Goal: Task Accomplishment & Management: Manage account settings

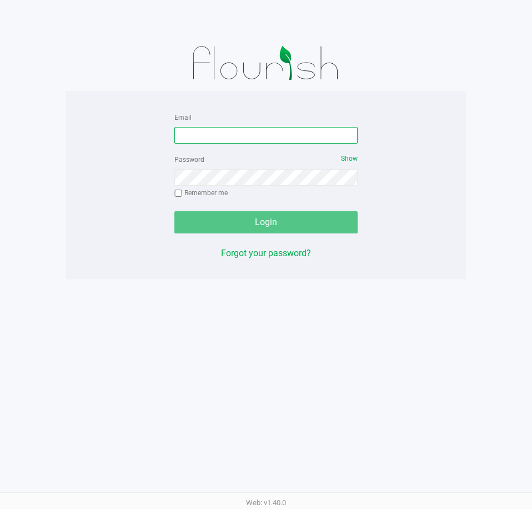
click at [235, 142] on input "Email" at bounding box center [265, 135] width 183 height 17
type input "[EMAIL_ADDRESS][DOMAIN_NAME]"
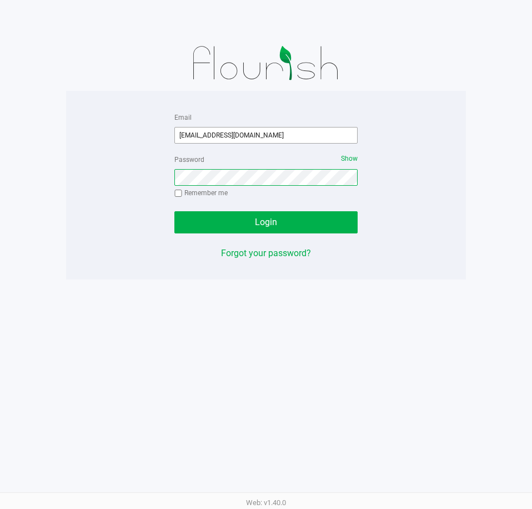
click at [174, 211] on button "Login" at bounding box center [265, 222] width 183 height 22
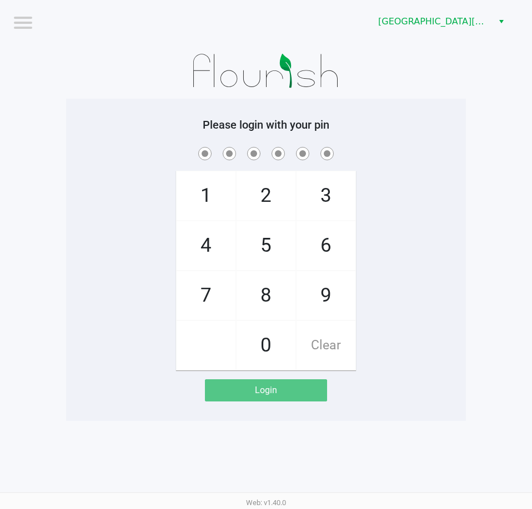
drag, startPoint x: 476, startPoint y: 223, endPoint x: 478, endPoint y: 196, distance: 26.1
click at [478, 222] on app-pos-login-wrapper "Logout [GEOGRAPHIC_DATA][PERSON_NAME] Please login with your pin 1 4 7 2 5 8 0 …" at bounding box center [266, 210] width 532 height 421
checkbox input "true"
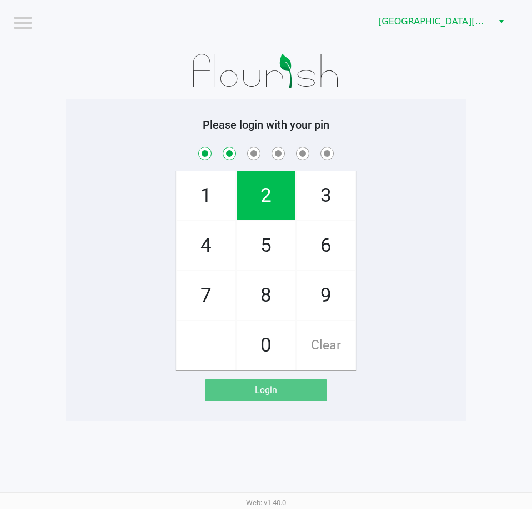
checkbox input "true"
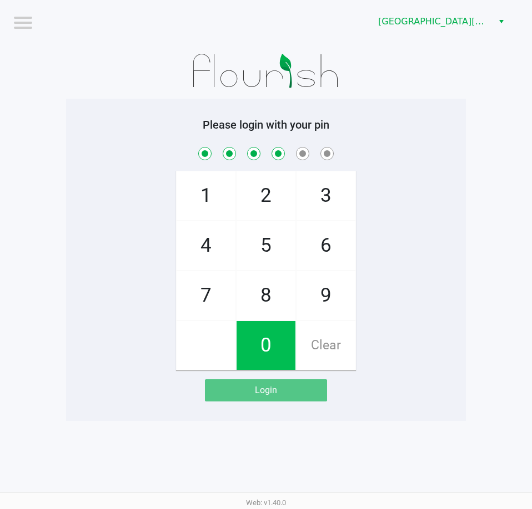
checkbox input "true"
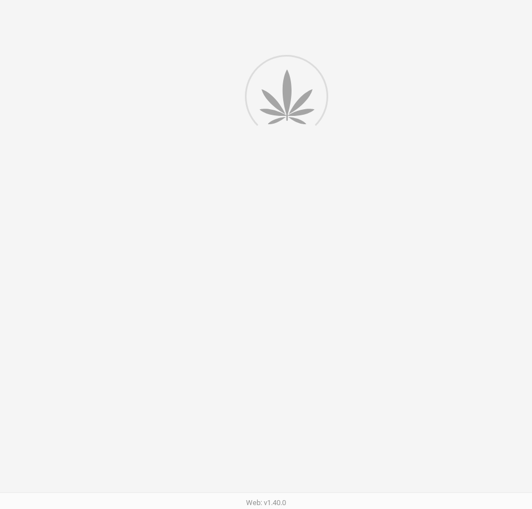
click at [463, 107] on div at bounding box center [266, 254] width 532 height 509
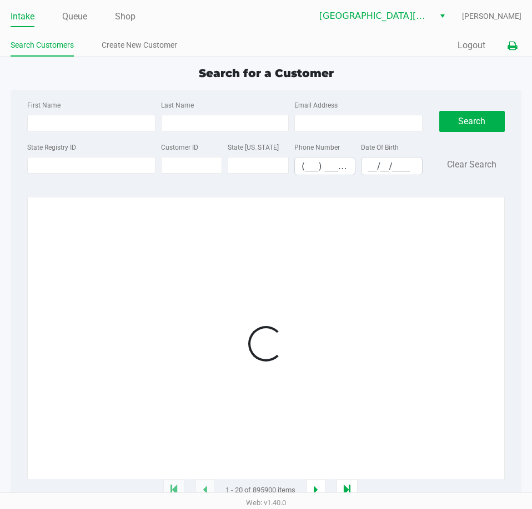
click at [508, 46] on icon at bounding box center [511, 46] width 9 height 8
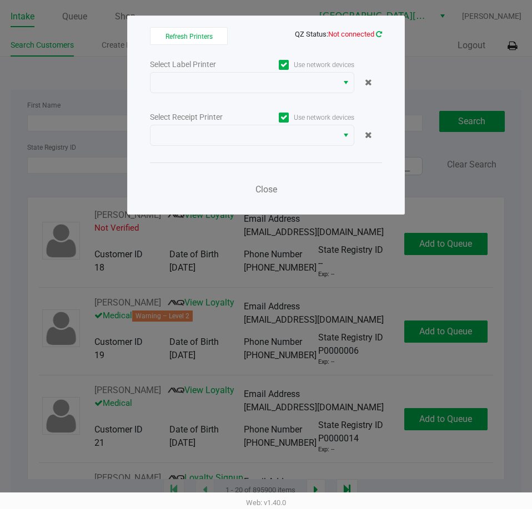
click at [376, 36] on icon at bounding box center [379, 34] width 6 height 7
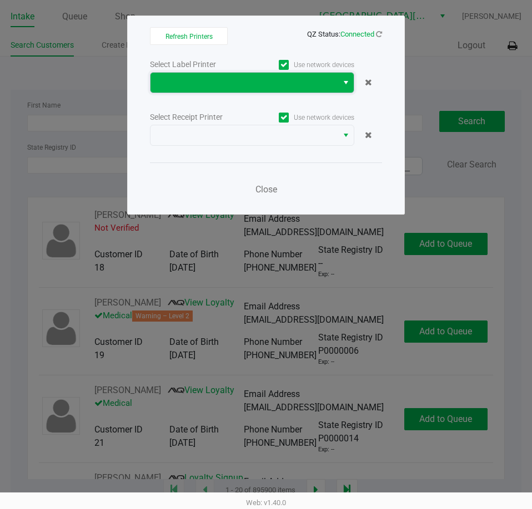
click at [272, 88] on span at bounding box center [244, 82] width 174 height 13
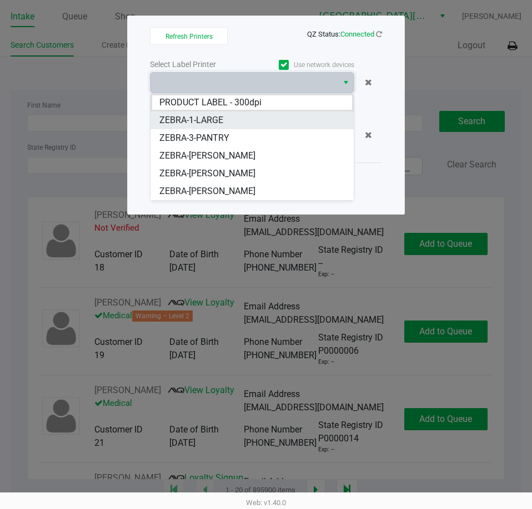
click at [250, 120] on li "ZEBRA-1-LARGE" at bounding box center [251, 121] width 203 height 18
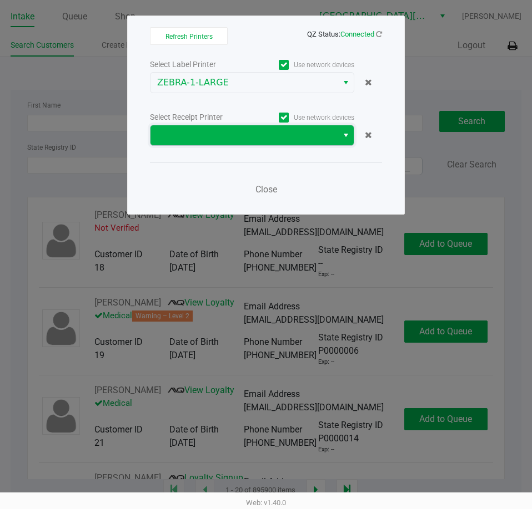
click at [248, 135] on span at bounding box center [244, 135] width 174 height 13
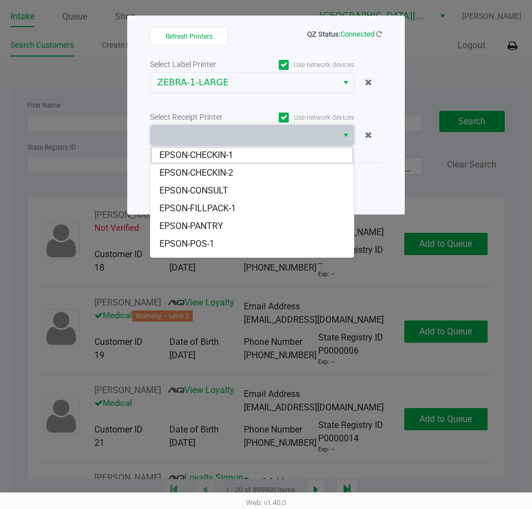
click at [253, 106] on div "Select Label Printer Use network devices ZEBRA-1-LARGE Select Receipt Printer U…" at bounding box center [266, 130] width 232 height 146
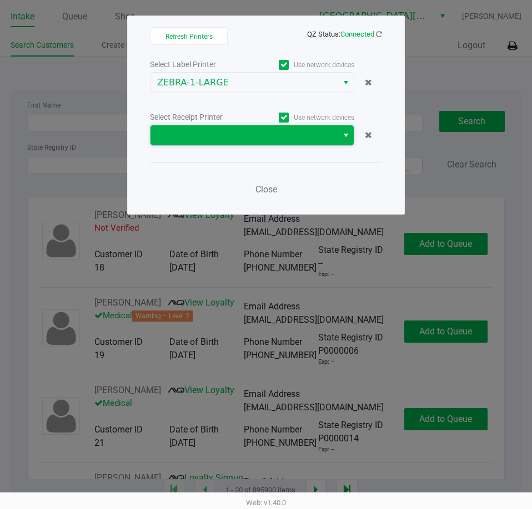
click at [262, 133] on span at bounding box center [244, 135] width 174 height 13
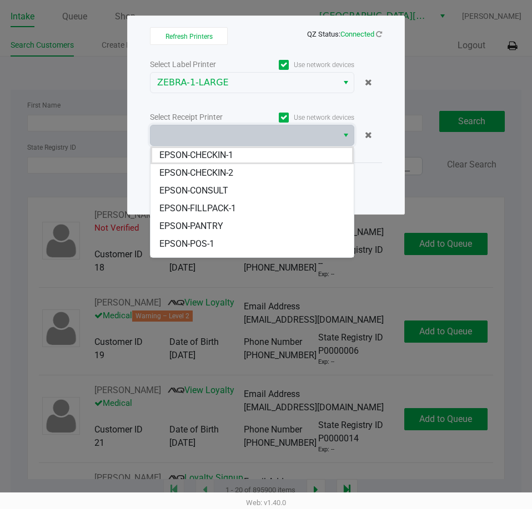
click at [259, 98] on div "Select Label Printer Use network devices ZEBRA-1-LARGE Select Receipt Printer U…" at bounding box center [266, 130] width 232 height 146
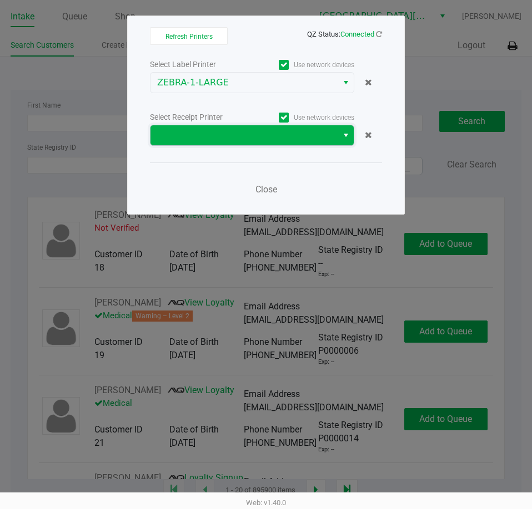
click at [256, 129] on span at bounding box center [244, 135] width 174 height 13
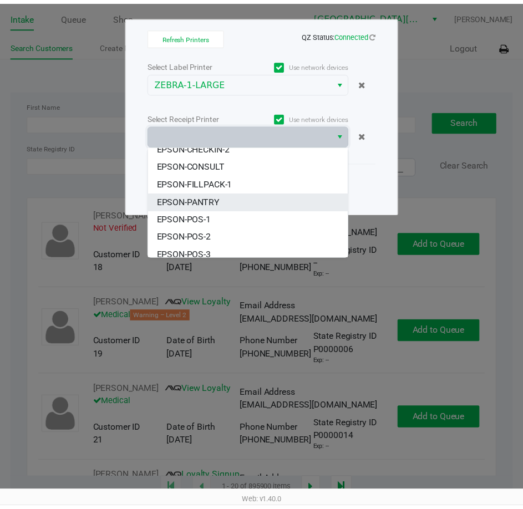
scroll to position [49, 0]
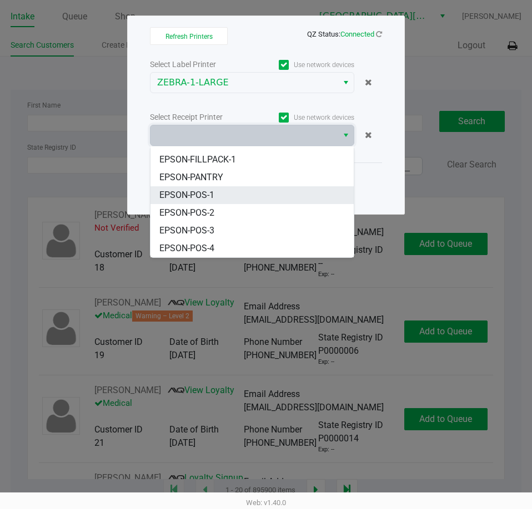
click at [241, 193] on li "EPSON-POS-1" at bounding box center [251, 195] width 203 height 18
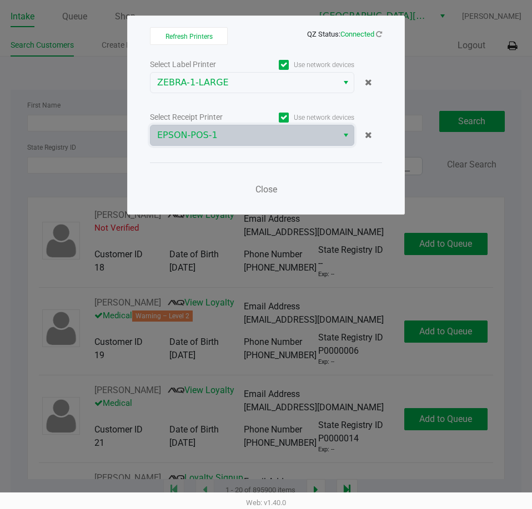
click at [223, 192] on div "Close" at bounding box center [266, 183] width 232 height 41
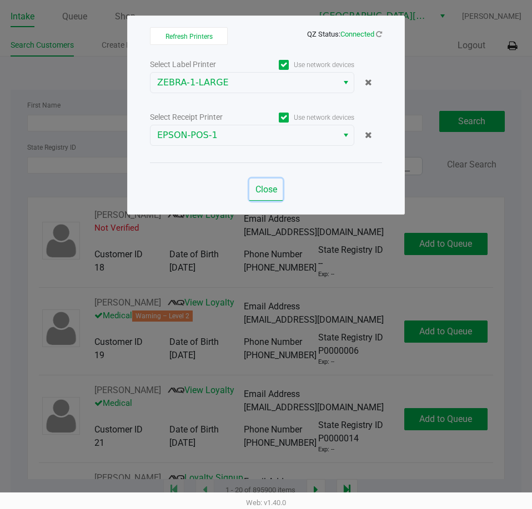
click at [261, 189] on span "Close" at bounding box center [266, 189] width 22 height 11
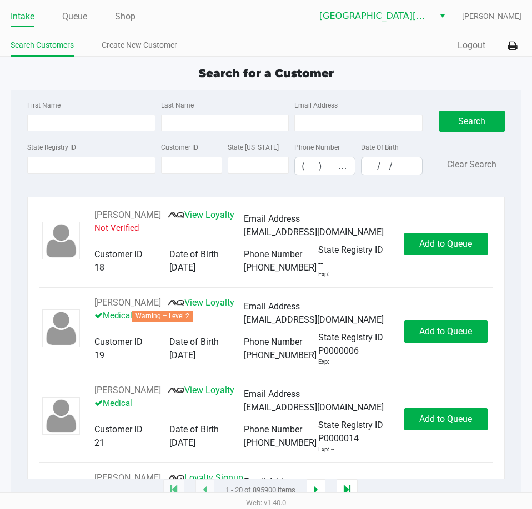
click at [217, 24] on ul "Intake Queue Shop" at bounding box center [138, 17] width 255 height 19
click at [221, 15] on ul "Intake Queue Shop" at bounding box center [138, 17] width 255 height 19
click at [474, 44] on button "Logout" at bounding box center [471, 45] width 28 height 13
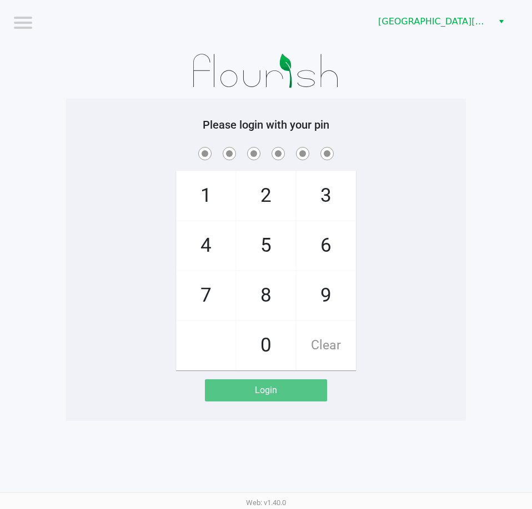
click at [427, 402] on div "Please login with your pin 1 4 7 2 5 8 0 3 6 9 Clear Login" at bounding box center [266, 260] width 400 height 322
checkbox input "true"
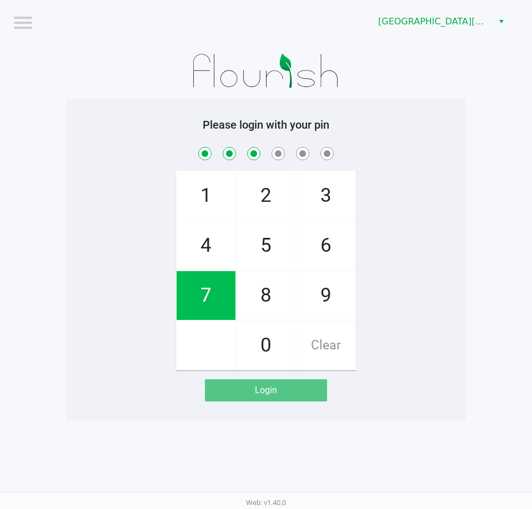
checkbox input "true"
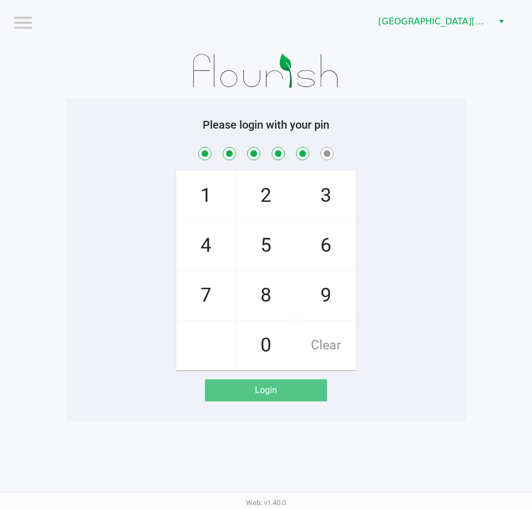
checkbox input "true"
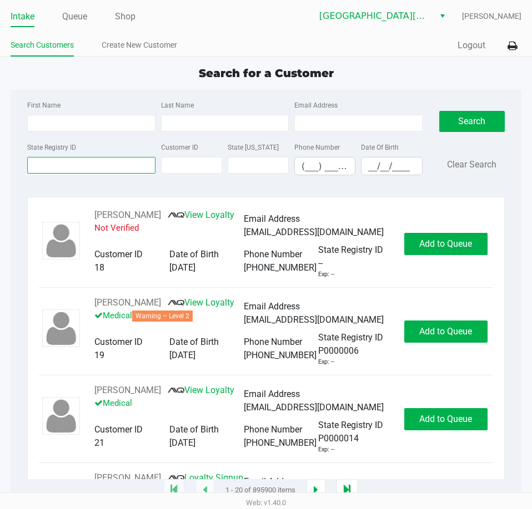
click at [93, 164] on input "State Registry ID" at bounding box center [91, 165] width 128 height 17
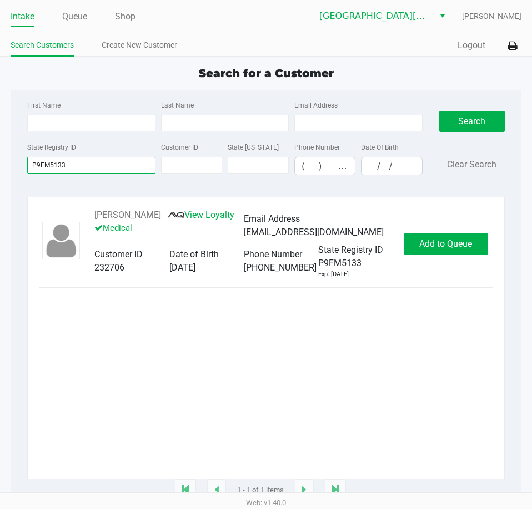
type input "P9FM5133"
click at [459, 257] on div "[PERSON_NAME] View Loyalty Medical Email Address [EMAIL_ADDRESS][DOMAIN_NAME] C…" at bounding box center [266, 244] width 454 height 70
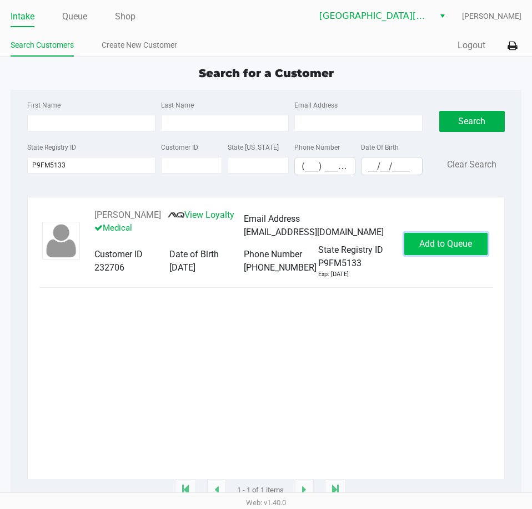
click at [456, 248] on span "Add to Queue" at bounding box center [445, 244] width 53 height 11
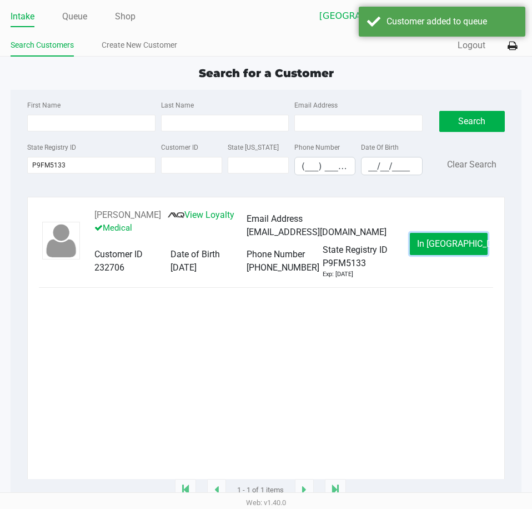
click at [456, 248] on span "In [GEOGRAPHIC_DATA]" at bounding box center [463, 244] width 93 height 11
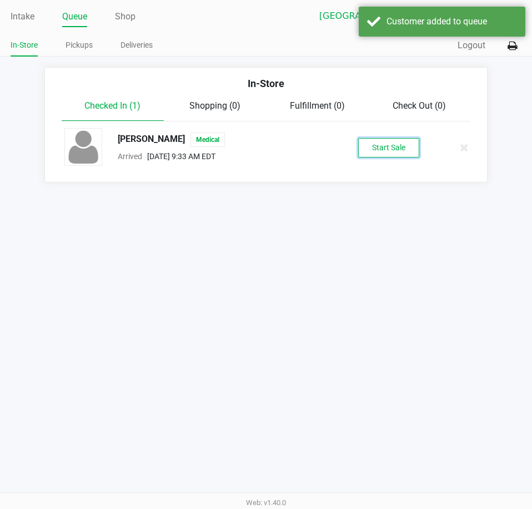
click at [392, 143] on button "Start Sale" at bounding box center [388, 147] width 61 height 19
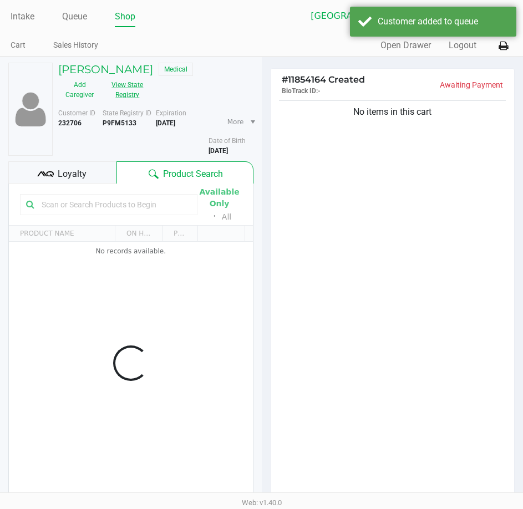
click at [135, 92] on button "View State Registry" at bounding box center [124, 90] width 47 height 28
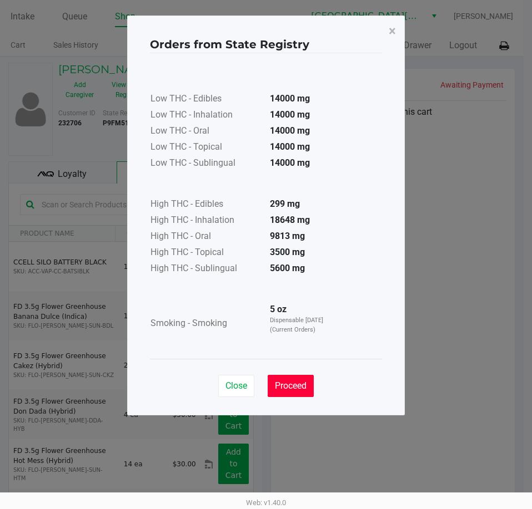
click at [310, 394] on button "Proceed" at bounding box center [290, 386] width 46 height 22
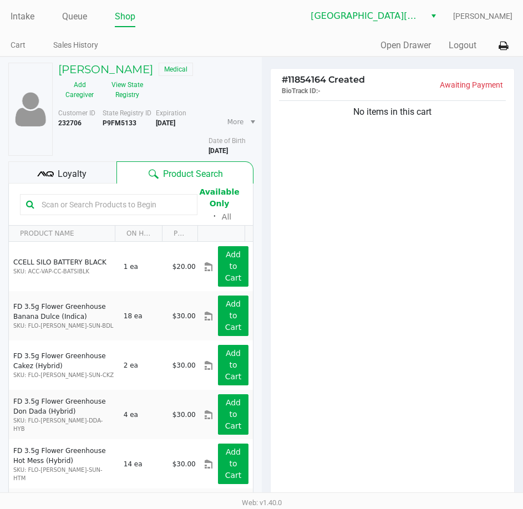
click at [99, 204] on input "text" at bounding box center [114, 204] width 154 height 17
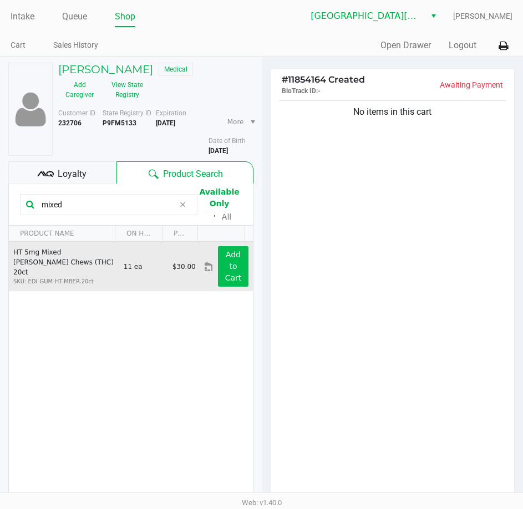
type input "mixed"
click at [225, 280] on app-button-loader "Add to Cart" at bounding box center [233, 266] width 17 height 32
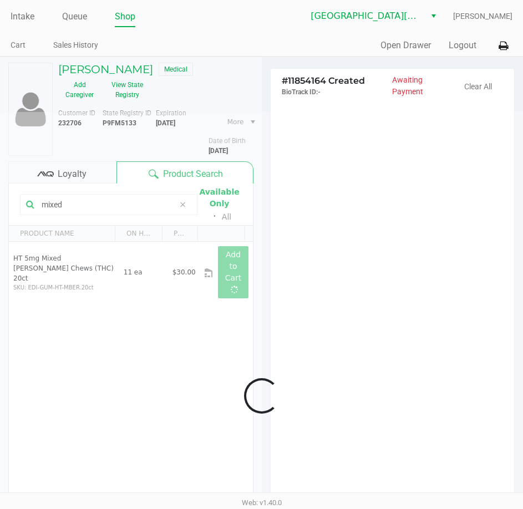
click at [405, 411] on div at bounding box center [261, 396] width 523 height 569
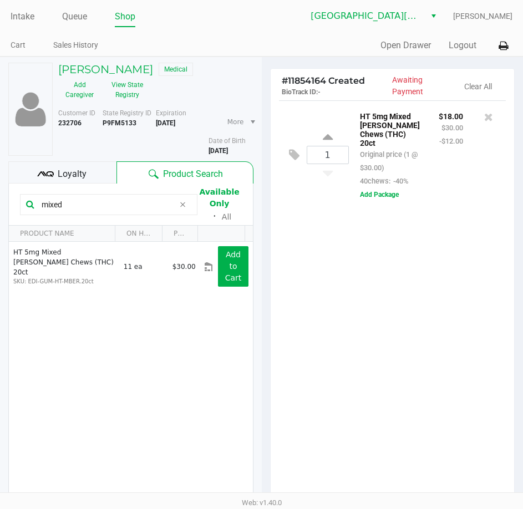
click at [405, 402] on div "1 HT 5mg Mixed [PERSON_NAME] Chews (THC) 20ct Original price (1 @ $30.00) 40che…" at bounding box center [393, 301] width 244 height 402
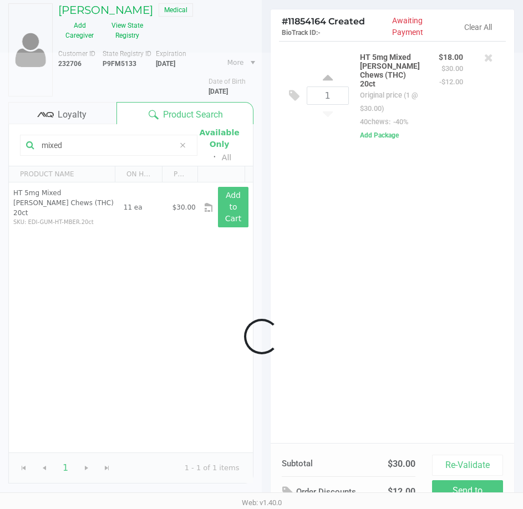
scroll to position [111, 0]
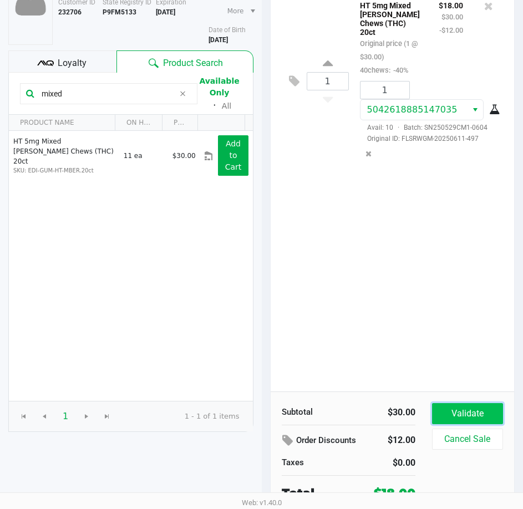
click at [452, 406] on button "Validate" at bounding box center [467, 413] width 71 height 21
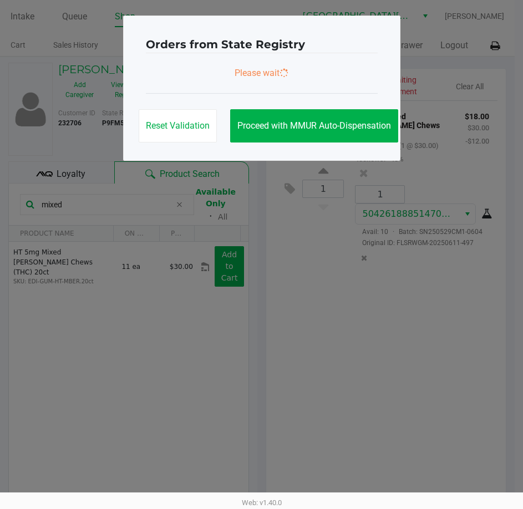
scroll to position [0, 0]
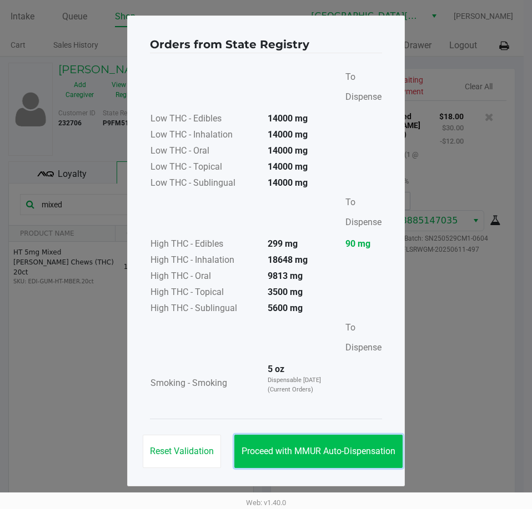
click at [374, 439] on button "Proceed with MMUR Auto-Dispensation" at bounding box center [318, 451] width 168 height 33
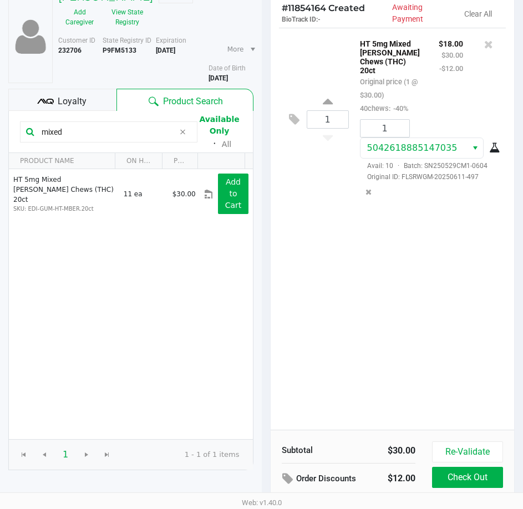
scroll to position [141, 0]
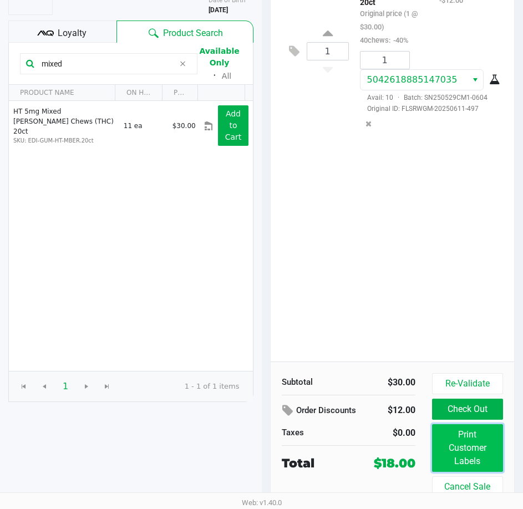
click at [447, 440] on button "Print Customer Labels" at bounding box center [467, 449] width 71 height 48
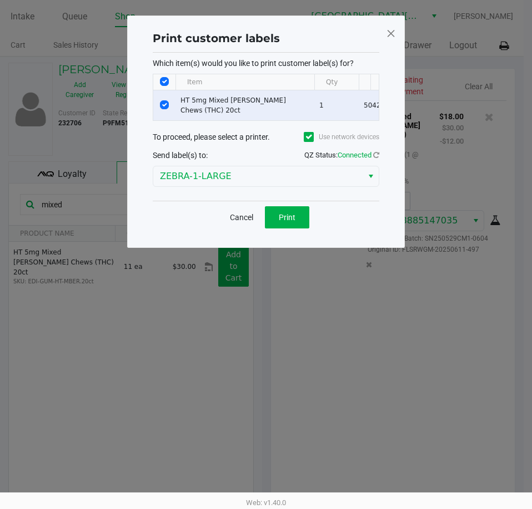
click at [309, 234] on div "Cancel Print" at bounding box center [266, 217] width 226 height 33
click at [306, 229] on button "Print" at bounding box center [287, 217] width 44 height 22
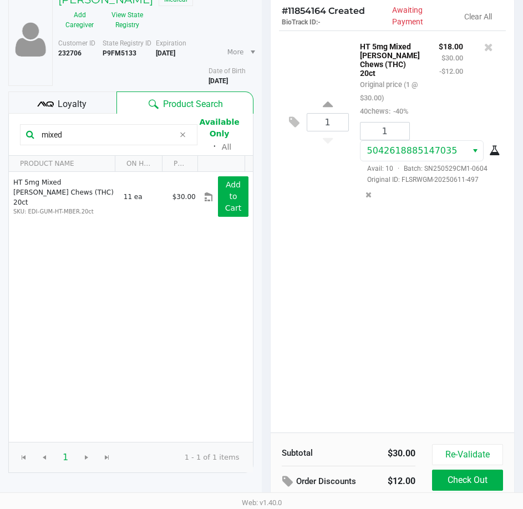
scroll to position [141, 0]
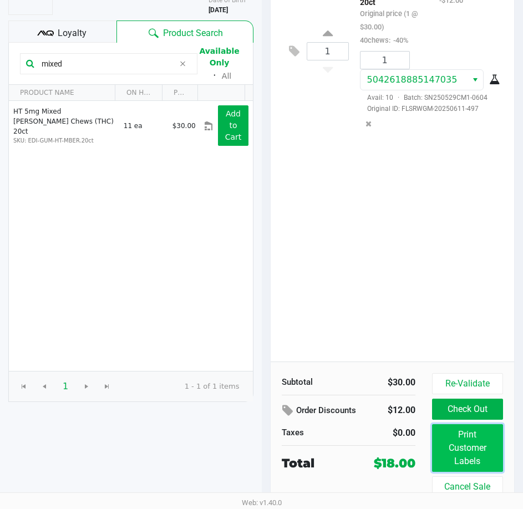
click at [456, 437] on button "Print Customer Labels" at bounding box center [467, 449] width 71 height 48
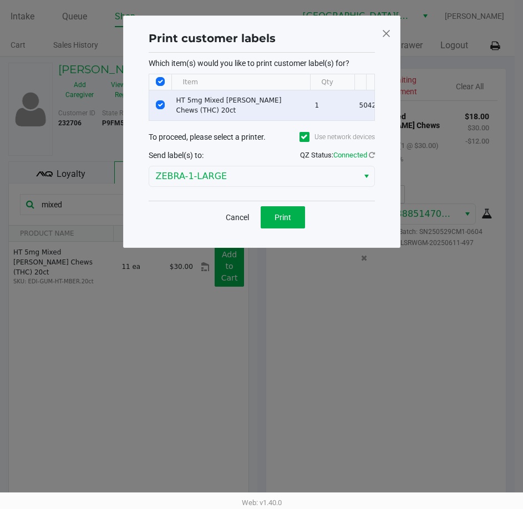
scroll to position [0, 0]
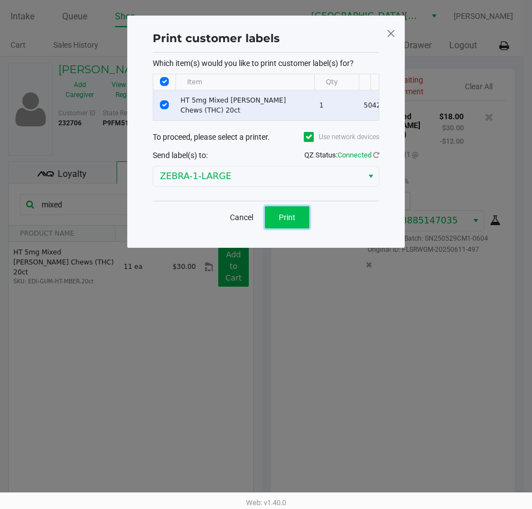
click at [292, 222] on span "Print" at bounding box center [287, 217] width 17 height 9
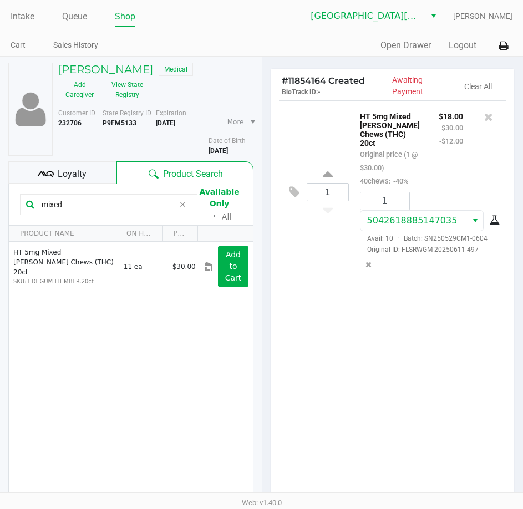
scroll to position [141, 0]
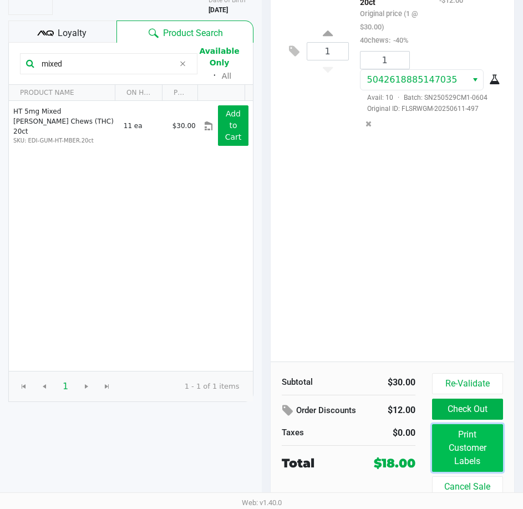
click at [466, 447] on button "Print Customer Labels" at bounding box center [467, 449] width 71 height 48
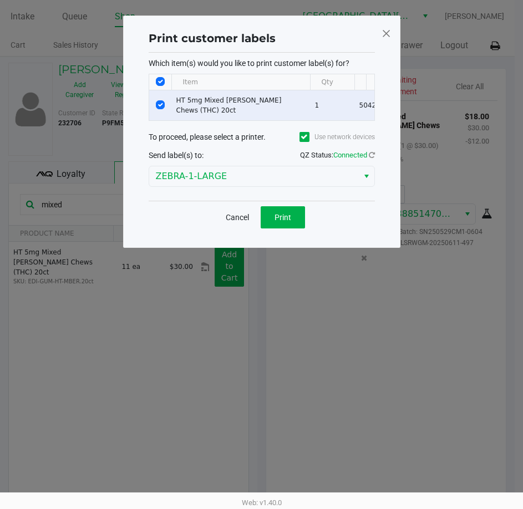
scroll to position [0, 0]
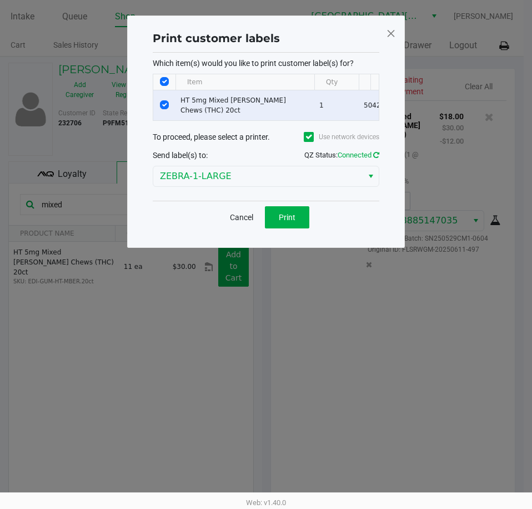
click at [373, 159] on icon at bounding box center [376, 154] width 6 height 7
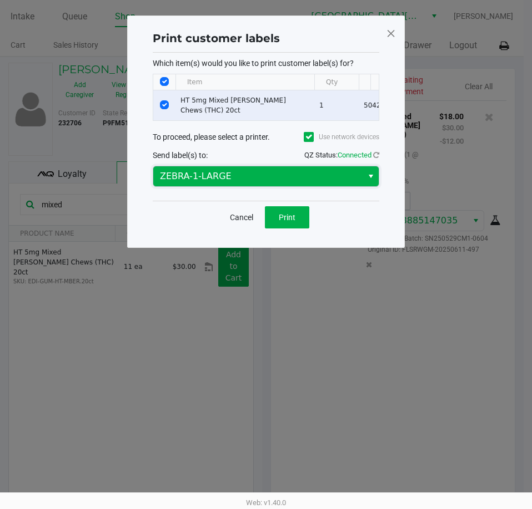
click at [343, 183] on span "ZEBRA-1-LARGE" at bounding box center [258, 176] width 196 height 13
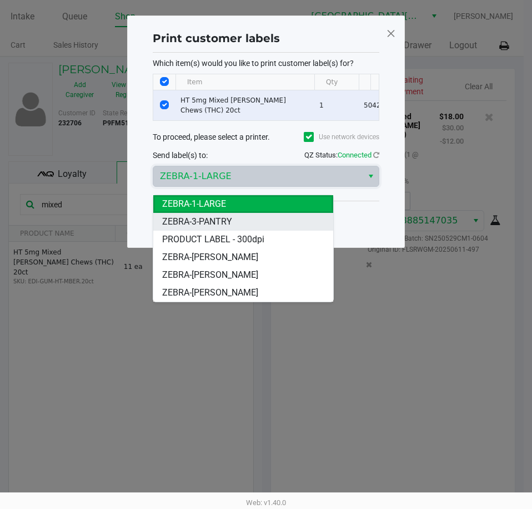
click at [272, 218] on li "ZEBRA-3-PANTRY" at bounding box center [243, 222] width 180 height 18
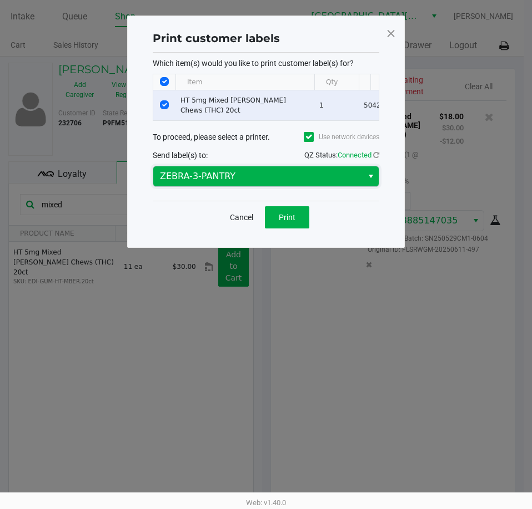
click at [286, 183] on span "ZEBRA-3-PANTRY" at bounding box center [258, 176] width 196 height 13
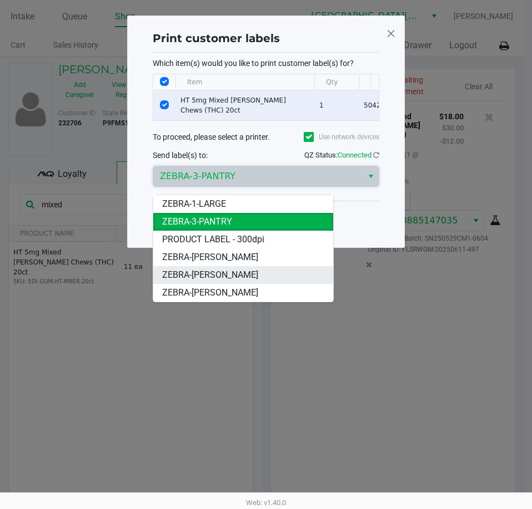
click at [248, 271] on span "ZEBRA-[PERSON_NAME]" at bounding box center [210, 275] width 96 height 13
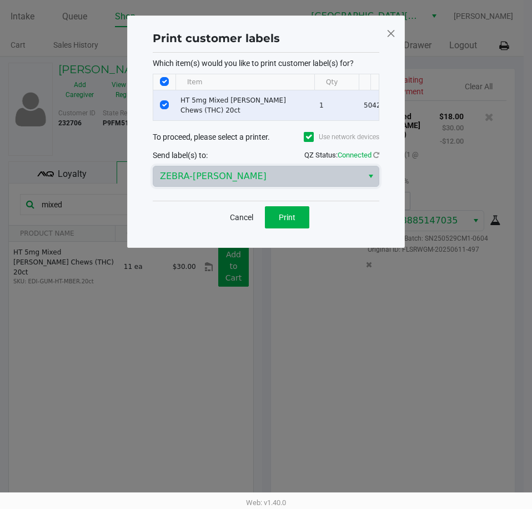
drag, startPoint x: 218, startPoint y: 245, endPoint x: 225, endPoint y: 245, distance: 7.8
click at [223, 245] on div "Print customer labels Which item(s) would you like to print customer label(s) f…" at bounding box center [265, 132] width 277 height 233
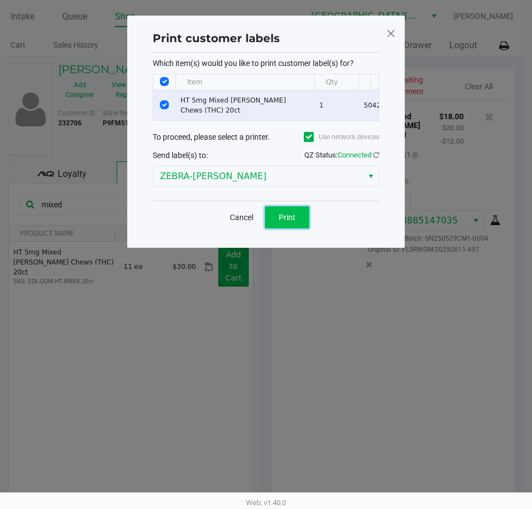
click at [289, 222] on span "Print" at bounding box center [287, 217] width 17 height 9
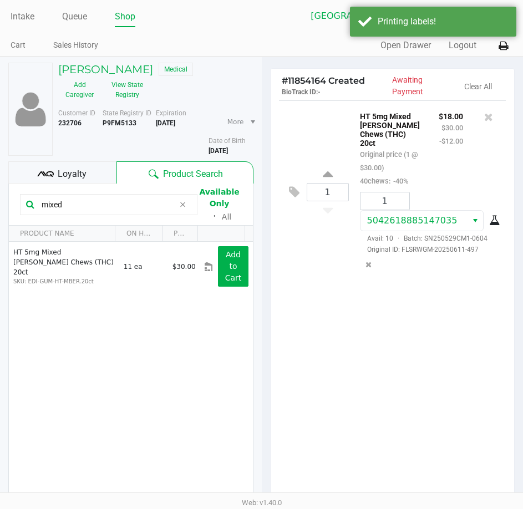
click at [318, 349] on div "1 HT 5mg Mixed [PERSON_NAME] Chews (THC) 20ct Original price (1 @ $30.00) 40che…" at bounding box center [393, 301] width 244 height 402
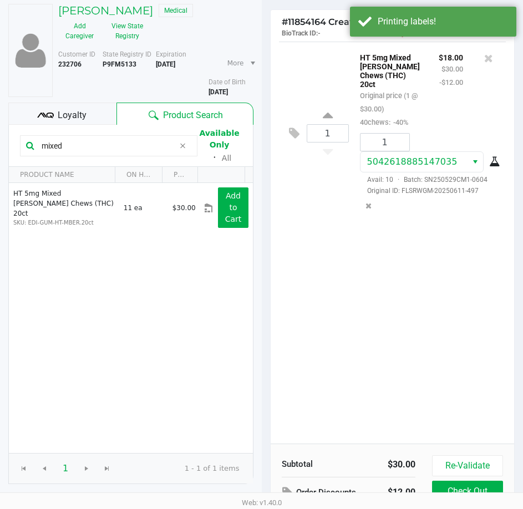
scroll to position [141, 0]
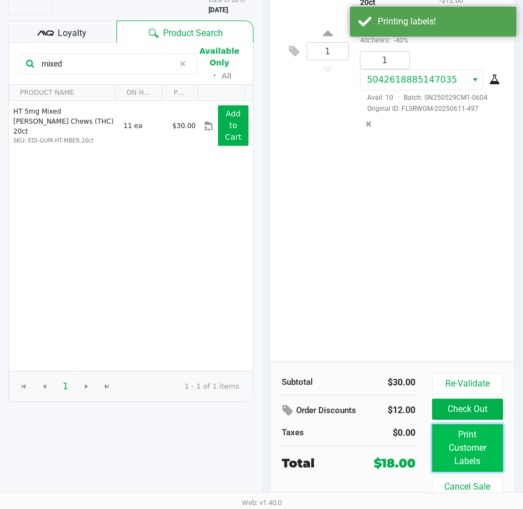
click at [464, 444] on button "Print Customer Labels" at bounding box center [467, 449] width 71 height 48
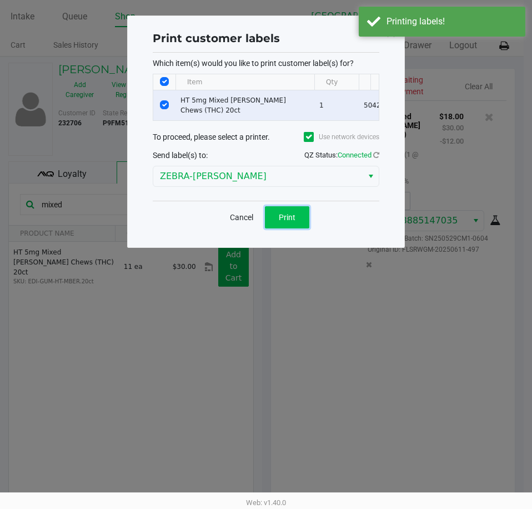
click at [283, 217] on button "Print" at bounding box center [287, 217] width 44 height 22
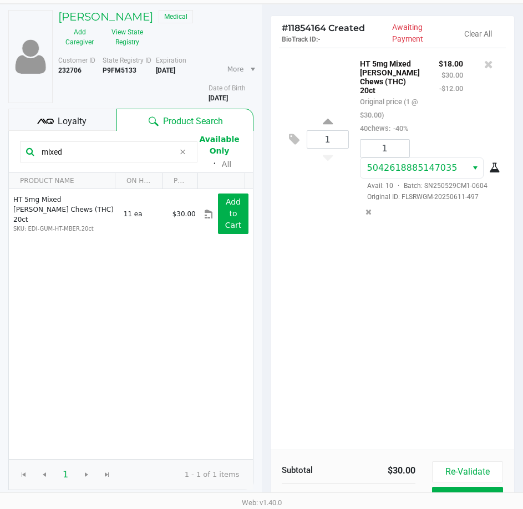
scroll to position [141, 0]
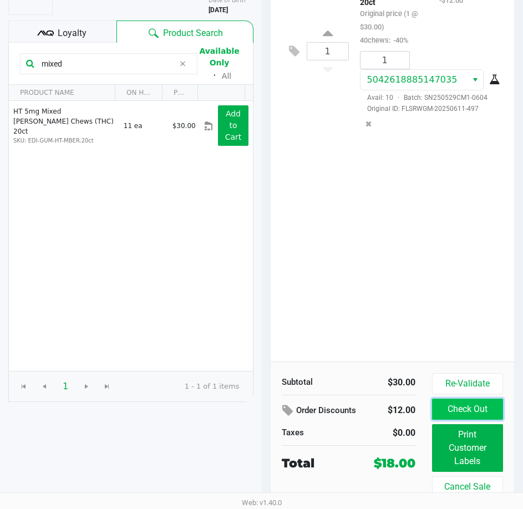
click at [456, 405] on button "Check Out" at bounding box center [467, 409] width 71 height 21
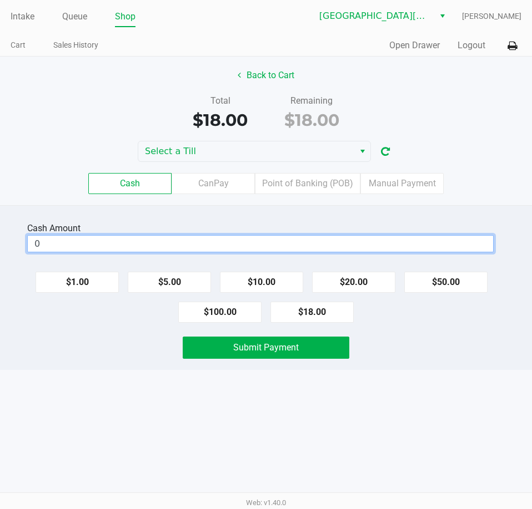
click at [142, 241] on input "0" at bounding box center [260, 244] width 465 height 16
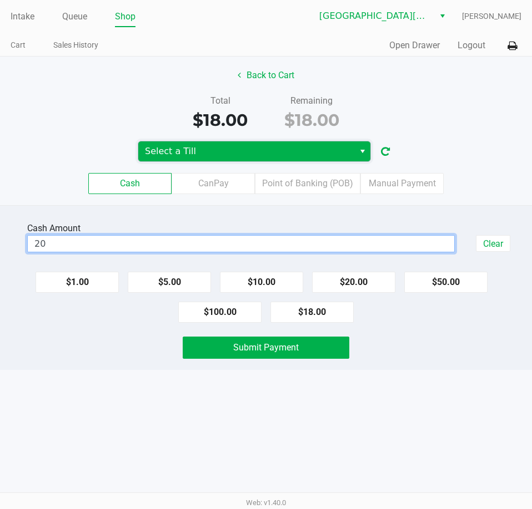
type input "$20.00"
click at [277, 157] on span "Select a Till" at bounding box center [246, 151] width 203 height 13
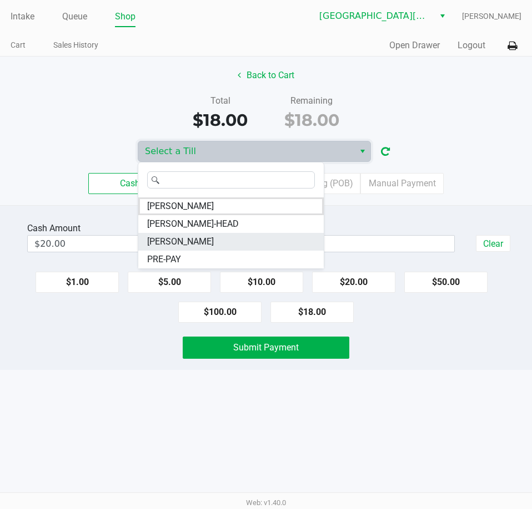
click at [203, 238] on li "[PERSON_NAME]" at bounding box center [230, 242] width 185 height 18
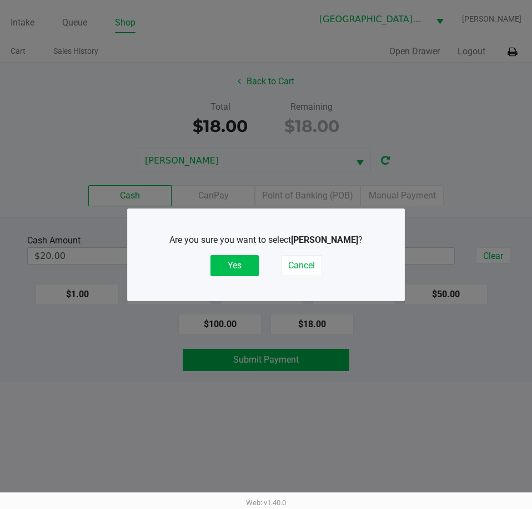
click at [221, 262] on button "Yes" at bounding box center [234, 265] width 48 height 21
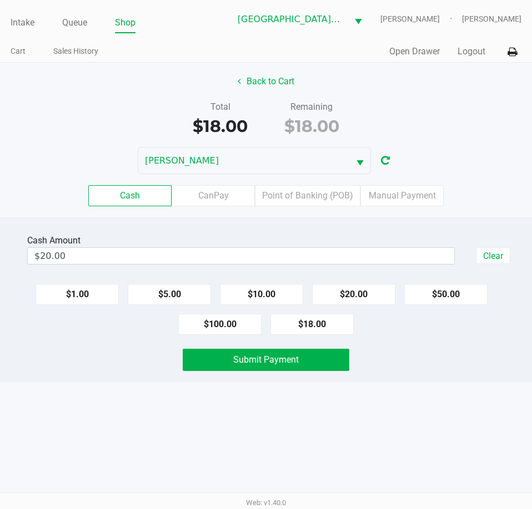
click at [484, 143] on div "Back to Cart Total $18.00 Remaining $18.00 [PERSON_NAME] Cash CanPay Point of B…" at bounding box center [266, 140] width 532 height 155
click at [437, 372] on div "Cash Amount $20.00 Clear $1.00 $5.00 $10.00 $20.00 $50.00 $100.00 $18.00 Submit…" at bounding box center [266, 300] width 532 height 165
click at [415, 377] on div "Cash Amount $20.00 Clear $1.00 $5.00 $10.00 $20.00 $50.00 $100.00 $18.00 Submit…" at bounding box center [266, 300] width 532 height 165
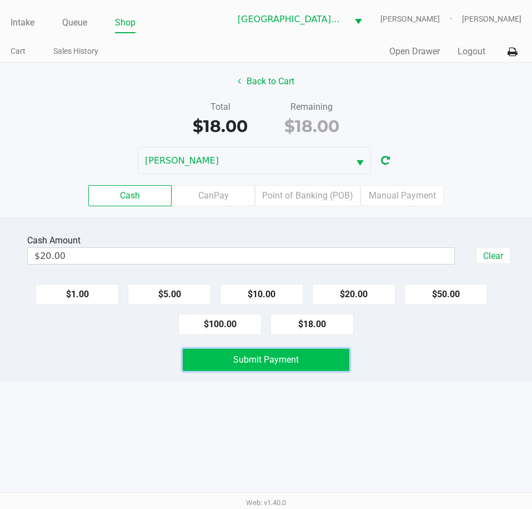
click at [262, 363] on span "Submit Payment" at bounding box center [265, 360] width 65 height 11
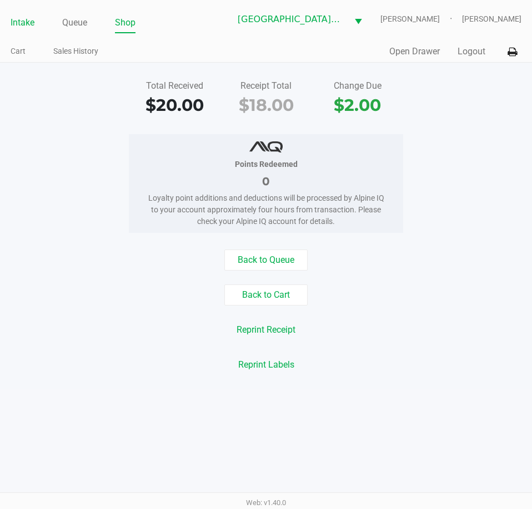
click at [22, 19] on link "Intake" at bounding box center [23, 23] width 24 height 16
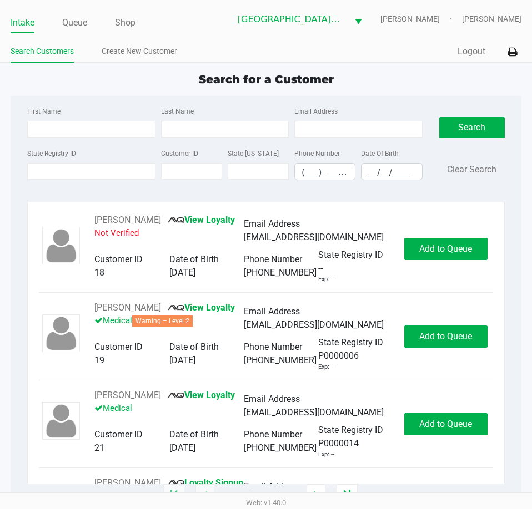
click at [76, 181] on div "State Registry ID Customer ID State [US_STATE] Phone Number (___) ___-____ Date…" at bounding box center [224, 167] width 400 height 43
click at [77, 174] on input "State Registry ID" at bounding box center [91, 171] width 128 height 17
click at [49, 123] on input "First Name" at bounding box center [91, 129] width 128 height 17
type input "an"
type input "ba"
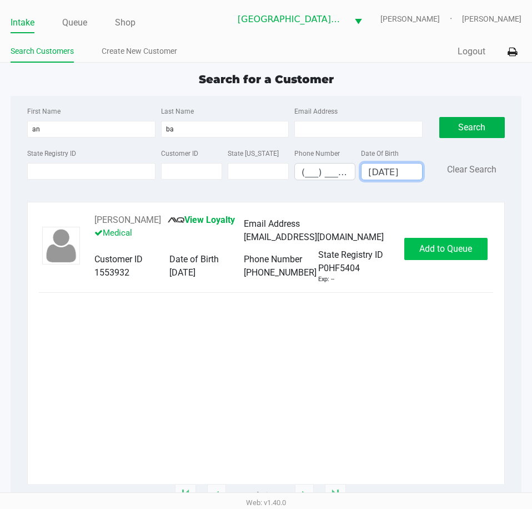
type input "[DATE]"
click at [453, 255] on button "Add to Queue" at bounding box center [445, 249] width 83 height 22
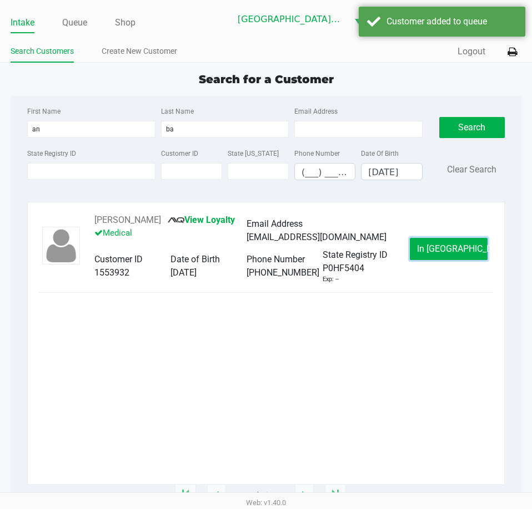
click at [448, 251] on span "In [GEOGRAPHIC_DATA]" at bounding box center [463, 249] width 93 height 11
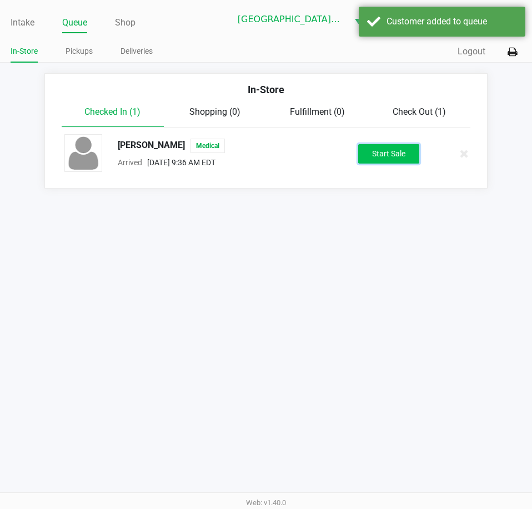
click at [396, 162] on button "Start Sale" at bounding box center [388, 153] width 61 height 19
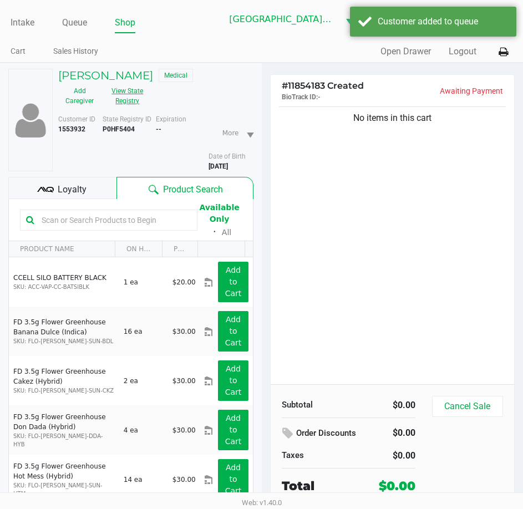
click at [139, 100] on button "View State Registry" at bounding box center [124, 96] width 47 height 28
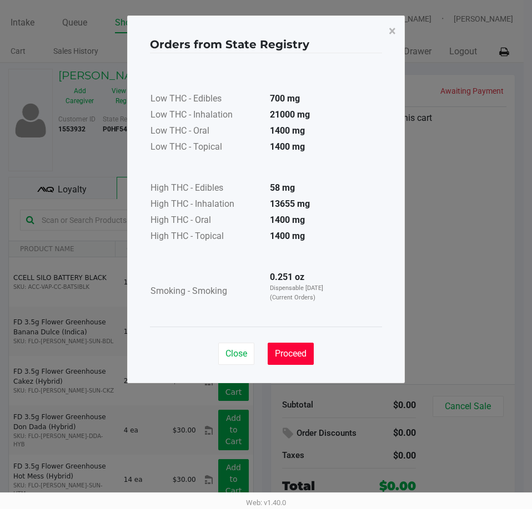
click at [297, 353] on span "Proceed" at bounding box center [291, 353] width 32 height 11
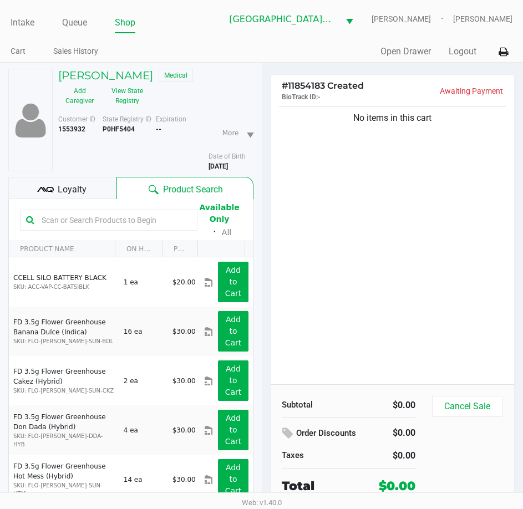
click at [79, 223] on input "text" at bounding box center [114, 220] width 154 height 17
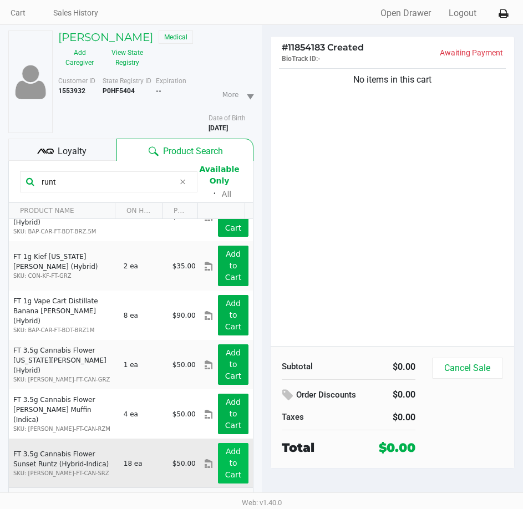
scroll to position [55, 0]
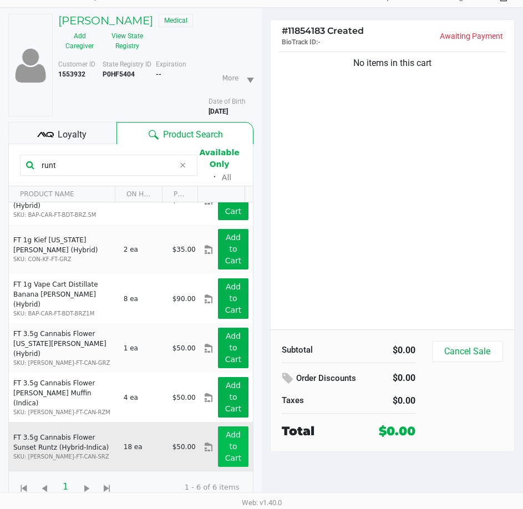
type input "runt"
click at [235, 444] on button "Add to Cart" at bounding box center [233, 447] width 30 height 41
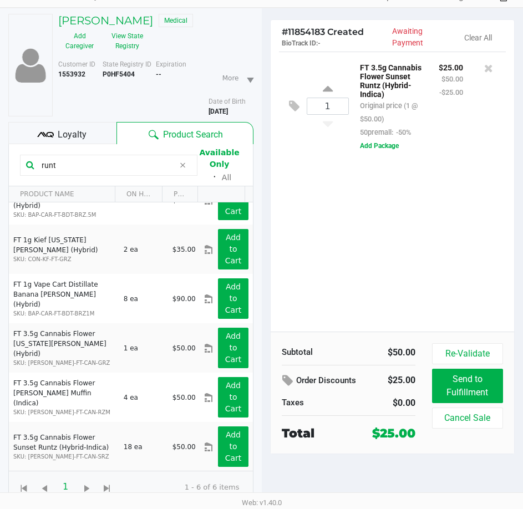
click at [85, 169] on input "runt" at bounding box center [106, 165] width 138 height 17
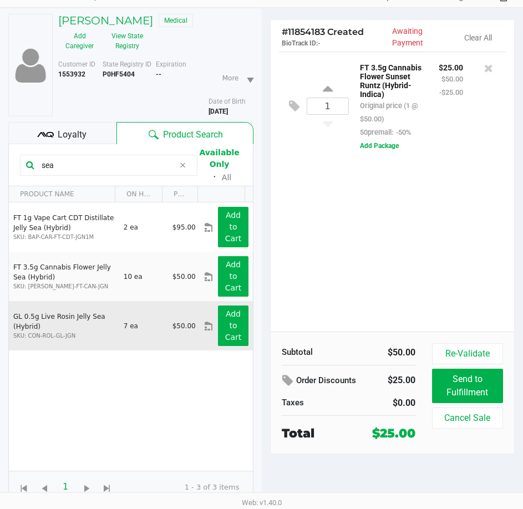
scroll to position [0, 0]
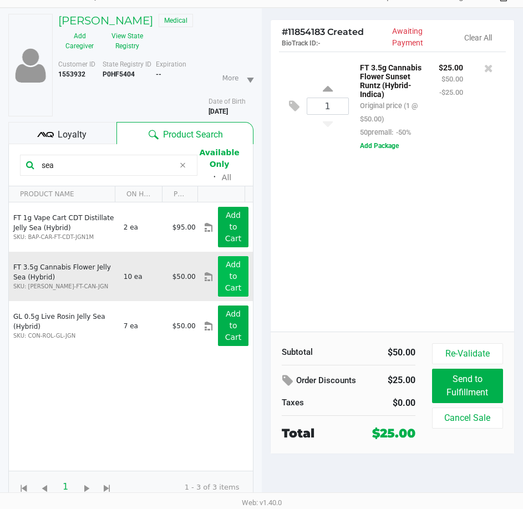
type input "sea"
click at [218, 276] on button "Add to Cart" at bounding box center [233, 276] width 30 height 41
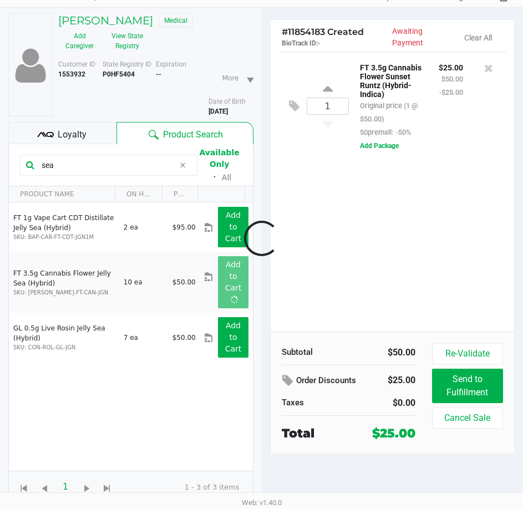
click at [357, 311] on div at bounding box center [261, 238] width 523 height 351
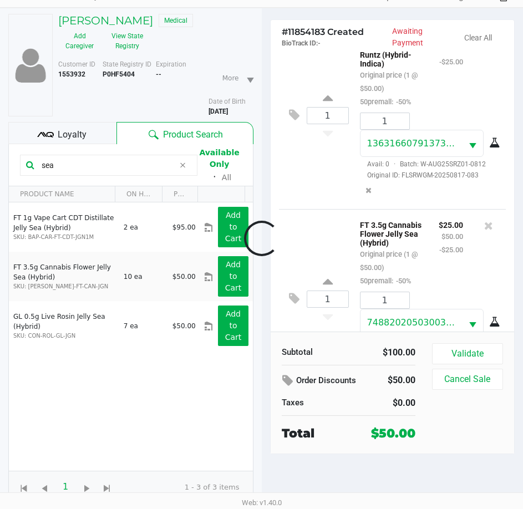
scroll to position [110, 0]
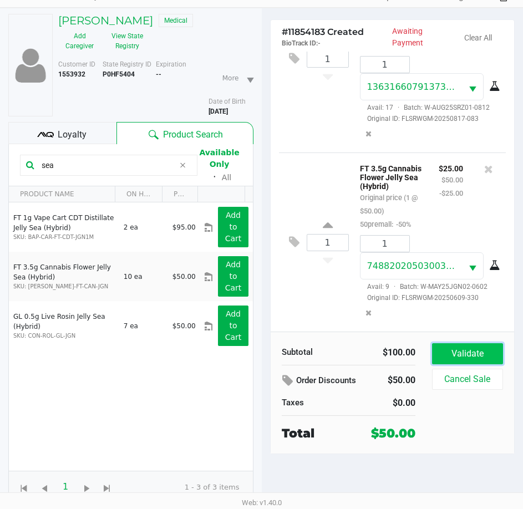
click at [463, 345] on button "Validate" at bounding box center [467, 353] width 71 height 21
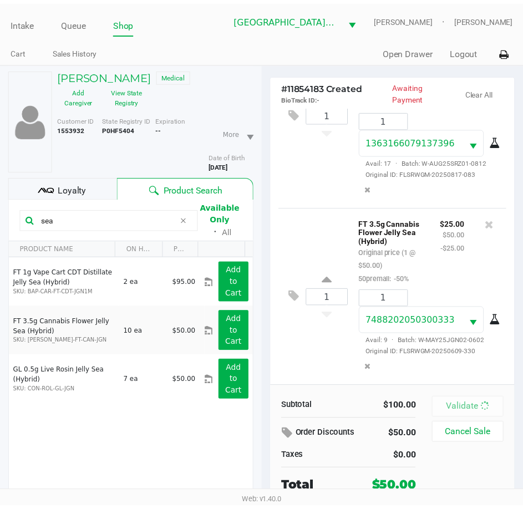
scroll to position [123, 0]
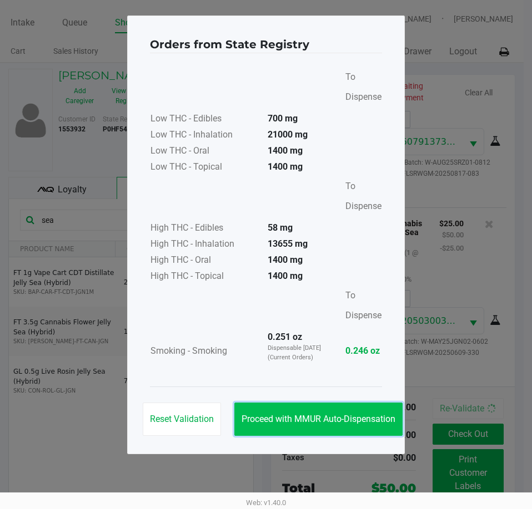
click at [347, 422] on span "Proceed with MMUR Auto-Dispensation" at bounding box center [318, 419] width 154 height 11
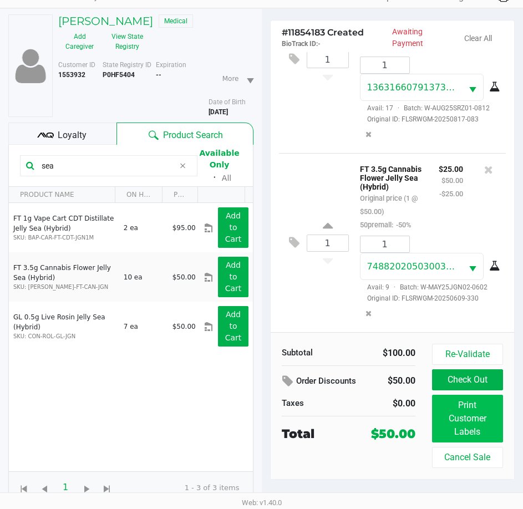
scroll to position [55, 0]
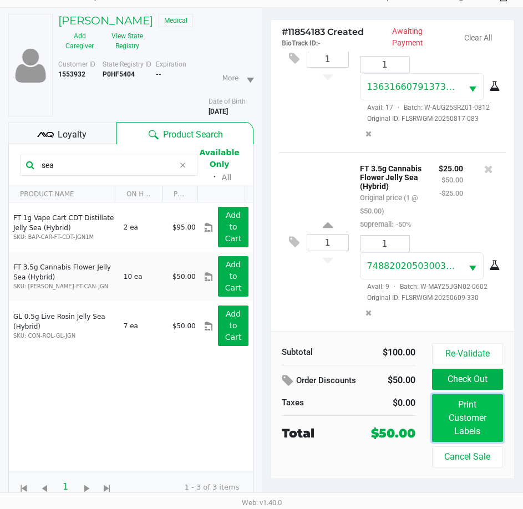
click at [453, 427] on button "Print Customer Labels" at bounding box center [467, 419] width 71 height 48
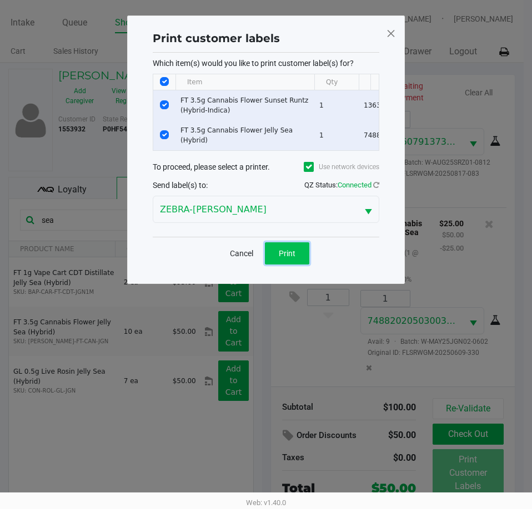
click at [292, 265] on button "Print" at bounding box center [287, 254] width 44 height 22
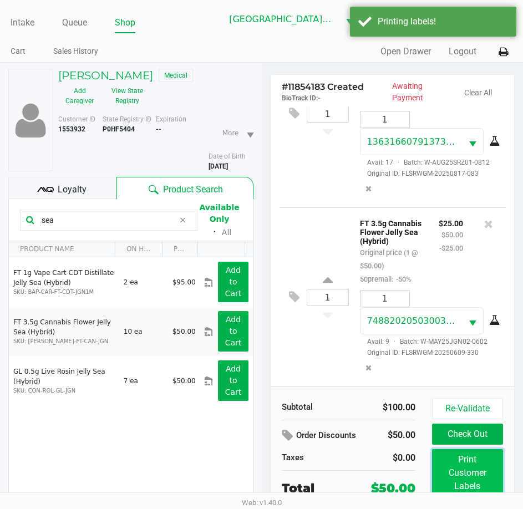
click at [461, 470] on button "Print Customer Labels" at bounding box center [467, 473] width 71 height 48
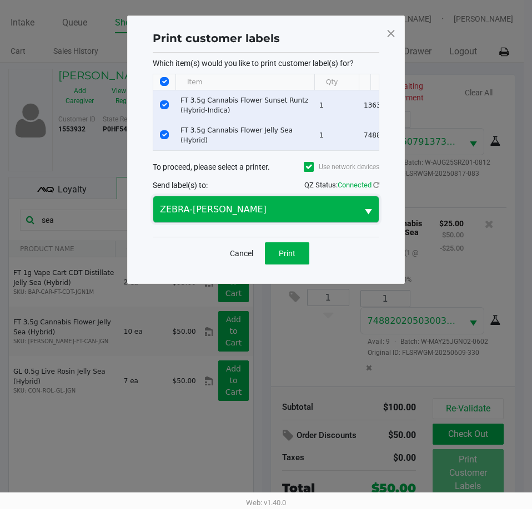
click at [260, 216] on span "ZEBRA-[PERSON_NAME]" at bounding box center [255, 209] width 191 height 13
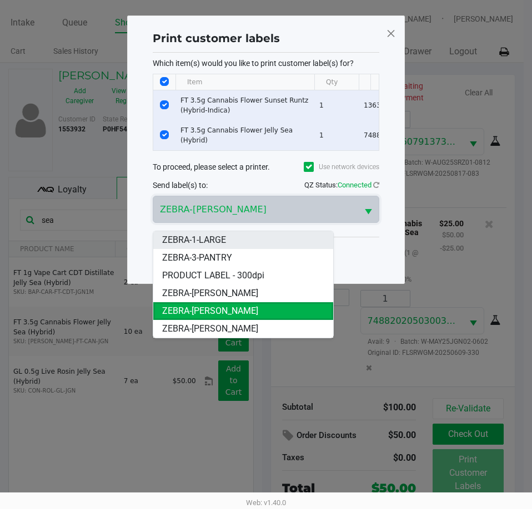
click at [233, 240] on li "ZEBRA-1-LARGE" at bounding box center [243, 240] width 180 height 18
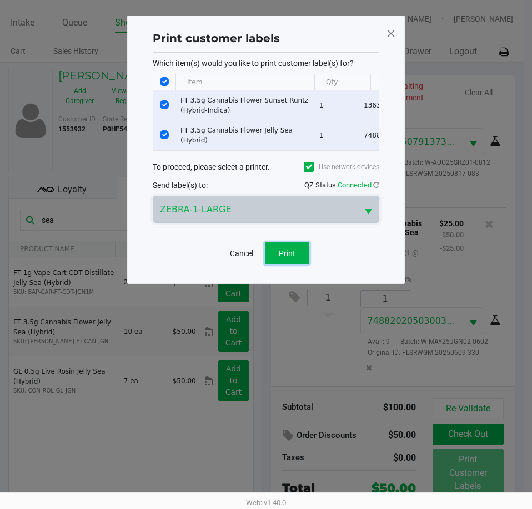
click at [284, 258] on span "Print" at bounding box center [287, 253] width 17 height 9
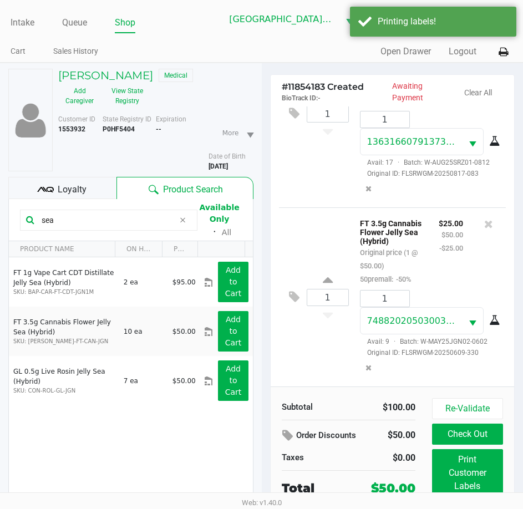
click at [301, 345] on div "1 FT 3.5g Cannabis Flower Jelly Sea (Hybrid) Original price (1 @ $50.00) 50prem…" at bounding box center [393, 297] width 228 height 179
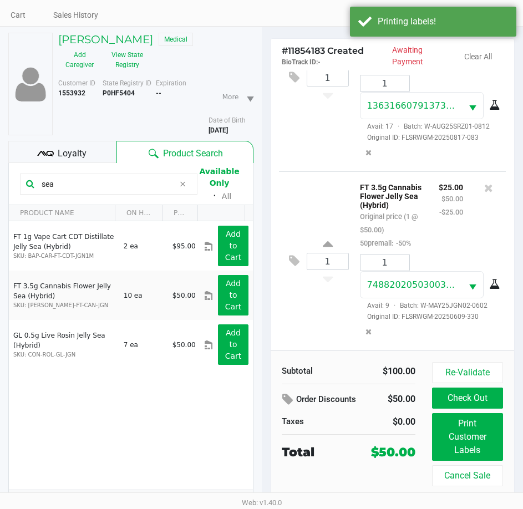
scroll to position [55, 0]
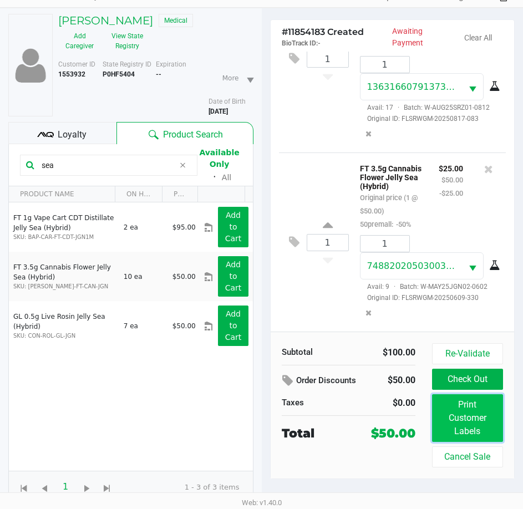
click at [485, 416] on button "Print Customer Labels" at bounding box center [467, 419] width 71 height 48
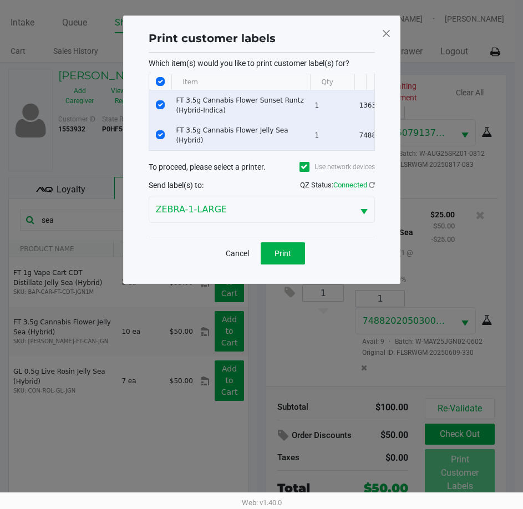
scroll to position [0, 0]
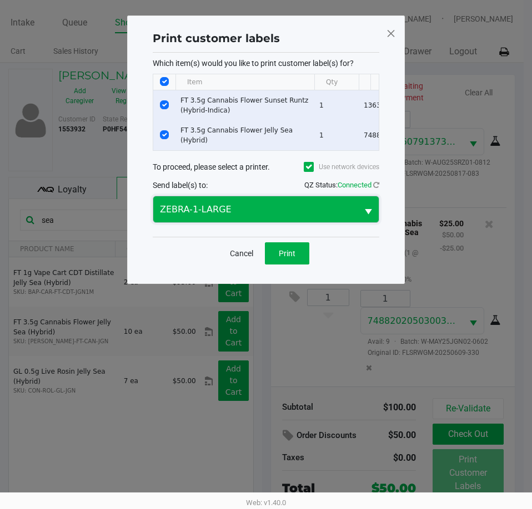
click at [256, 211] on span "ZEBRA-1-LARGE" at bounding box center [255, 209] width 191 height 13
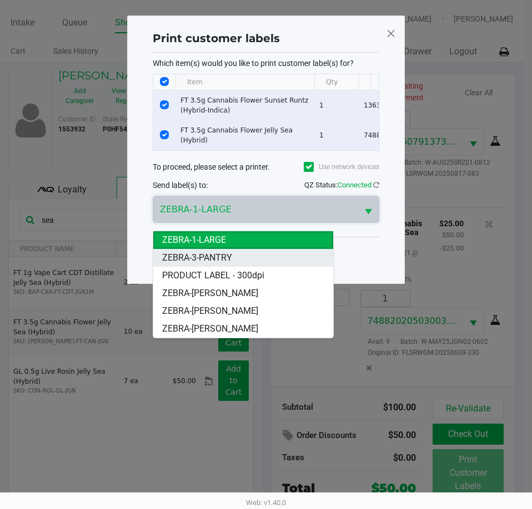
click at [253, 259] on li "ZEBRA-3-PANTRY" at bounding box center [243, 258] width 180 height 18
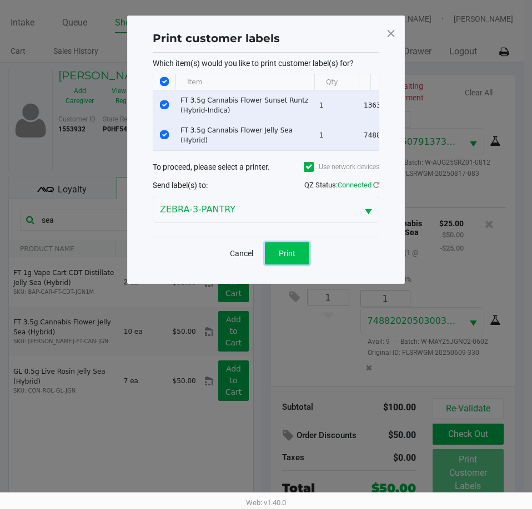
click at [302, 262] on button "Print" at bounding box center [287, 254] width 44 height 22
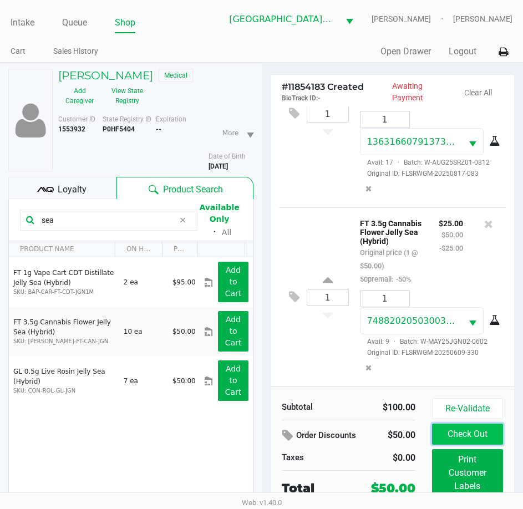
click at [457, 431] on button "Check Out" at bounding box center [467, 434] width 71 height 21
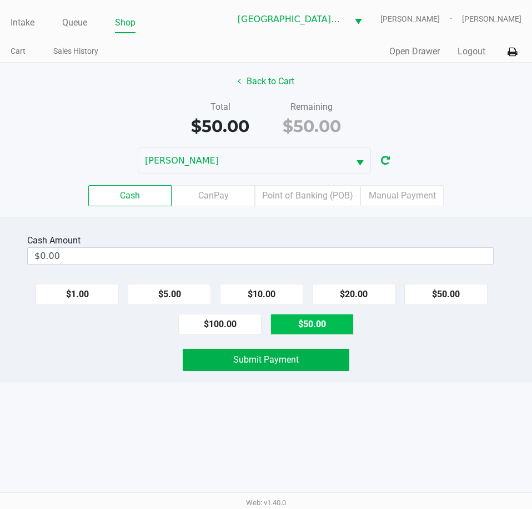
click at [309, 331] on button "$50.00" at bounding box center [311, 324] width 83 height 21
type input "$50.00"
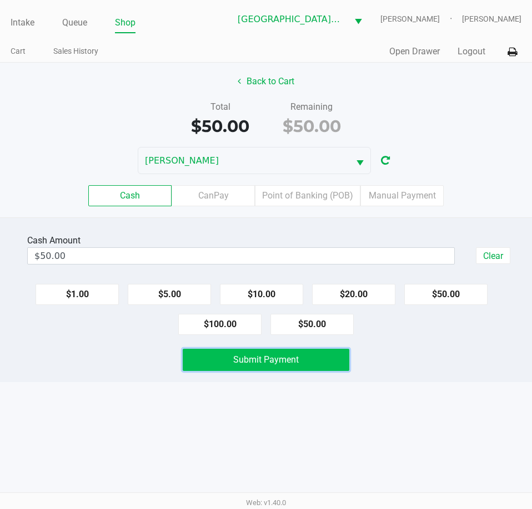
click at [297, 364] on span "Submit Payment" at bounding box center [265, 360] width 65 height 11
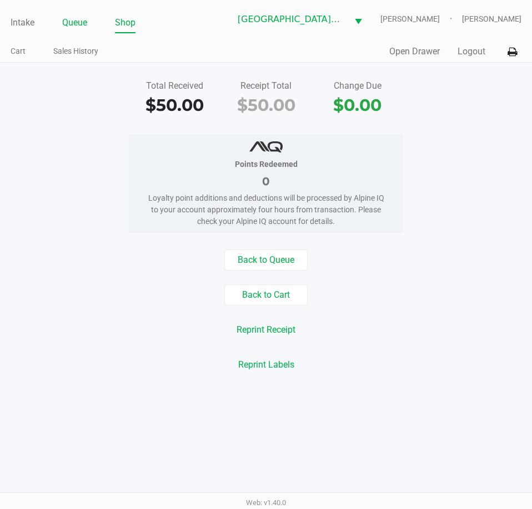
drag, startPoint x: 87, startPoint y: 19, endPoint x: 78, endPoint y: 29, distance: 13.4
click at [87, 19] on link "Queue" at bounding box center [74, 23] width 25 height 16
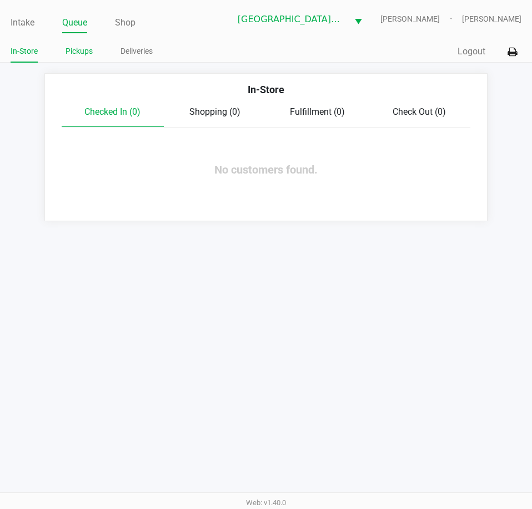
click at [83, 48] on link "Pickups" at bounding box center [78, 51] width 27 height 14
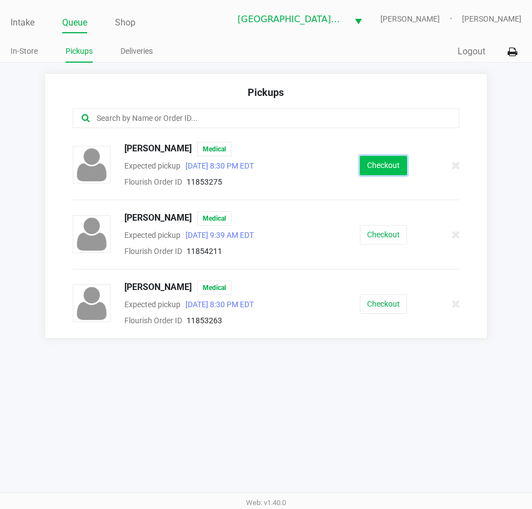
click at [372, 171] on button "Checkout" at bounding box center [383, 165] width 47 height 19
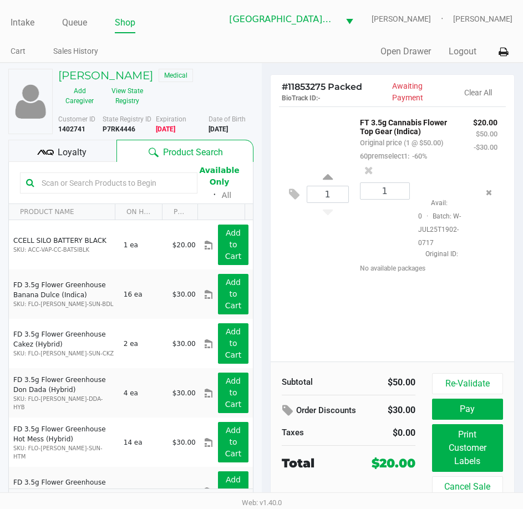
scroll to position [18, 0]
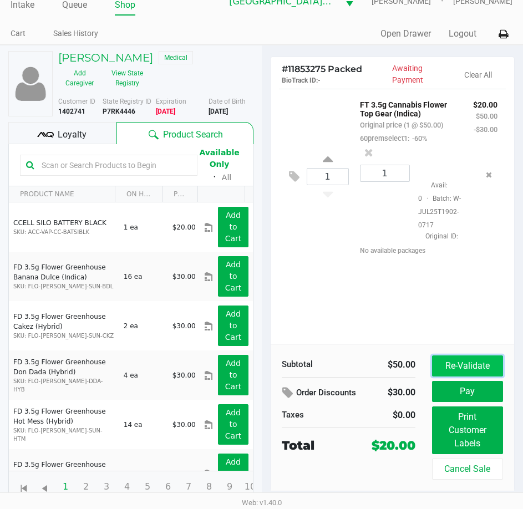
click at [461, 362] on button "Re-Validate" at bounding box center [467, 366] width 71 height 21
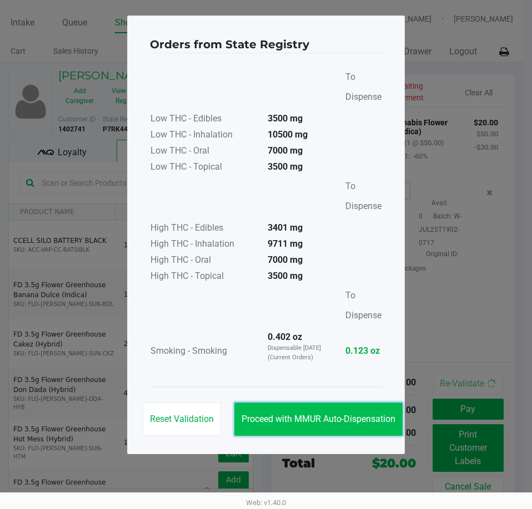
click at [363, 421] on span "Proceed with MMUR Auto-Dispensation" at bounding box center [318, 419] width 154 height 11
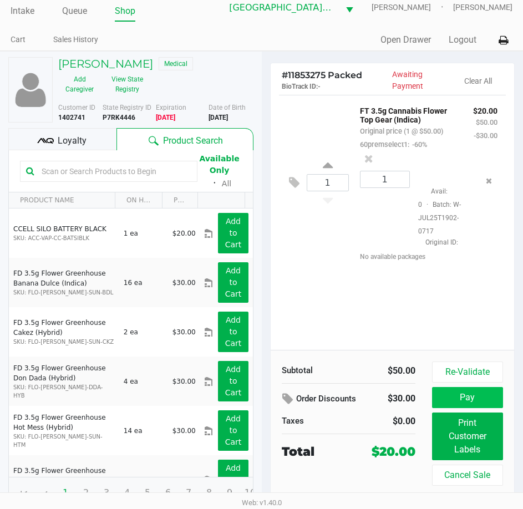
scroll to position [18, 0]
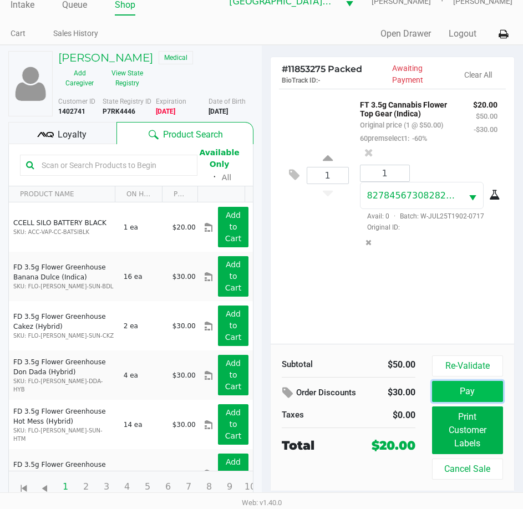
click at [478, 392] on button "Pay" at bounding box center [467, 391] width 71 height 21
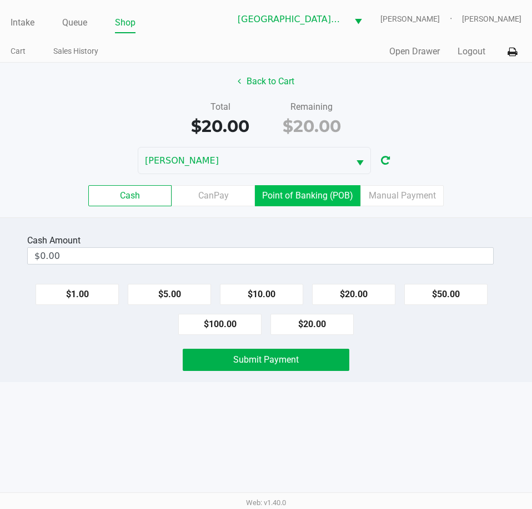
click at [317, 197] on label "Point of Banking (POB)" at bounding box center [307, 195] width 105 height 21
click at [0, 0] on 7 "Point of Banking (POB)" at bounding box center [0, 0] width 0 height 0
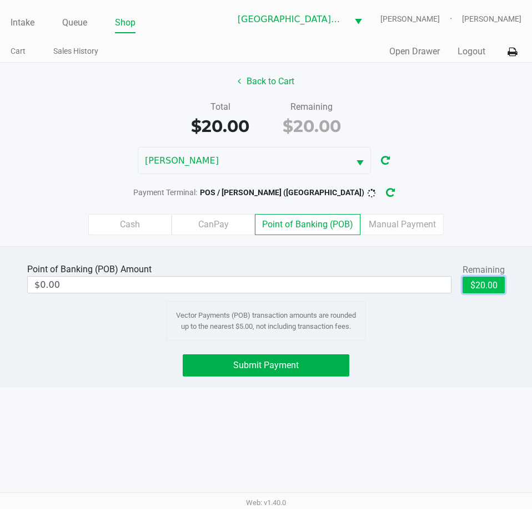
click at [498, 284] on button "$20.00" at bounding box center [483, 285] width 42 height 17
type input "$20.00"
click at [447, 376] on div "Submit Payment" at bounding box center [266, 366] width 548 height 22
drag, startPoint x: 432, startPoint y: 438, endPoint x: 422, endPoint y: 432, distance: 12.2
click at [432, 438] on div "Intake Queue Shop Key [PERSON_NAME] [PERSON_NAME] [PERSON_NAME] Cart Sales Hist…" at bounding box center [266, 254] width 532 height 509
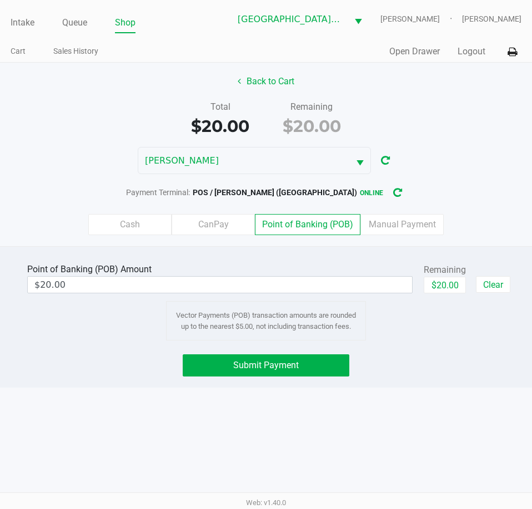
click at [340, 427] on div "Intake Queue Shop Key [PERSON_NAME] [PERSON_NAME] [PERSON_NAME] Cart Sales Hist…" at bounding box center [266, 254] width 532 height 509
click at [313, 366] on button "Submit Payment" at bounding box center [266, 366] width 166 height 22
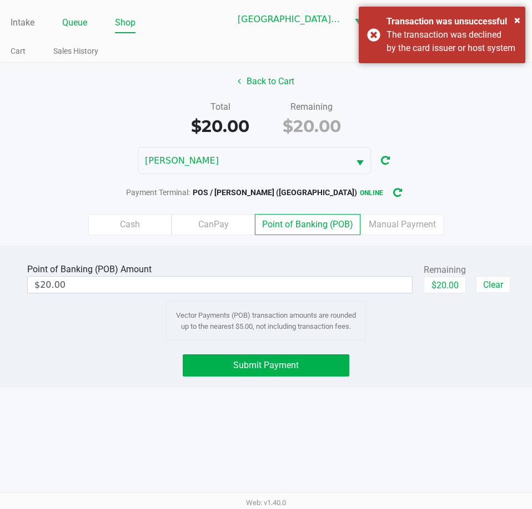
click at [75, 21] on link "Queue" at bounding box center [74, 23] width 25 height 16
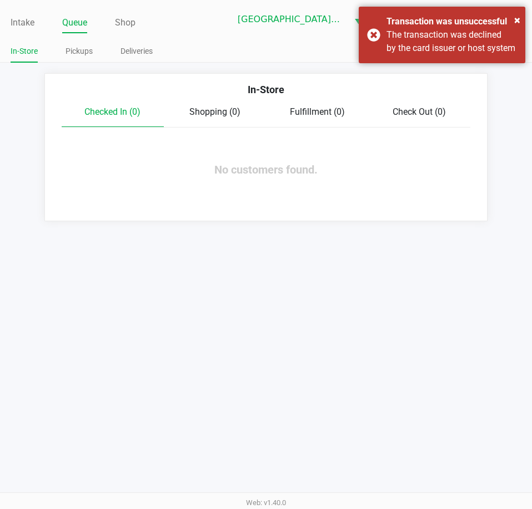
drag, startPoint x: 27, startPoint y: 22, endPoint x: 80, endPoint y: 73, distance: 73.4
click at [27, 22] on link "Intake" at bounding box center [23, 23] width 24 height 16
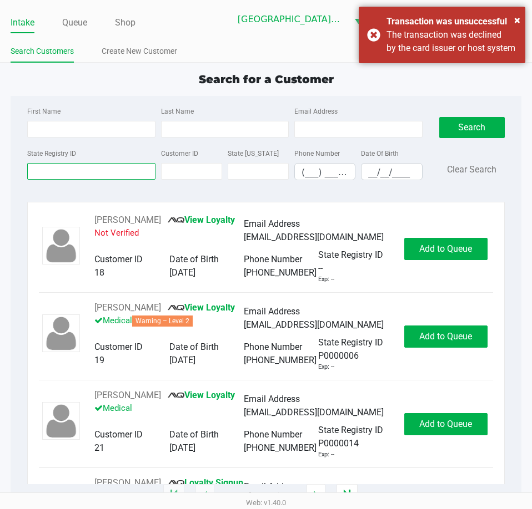
click at [46, 168] on input "State Registry ID" at bounding box center [91, 171] width 128 height 17
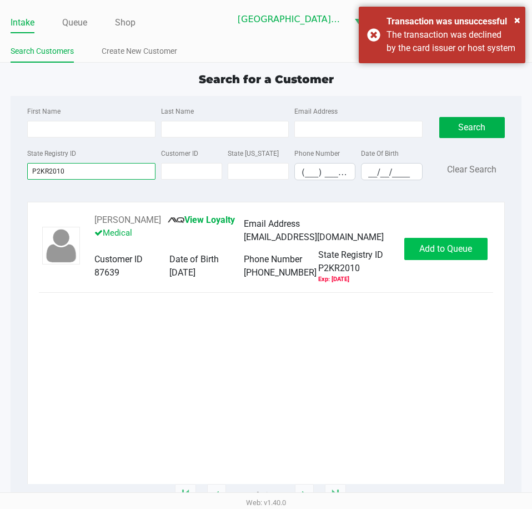
type input "P2KR2010"
click at [426, 251] on span "Add to Queue" at bounding box center [445, 249] width 53 height 11
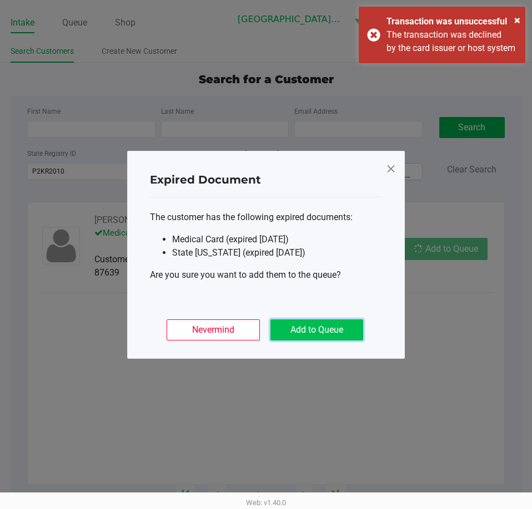
click at [343, 325] on button "Add to Queue" at bounding box center [316, 330] width 93 height 21
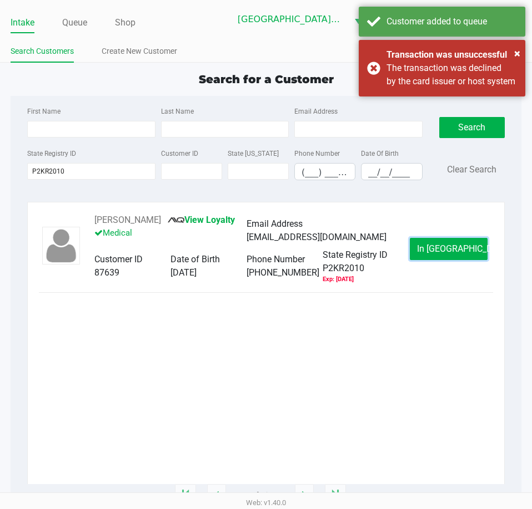
click at [435, 238] on button "In [GEOGRAPHIC_DATA]" at bounding box center [449, 249] width 78 height 22
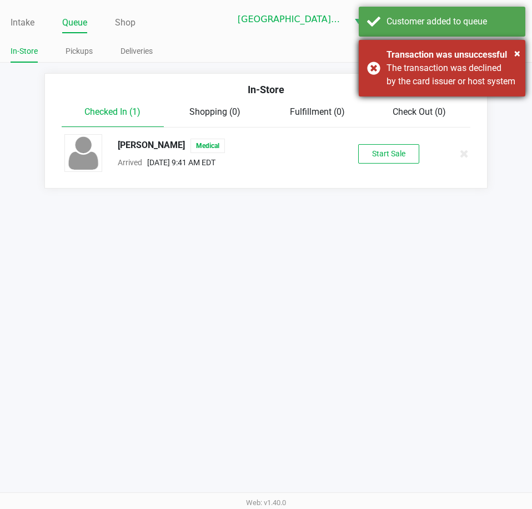
click at [513, 49] on div "Transaction was unsuccessful" at bounding box center [451, 54] width 130 height 13
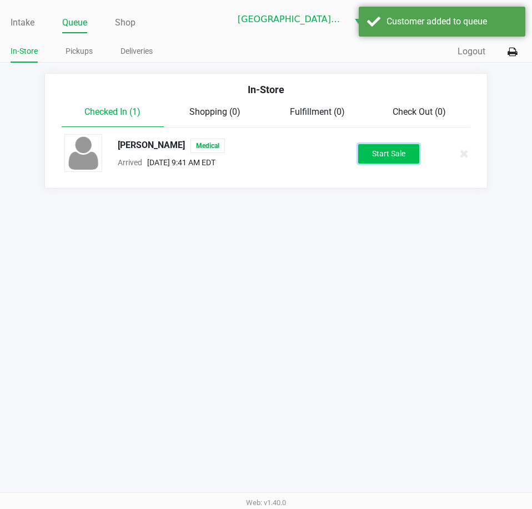
click at [380, 156] on button "Start Sale" at bounding box center [388, 153] width 61 height 19
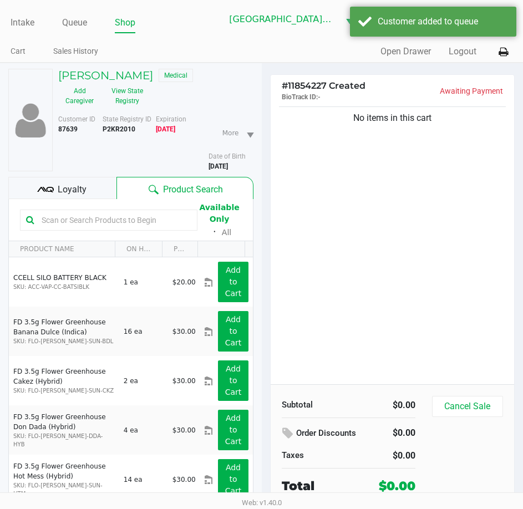
click at [94, 189] on div "Loyalty" at bounding box center [62, 188] width 108 height 22
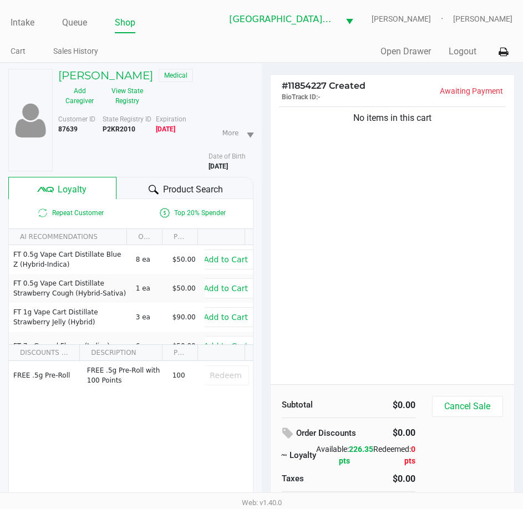
click at [188, 183] on span "Product Search" at bounding box center [193, 189] width 60 height 13
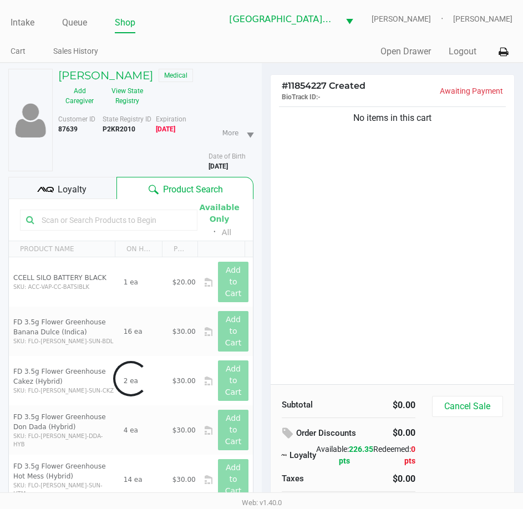
click at [87, 216] on input "text" at bounding box center [114, 220] width 154 height 17
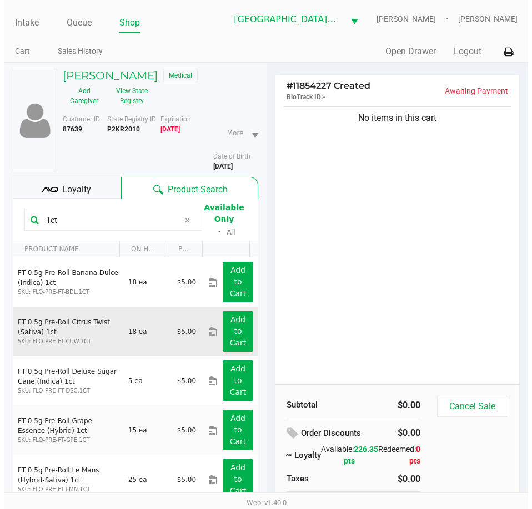
scroll to position [55, 0]
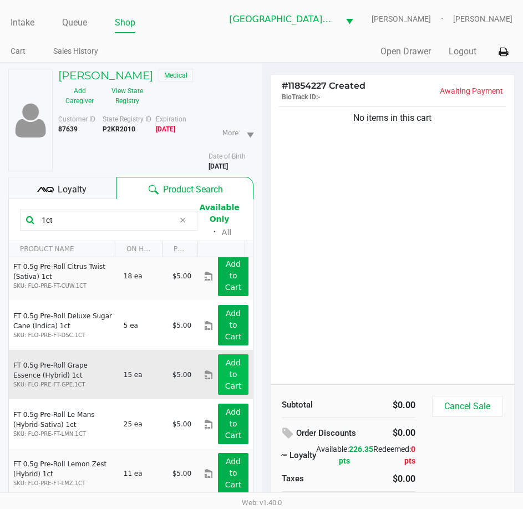
type input "1ct"
click at [225, 371] on app-button-loader "Add to Cart" at bounding box center [233, 374] width 17 height 32
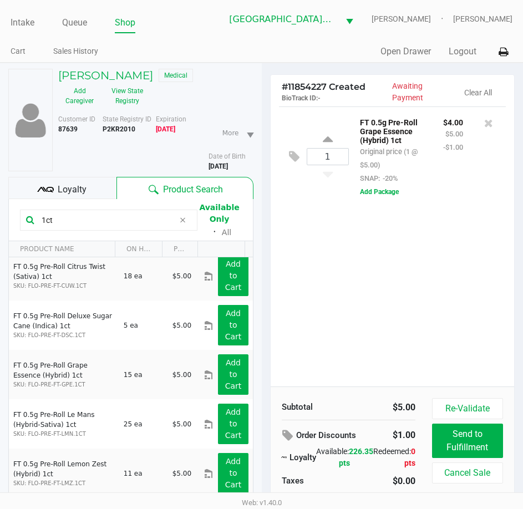
click at [86, 192] on div "Loyalty" at bounding box center [62, 188] width 108 height 22
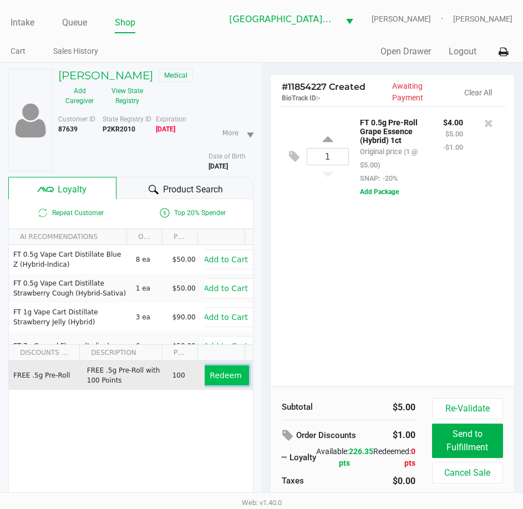
drag, startPoint x: 213, startPoint y: 373, endPoint x: 369, endPoint y: 349, distance: 158.3
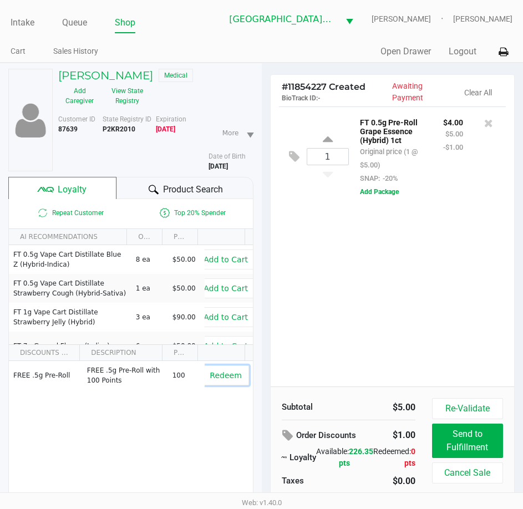
click at [213, 372] on span "Redeem" at bounding box center [226, 375] width 32 height 9
click at [294, 155] on icon at bounding box center [294, 156] width 11 height 13
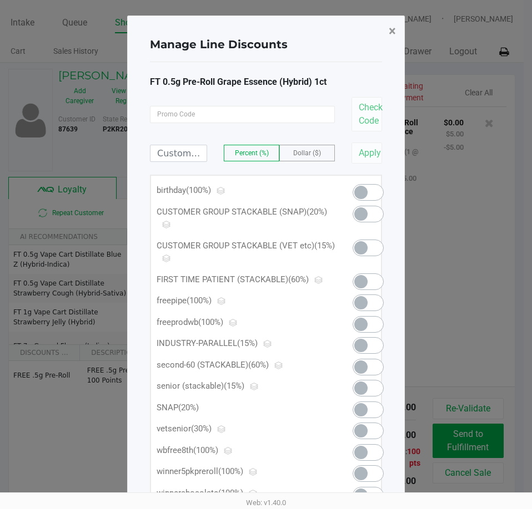
click at [390, 37] on span "×" at bounding box center [391, 31] width 7 height 16
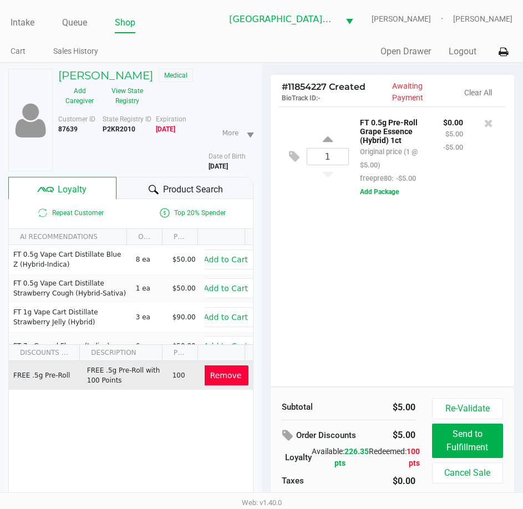
click at [213, 368] on button "Remove" at bounding box center [226, 376] width 46 height 20
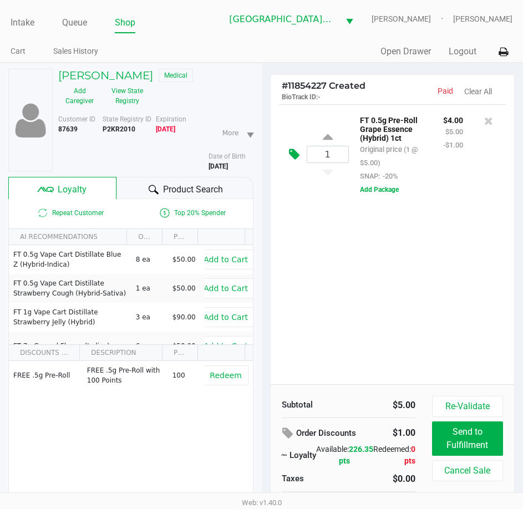
click at [296, 155] on icon at bounding box center [294, 154] width 11 height 13
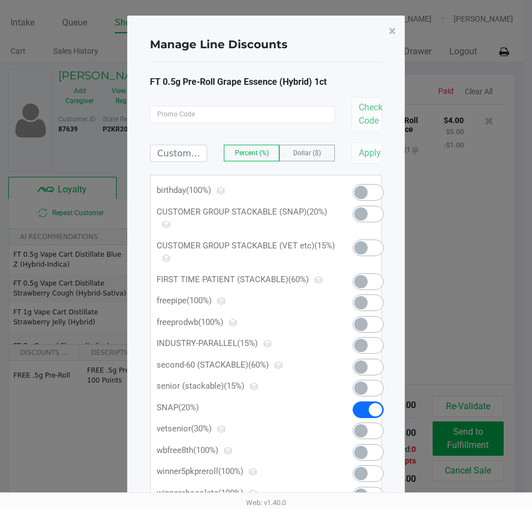
click at [369, 412] on span at bounding box center [374, 409] width 13 height 13
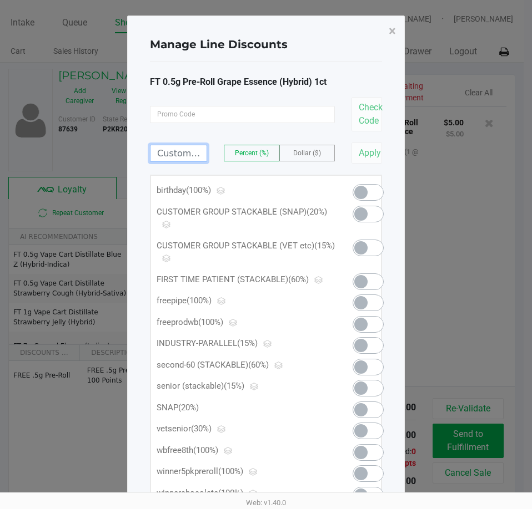
click at [171, 158] on input at bounding box center [178, 153] width 56 height 16
type input "4.99"
click at [305, 160] on label "Dollar ($)" at bounding box center [307, 153] width 54 height 16
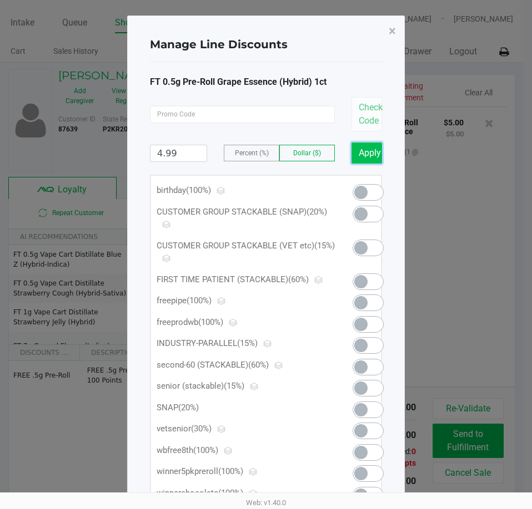
click at [356, 150] on button "Apply" at bounding box center [366, 153] width 31 height 21
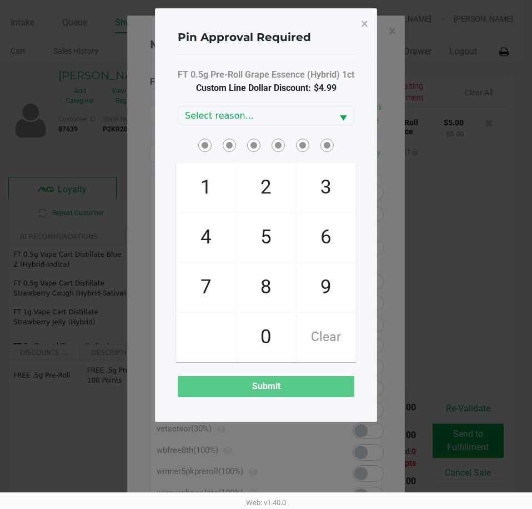
click at [275, 190] on span "2" at bounding box center [265, 187] width 59 height 49
checkbox input "true"
click at [219, 305] on span "7" at bounding box center [205, 287] width 59 height 49
checkbox input "true"
drag, startPoint x: 262, startPoint y: 326, endPoint x: 255, endPoint y: 255, distance: 71.3
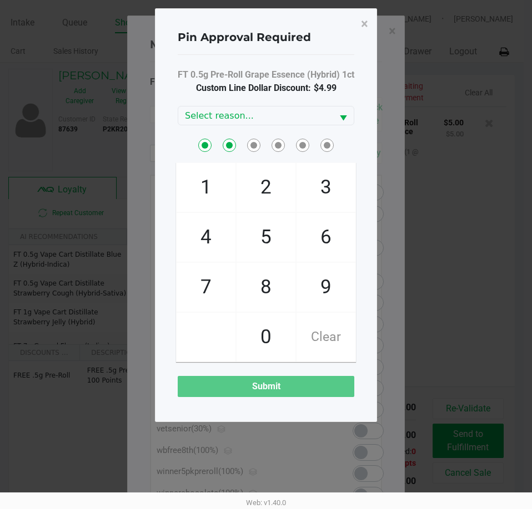
click at [262, 326] on span "0" at bounding box center [265, 337] width 59 height 49
checkbox input "true"
click at [259, 244] on span "5" at bounding box center [265, 237] width 59 height 49
checkbox input "true"
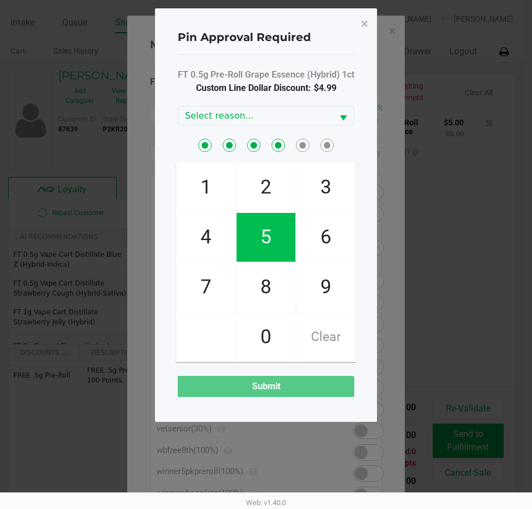
click at [270, 300] on span "8" at bounding box center [265, 287] width 59 height 49
checkbox input "true"
drag, startPoint x: 327, startPoint y: 288, endPoint x: 306, endPoint y: 172, distance: 117.8
click at [326, 284] on span "9" at bounding box center [325, 287] width 59 height 49
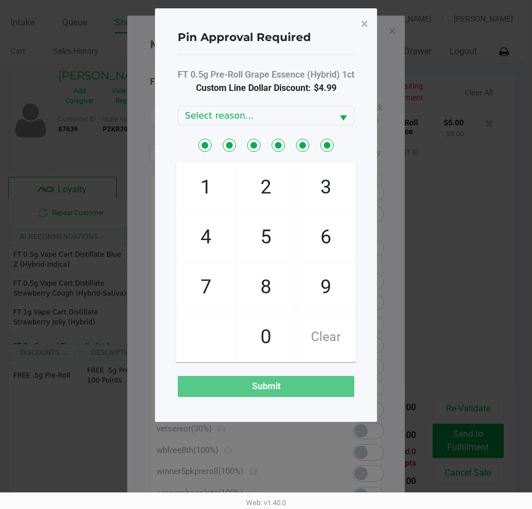
checkbox input "true"
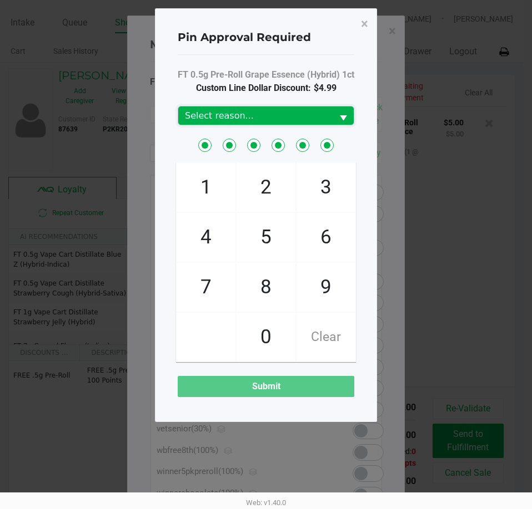
click at [301, 125] on kendo-dropdownlist "Select reason..." at bounding box center [266, 115] width 176 height 19
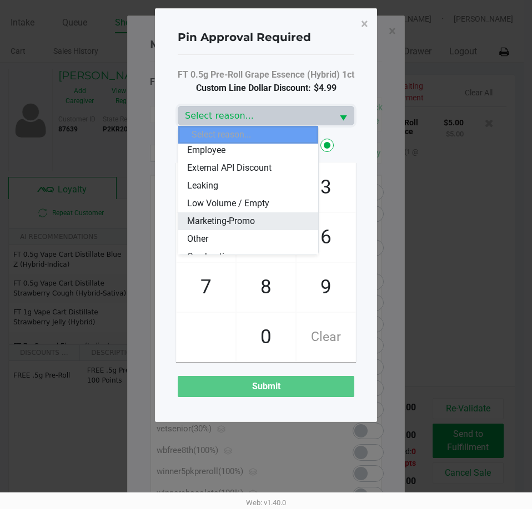
click at [219, 215] on span "Marketing-Promo" at bounding box center [221, 221] width 68 height 13
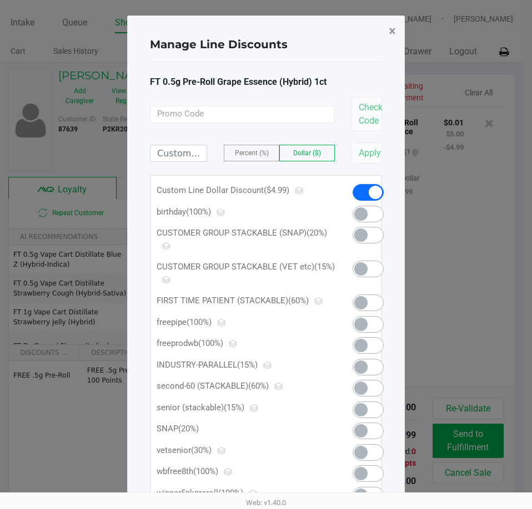
click at [386, 36] on button "×" at bounding box center [392, 31] width 25 height 31
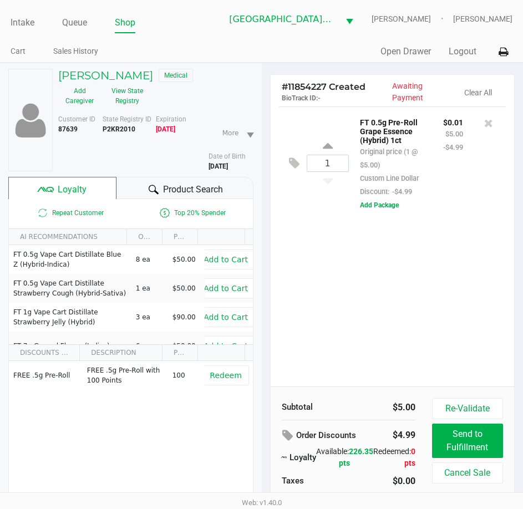
click at [447, 287] on div "1 FT 0.5g Pre-Roll Grape Essence (Hybrid) 1ct Original price (1 @ $5.00) Custom…" at bounding box center [393, 247] width 244 height 280
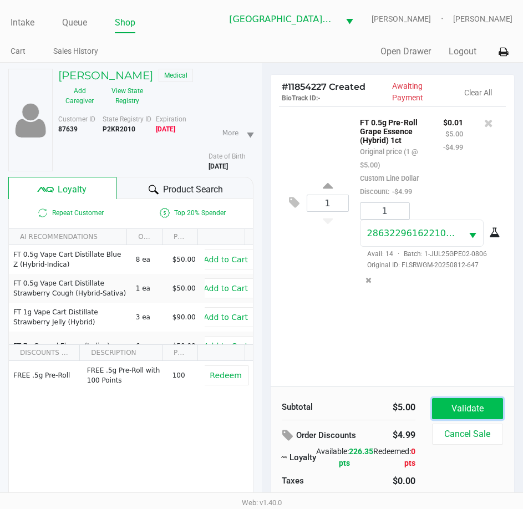
click at [498, 403] on button "Validate" at bounding box center [467, 408] width 71 height 21
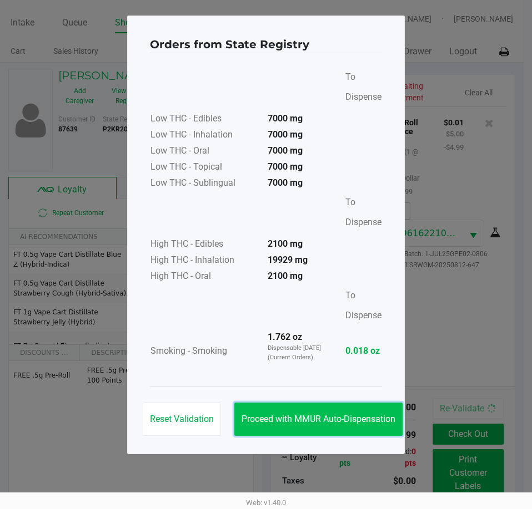
click at [377, 408] on button "Proceed with MMUR Auto-Dispensation" at bounding box center [318, 419] width 168 height 33
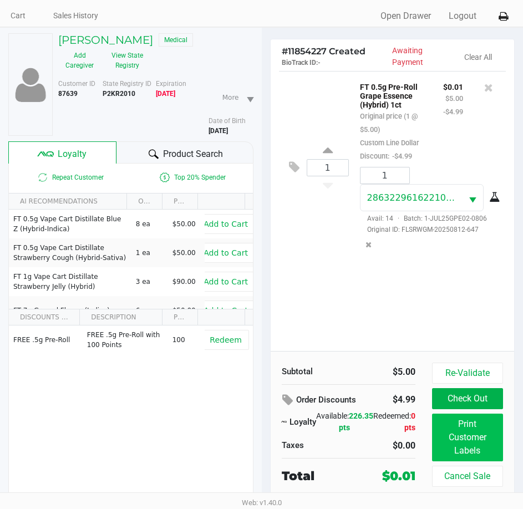
scroll to position [55, 0]
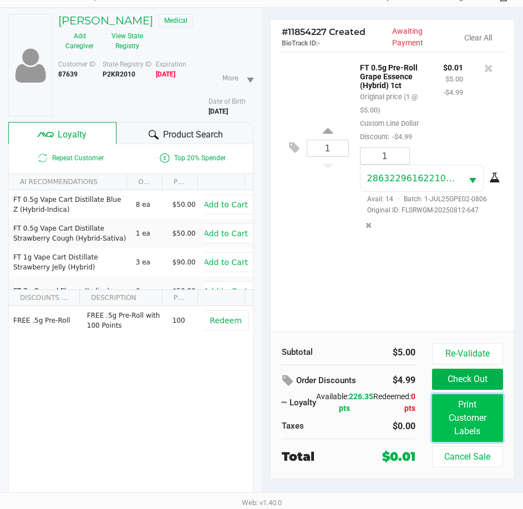
click at [465, 426] on button "Print Customer Labels" at bounding box center [467, 419] width 71 height 48
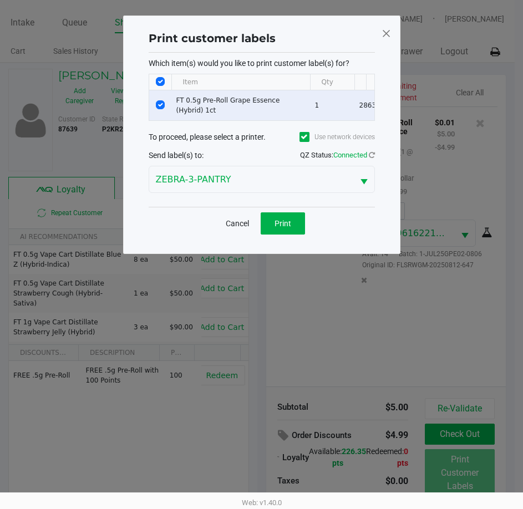
scroll to position [0, 0]
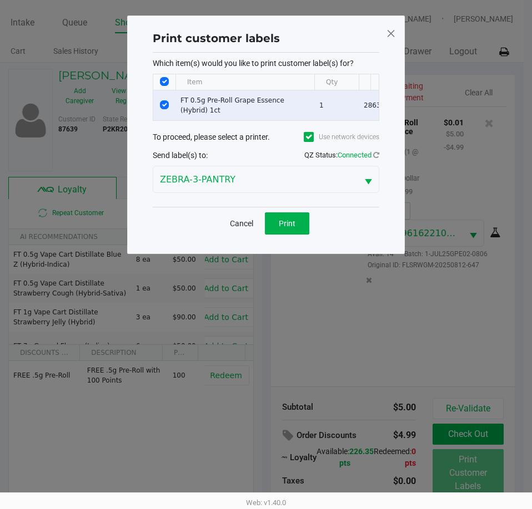
click at [284, 219] on div "Cancel Print" at bounding box center [266, 223] width 226 height 33
click at [289, 228] on span "Print" at bounding box center [287, 223] width 17 height 9
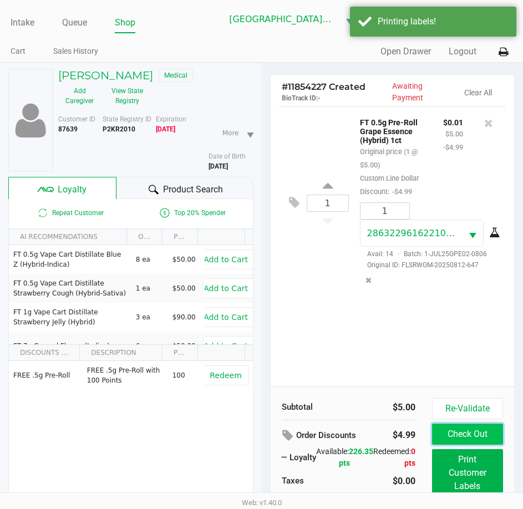
click at [484, 435] on button "Check Out" at bounding box center [467, 434] width 71 height 21
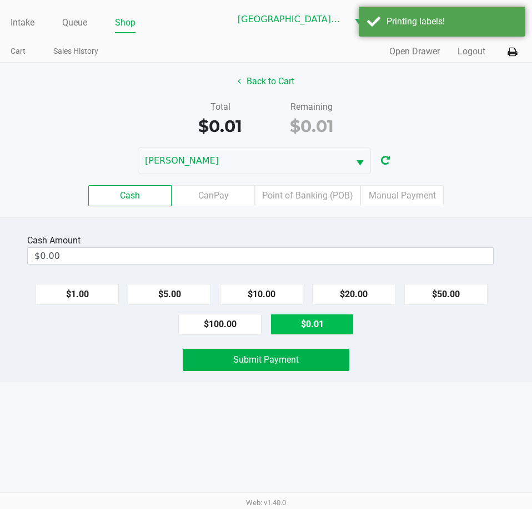
click at [335, 329] on button "$0.01" at bounding box center [311, 324] width 83 height 21
type input "$0.01"
click at [420, 371] on div "Submit Payment" at bounding box center [266, 360] width 548 height 22
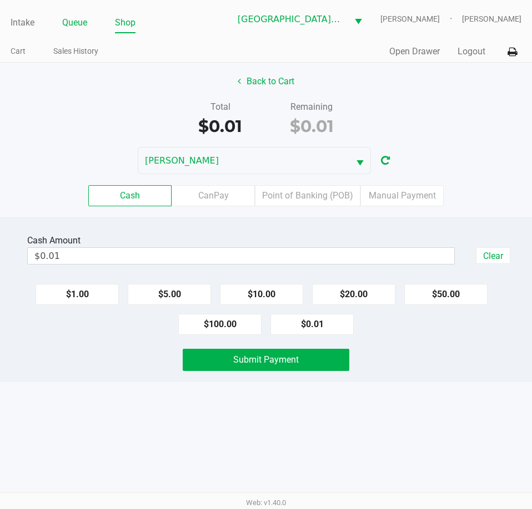
click at [65, 24] on link "Queue" at bounding box center [74, 23] width 25 height 16
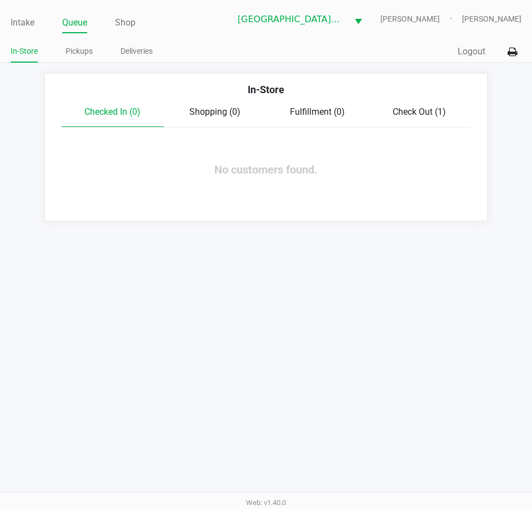
click at [438, 118] on div "Check Out (1)" at bounding box center [419, 111] width 102 height 13
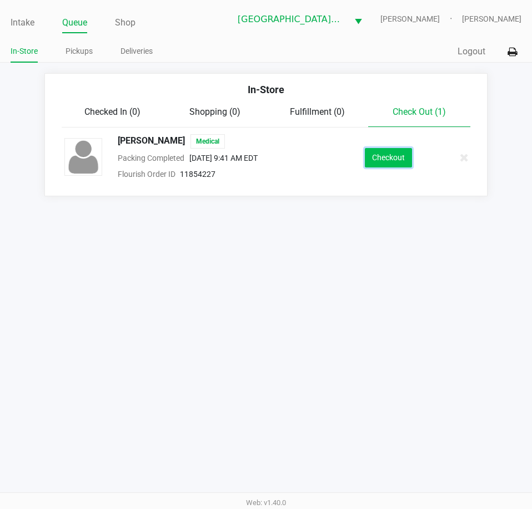
click at [403, 159] on button "Checkout" at bounding box center [388, 157] width 47 height 19
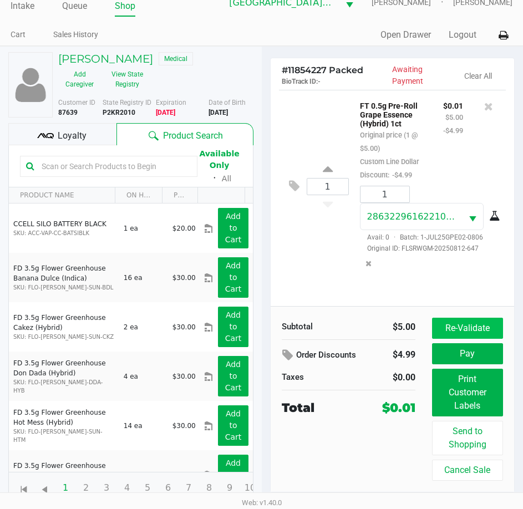
scroll to position [18, 0]
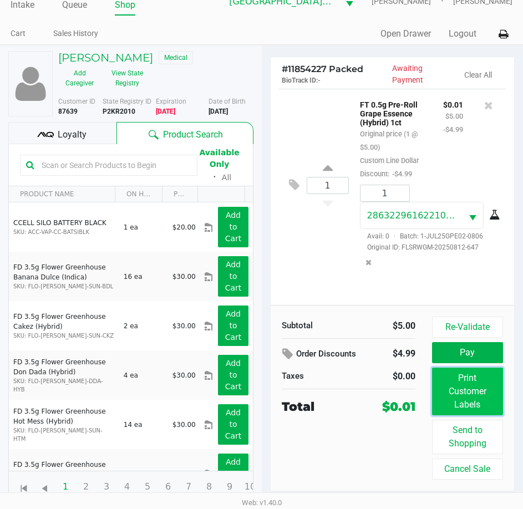
click at [465, 385] on button "Print Customer Labels" at bounding box center [467, 392] width 71 height 48
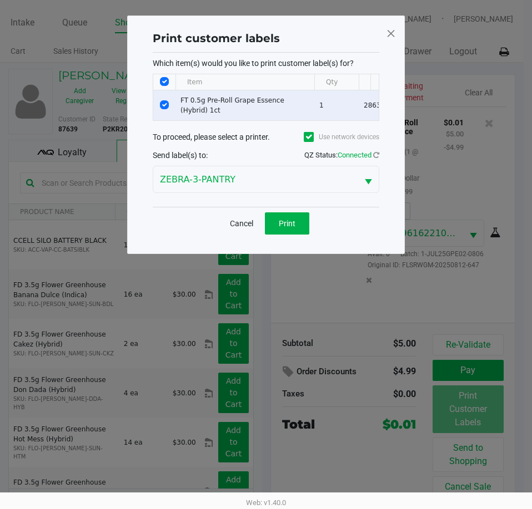
click at [178, 236] on div "Cancel Print" at bounding box center [266, 223] width 226 height 33
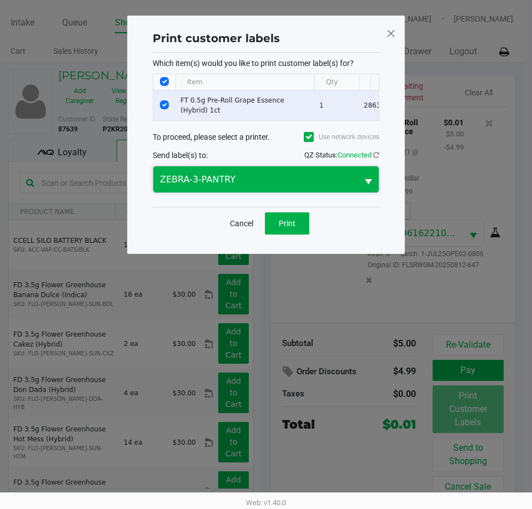
click at [229, 186] on span "ZEBRA-3-PANTRY" at bounding box center [255, 179] width 191 height 13
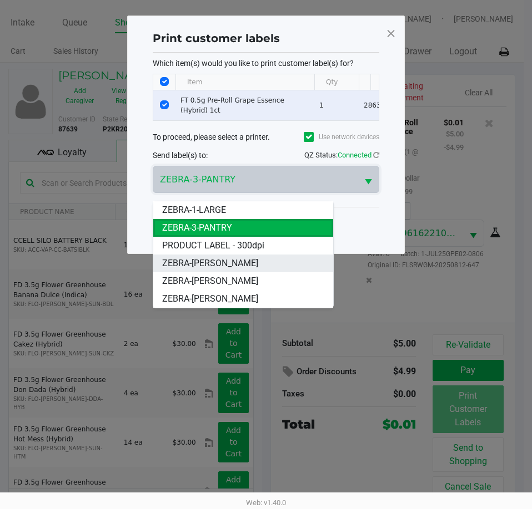
click at [220, 265] on span "ZEBRA-[PERSON_NAME]" at bounding box center [210, 263] width 96 height 13
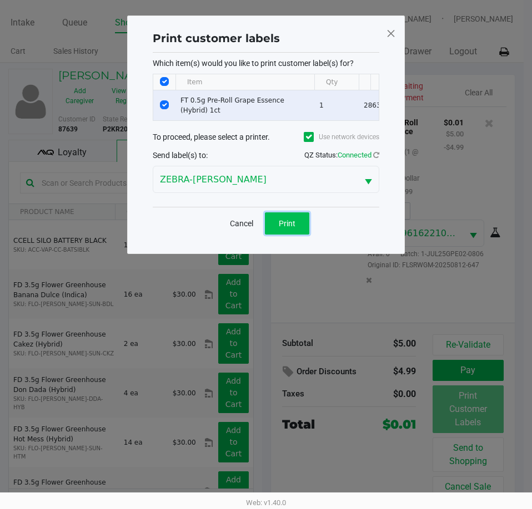
click at [273, 231] on button "Print" at bounding box center [287, 224] width 44 height 22
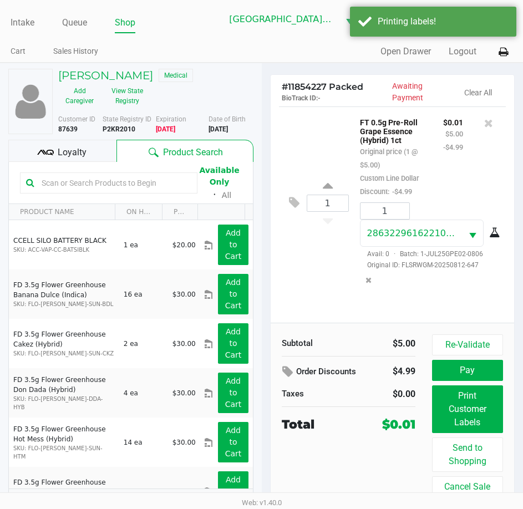
click at [318, 295] on div "1 FT 0.5g Pre-Roll Grape Essence (Hybrid) 1ct Original price (1 @ $5.00) Custom…" at bounding box center [393, 203] width 228 height 193
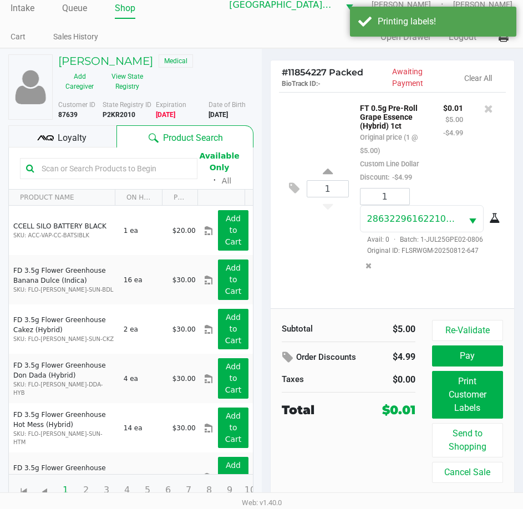
scroll to position [18, 0]
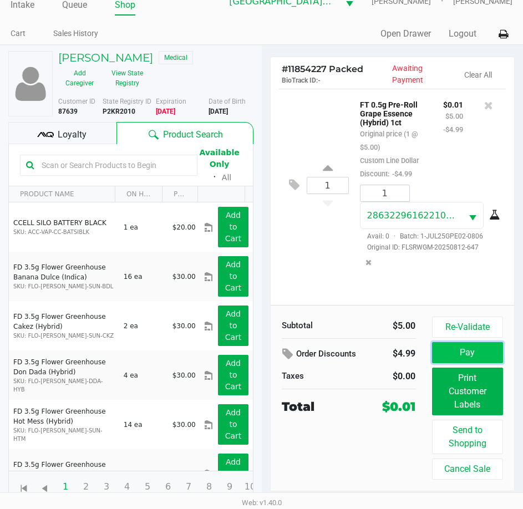
click at [486, 355] on button "Pay" at bounding box center [467, 352] width 71 height 21
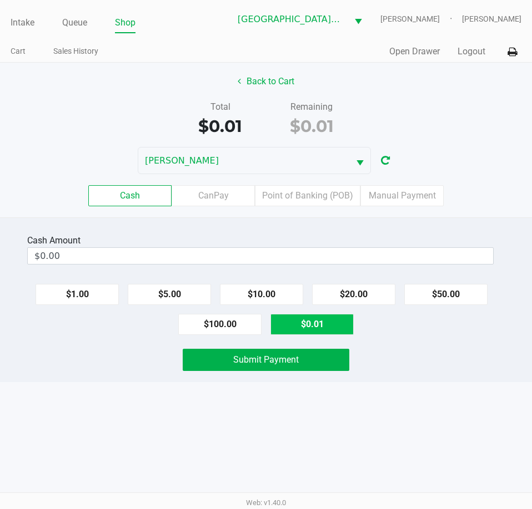
click at [337, 330] on button "$0.01" at bounding box center [311, 324] width 83 height 21
type input "$0.01"
drag, startPoint x: 495, startPoint y: 398, endPoint x: 458, endPoint y: 392, distance: 37.7
click at [491, 397] on div "Intake Queue Shop Key [PERSON_NAME] [PERSON_NAME] [PERSON_NAME] Cart Sales Hist…" at bounding box center [266, 254] width 532 height 509
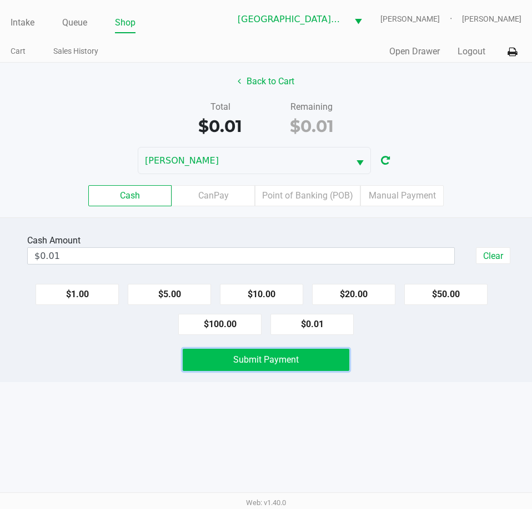
click at [302, 359] on button "Submit Payment" at bounding box center [266, 360] width 166 height 22
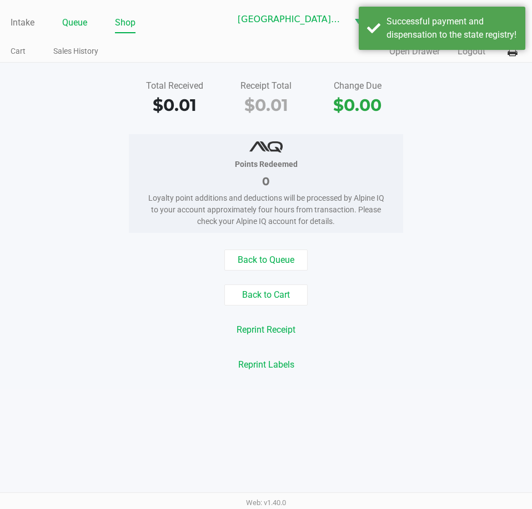
click at [82, 22] on link "Queue" at bounding box center [74, 23] width 25 height 16
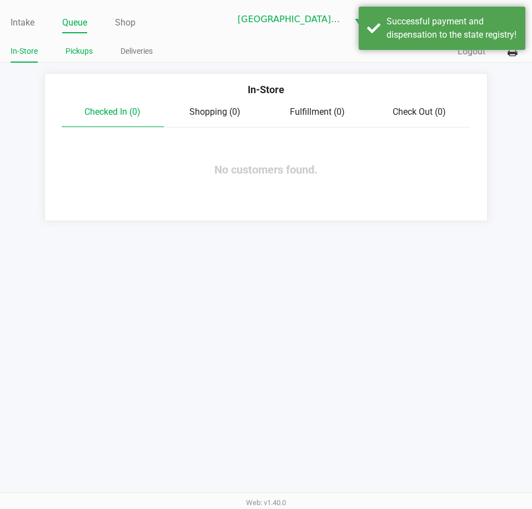
click at [84, 47] on link "Pickups" at bounding box center [78, 51] width 27 height 14
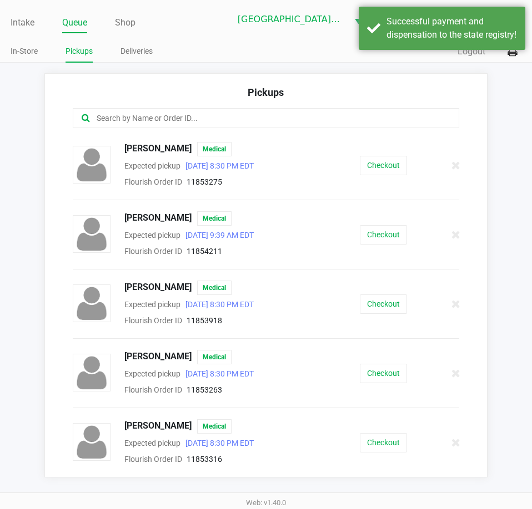
click at [113, 120] on input "text" at bounding box center [261, 118] width 332 height 13
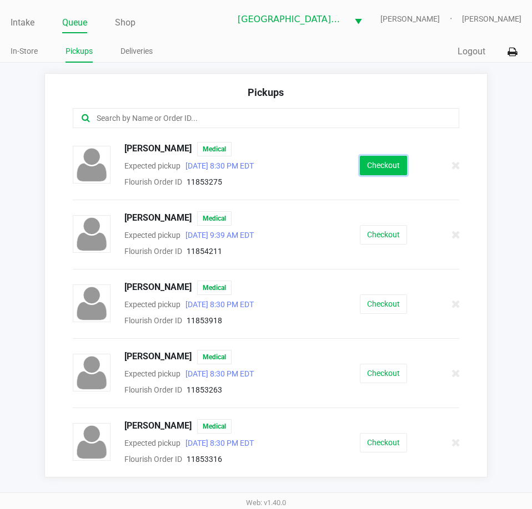
click at [388, 166] on button "Checkout" at bounding box center [383, 165] width 47 height 19
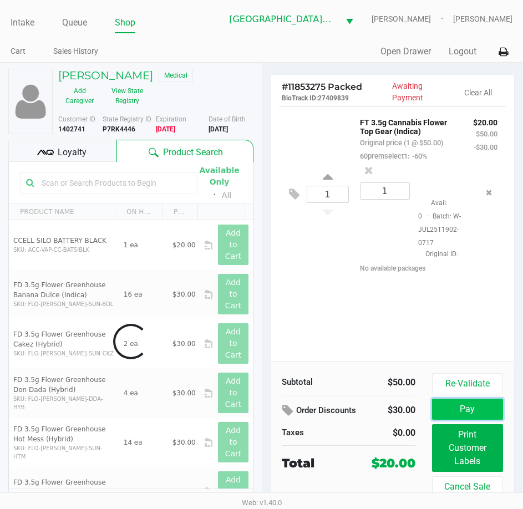
click at [466, 413] on button "Pay" at bounding box center [467, 409] width 71 height 21
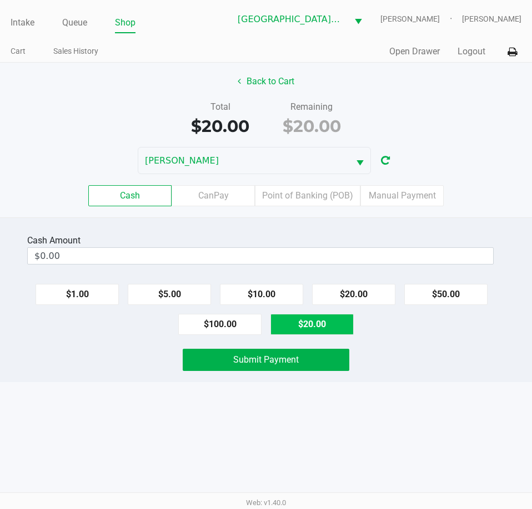
click at [337, 327] on button "$20.00" at bounding box center [311, 324] width 83 height 21
type input "$20.00"
click at [413, 357] on div "Submit Payment" at bounding box center [266, 360] width 548 height 22
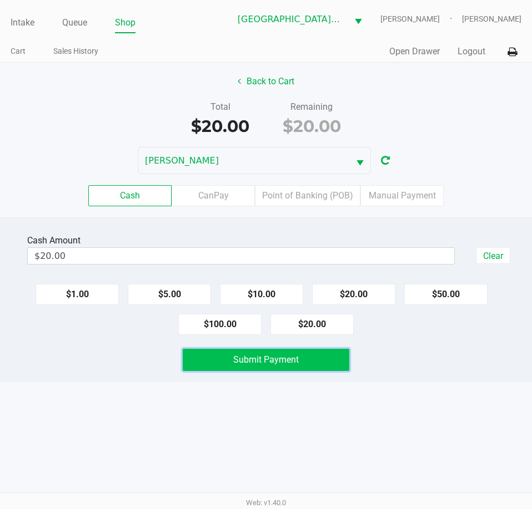
click at [330, 354] on button "Submit Payment" at bounding box center [266, 360] width 166 height 22
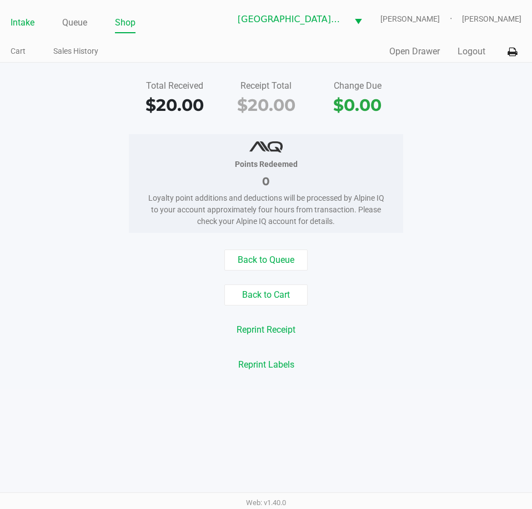
click at [29, 23] on link "Intake" at bounding box center [23, 23] width 24 height 16
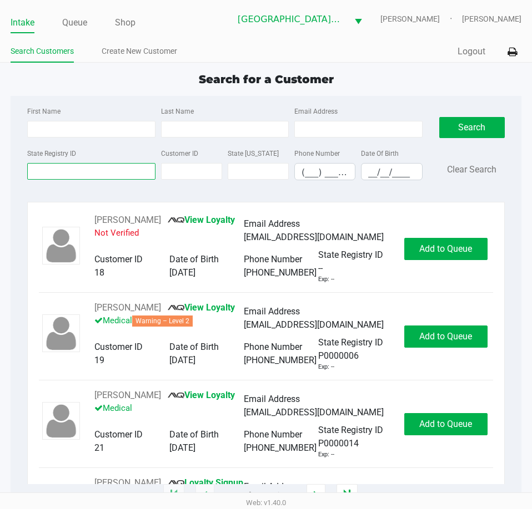
click at [64, 176] on input "State Registry ID" at bounding box center [91, 171] width 128 height 17
click at [112, 133] on input "First Name" at bounding box center [91, 129] width 128 height 17
type input "dar"
type input "bu"
type input "[DATE]"
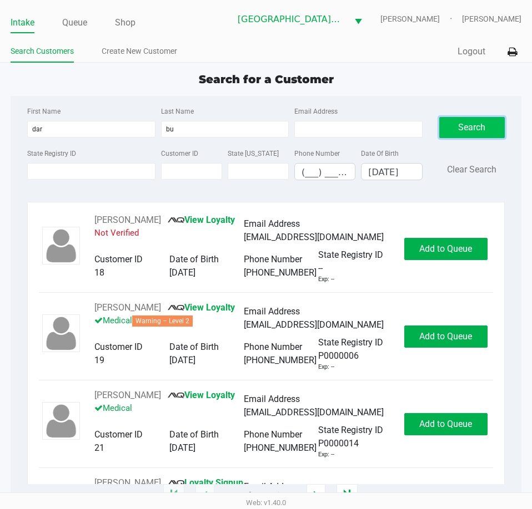
click at [467, 126] on button "Search" at bounding box center [471, 127] width 65 height 21
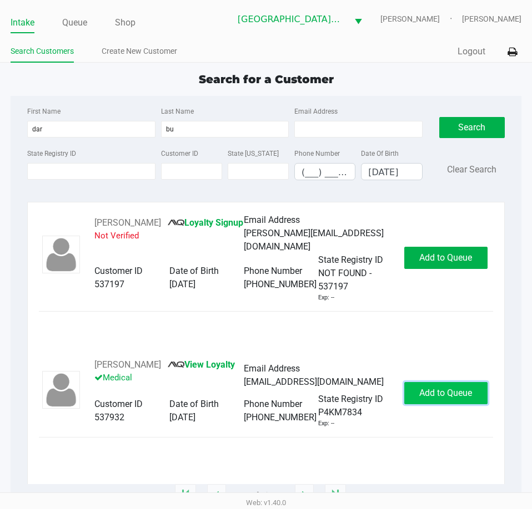
click at [446, 391] on span "Add to Queue" at bounding box center [445, 393] width 53 height 11
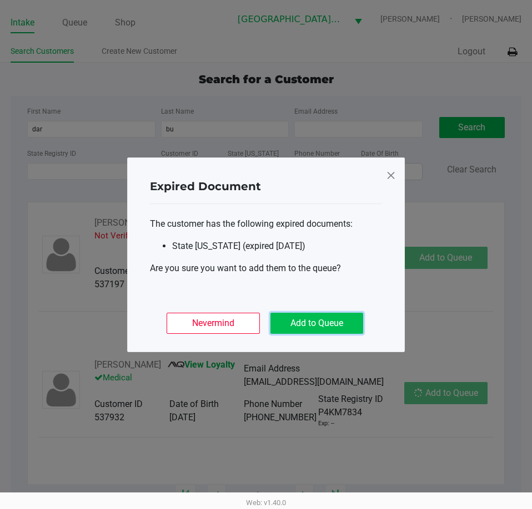
click at [329, 322] on button "Add to Queue" at bounding box center [316, 323] width 93 height 21
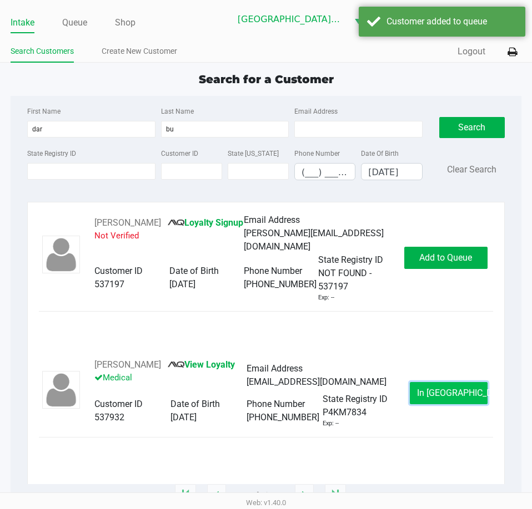
click at [442, 396] on span "In [GEOGRAPHIC_DATA]" at bounding box center [463, 393] width 93 height 11
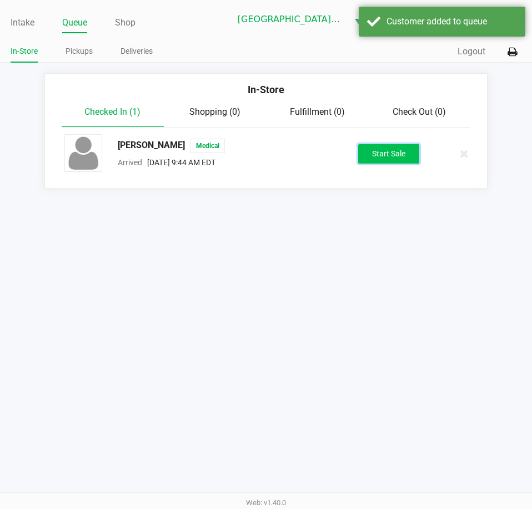
click at [382, 156] on button "Start Sale" at bounding box center [388, 153] width 61 height 19
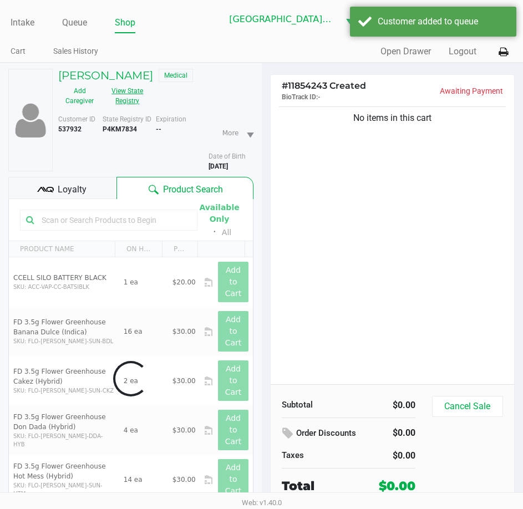
click at [130, 99] on button "View State Registry" at bounding box center [124, 96] width 47 height 28
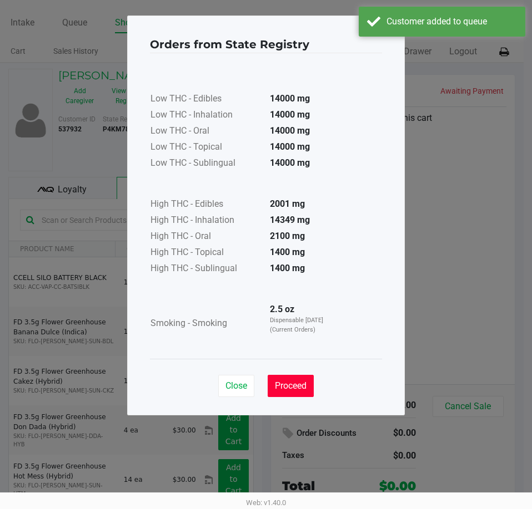
click at [304, 378] on button "Proceed" at bounding box center [290, 386] width 46 height 22
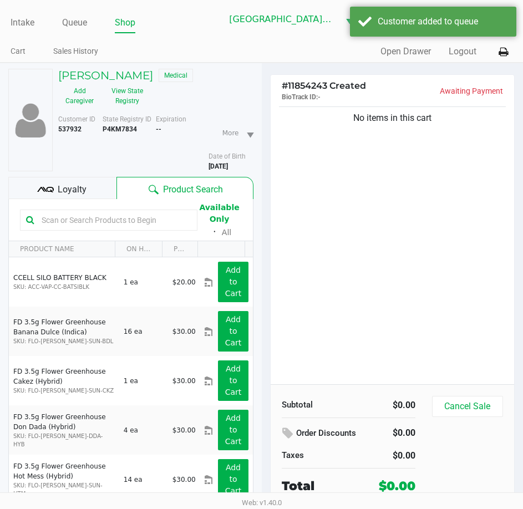
click at [103, 229] on div at bounding box center [109, 220] width 178 height 21
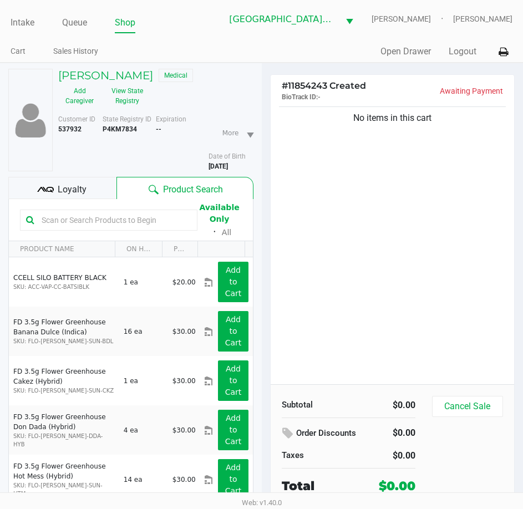
click at [100, 223] on input "text" at bounding box center [114, 220] width 154 height 17
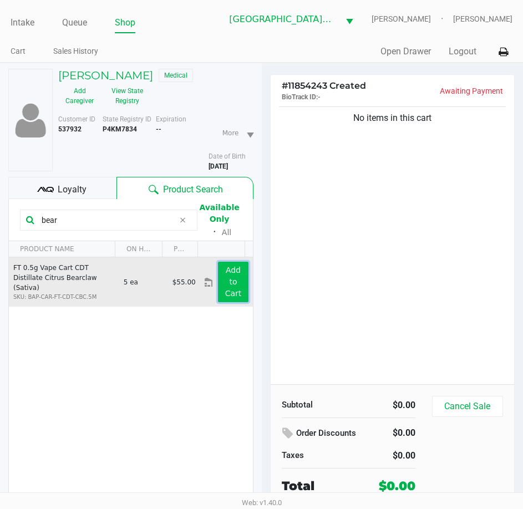
click at [226, 284] on app-button-loader "Add to Cart" at bounding box center [233, 282] width 17 height 32
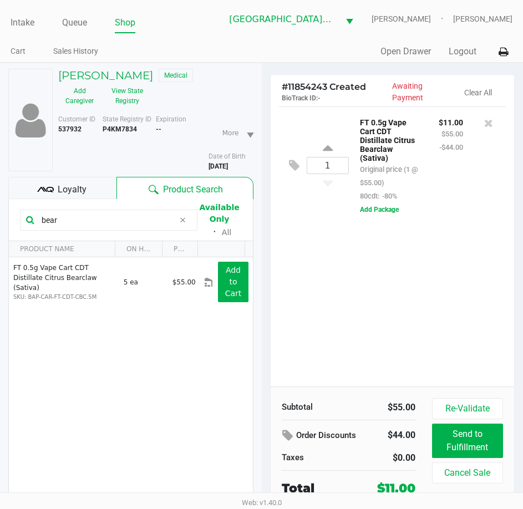
click at [359, 325] on div "1 FT 0.5g Vape Cart CDT Distillate Citrus Bearclaw (Sativa) Original price (1 @…" at bounding box center [393, 247] width 244 height 280
click at [86, 213] on input "bear" at bounding box center [106, 220] width 138 height 17
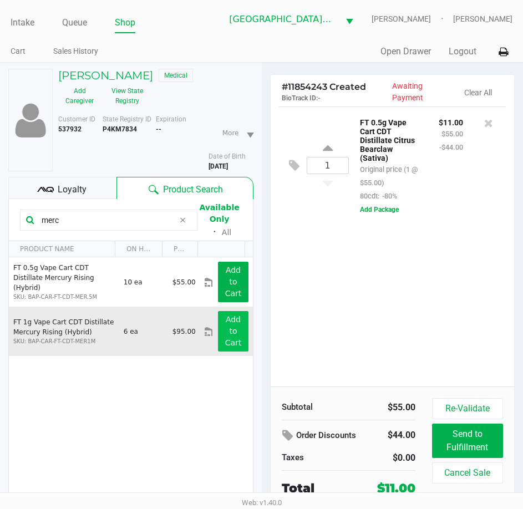
type input "merc"
click at [239, 321] on button "Add to Cart" at bounding box center [233, 331] width 30 height 41
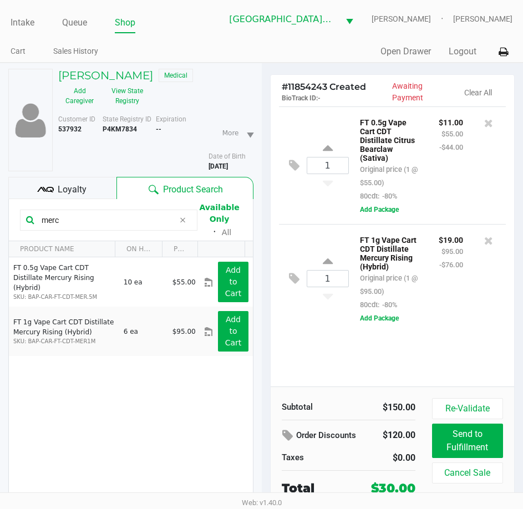
click at [371, 370] on div "1 FT 0.5g Vape Cart CDT Distillate Citrus Bearclaw (Sativa) Original price (1 @…" at bounding box center [393, 247] width 244 height 280
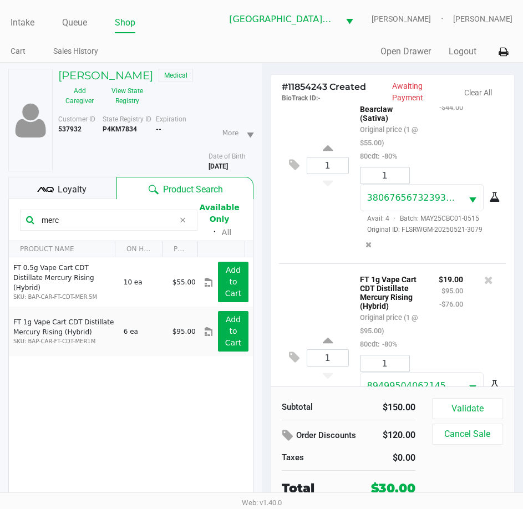
scroll to position [119, 0]
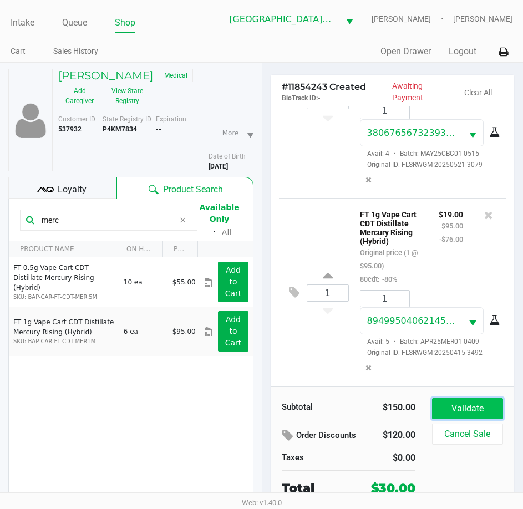
click at [467, 408] on button "Validate" at bounding box center [467, 408] width 71 height 21
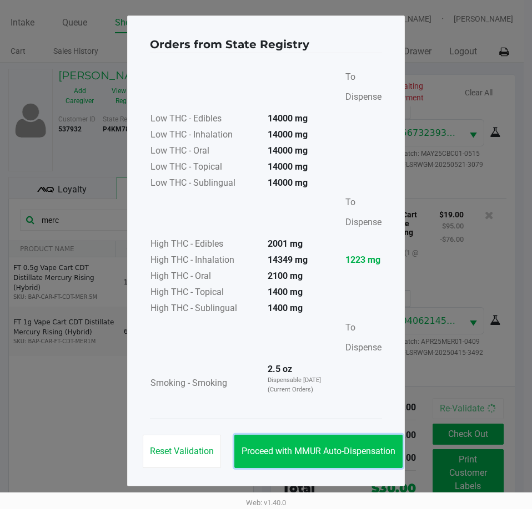
click at [346, 457] on button "Proceed with MMUR Auto-Dispensation" at bounding box center [318, 451] width 168 height 33
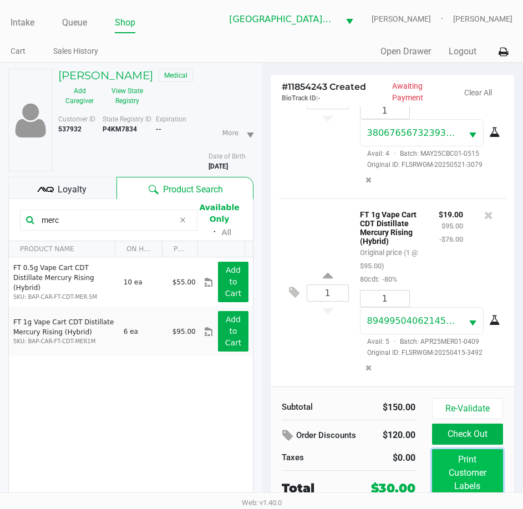
click at [477, 464] on button "Print Customer Labels" at bounding box center [467, 473] width 71 height 48
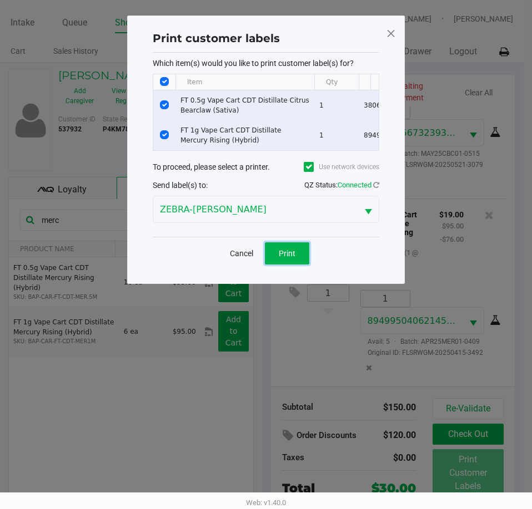
click at [296, 265] on button "Print" at bounding box center [287, 254] width 44 height 22
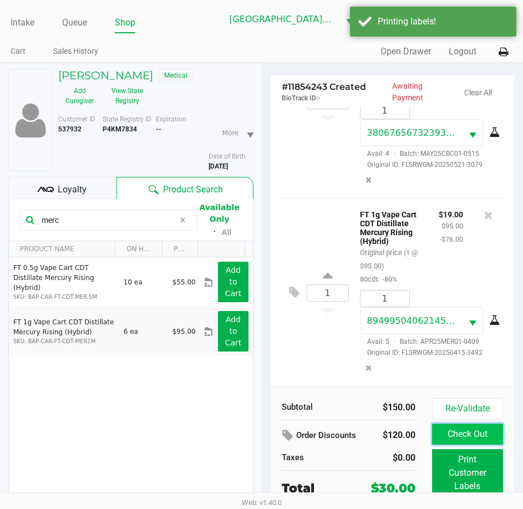
click at [457, 436] on button "Check Out" at bounding box center [467, 434] width 71 height 21
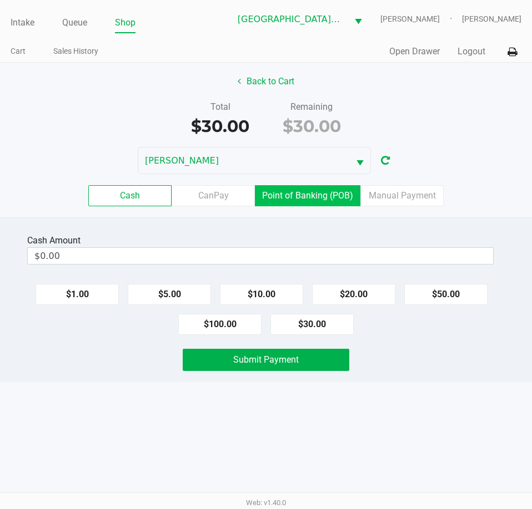
click at [304, 207] on div "Cash CanPay Point of Banking (POB) Manual Payment" at bounding box center [266, 195] width 548 height 43
click at [305, 203] on label "Point of Banking (POB)" at bounding box center [307, 195] width 105 height 21
click at [0, 0] on 7 "Point of Banking (POB)" at bounding box center [0, 0] width 0 height 0
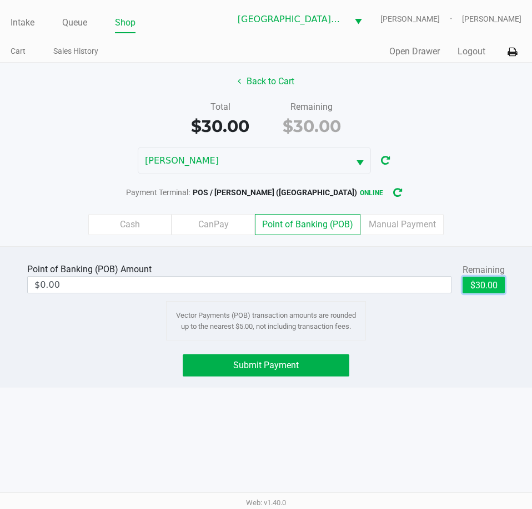
click at [482, 287] on button "$30.00" at bounding box center [483, 285] width 42 height 17
type input "$30.00"
click at [454, 357] on div "Submit Payment" at bounding box center [266, 366] width 548 height 22
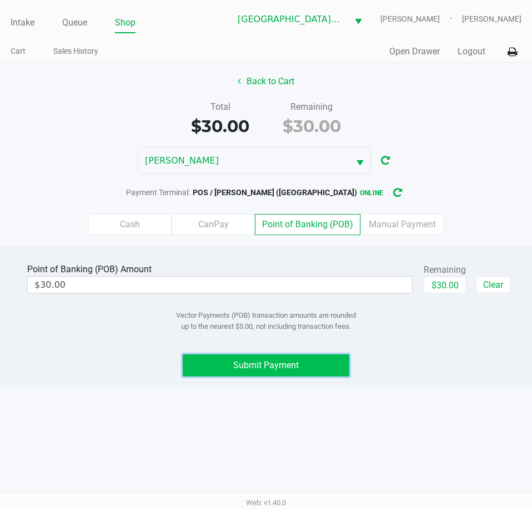
click at [291, 363] on span "Submit Payment" at bounding box center [265, 365] width 65 height 11
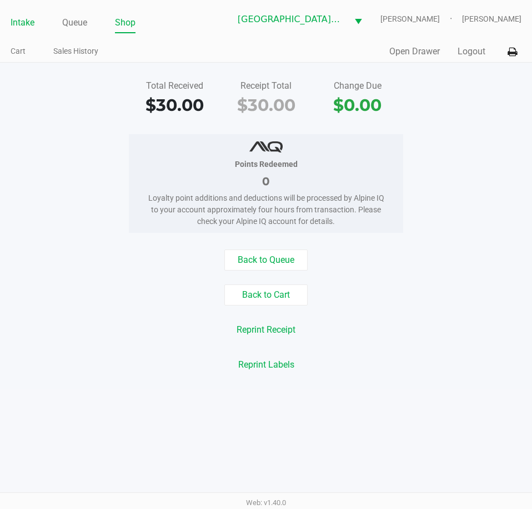
click at [19, 28] on link "Intake" at bounding box center [23, 23] width 24 height 16
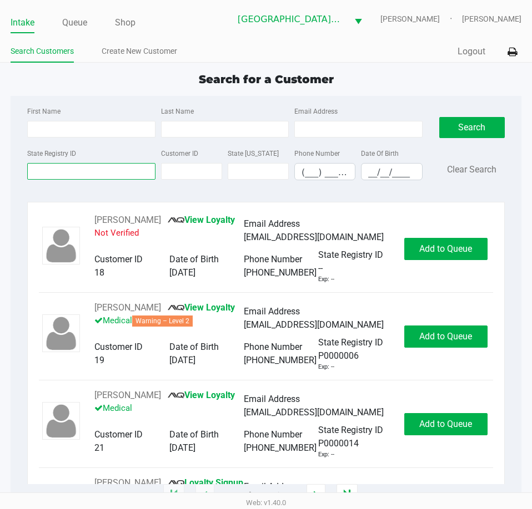
click at [80, 176] on input "State Registry ID" at bounding box center [91, 171] width 128 height 17
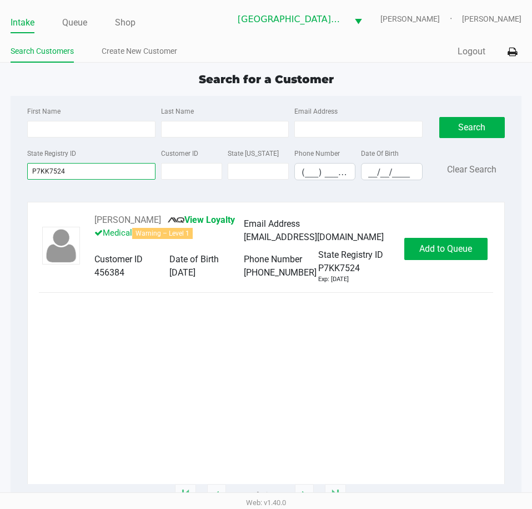
type input "P7KK7524"
click at [452, 255] on button "Add to Queue" at bounding box center [445, 249] width 83 height 22
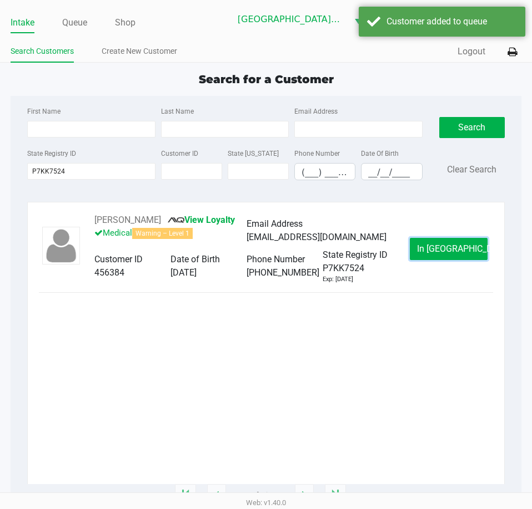
click at [443, 252] on span "In [GEOGRAPHIC_DATA]" at bounding box center [463, 249] width 93 height 11
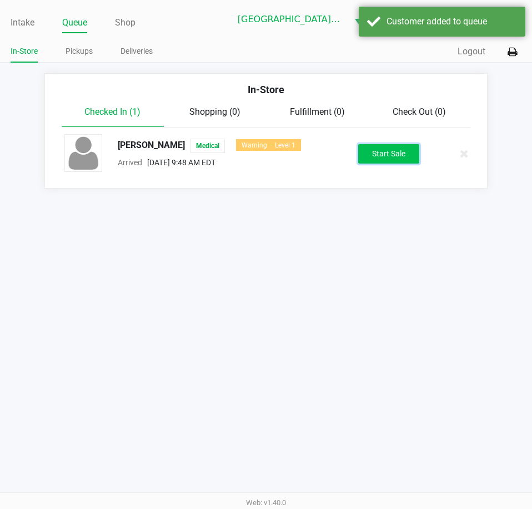
click at [388, 156] on button "Start Sale" at bounding box center [388, 153] width 61 height 19
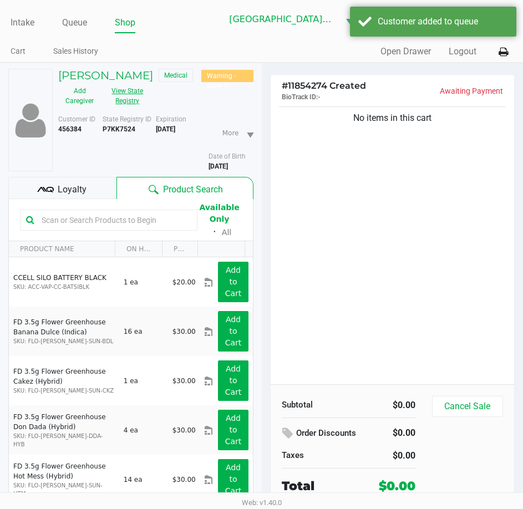
click at [122, 90] on button "View State Registry" at bounding box center [124, 96] width 47 height 28
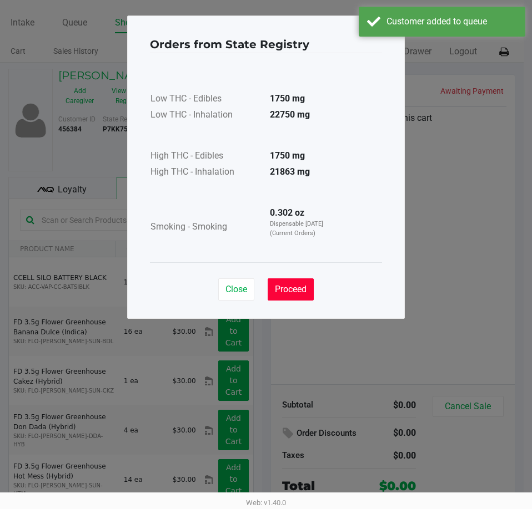
click at [298, 284] on span "Proceed" at bounding box center [291, 289] width 32 height 11
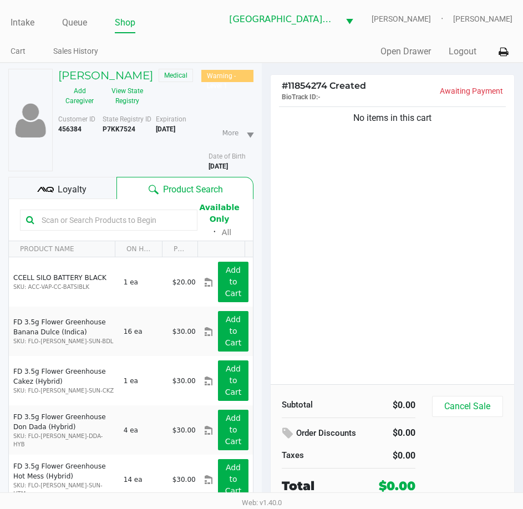
click at [80, 214] on input "text" at bounding box center [114, 220] width 154 height 17
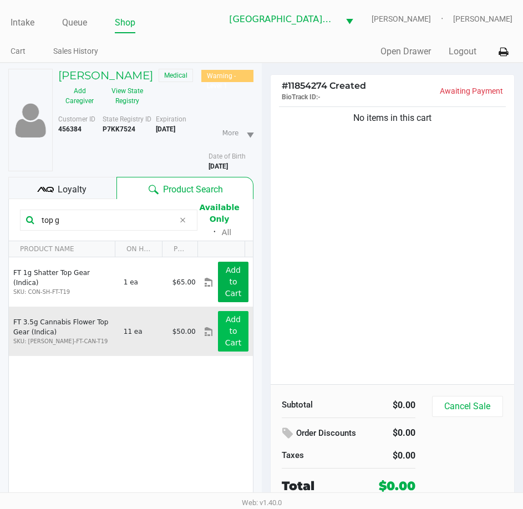
type input "top g"
click at [238, 332] on button "Add to Cart" at bounding box center [233, 331] width 30 height 41
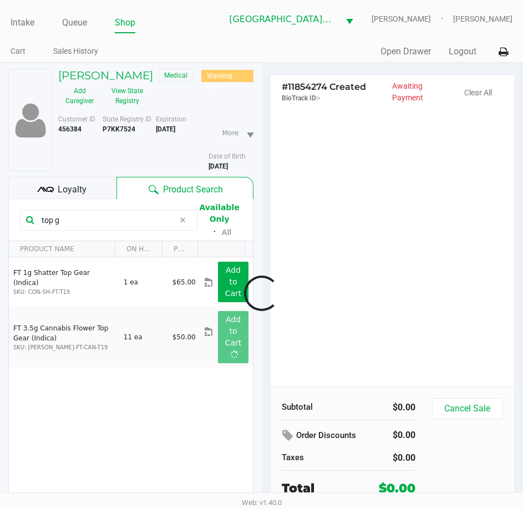
click at [322, 339] on div at bounding box center [261, 293] width 523 height 351
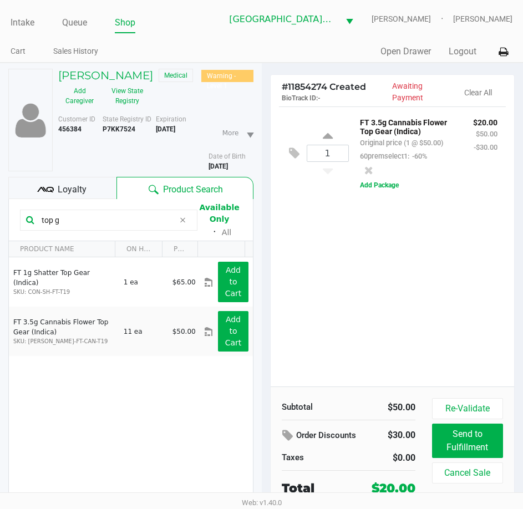
drag, startPoint x: 381, startPoint y: 279, endPoint x: 478, endPoint y: 286, distance: 97.4
click at [381, 279] on div "1 FT 3.5g Cannabis Flower Top Gear (Indica) Original price (1 @ $50.00) 60prems…" at bounding box center [393, 247] width 244 height 280
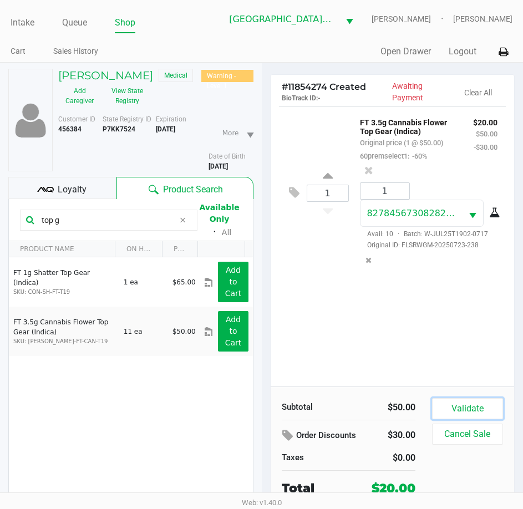
click at [461, 403] on button "Validate" at bounding box center [467, 408] width 71 height 21
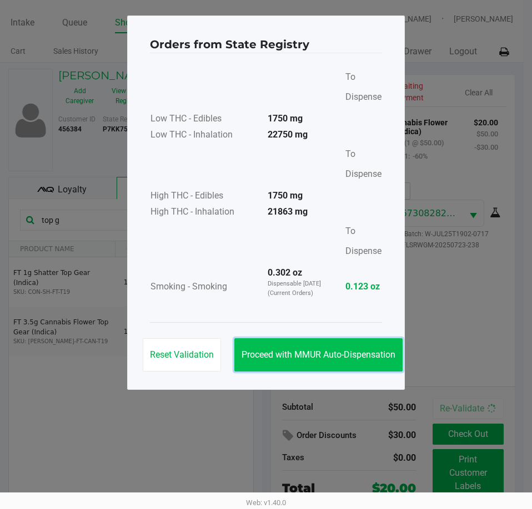
click at [337, 349] on button "Proceed with MMUR Auto-Dispensation" at bounding box center [318, 355] width 168 height 33
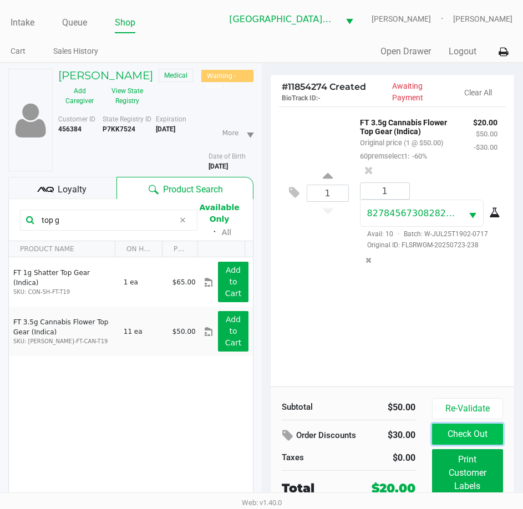
click at [470, 434] on button "Check Out" at bounding box center [467, 434] width 71 height 21
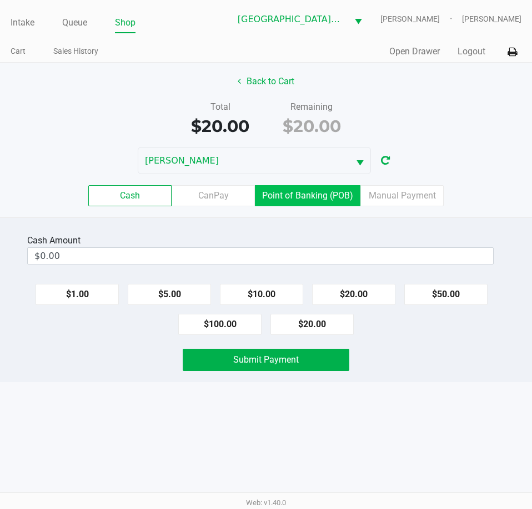
click at [317, 199] on label "Point of Banking (POB)" at bounding box center [307, 195] width 105 height 21
click at [0, 0] on 7 "Point of Banking (POB)" at bounding box center [0, 0] width 0 height 0
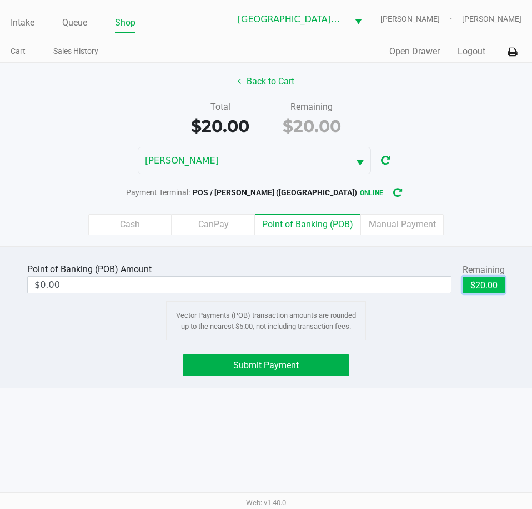
click at [474, 285] on button "$20.00" at bounding box center [483, 285] width 42 height 17
type input "$20.00"
click at [461, 331] on div "Point of Banking (POB) Amount $20.00 Remaining $20.00 Clear Vector Payments (PO…" at bounding box center [265, 301] width 513 height 80
click at [351, 474] on div "Intake Queue Shop Key [PERSON_NAME] [PERSON_NAME] [PERSON_NAME] Cart Sales Hist…" at bounding box center [266, 254] width 532 height 509
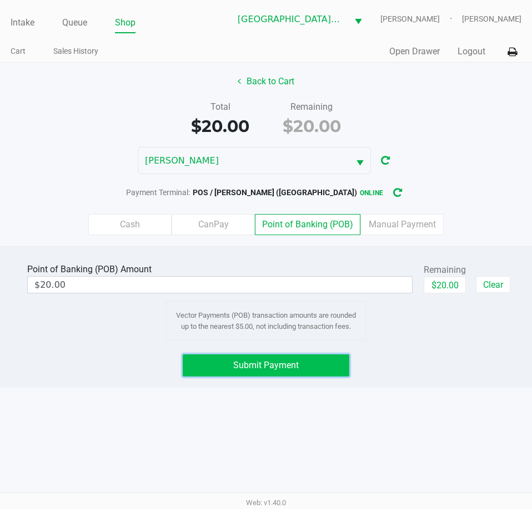
click at [310, 366] on button "Submit Payment" at bounding box center [266, 366] width 166 height 22
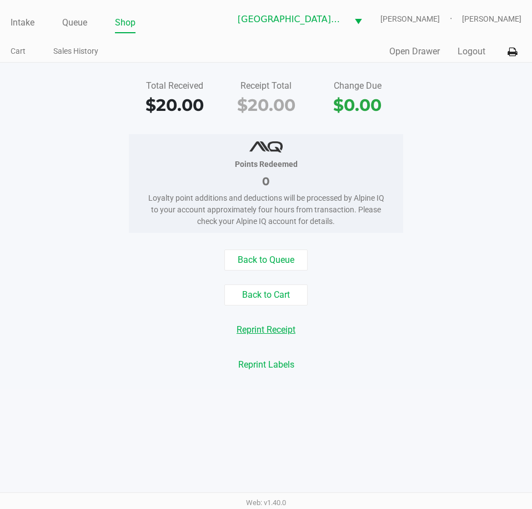
click at [240, 326] on button "Reprint Receipt" at bounding box center [265, 330] width 73 height 21
click at [20, 19] on link "Intake" at bounding box center [23, 23] width 24 height 16
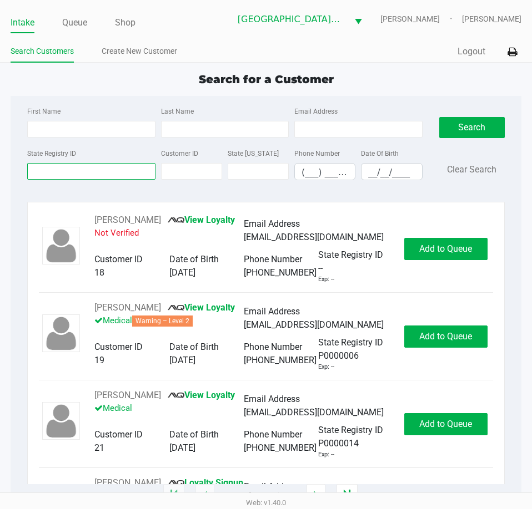
click at [55, 177] on input "State Registry ID" at bounding box center [91, 171] width 128 height 17
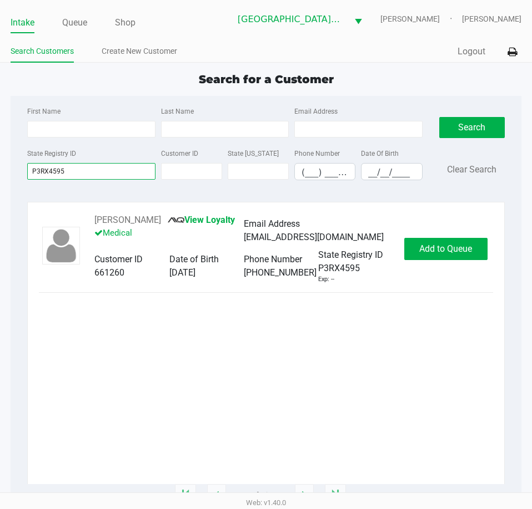
type input "P3RX4595"
click at [445, 248] on button "Add to Queue" at bounding box center [445, 249] width 83 height 22
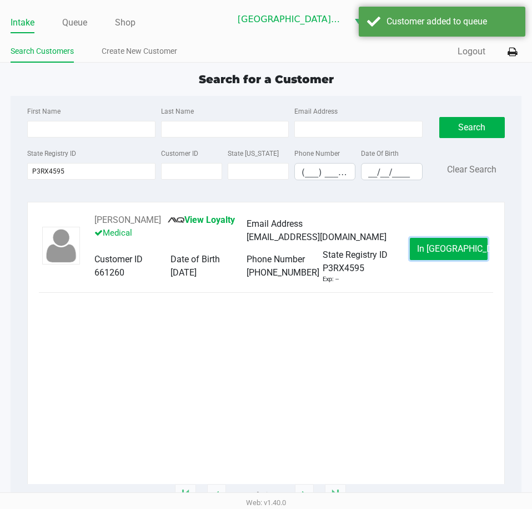
click at [445, 248] on button "In [GEOGRAPHIC_DATA]" at bounding box center [449, 249] width 78 height 22
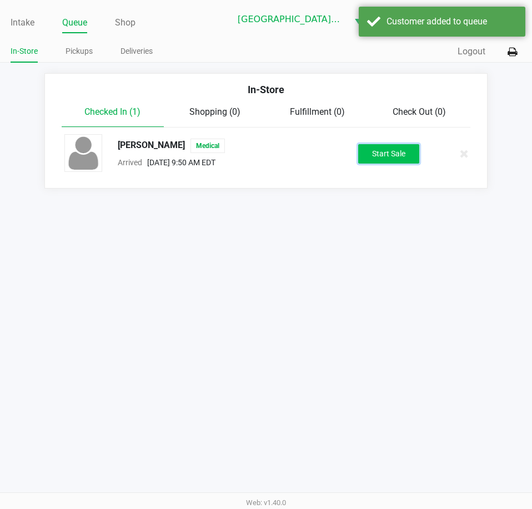
click at [386, 160] on button "Start Sale" at bounding box center [388, 153] width 61 height 19
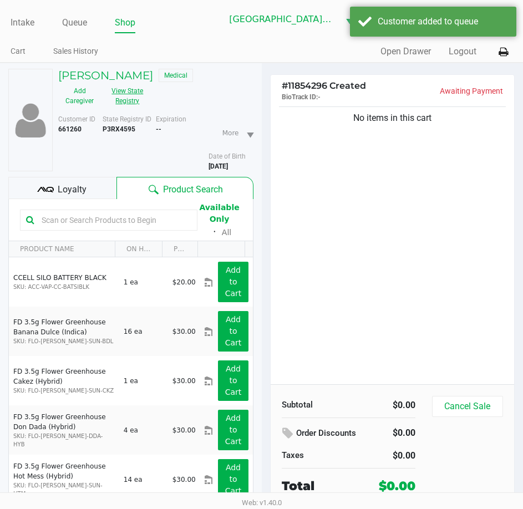
click at [144, 102] on button "View State Registry" at bounding box center [124, 96] width 47 height 28
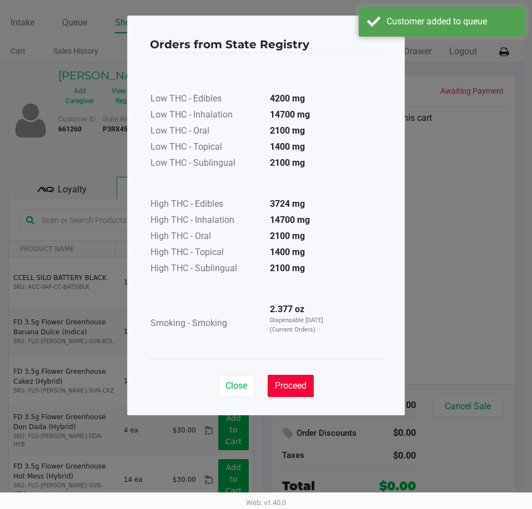
click at [294, 393] on button "Proceed" at bounding box center [290, 386] width 46 height 22
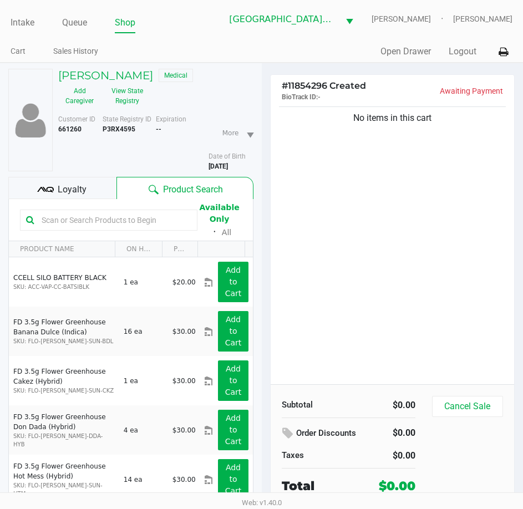
click at [74, 219] on input "text" at bounding box center [114, 220] width 154 height 17
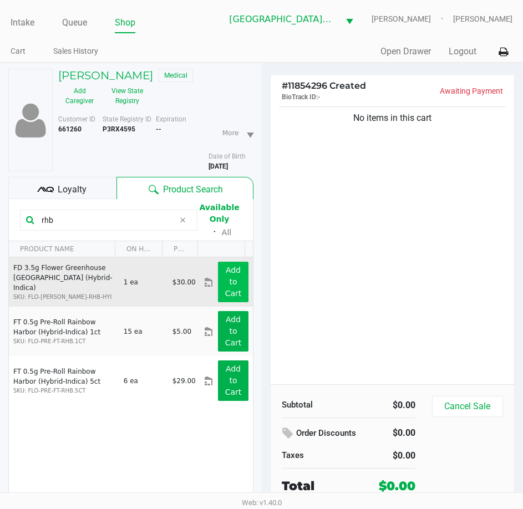
type input "rhb"
click at [225, 270] on app-button-loader "Add to Cart" at bounding box center [233, 282] width 17 height 32
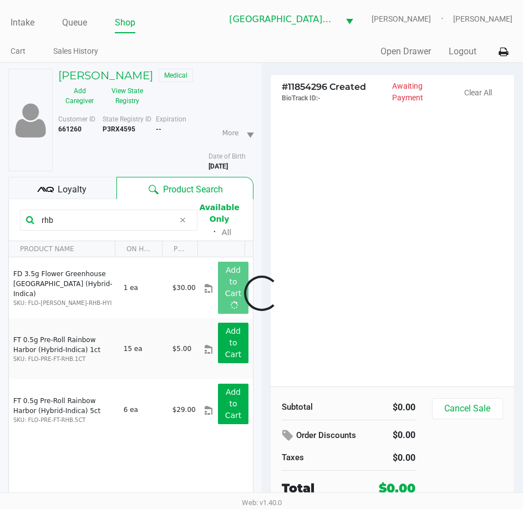
click at [334, 346] on div at bounding box center [261, 293] width 523 height 351
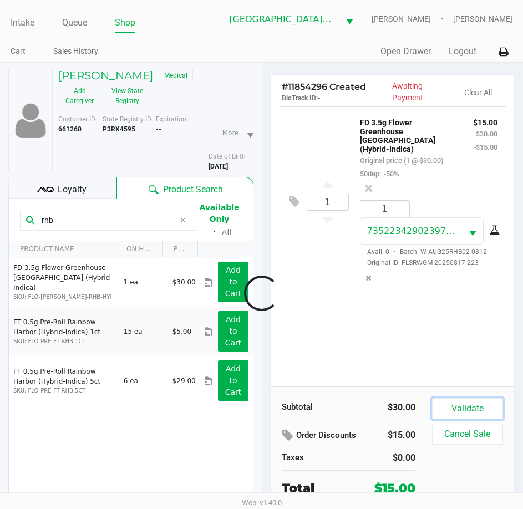
click at [462, 412] on button "Validate" at bounding box center [467, 408] width 71 height 21
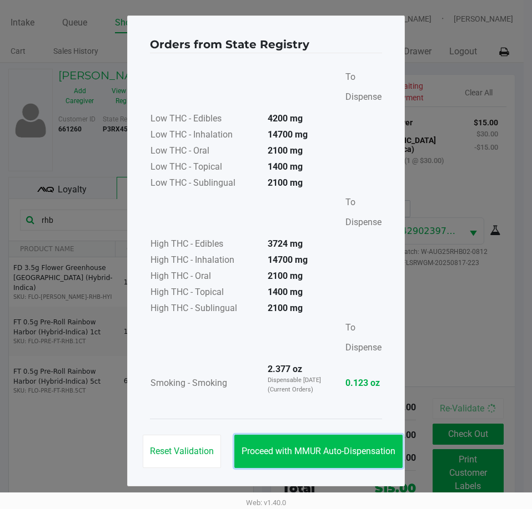
click at [343, 448] on span "Proceed with MMUR Auto-Dispensation" at bounding box center [318, 451] width 154 height 11
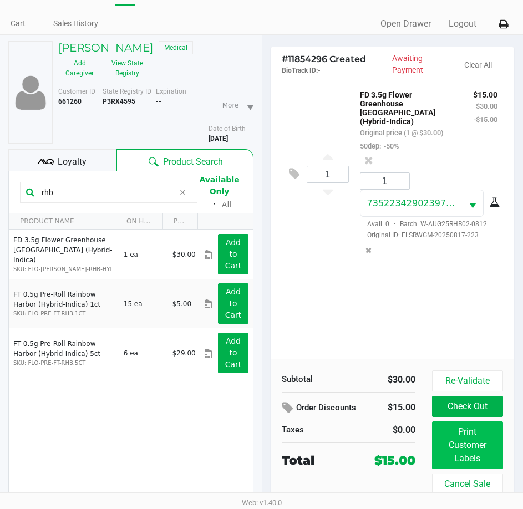
scroll to position [55, 0]
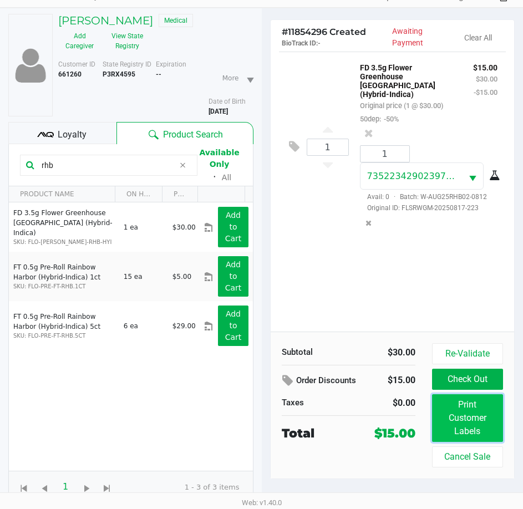
click at [449, 422] on button "Print Customer Labels" at bounding box center [467, 419] width 71 height 48
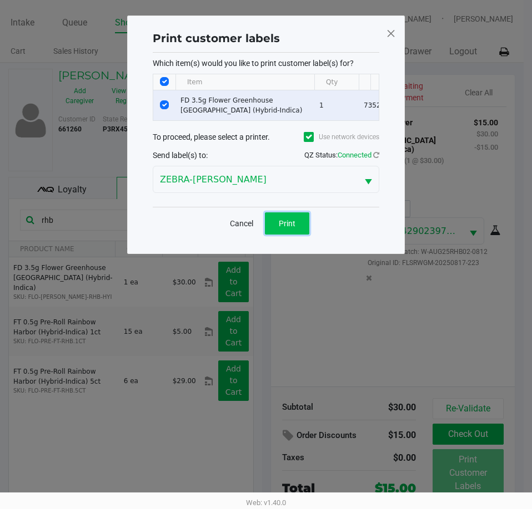
click at [301, 234] on button "Print" at bounding box center [287, 224] width 44 height 22
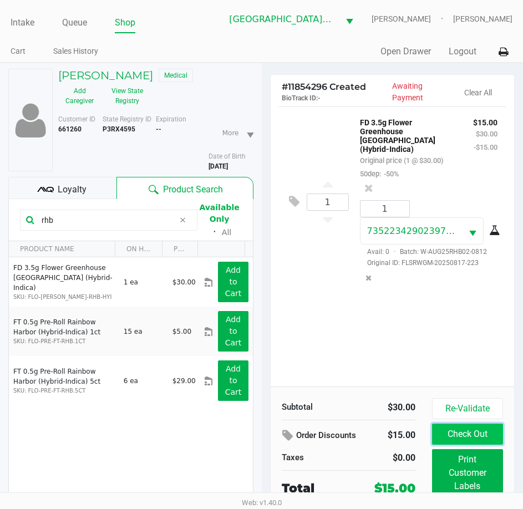
click at [479, 434] on button "Check Out" at bounding box center [467, 434] width 71 height 21
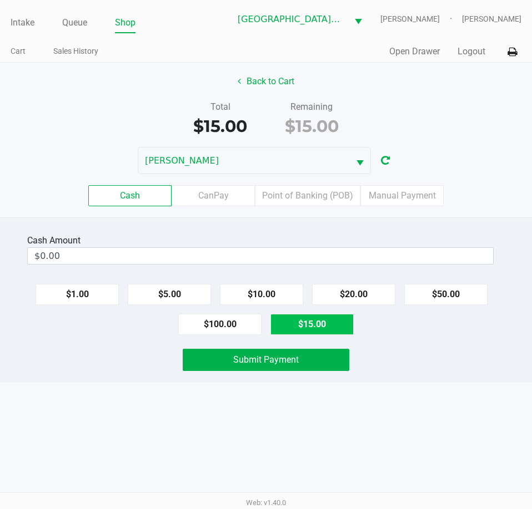
click at [307, 322] on button "$15.00" at bounding box center [311, 324] width 83 height 21
type input "$15.00"
click at [409, 373] on div "Cash Amount $15.00 Clear $1.00 $5.00 $10.00 $20.00 $50.00 $100.00 $15.00 Submit…" at bounding box center [266, 300] width 532 height 165
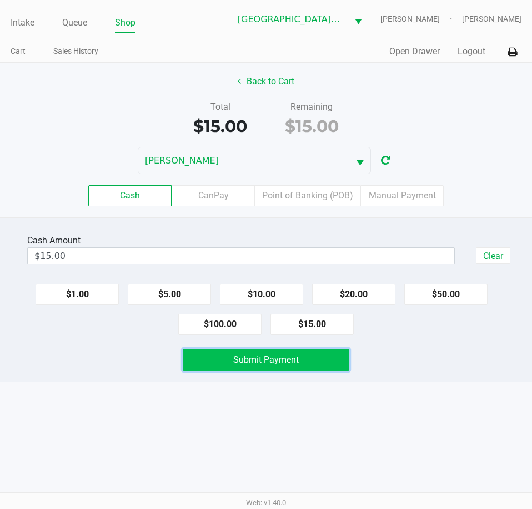
click at [342, 362] on button "Submit Payment" at bounding box center [266, 360] width 166 height 22
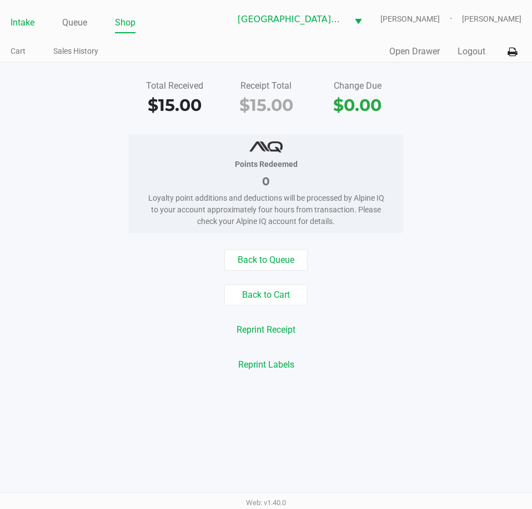
click at [31, 21] on link "Intake" at bounding box center [23, 23] width 24 height 16
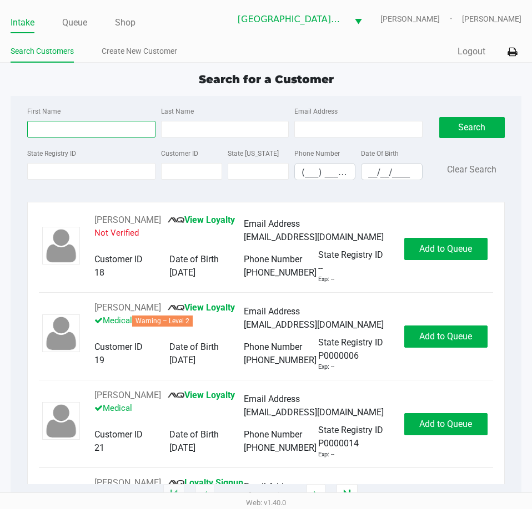
click at [69, 121] on input "First Name" at bounding box center [91, 129] width 128 height 17
type input "dar"
type input "bur"
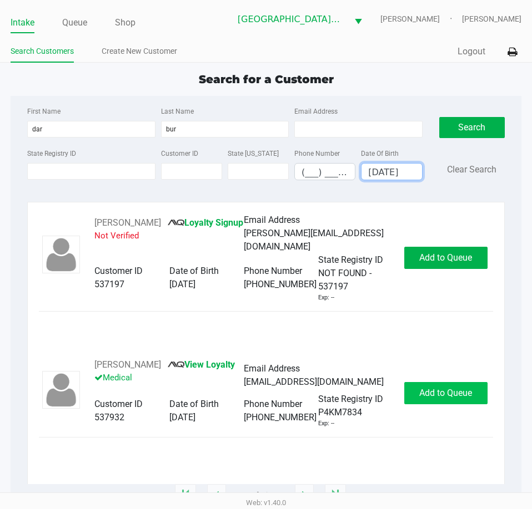
type input "[DATE]"
click at [440, 390] on span "Add to Queue" at bounding box center [445, 393] width 53 height 11
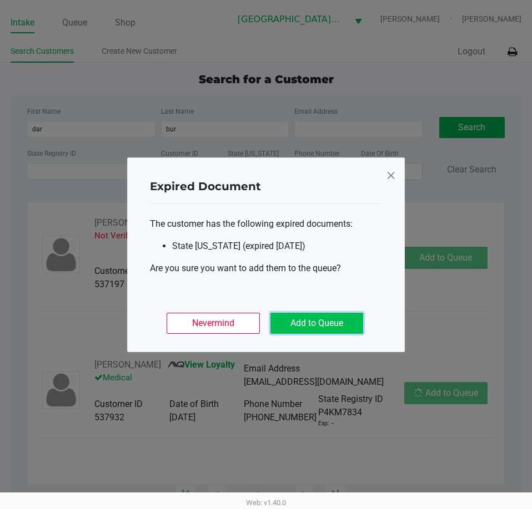
click at [331, 319] on button "Add to Queue" at bounding box center [316, 323] width 93 height 21
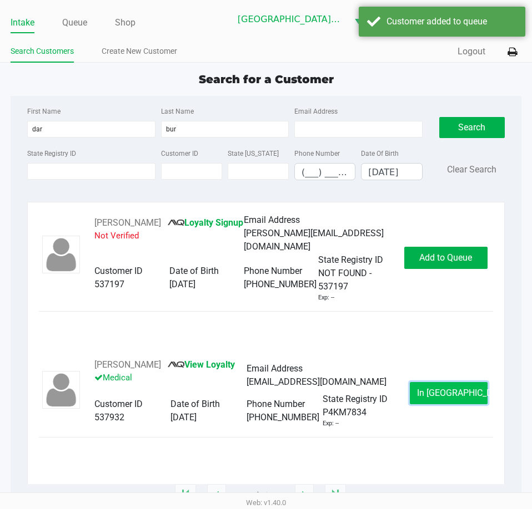
click at [449, 394] on span "In [GEOGRAPHIC_DATA]" at bounding box center [463, 393] width 93 height 11
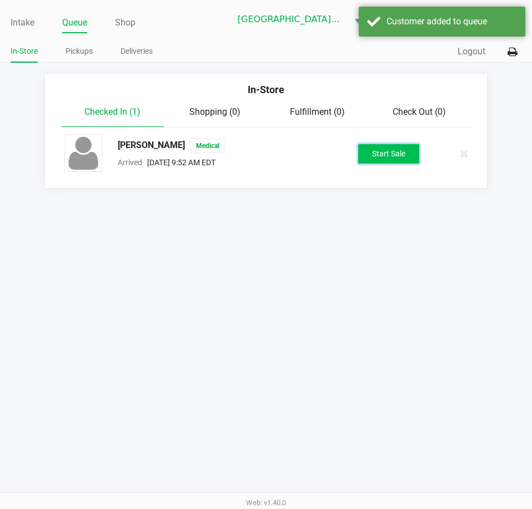
click at [376, 153] on button "Start Sale" at bounding box center [388, 153] width 61 height 19
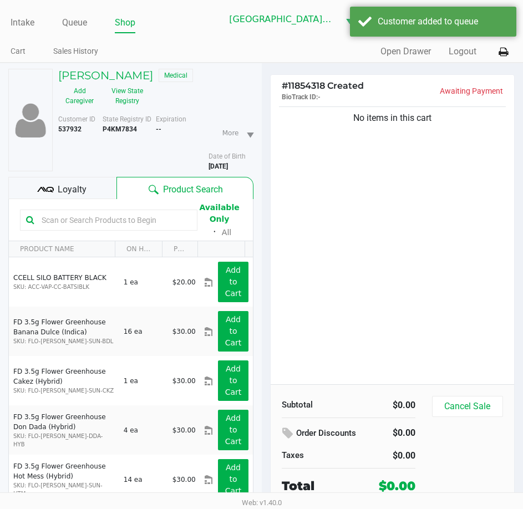
click at [75, 219] on input "text" at bounding box center [114, 220] width 154 height 17
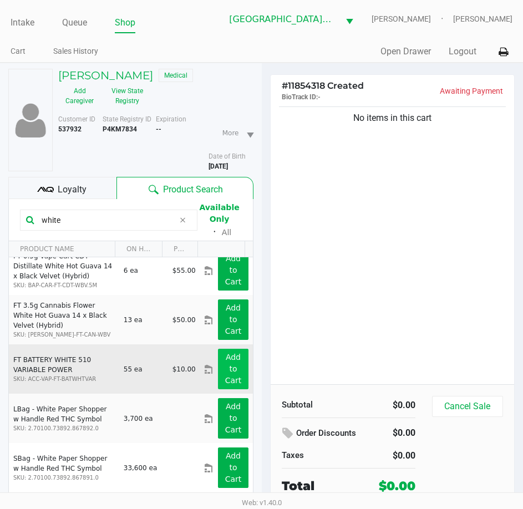
scroll to position [111, 0]
type input "white"
click at [231, 371] on button "Add to Cart" at bounding box center [233, 368] width 30 height 41
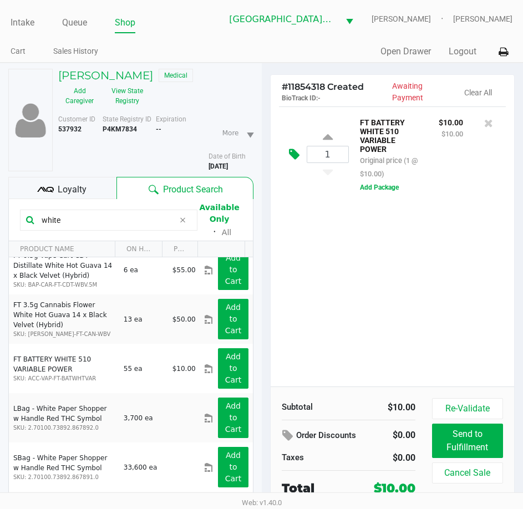
click at [290, 150] on icon at bounding box center [294, 154] width 11 height 13
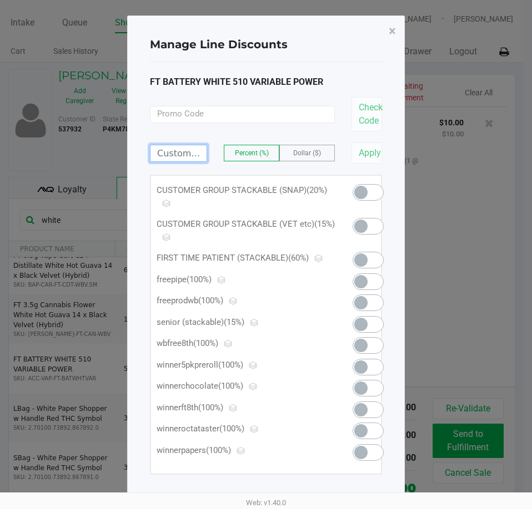
drag, startPoint x: 173, startPoint y: 156, endPoint x: 184, endPoint y: 156, distance: 10.6
click at [175, 157] on input at bounding box center [178, 153] width 56 height 16
type input "9.99"
click at [311, 150] on span "Dollar ($)" at bounding box center [307, 153] width 28 height 8
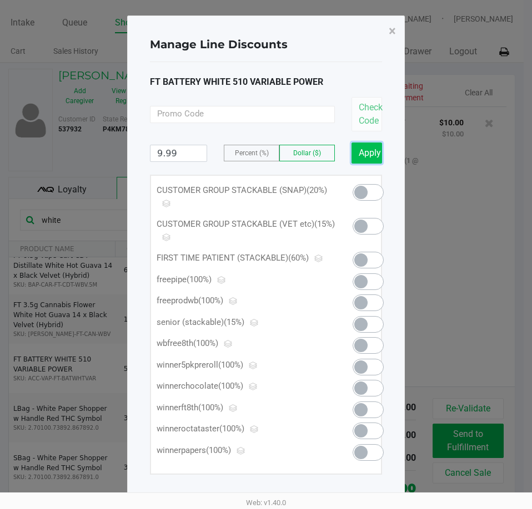
click at [360, 153] on button "Apply" at bounding box center [366, 153] width 31 height 21
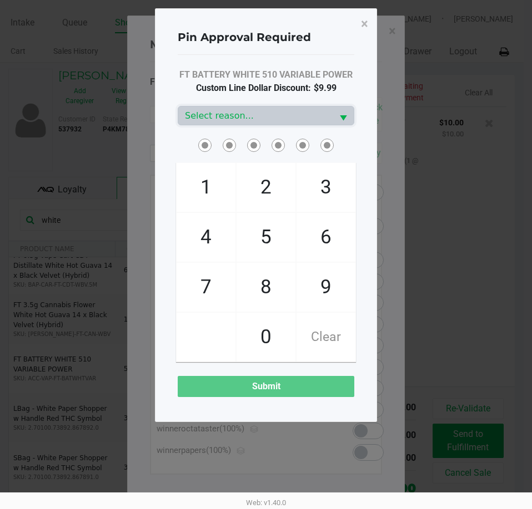
drag, startPoint x: 254, startPoint y: 188, endPoint x: 246, endPoint y: 209, distance: 22.8
click at [254, 188] on span "2" at bounding box center [265, 187] width 59 height 49
checkbox input "true"
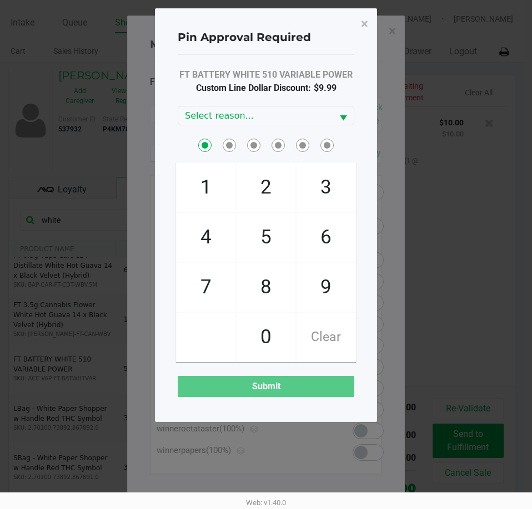
click at [224, 301] on span "7" at bounding box center [205, 287] width 59 height 49
checkbox input "true"
drag, startPoint x: 266, startPoint y: 327, endPoint x: 269, endPoint y: 304, distance: 22.9
click at [267, 326] on span "0" at bounding box center [265, 337] width 59 height 49
checkbox input "true"
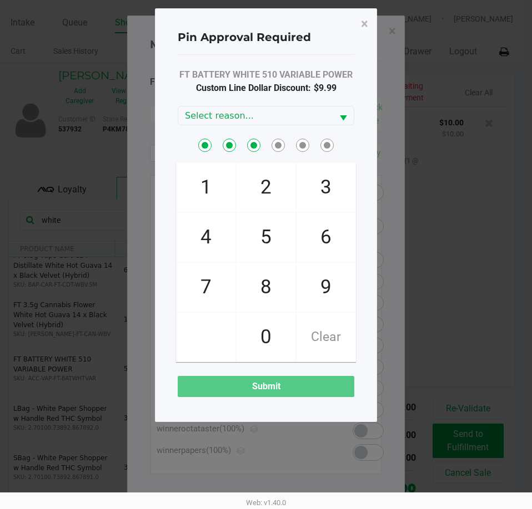
drag, startPoint x: 272, startPoint y: 226, endPoint x: 272, endPoint y: 241, distance: 15.0
click at [271, 228] on span "5" at bounding box center [265, 237] width 59 height 49
checkbox input "true"
drag, startPoint x: 277, startPoint y: 278, endPoint x: 306, endPoint y: 279, distance: 28.9
click at [279, 278] on span "8" at bounding box center [265, 287] width 59 height 49
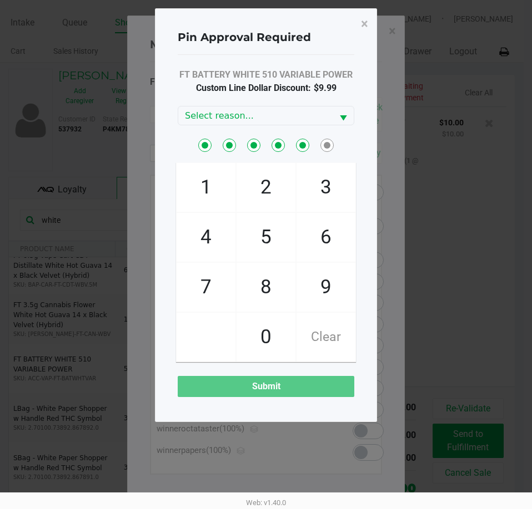
checkbox input "true"
drag, startPoint x: 310, startPoint y: 279, endPoint x: 274, endPoint y: 167, distance: 117.1
click at [309, 277] on span "9" at bounding box center [325, 287] width 59 height 49
checkbox input "true"
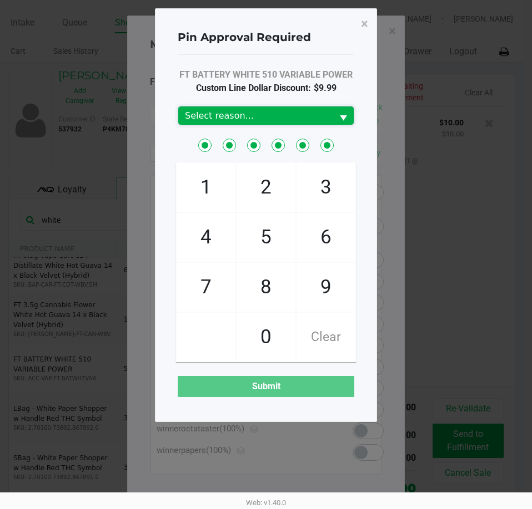
click at [267, 114] on span "Select reason..." at bounding box center [255, 115] width 141 height 13
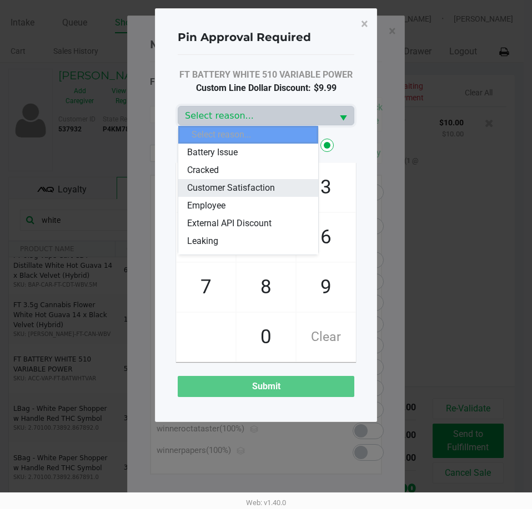
click at [225, 185] on span "Customer Satisfaction" at bounding box center [231, 187] width 88 height 13
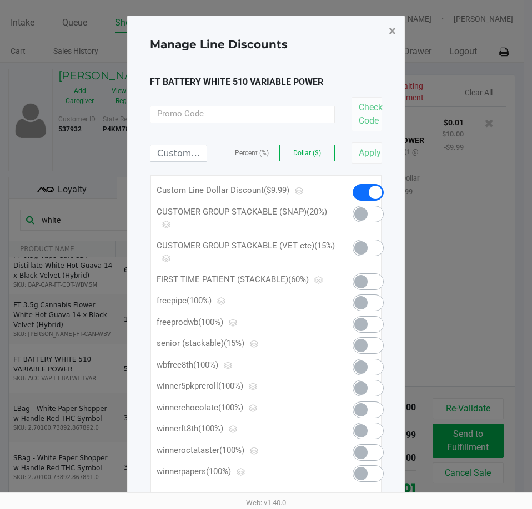
click at [394, 26] on span "×" at bounding box center [391, 31] width 7 height 16
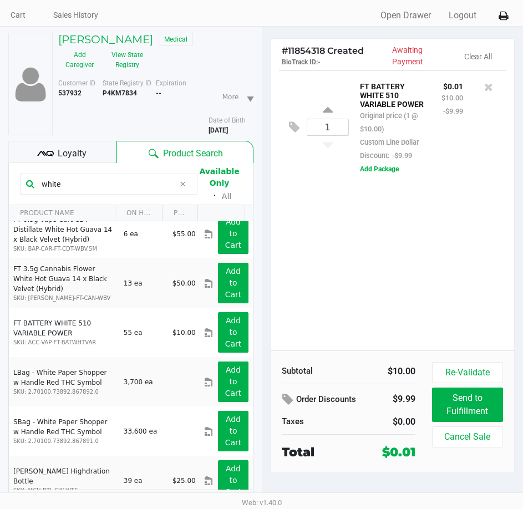
scroll to position [55, 0]
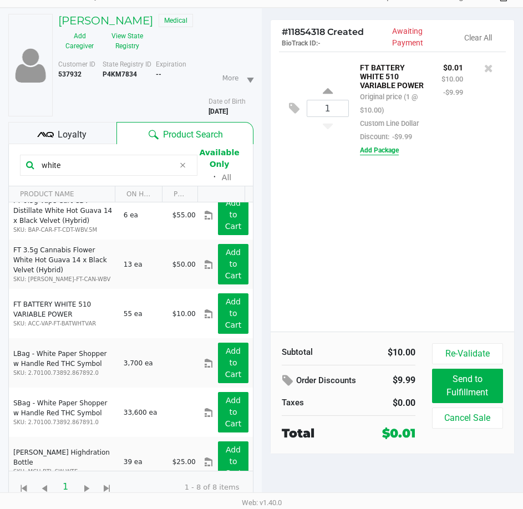
click at [388, 149] on button "Add Package" at bounding box center [379, 150] width 39 height 10
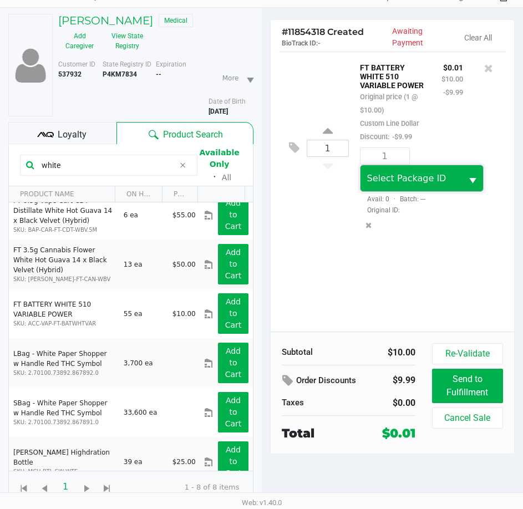
click at [406, 179] on span "Select Package ID" at bounding box center [406, 178] width 79 height 11
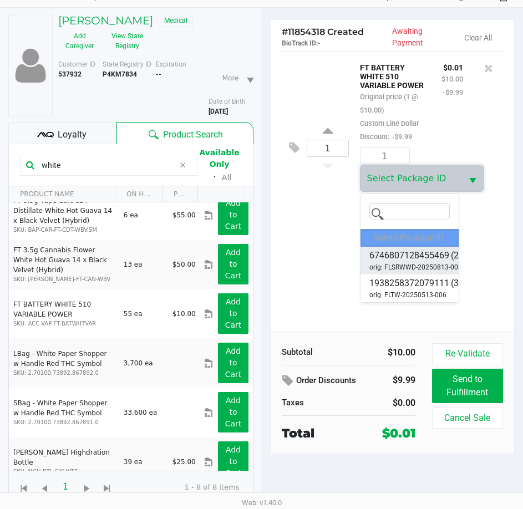
click at [408, 259] on span "6746807128455469" at bounding box center [410, 255] width 80 height 13
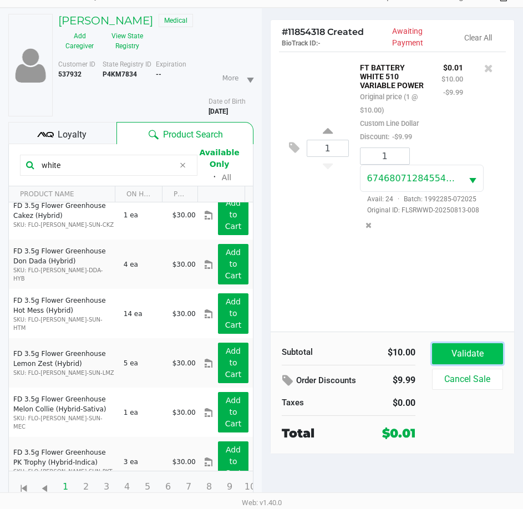
click at [490, 354] on button "Validate" at bounding box center [467, 353] width 71 height 21
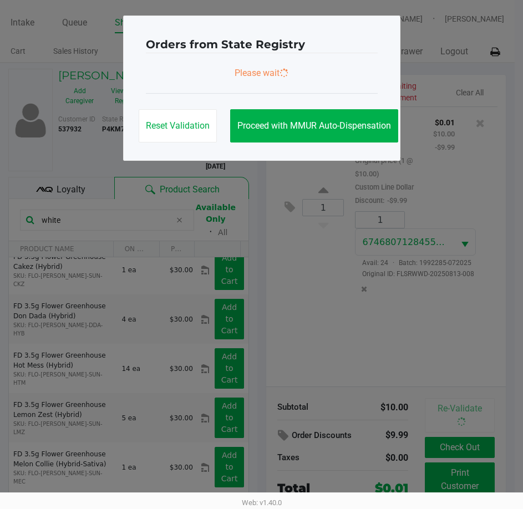
scroll to position [0, 0]
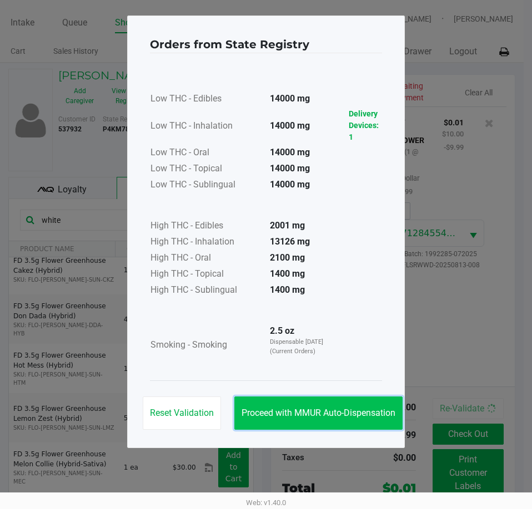
click at [276, 418] on span "Proceed with MMUR Auto-Dispensation" at bounding box center [318, 413] width 154 height 11
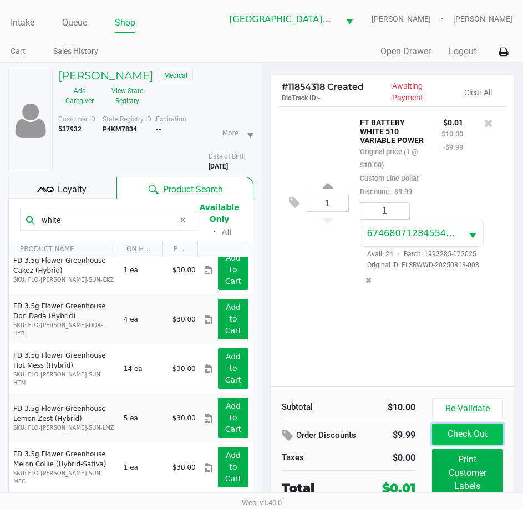
click at [481, 433] on button "Check Out" at bounding box center [467, 434] width 71 height 21
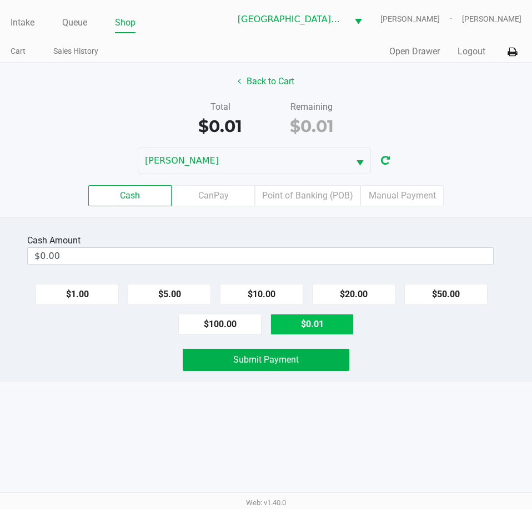
click at [285, 325] on button "$0.01" at bounding box center [311, 324] width 83 height 21
type input "$0.01"
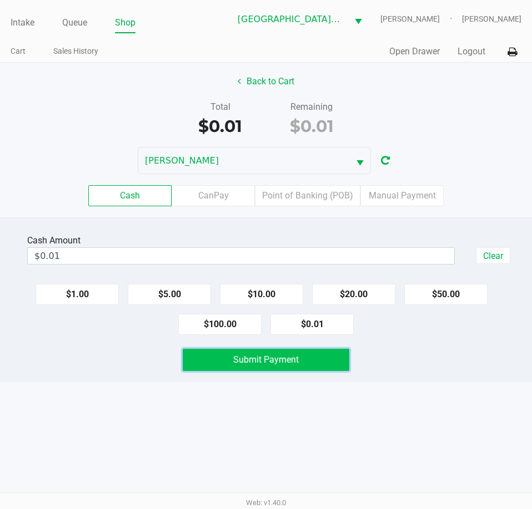
click at [317, 361] on button "Submit Payment" at bounding box center [266, 360] width 166 height 22
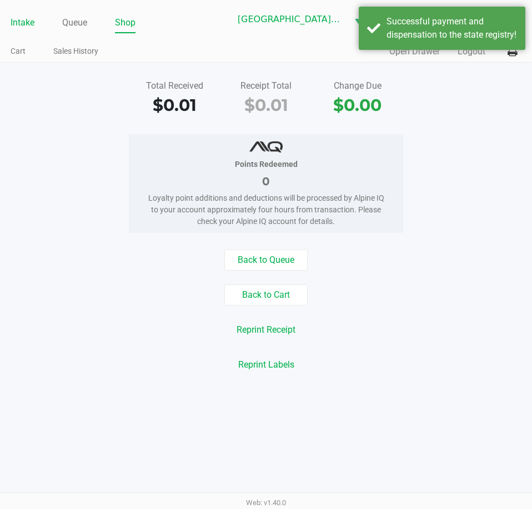
click at [25, 14] on li "Intake" at bounding box center [23, 23] width 24 height 19
click at [25, 21] on link "Intake" at bounding box center [23, 23] width 24 height 16
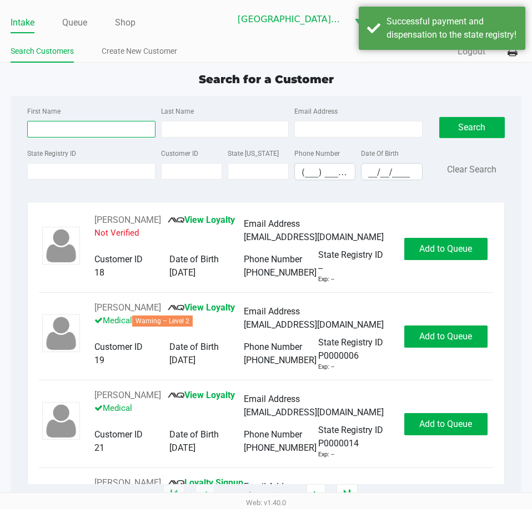
click at [68, 124] on input "First Name" at bounding box center [91, 129] width 128 height 17
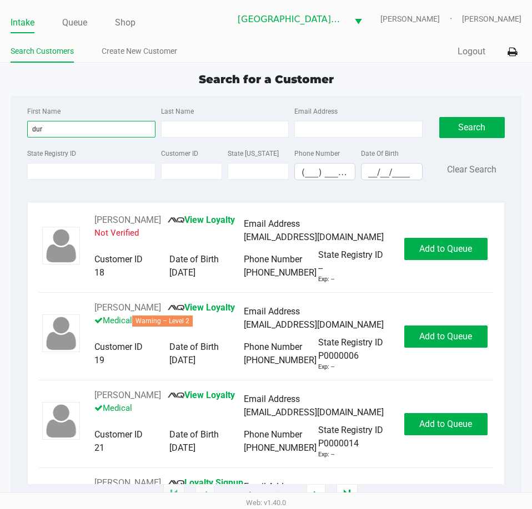
type input "dur"
type input "al"
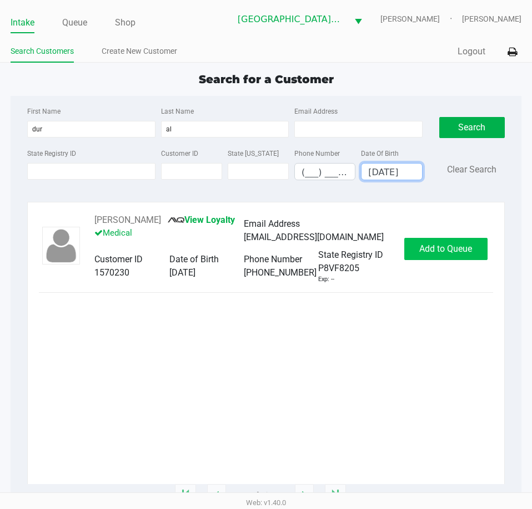
type input "[DATE]"
click at [441, 247] on span "Add to Queue" at bounding box center [445, 249] width 53 height 11
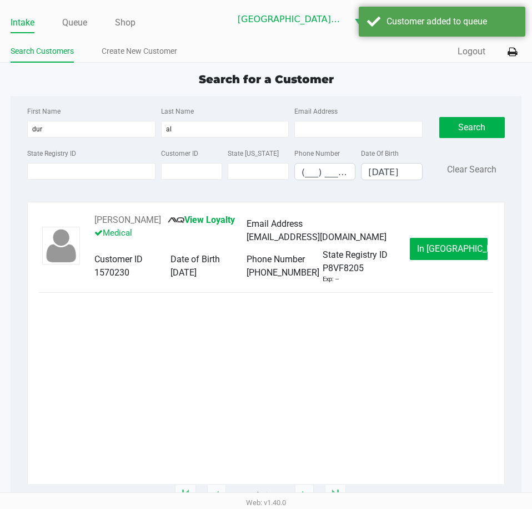
click at [434, 247] on span "In [GEOGRAPHIC_DATA]" at bounding box center [463, 249] width 93 height 11
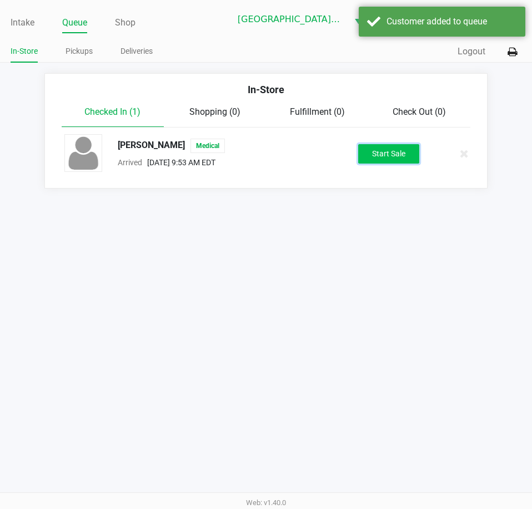
click at [373, 151] on button "Start Sale" at bounding box center [388, 153] width 61 height 19
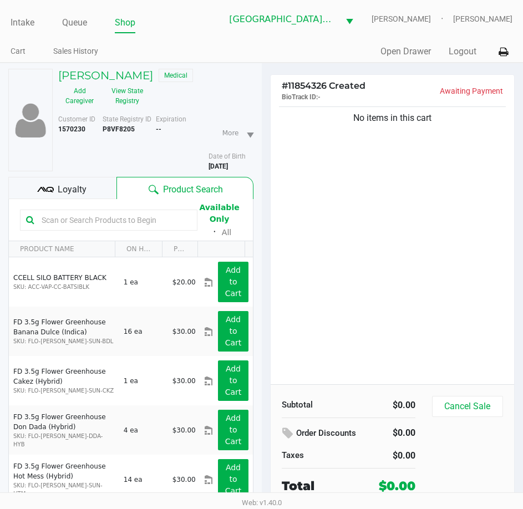
click at [95, 221] on input "text" at bounding box center [114, 220] width 154 height 17
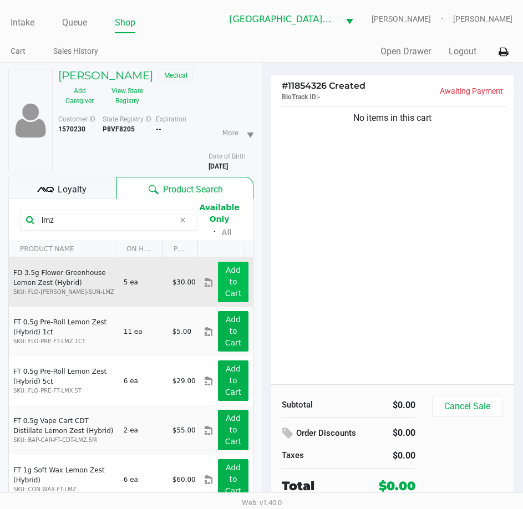
type input "lmz"
click at [225, 280] on app-button-loader "Add to Cart" at bounding box center [233, 282] width 17 height 32
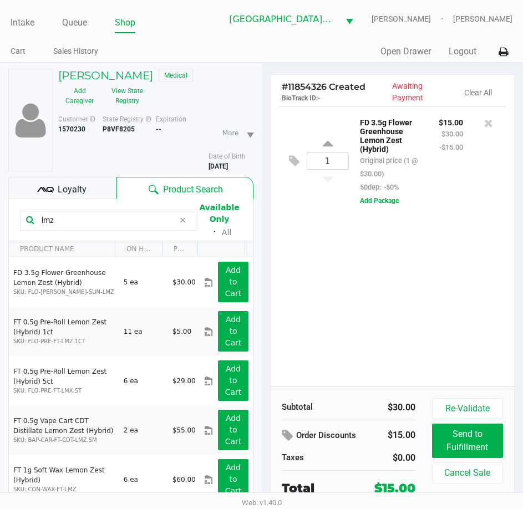
click at [449, 319] on div "1 FD 3.5g Flower Greenhouse Lemon Zest (Hybrid) Original price (1 @ $30.00) 50d…" at bounding box center [393, 247] width 244 height 280
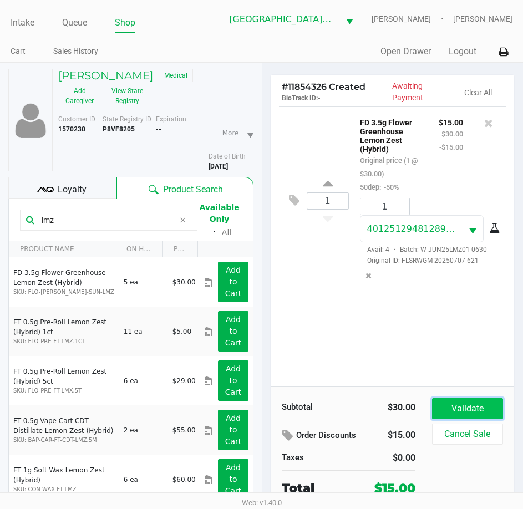
click at [465, 404] on button "Validate" at bounding box center [467, 408] width 71 height 21
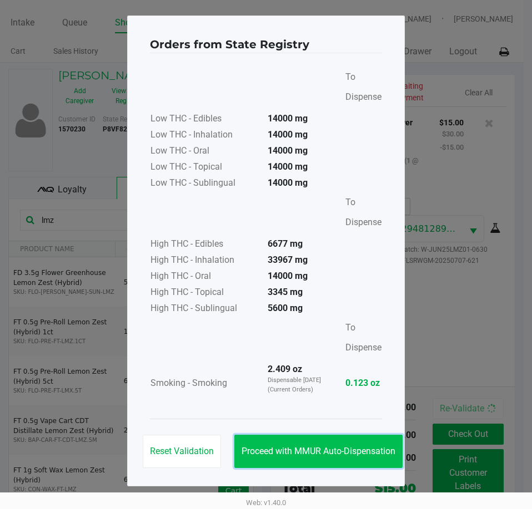
click at [379, 436] on button "Proceed with MMUR Auto-Dispensation" at bounding box center [318, 451] width 168 height 33
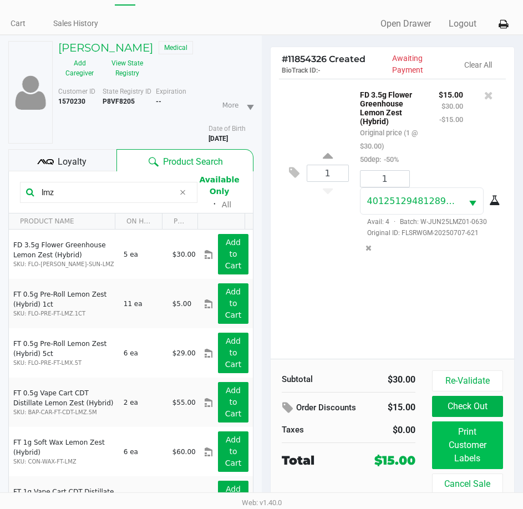
scroll to position [55, 0]
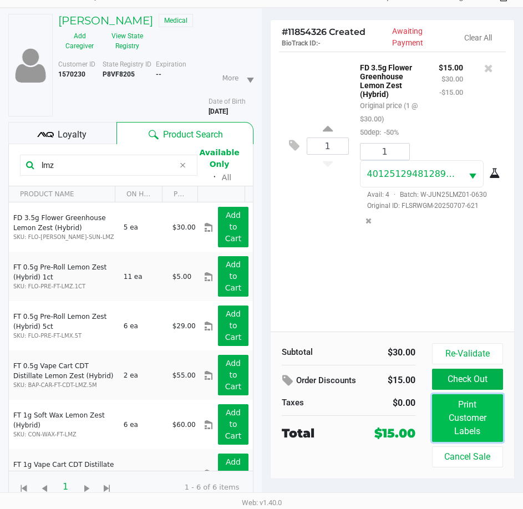
click at [456, 423] on button "Print Customer Labels" at bounding box center [467, 419] width 71 height 48
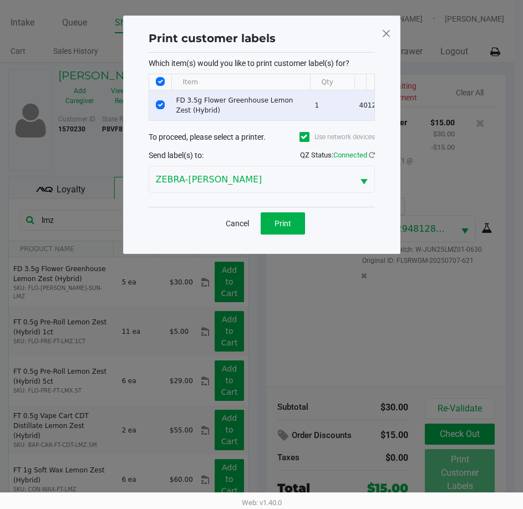
scroll to position [0, 0]
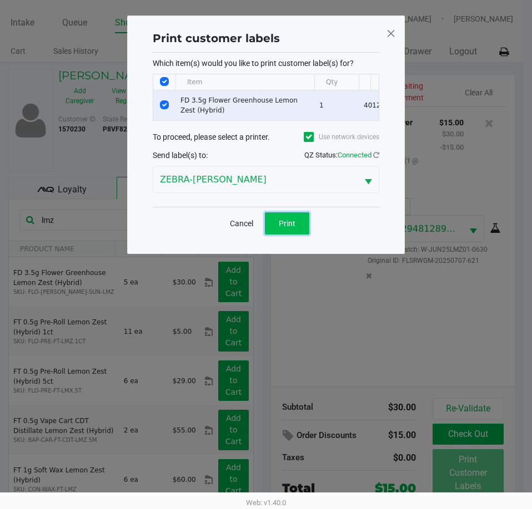
click at [289, 228] on span "Print" at bounding box center [287, 223] width 17 height 9
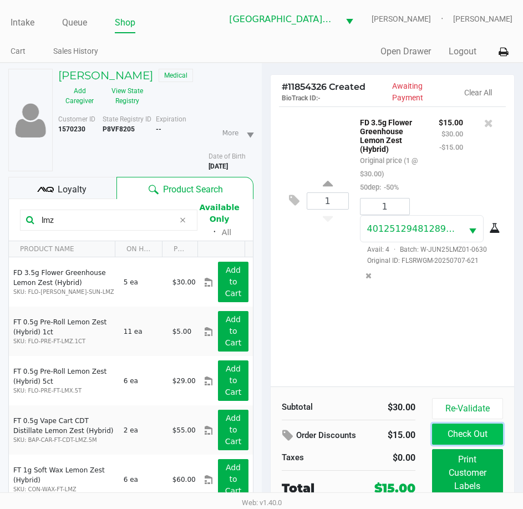
click at [458, 430] on button "Check Out" at bounding box center [467, 434] width 71 height 21
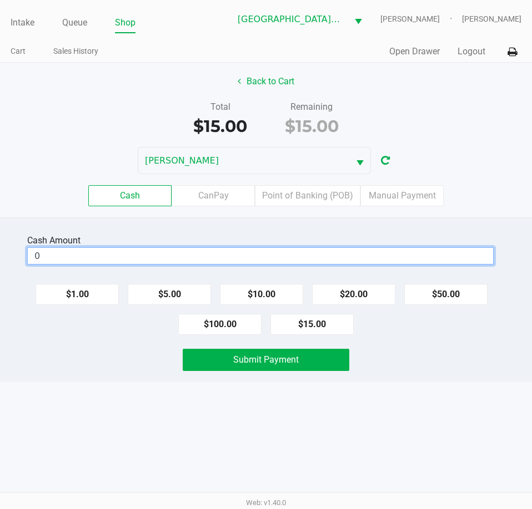
click at [82, 261] on input "0" at bounding box center [260, 256] width 465 height 16
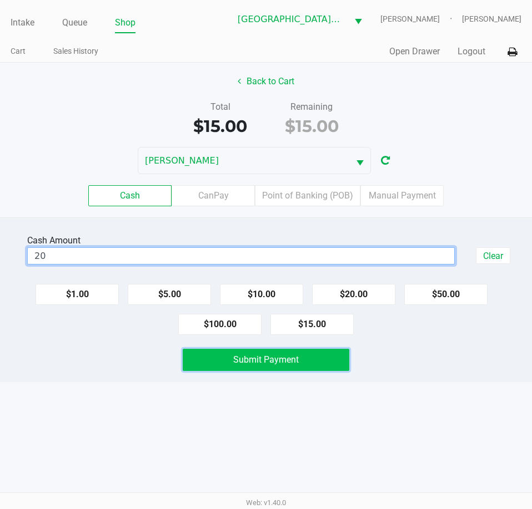
type input "$20.00"
click at [287, 367] on button "Submit Payment" at bounding box center [266, 360] width 166 height 22
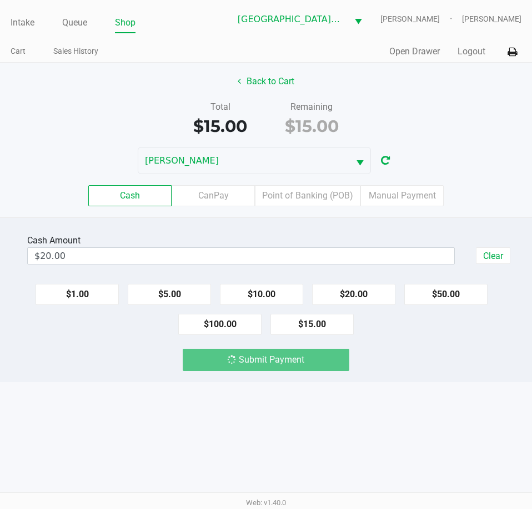
click at [135, 391] on div "Intake Queue Shop Key [PERSON_NAME] [PERSON_NAME] [PERSON_NAME] Cart Sales Hist…" at bounding box center [266, 254] width 532 height 509
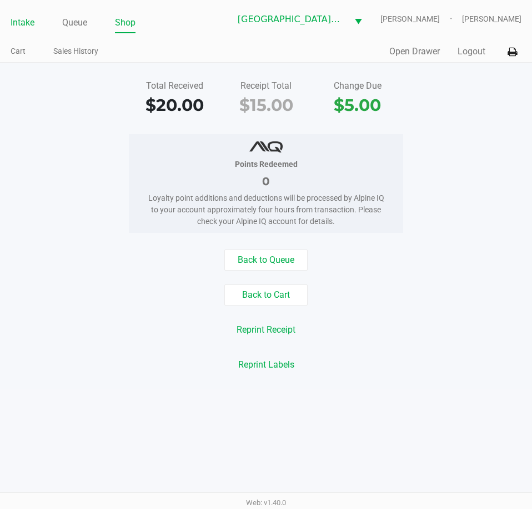
click at [26, 28] on link "Intake" at bounding box center [23, 23] width 24 height 16
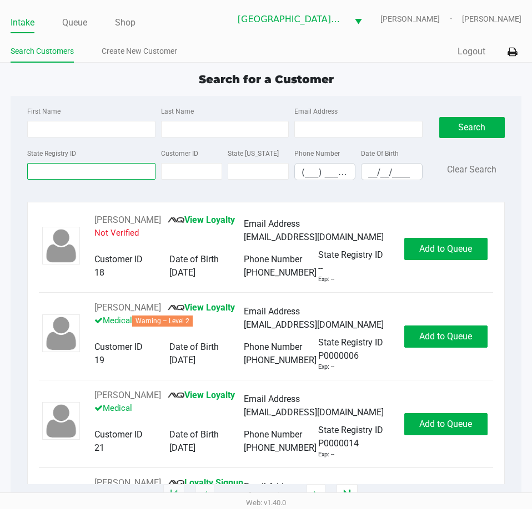
click at [51, 169] on input "State Registry ID" at bounding box center [91, 171] width 128 height 17
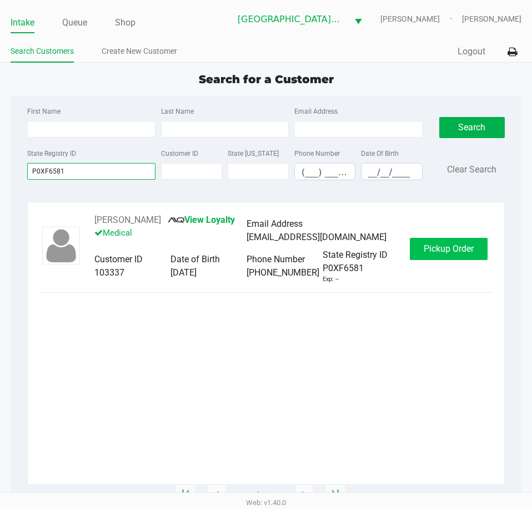
type input "P0XF6581"
click at [436, 250] on span "Pickup Order" at bounding box center [448, 249] width 50 height 11
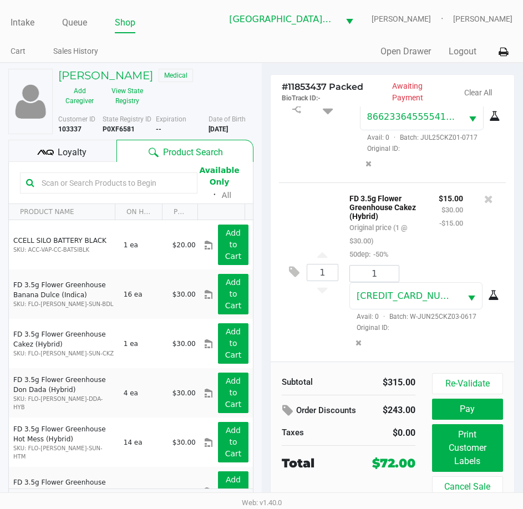
scroll to position [125, 0]
click at [85, 153] on span "Loyalty" at bounding box center [72, 152] width 29 height 13
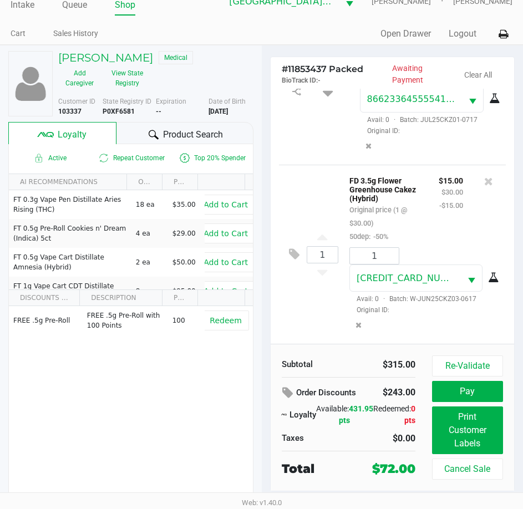
scroll to position [0, 0]
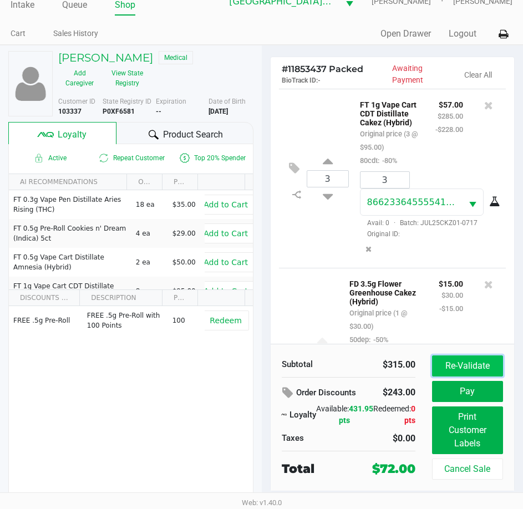
click at [471, 366] on button "Re-Validate" at bounding box center [467, 366] width 71 height 21
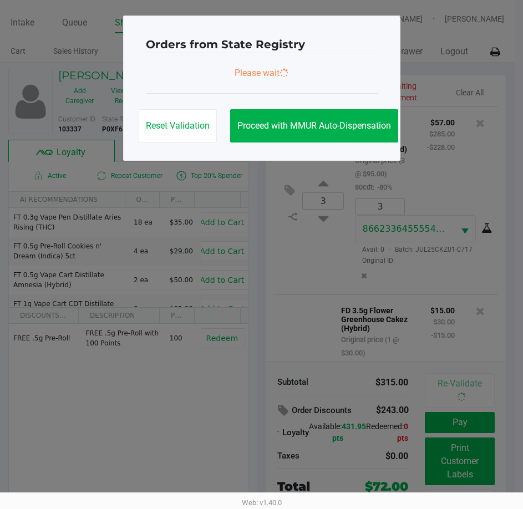
scroll to position [125, 0]
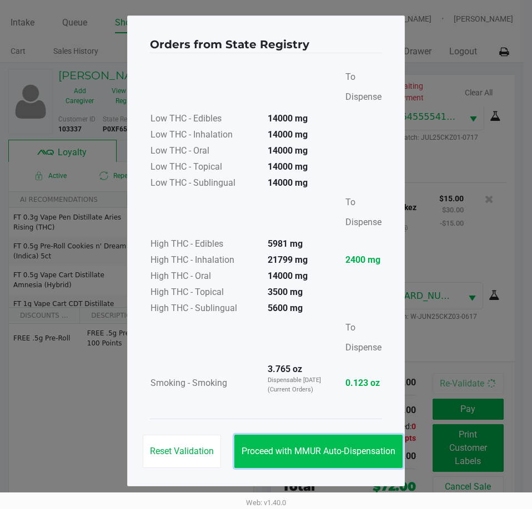
click at [349, 455] on span "Proceed with MMUR Auto-Dispensation" at bounding box center [318, 451] width 154 height 11
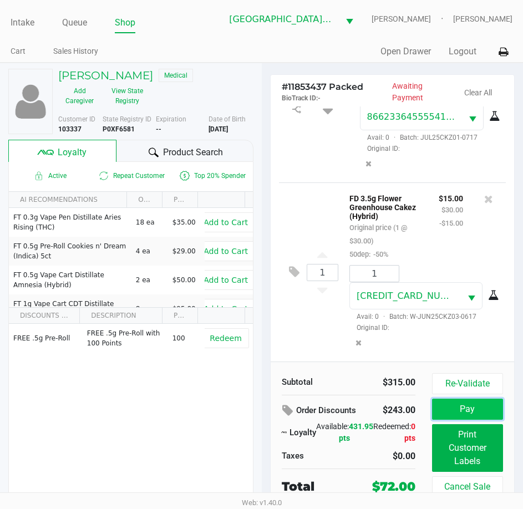
click at [457, 412] on button "Pay" at bounding box center [467, 409] width 71 height 21
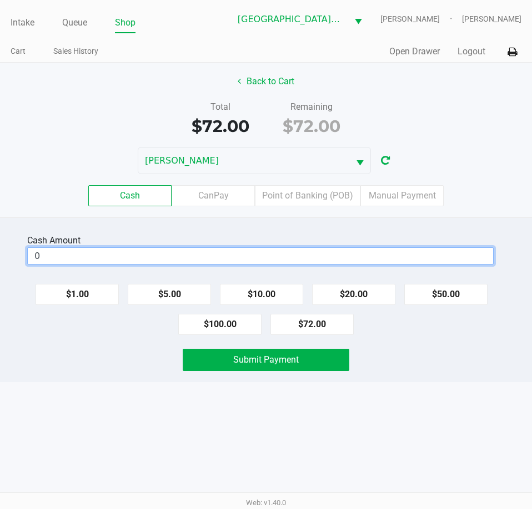
click at [190, 255] on input "0" at bounding box center [260, 256] width 465 height 16
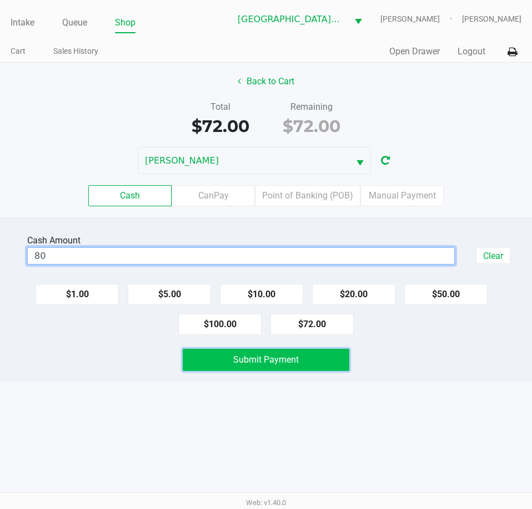
type input "$80.00"
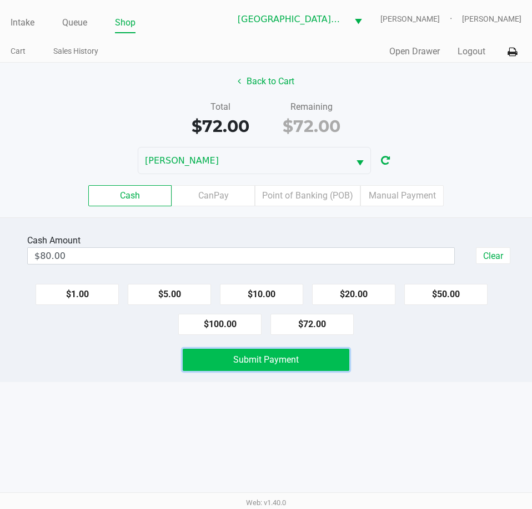
click at [279, 364] on span "Submit Payment" at bounding box center [265, 360] width 65 height 11
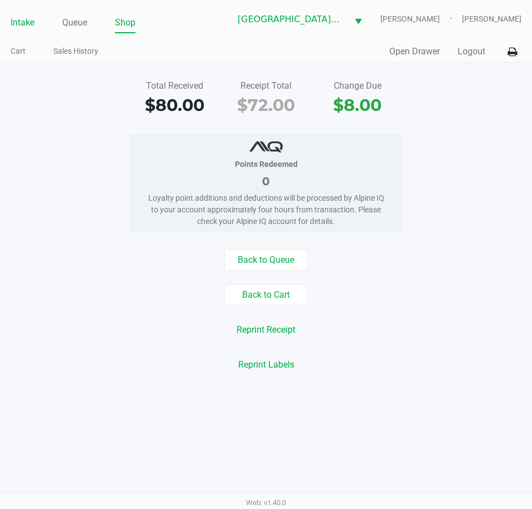
click at [14, 14] on li "Intake" at bounding box center [23, 23] width 24 height 19
click at [22, 19] on link "Intake" at bounding box center [23, 23] width 24 height 16
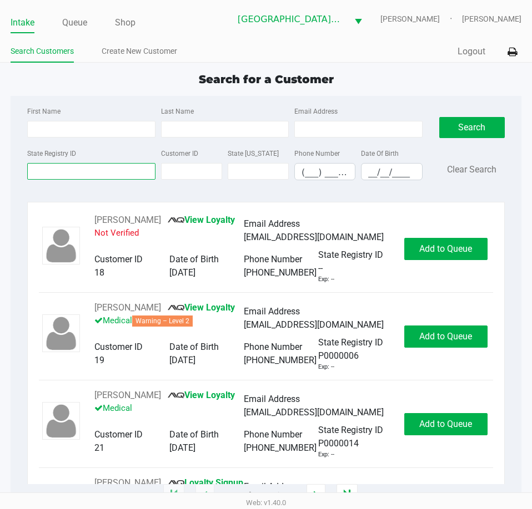
click at [62, 176] on input "State Registry ID" at bounding box center [91, 171] width 128 height 17
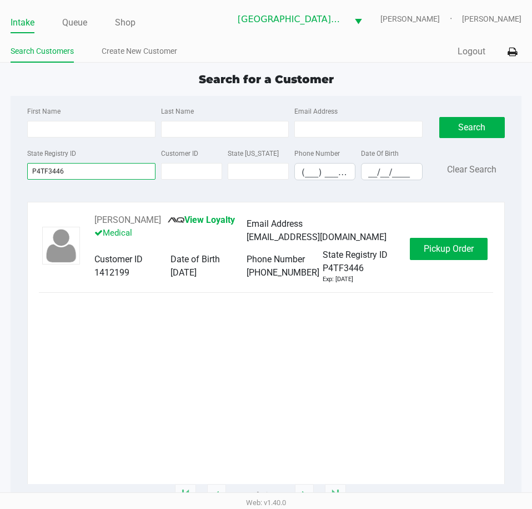
type input "P4TF3446"
click at [450, 254] on button "Pickup Order" at bounding box center [449, 249] width 78 height 22
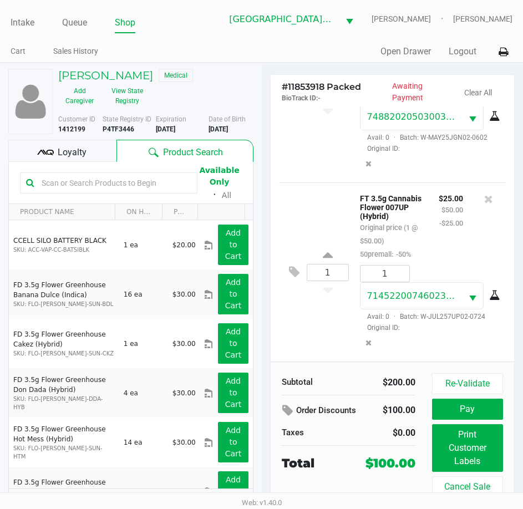
scroll to position [506, 0]
click at [483, 409] on button "Pay" at bounding box center [467, 409] width 71 height 21
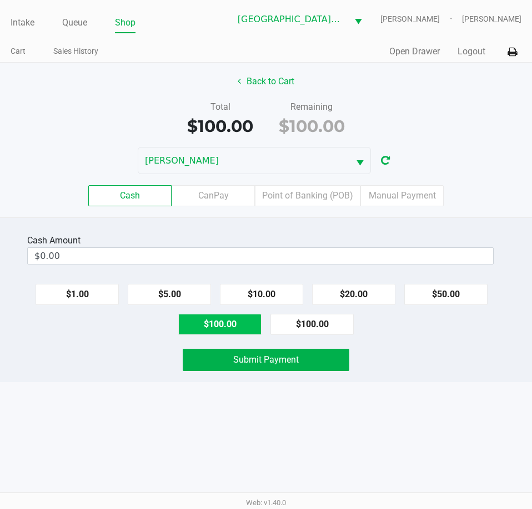
drag, startPoint x: 211, startPoint y: 325, endPoint x: 217, endPoint y: 324, distance: 6.3
click at [211, 325] on button "$100.00" at bounding box center [219, 324] width 83 height 21
type input "$100.00"
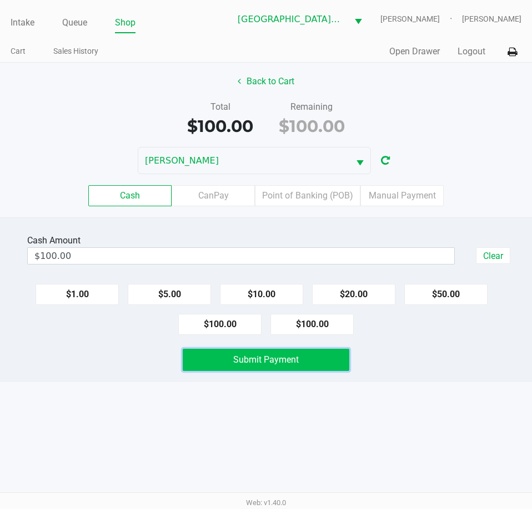
click at [210, 357] on button "Submit Payment" at bounding box center [266, 360] width 166 height 22
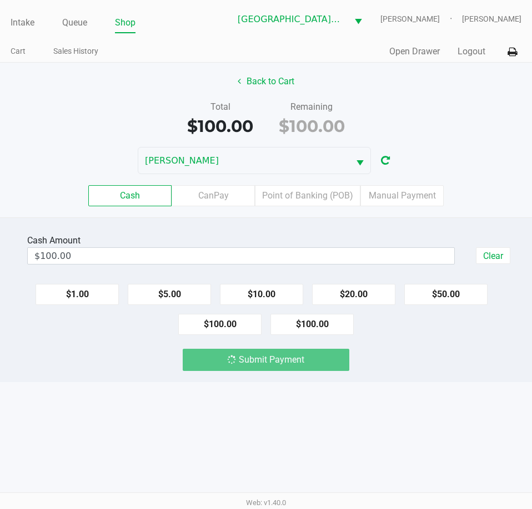
click at [119, 397] on div "Intake Queue Shop Key [PERSON_NAME] [PERSON_NAME] [PERSON_NAME] Cart Sales Hist…" at bounding box center [266, 254] width 532 height 509
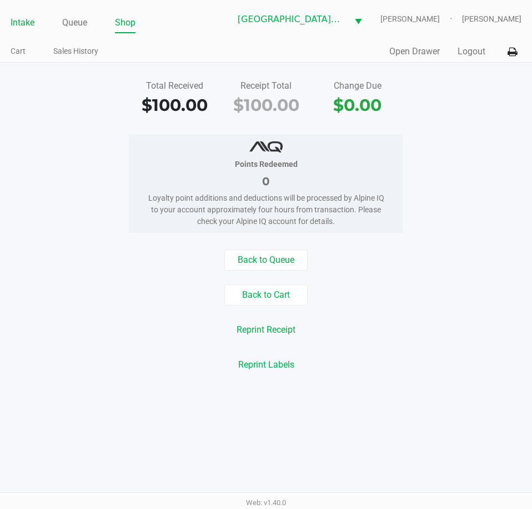
click at [28, 25] on link "Intake" at bounding box center [23, 23] width 24 height 16
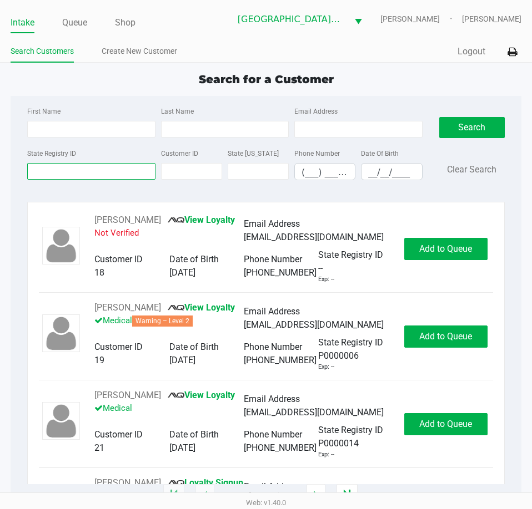
click at [83, 168] on input "State Registry ID" at bounding box center [91, 171] width 128 height 17
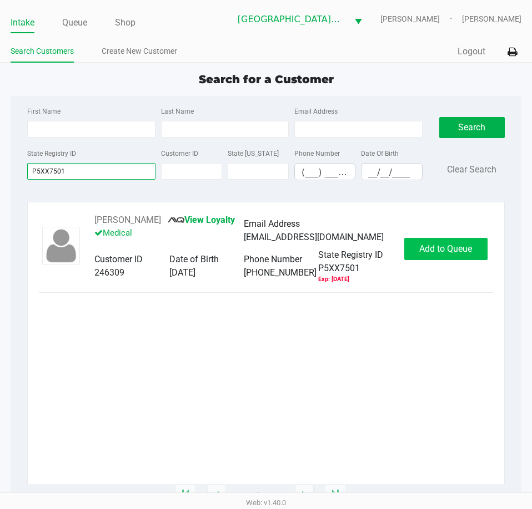
type input "P5XX7501"
click at [448, 254] on span "Add to Queue" at bounding box center [445, 249] width 53 height 11
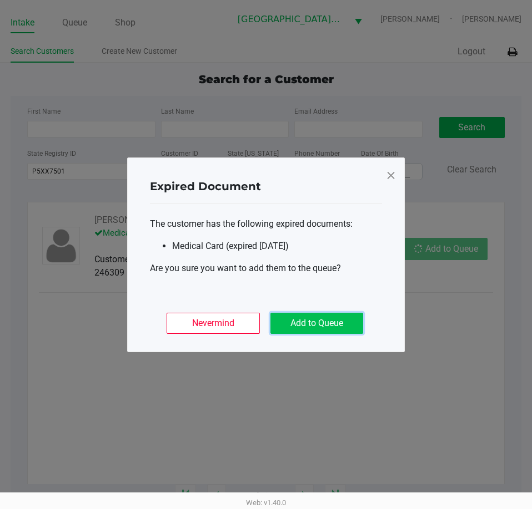
click at [325, 319] on button "Add to Queue" at bounding box center [316, 323] width 93 height 21
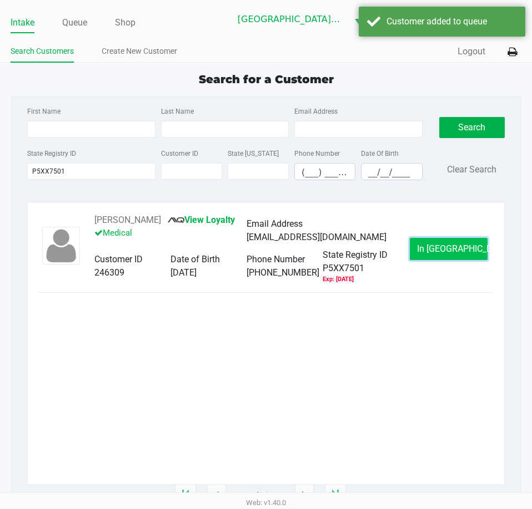
click at [438, 247] on span "In [GEOGRAPHIC_DATA]" at bounding box center [463, 249] width 93 height 11
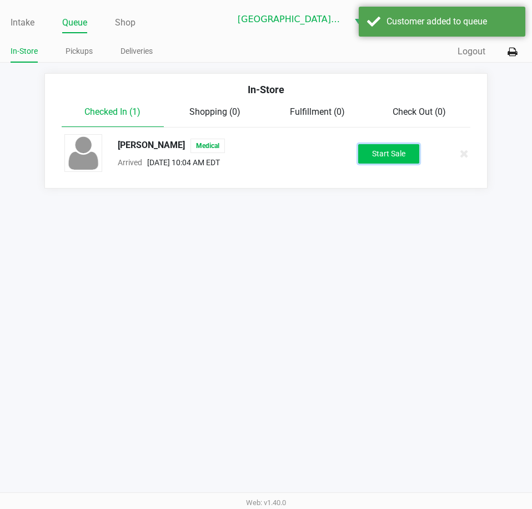
click at [386, 152] on button "Start Sale" at bounding box center [388, 153] width 61 height 19
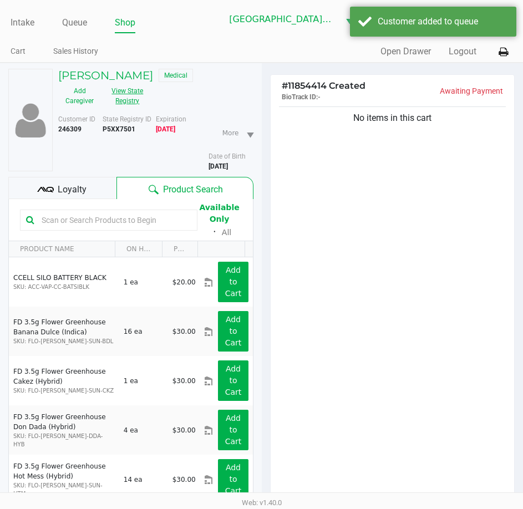
click at [132, 102] on button "View State Registry" at bounding box center [124, 96] width 47 height 28
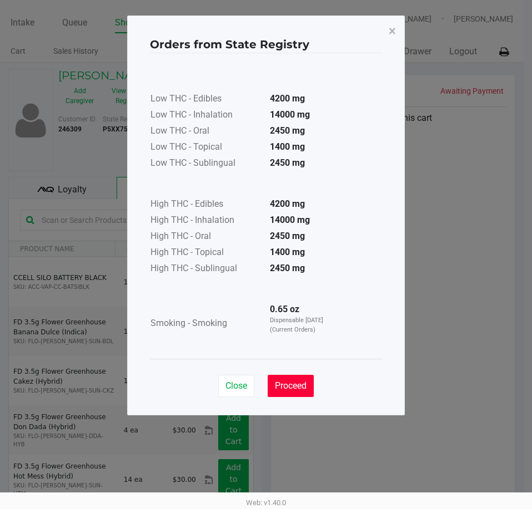
click at [296, 391] on span "Proceed" at bounding box center [291, 386] width 32 height 11
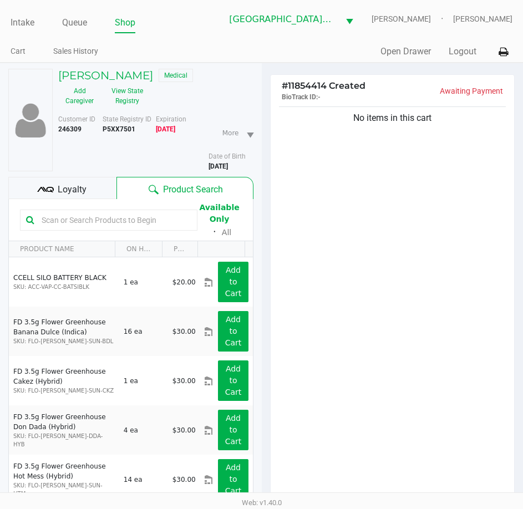
click at [50, 219] on input "text" at bounding box center [114, 220] width 154 height 17
click at [128, 101] on button "View State Registry" at bounding box center [124, 96] width 47 height 28
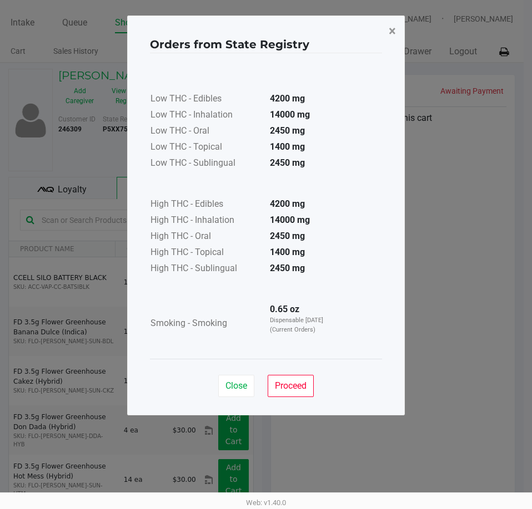
click at [394, 32] on span "×" at bounding box center [391, 31] width 7 height 16
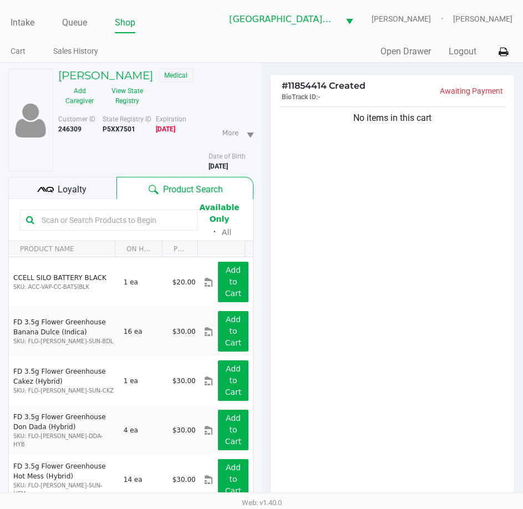
click at [122, 234] on div "Available Only ᛫ All" at bounding box center [131, 220] width 222 height 38
click at [126, 219] on input "text" at bounding box center [114, 220] width 154 height 17
click at [67, 222] on input "text" at bounding box center [114, 220] width 154 height 17
type input "j"
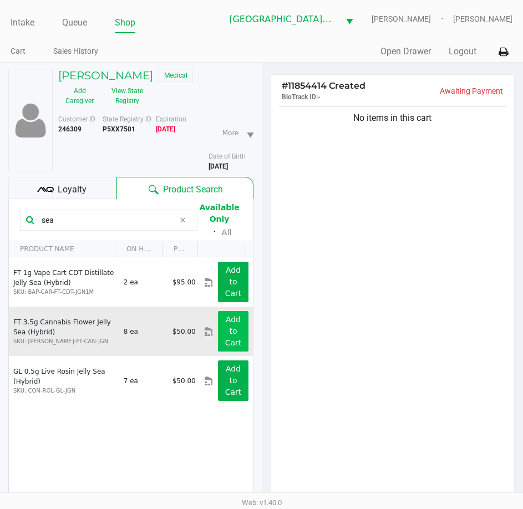
type input "sea"
click at [225, 328] on app-button-loader "Add to Cart" at bounding box center [233, 331] width 17 height 32
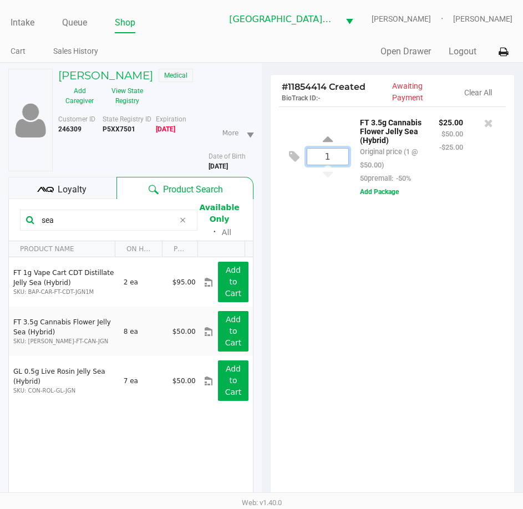
click at [331, 158] on input "1" at bounding box center [327, 157] width 41 height 16
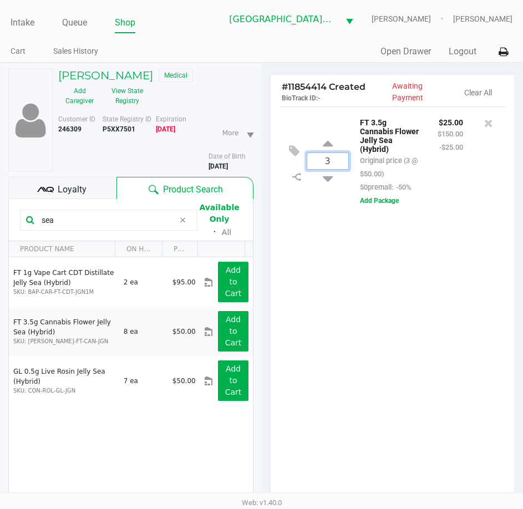
type input "3"
click at [348, 294] on div "[PERSON_NAME] Medical Add Caregiver View State Registry Customer ID 246309 Stat…" at bounding box center [261, 347] width 523 height 569
click at [71, 214] on input "sea" at bounding box center [106, 220] width 138 height 17
click at [72, 214] on input "sea" at bounding box center [106, 220] width 138 height 17
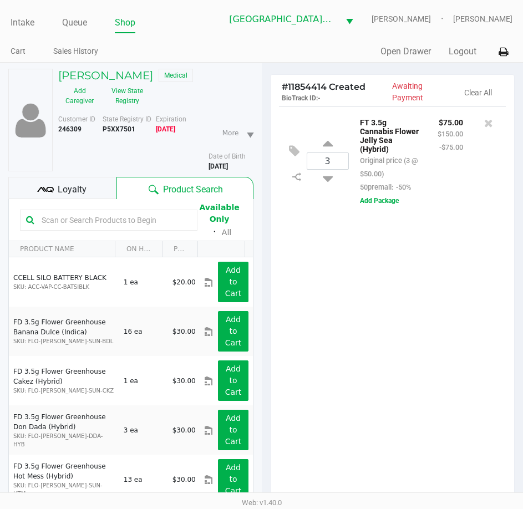
click at [111, 221] on input "text" at bounding box center [114, 220] width 154 height 17
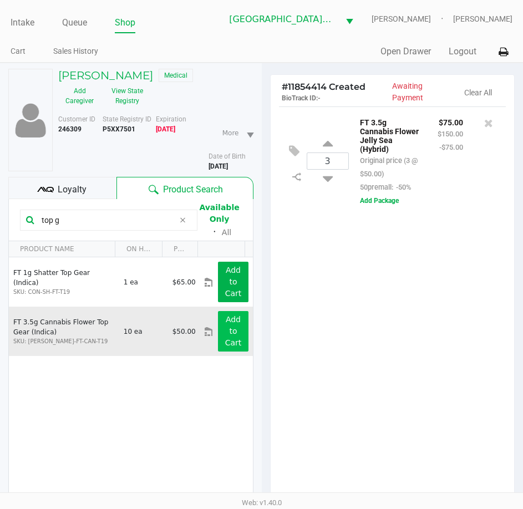
type input "top g"
click at [229, 337] on button "Add to Cart" at bounding box center [233, 331] width 30 height 41
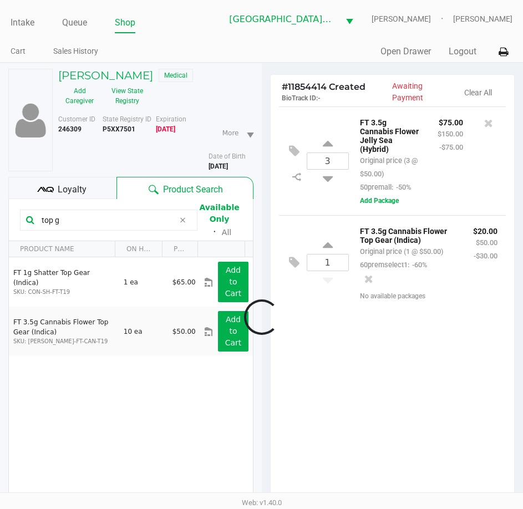
click at [325, 261] on div at bounding box center [261, 317] width 523 height 398
click at [325, 254] on icon at bounding box center [328, 247] width 10 height 14
type input "2"
click at [125, 94] on button "View State Registry" at bounding box center [124, 96] width 47 height 28
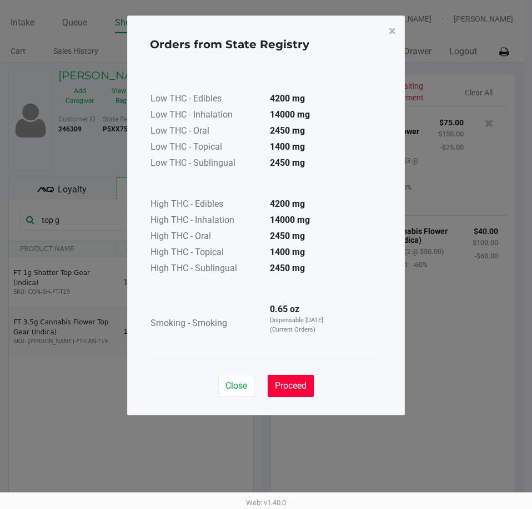
click at [299, 377] on button "Proceed" at bounding box center [290, 386] width 46 height 22
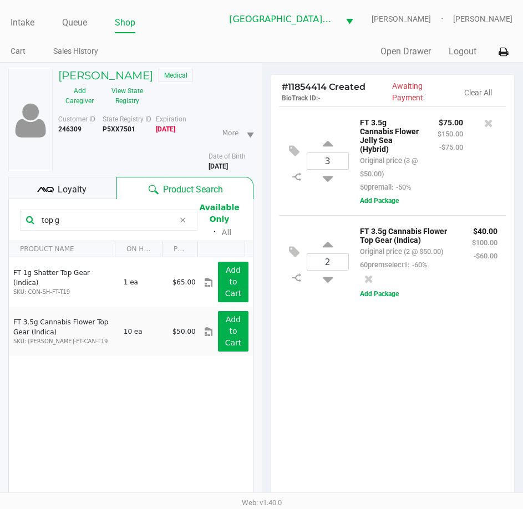
click at [114, 220] on input "top g" at bounding box center [106, 220] width 138 height 17
click at [115, 220] on input "top g" at bounding box center [106, 220] width 138 height 17
click at [116, 219] on input "top g" at bounding box center [106, 220] width 138 height 17
click at [117, 222] on input "top g" at bounding box center [106, 220] width 138 height 17
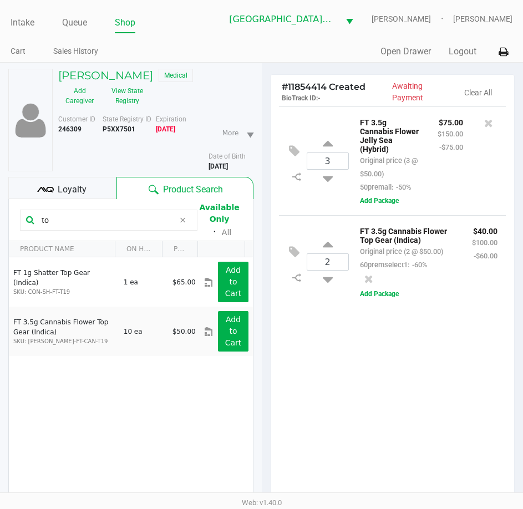
type input "t"
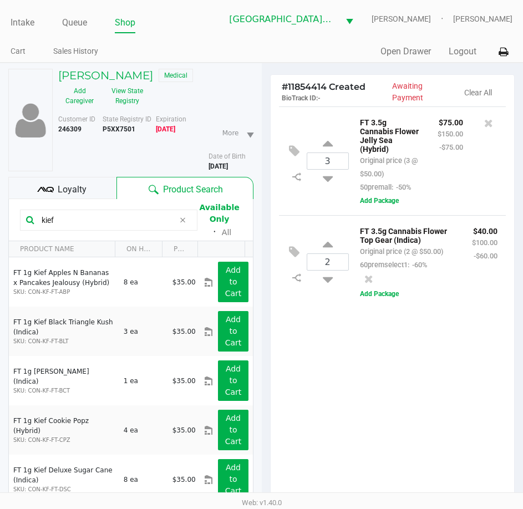
type input "kief"
click at [363, 436] on div "3 FT 3.5g Cannabis Flower Jelly Sea (Hybrid) Original price (3 @ $50.00) 50prem…" at bounding box center [393, 308] width 244 height 402
click at [360, 449] on div "3 FT 3.5g Cannabis Flower Jelly Sea (Hybrid) Original price (3 @ $50.00) 50prem…" at bounding box center [393, 308] width 244 height 402
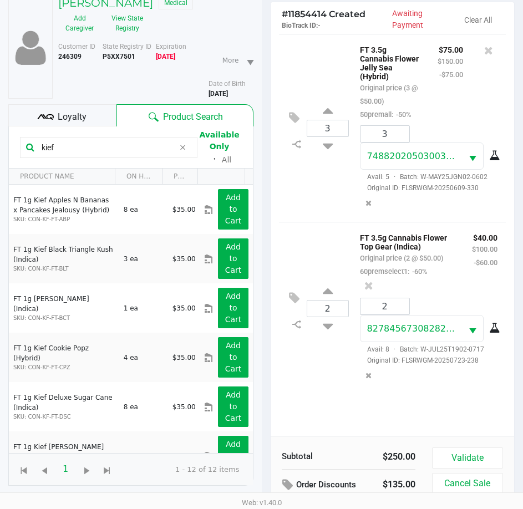
scroll to position [122, 0]
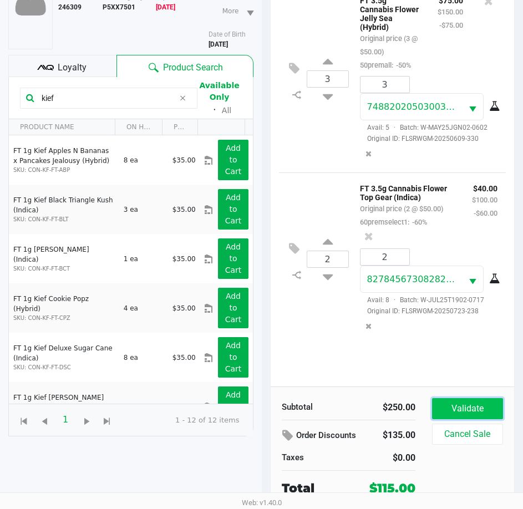
click at [460, 405] on button "Validate" at bounding box center [467, 408] width 71 height 21
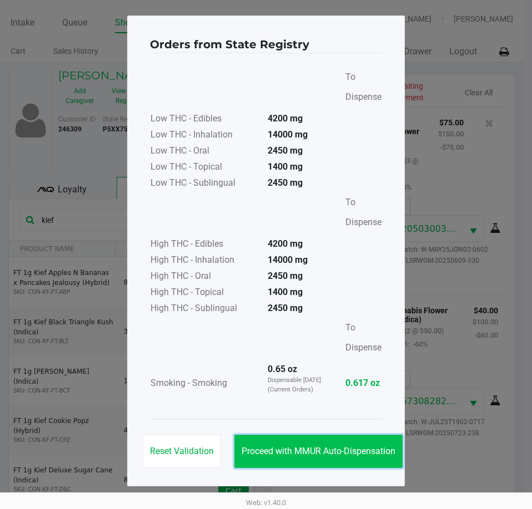
click at [352, 443] on button "Proceed with MMUR Auto-Dispensation" at bounding box center [318, 451] width 168 height 33
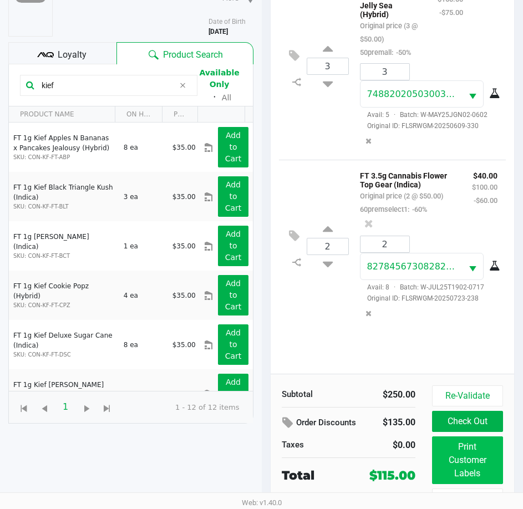
scroll to position [147, 0]
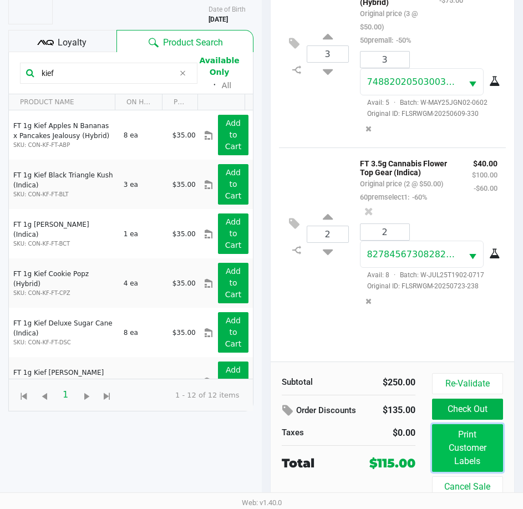
click at [451, 442] on button "Print Customer Labels" at bounding box center [467, 449] width 71 height 48
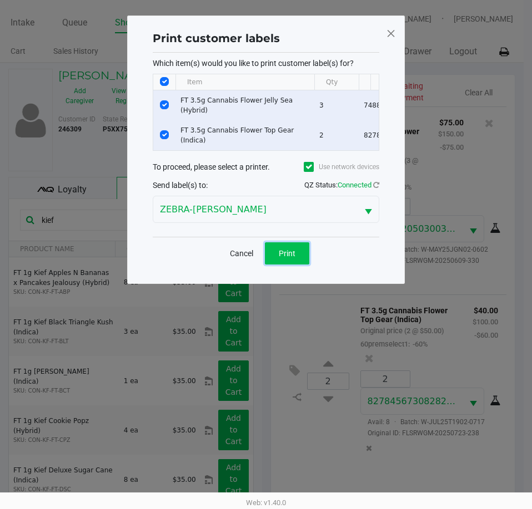
click at [291, 258] on span "Print" at bounding box center [287, 253] width 17 height 9
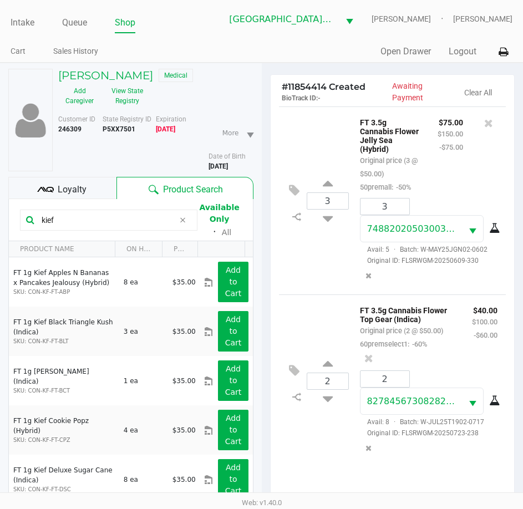
scroll to position [147, 0]
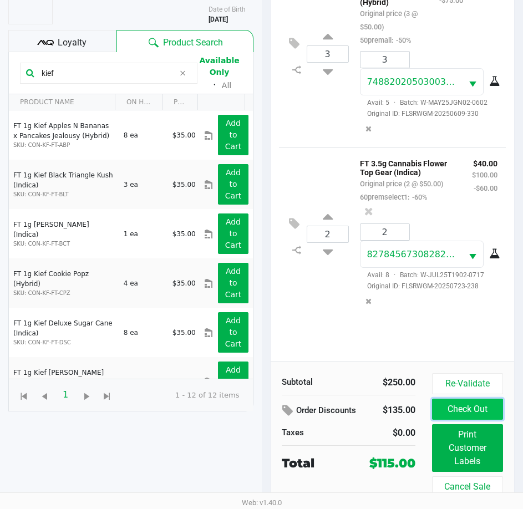
click at [468, 405] on button "Check Out" at bounding box center [467, 409] width 71 height 21
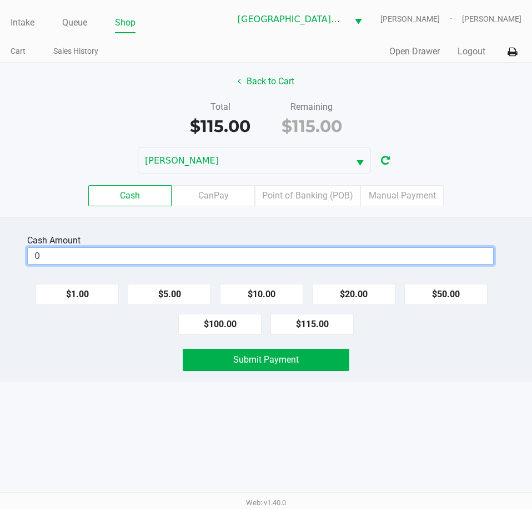
click at [81, 252] on input "0" at bounding box center [260, 256] width 465 height 16
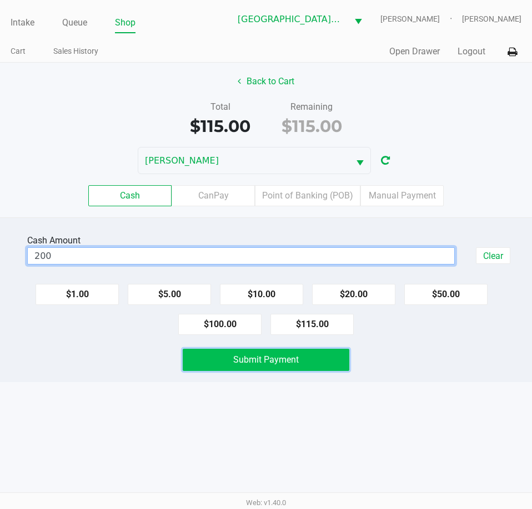
type input "$200.00"
click at [217, 370] on button "Submit Payment" at bounding box center [266, 360] width 166 height 22
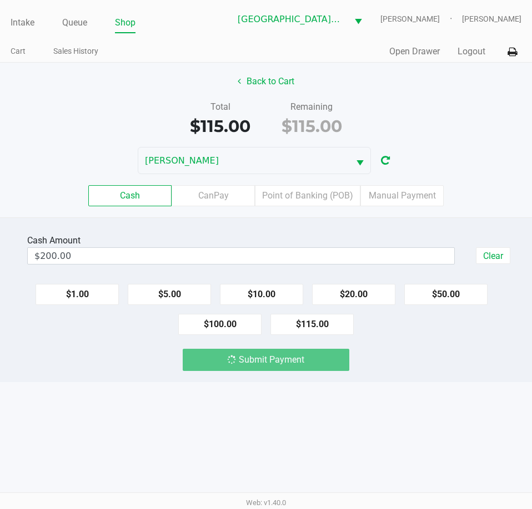
click at [120, 387] on div "Intake Queue Shop Key [PERSON_NAME] [PERSON_NAME] [PERSON_NAME] Cart Sales Hist…" at bounding box center [266, 254] width 532 height 509
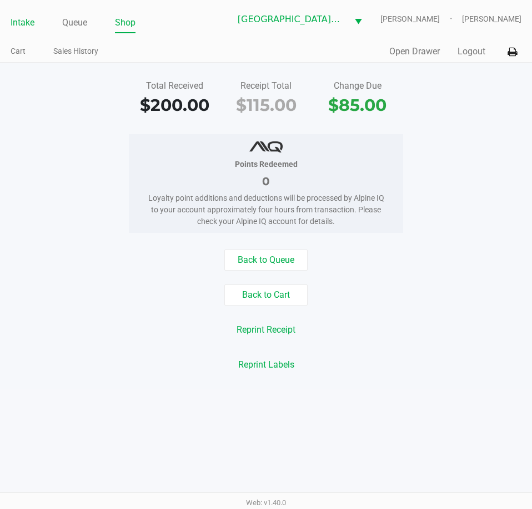
click at [17, 20] on link "Intake" at bounding box center [23, 23] width 24 height 16
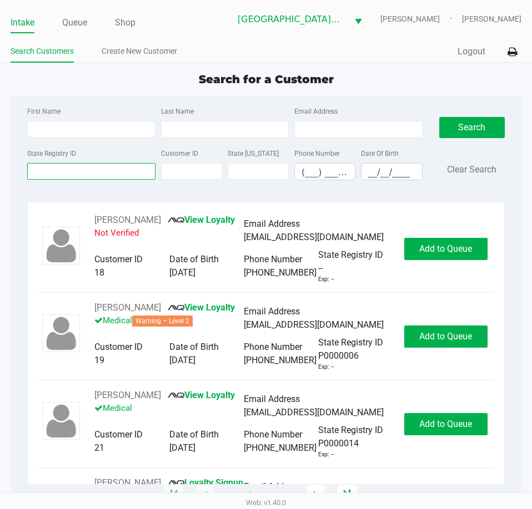
click at [79, 171] on input "State Registry ID" at bounding box center [91, 171] width 128 height 17
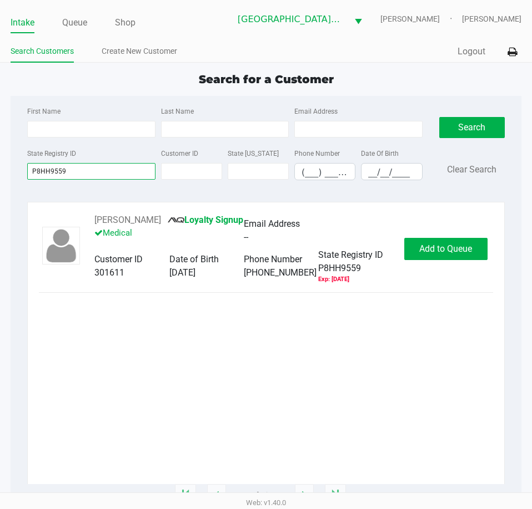
type input "P8HH9559"
click at [448, 249] on span "Add to Queue" at bounding box center [445, 249] width 53 height 11
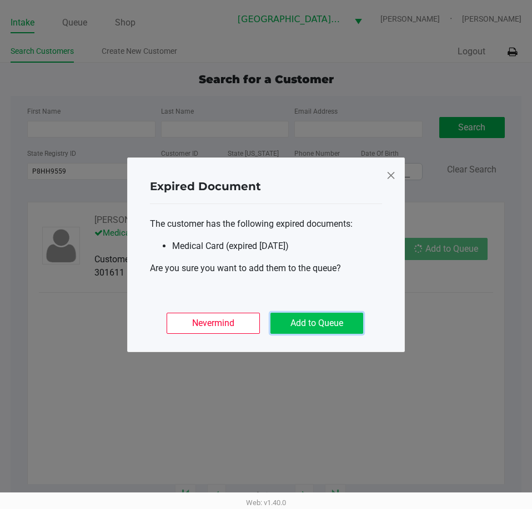
click at [334, 329] on button "Add to Queue" at bounding box center [316, 323] width 93 height 21
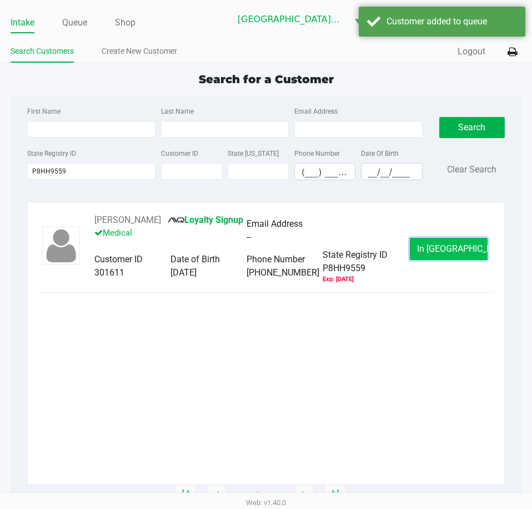
click at [437, 238] on button "In [GEOGRAPHIC_DATA]" at bounding box center [449, 249] width 78 height 22
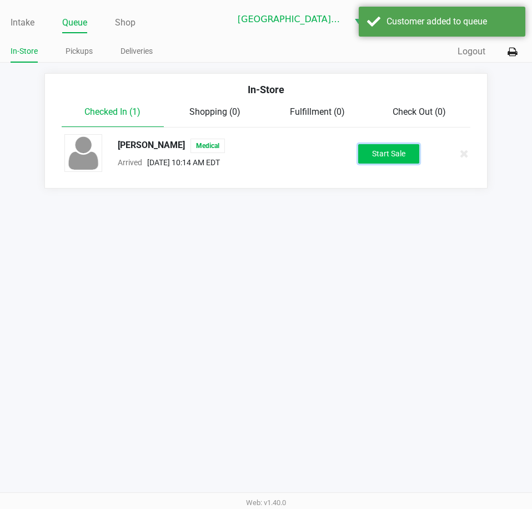
click at [397, 157] on button "Start Sale" at bounding box center [388, 153] width 61 height 19
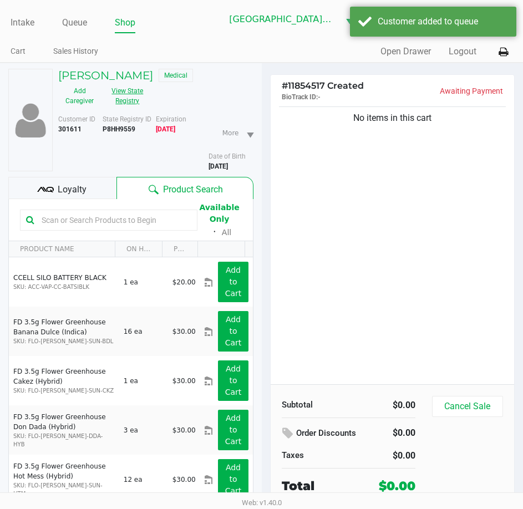
click at [143, 98] on button "View State Registry" at bounding box center [124, 96] width 47 height 28
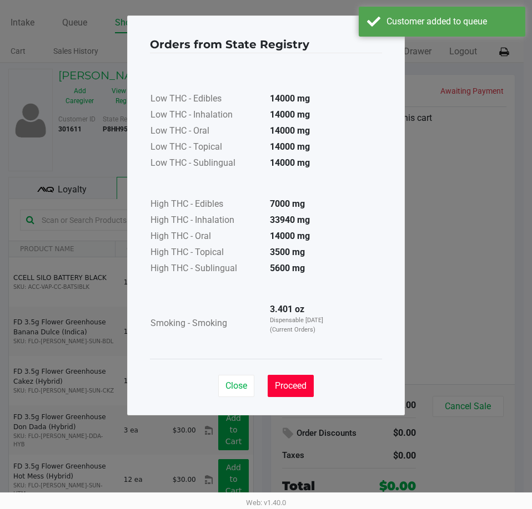
drag, startPoint x: 297, startPoint y: 388, endPoint x: 215, endPoint y: 269, distance: 145.2
click at [296, 384] on span "Proceed" at bounding box center [291, 386] width 32 height 11
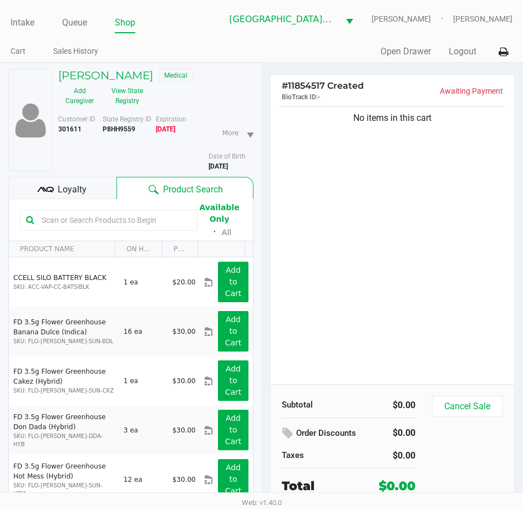
click at [84, 220] on input "text" at bounding box center [114, 220] width 154 height 17
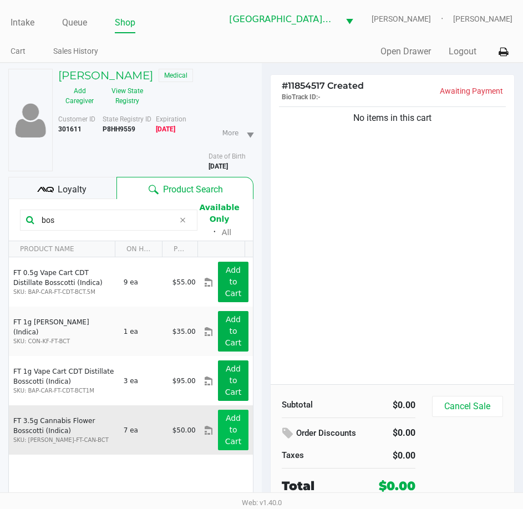
type input "bos"
click at [225, 416] on app-button-loader "Add to Cart" at bounding box center [233, 430] width 17 height 32
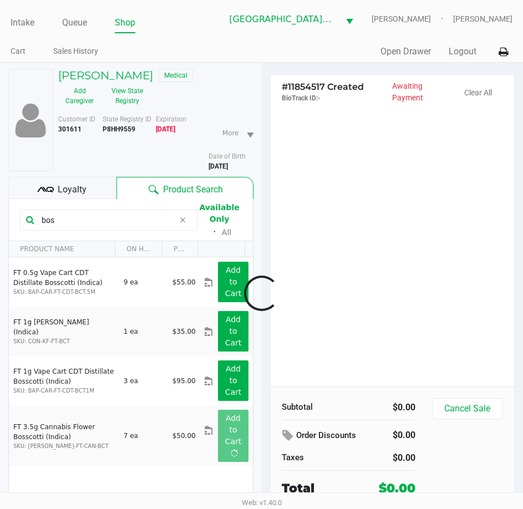
click at [411, 333] on div at bounding box center [261, 293] width 523 height 351
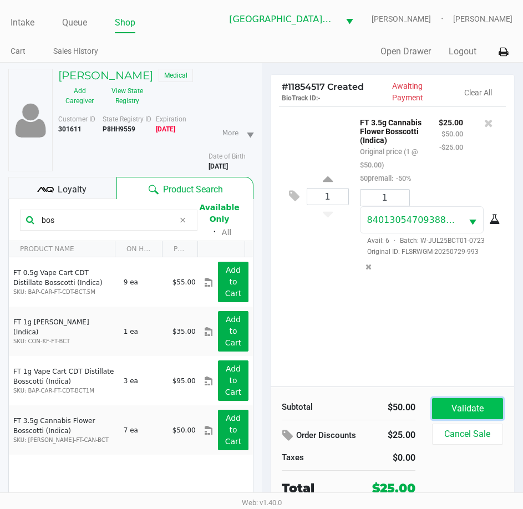
click at [459, 403] on button "Validate" at bounding box center [467, 408] width 71 height 21
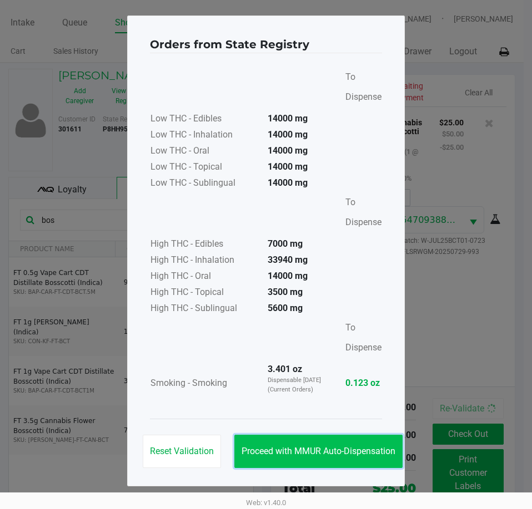
click at [361, 446] on button "Proceed with MMUR Auto-Dispensation" at bounding box center [318, 451] width 168 height 33
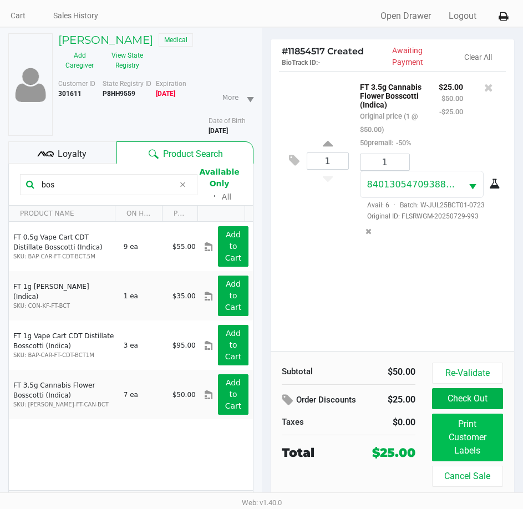
scroll to position [55, 0]
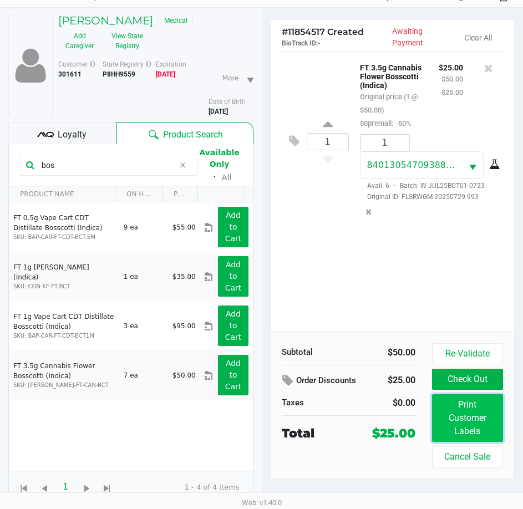
click at [469, 423] on button "Print Customer Labels" at bounding box center [467, 419] width 71 height 48
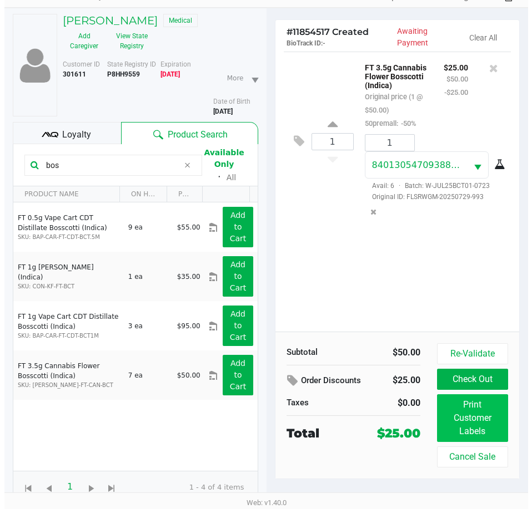
scroll to position [0, 0]
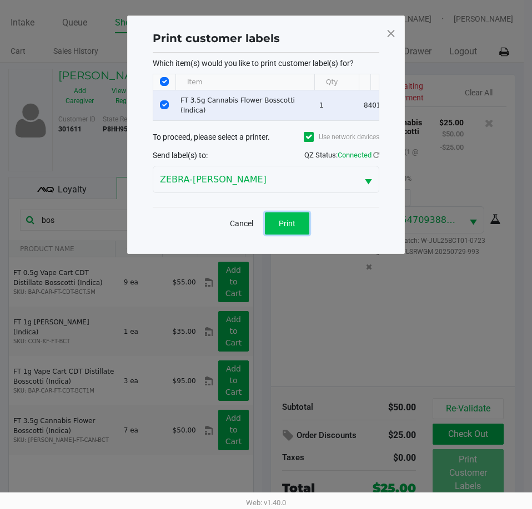
click at [288, 224] on button "Print" at bounding box center [287, 224] width 44 height 22
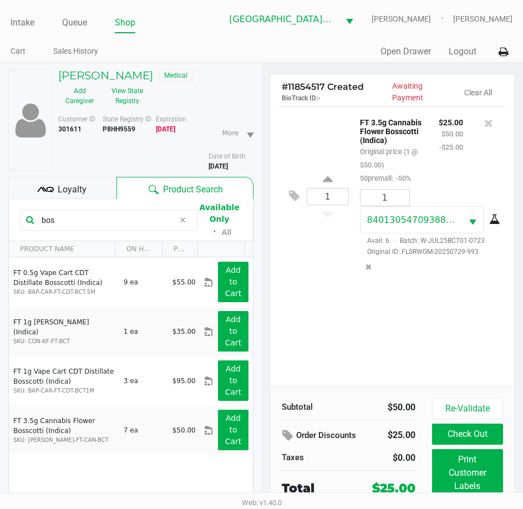
click at [397, 313] on div "1 FT 3.5g Cannabis Flower Bosscotti (Indica) Original price (1 @ $50.00) 50prem…" at bounding box center [393, 247] width 244 height 280
click at [439, 365] on div "1 FT 3.5g Cannabis Flower Bosscotti (Indica) Original price (1 @ $50.00) 50prem…" at bounding box center [393, 247] width 244 height 280
click at [468, 436] on button "Check Out" at bounding box center [467, 434] width 71 height 21
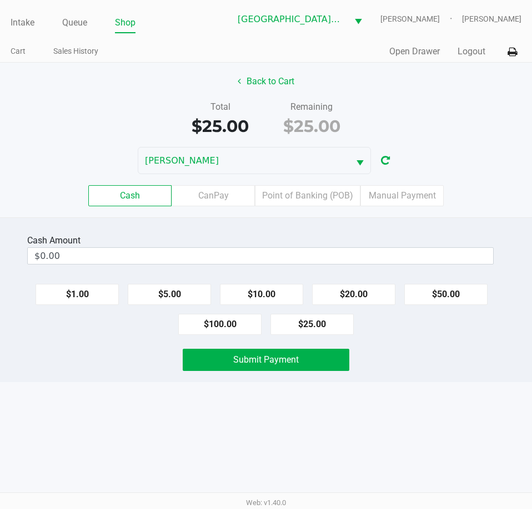
click at [75, 246] on div "Cash Amount" at bounding box center [56, 240] width 58 height 13
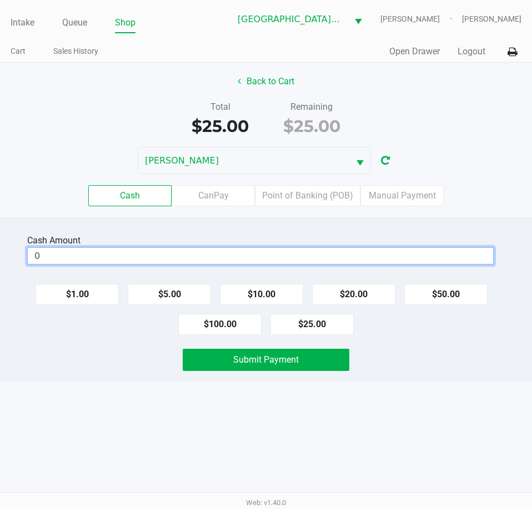
click at [68, 262] on input "0" at bounding box center [260, 256] width 465 height 16
type input "$30.00"
click at [216, 358] on button "Submit Payment" at bounding box center [266, 360] width 166 height 22
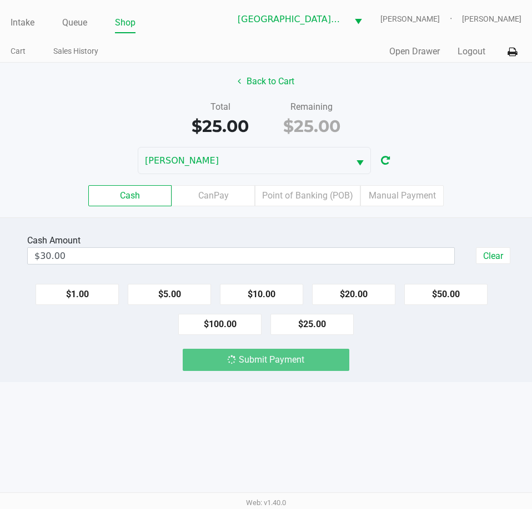
click at [77, 362] on div "Submit Payment" at bounding box center [266, 360] width 548 height 22
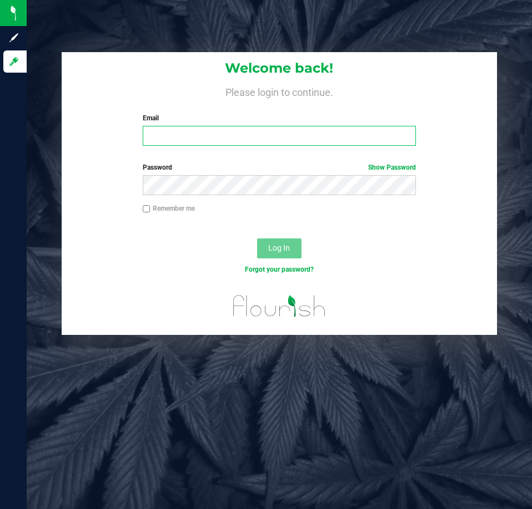
click at [178, 145] on input "Email" at bounding box center [279, 136] width 273 height 20
type input "[EMAIL_ADDRESS][DOMAIN_NAME]"
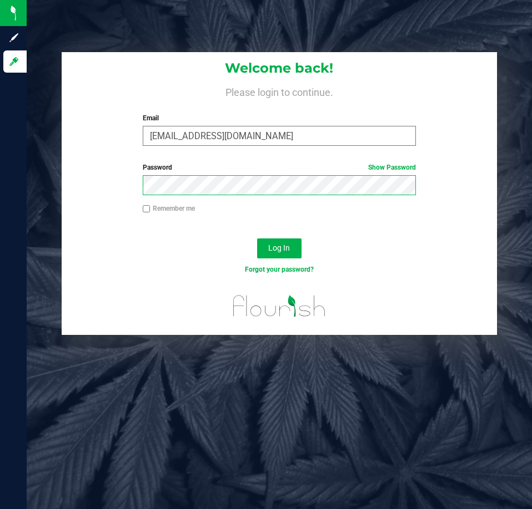
click at [257, 239] on button "Log In" at bounding box center [279, 249] width 44 height 20
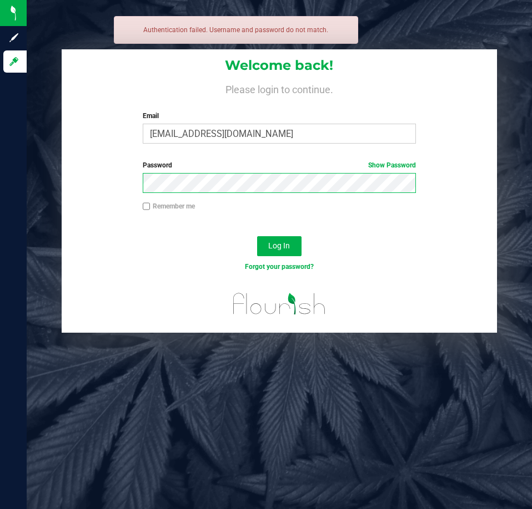
click at [257, 236] on button "Log In" at bounding box center [279, 246] width 44 height 20
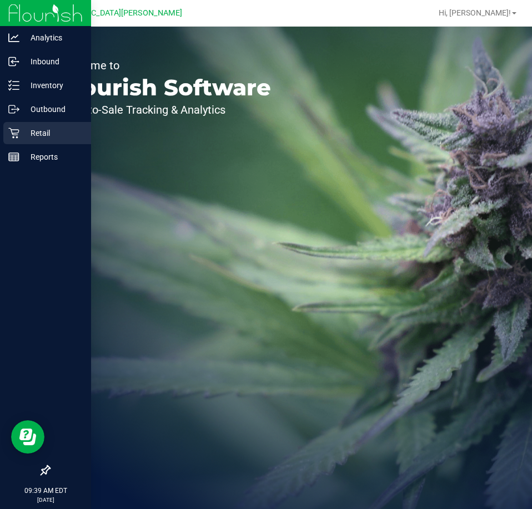
click at [22, 138] on p "Retail" at bounding box center [52, 133] width 67 height 13
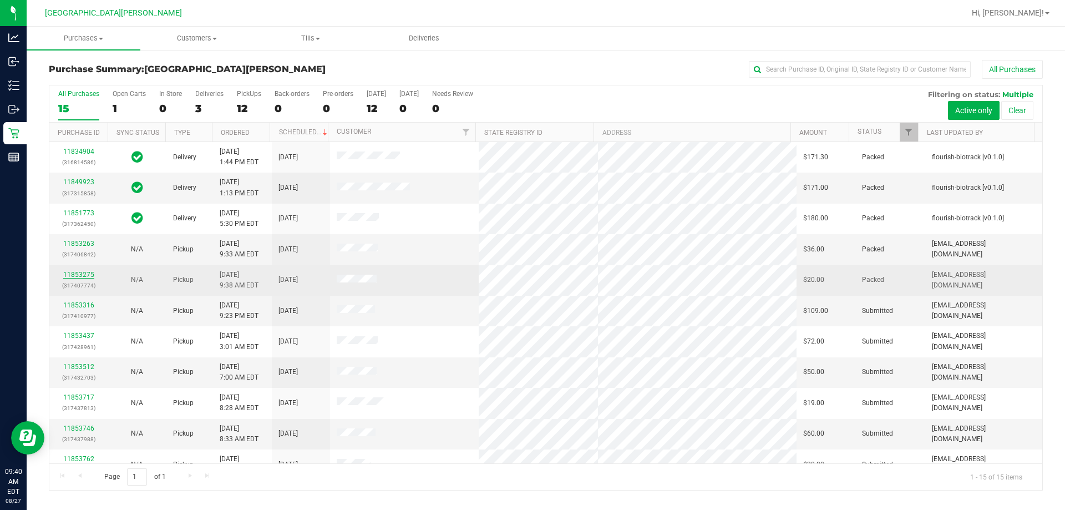
click at [91, 278] on link "11853275" at bounding box center [78, 275] width 31 height 8
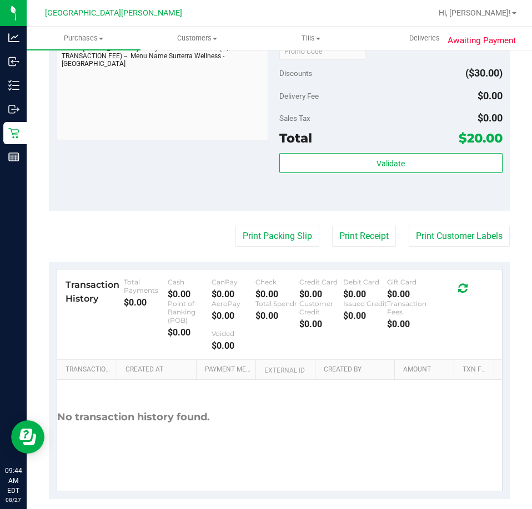
scroll to position [421, 0]
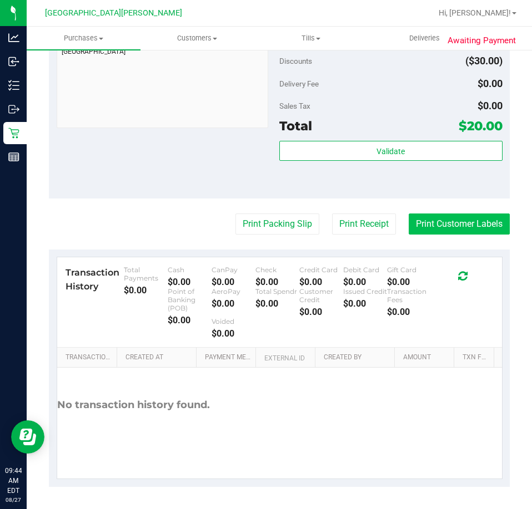
click at [402, 235] on purchase-details "Back Send Back to Created Cancel Purchase View Profile # 11853275 BioTrack ID: …" at bounding box center [279, 63] width 461 height 848
click at [408, 223] on button "Print Customer Labels" at bounding box center [458, 224] width 101 height 21
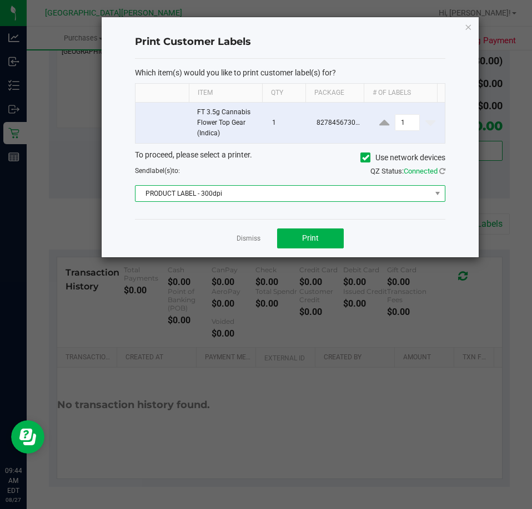
click at [209, 192] on span "PRODUCT LABEL - 300dpi" at bounding box center [282, 194] width 295 height 16
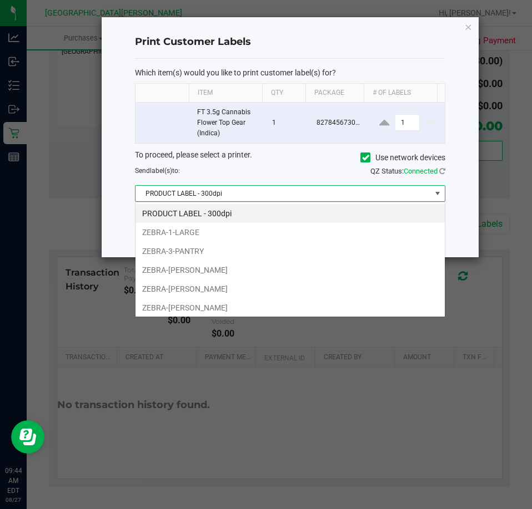
scroll to position [17, 310]
click at [198, 234] on li "ZEBRA-1-LARGE" at bounding box center [289, 232] width 309 height 19
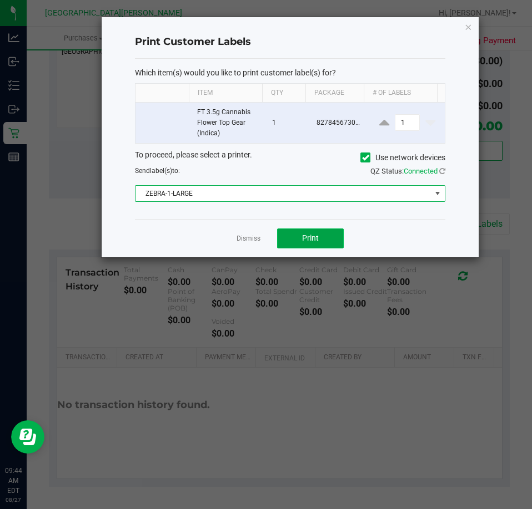
click at [321, 234] on button "Print" at bounding box center [310, 239] width 67 height 20
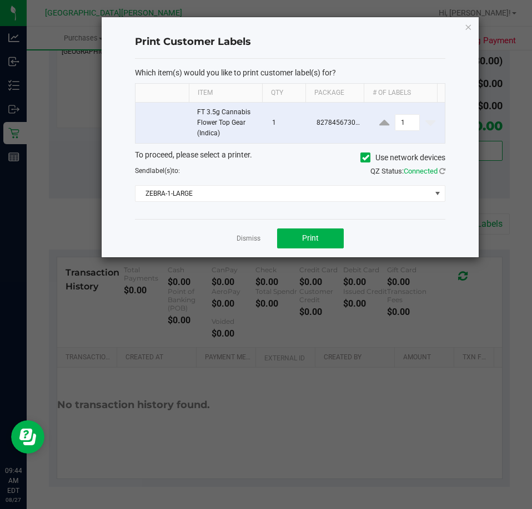
click at [245, 236] on link "Dismiss" at bounding box center [248, 238] width 24 height 9
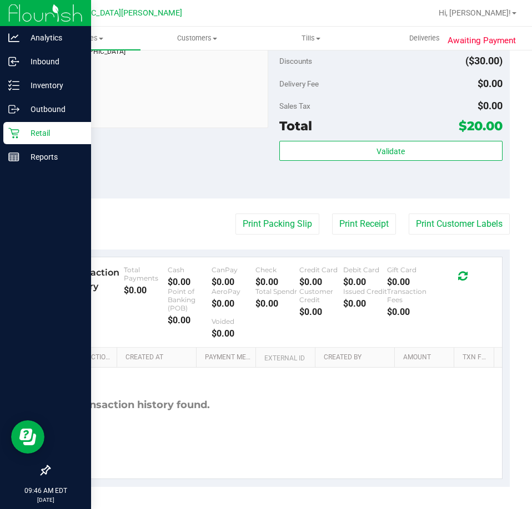
click at [30, 134] on p "Retail" at bounding box center [52, 133] width 67 height 13
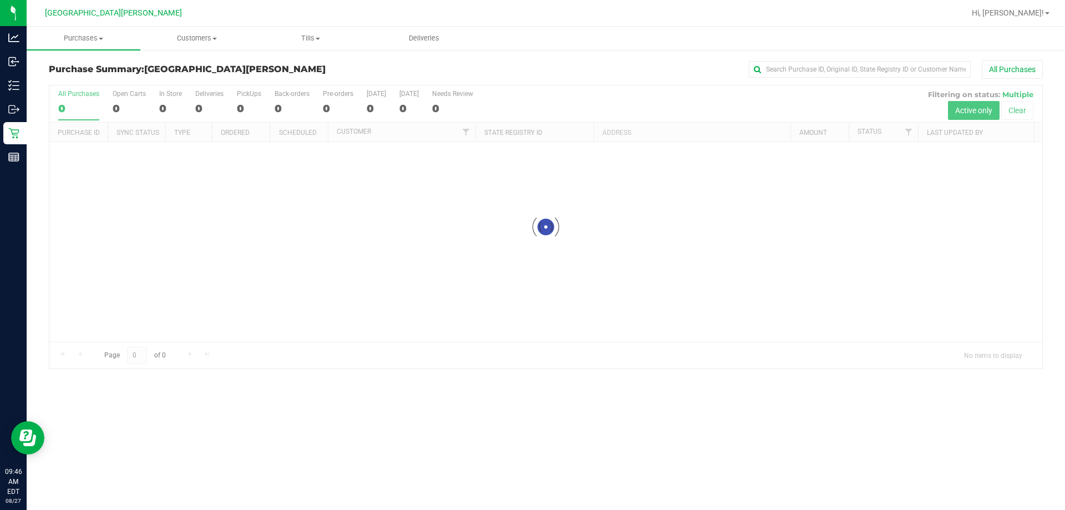
click at [170, 92] on div at bounding box center [545, 226] width 993 height 283
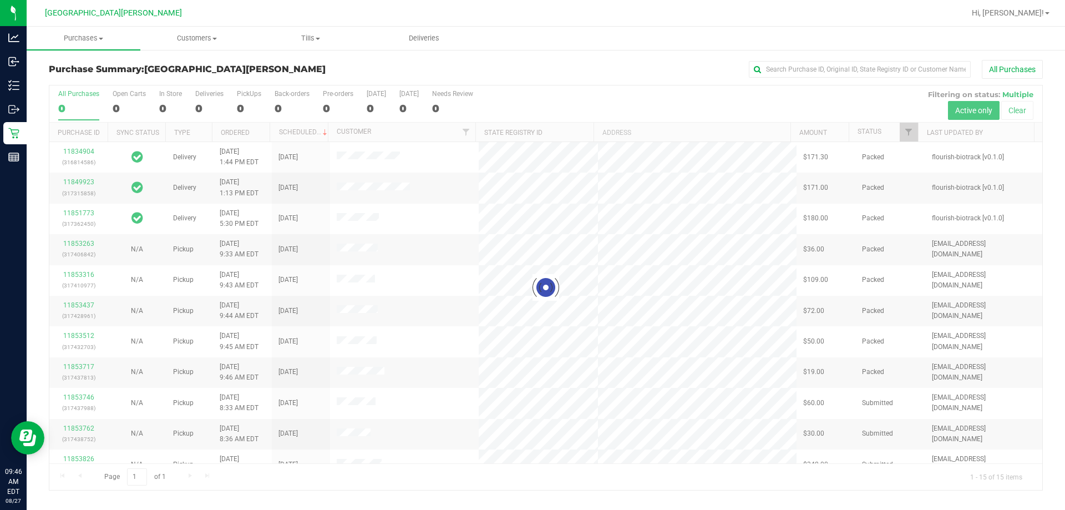
click at [168, 99] on div at bounding box center [545, 287] width 993 height 405
click at [169, 100] on div at bounding box center [545, 287] width 993 height 405
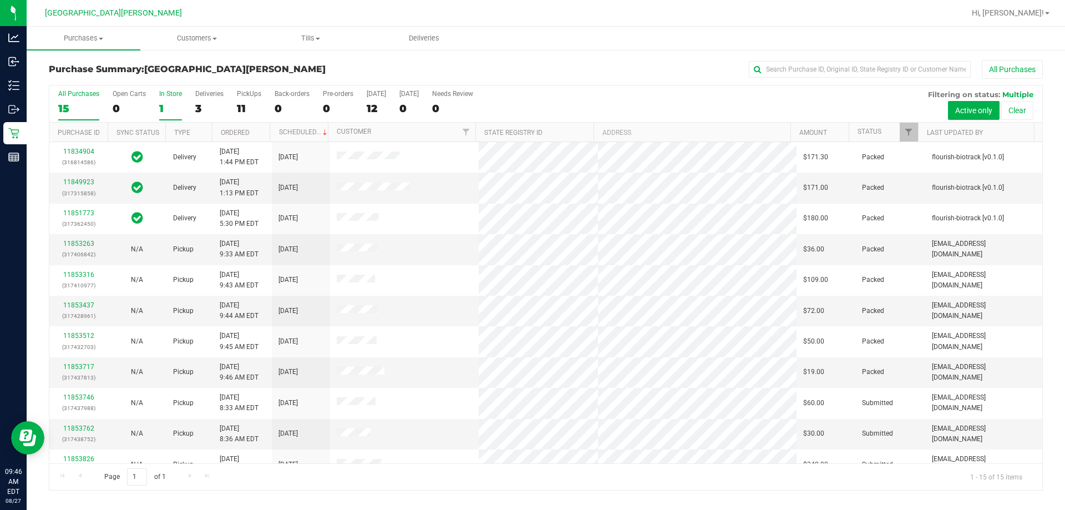
click at [175, 103] on div "1" at bounding box center [170, 108] width 23 height 13
click at [0, 0] on input "In Store 1" at bounding box center [0, 0] width 0 height 0
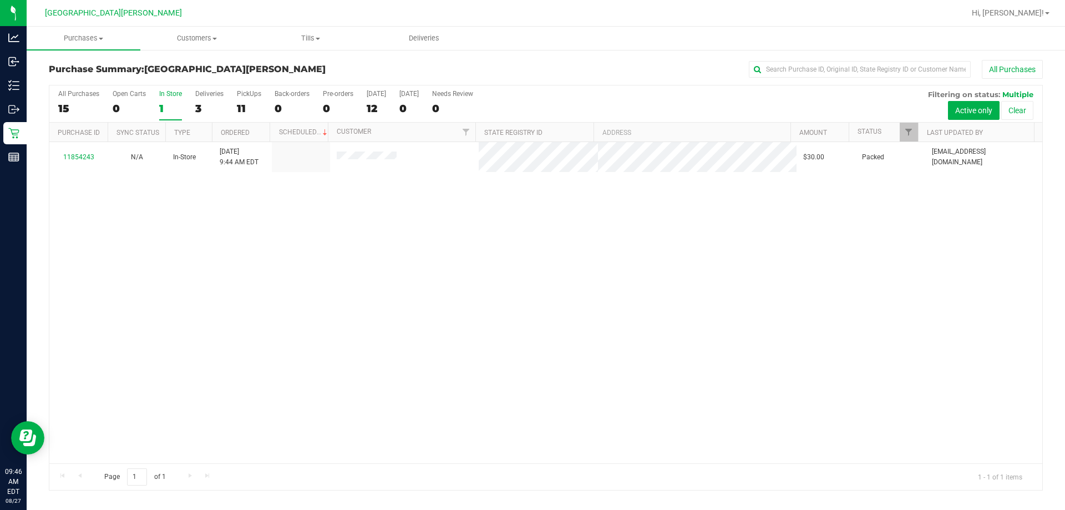
click at [85, 152] on div "11854243" at bounding box center [78, 157] width 45 height 11
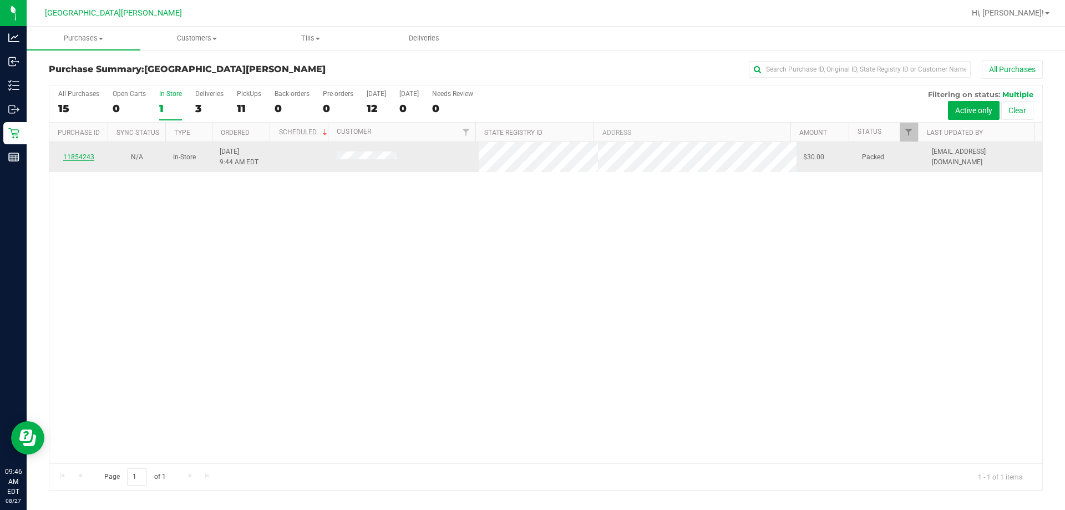
click at [78, 157] on link "11854243" at bounding box center [78, 157] width 31 height 8
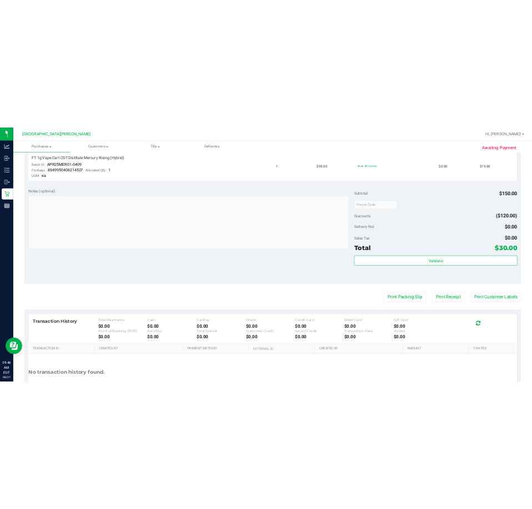
scroll to position [446, 0]
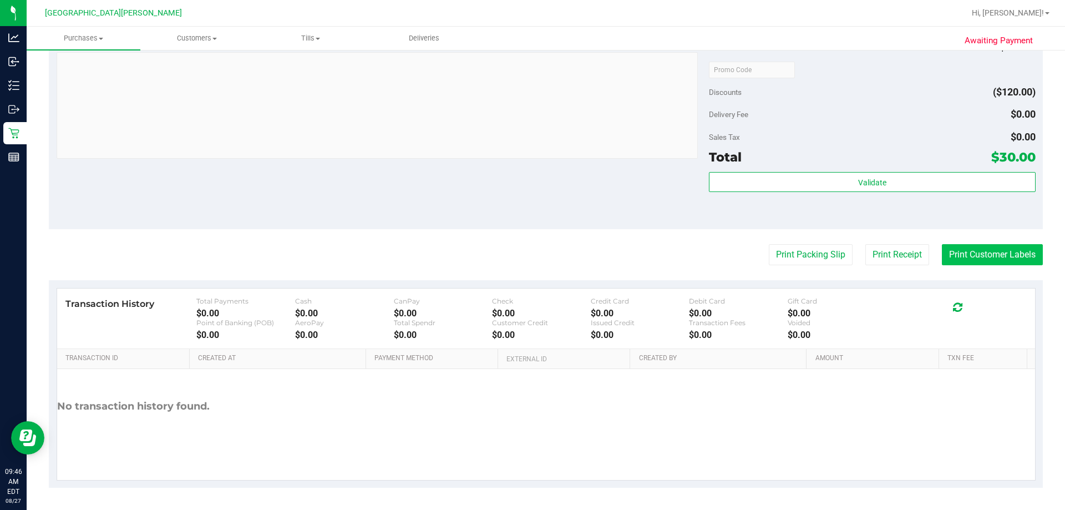
click at [531, 261] on button "Print Customer Labels" at bounding box center [992, 254] width 101 height 21
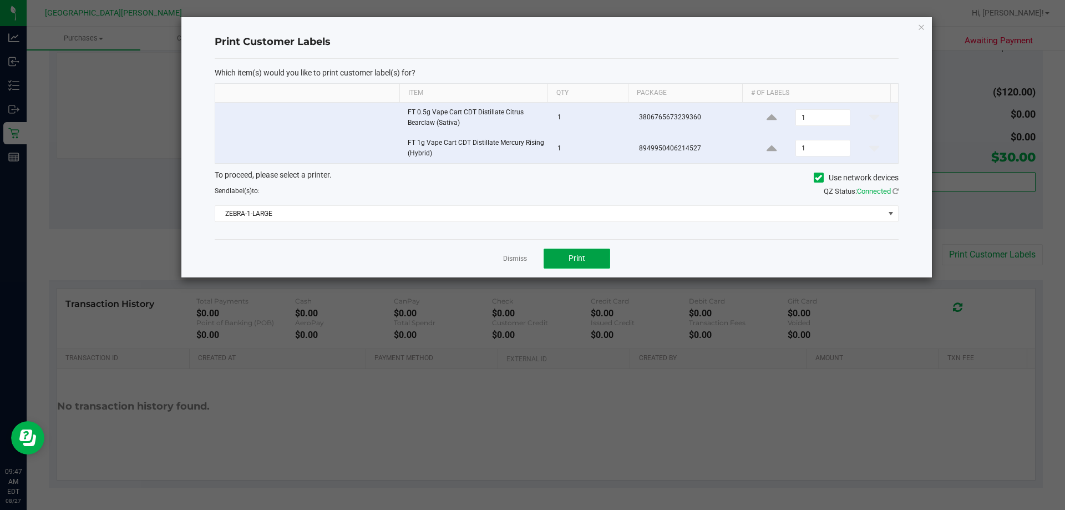
click at [531, 255] on button "Print" at bounding box center [577, 259] width 67 height 20
click at [513, 260] on link "Dismiss" at bounding box center [515, 258] width 24 height 9
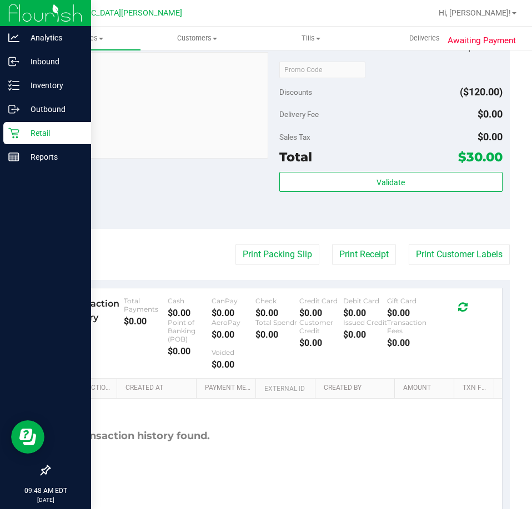
click at [13, 136] on icon at bounding box center [13, 133] width 11 height 11
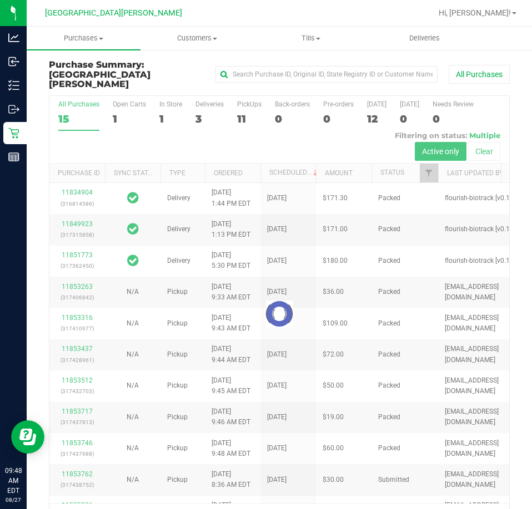
click at [168, 101] on div at bounding box center [278, 314] width 459 height 437
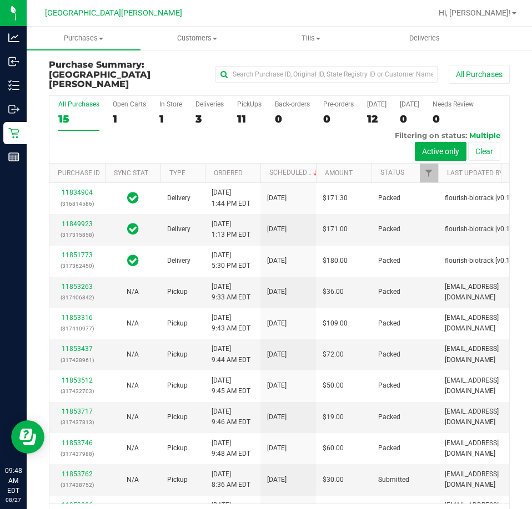
click at [168, 101] on label "In Store 1" at bounding box center [170, 115] width 23 height 31
click at [0, 0] on input "In Store 1" at bounding box center [0, 0] width 0 height 0
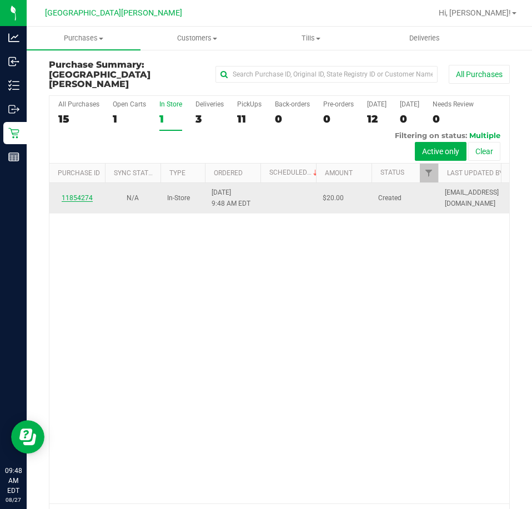
click at [81, 194] on link "11854274" at bounding box center [77, 198] width 31 height 8
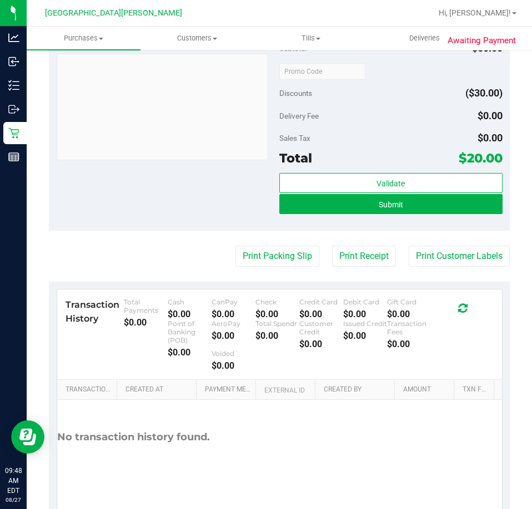
scroll to position [406, 0]
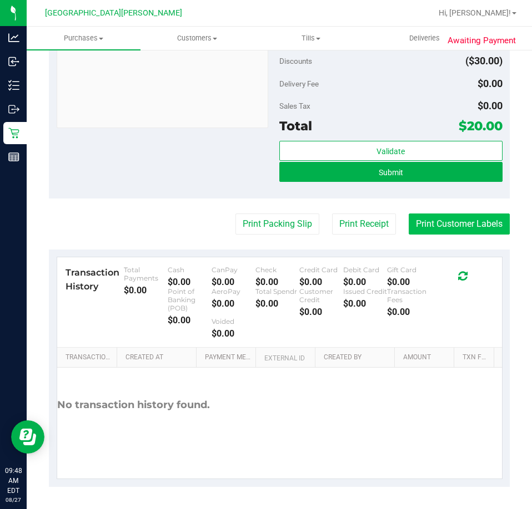
click at [425, 231] on button "Print Customer Labels" at bounding box center [458, 224] width 101 height 21
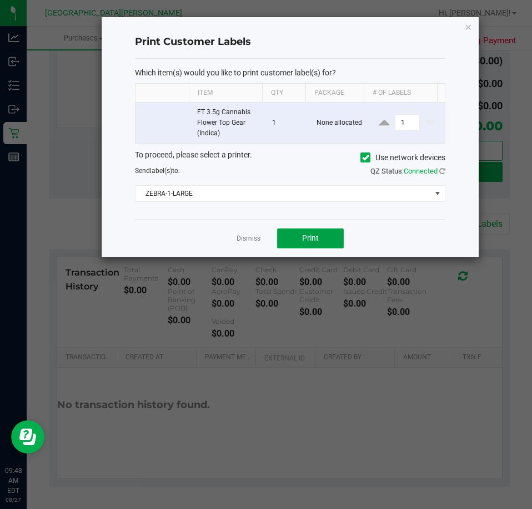
click at [303, 244] on button "Print" at bounding box center [310, 239] width 67 height 20
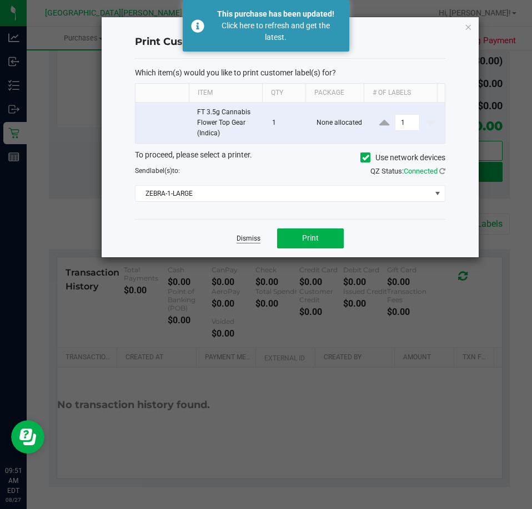
click at [250, 241] on link "Dismiss" at bounding box center [248, 238] width 24 height 9
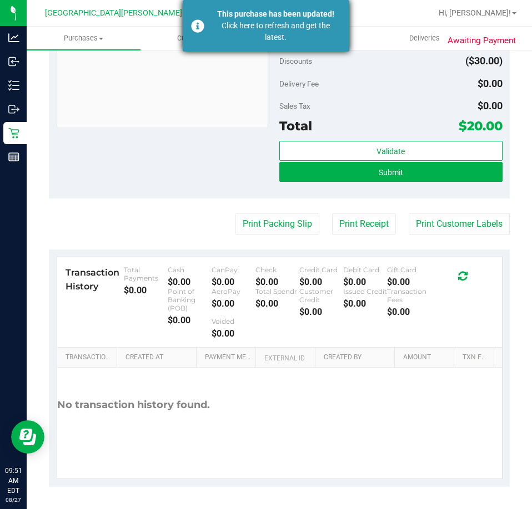
click at [295, 44] on div "This purchase has been updated! Click here to refresh and get the latest." at bounding box center [266, 26] width 166 height 52
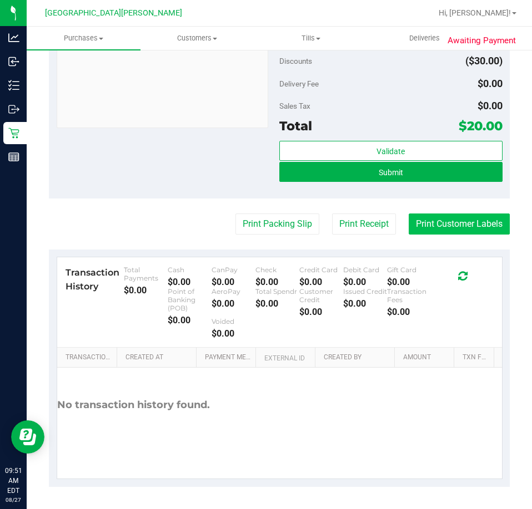
scroll to position [429, 0]
click at [448, 228] on button "Print Customer Labels" at bounding box center [458, 224] width 101 height 21
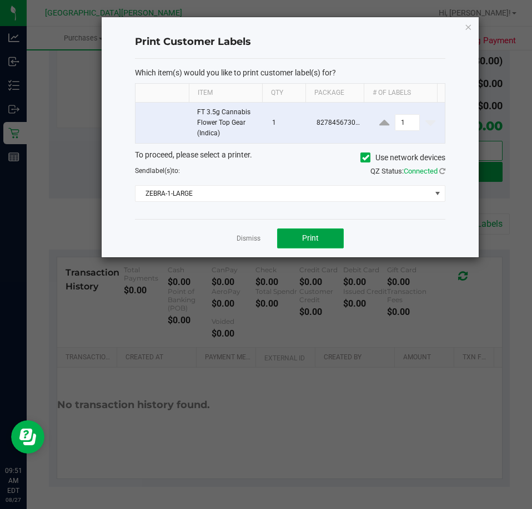
click at [307, 236] on span "Print" at bounding box center [310, 238] width 17 height 9
drag, startPoint x: 252, startPoint y: 243, endPoint x: 244, endPoint y: 231, distance: 14.0
click at [252, 243] on link "Dismiss" at bounding box center [248, 238] width 24 height 9
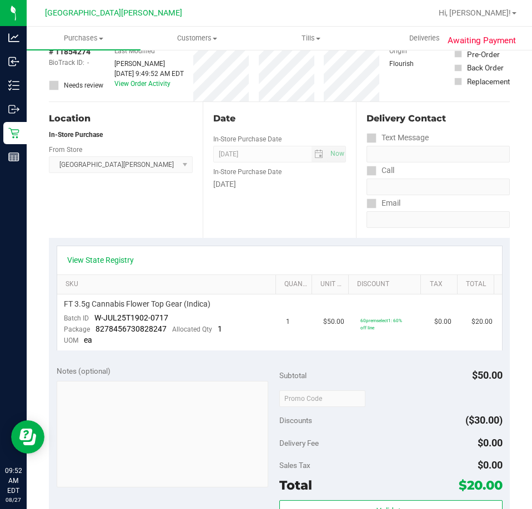
scroll to position [0, 0]
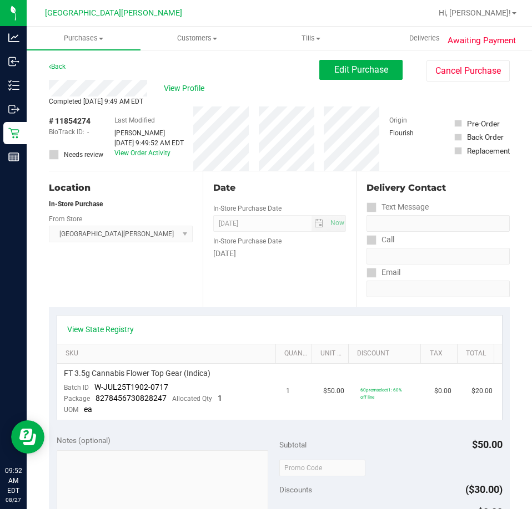
click at [28, 145] on div "Awaiting Payment Back Edit Purchase Cancel Purchase View Profile Completed Aug …" at bounding box center [279, 494] width 505 height 890
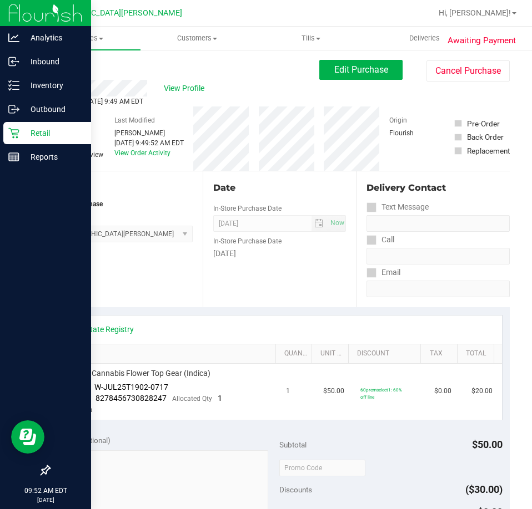
click at [23, 137] on p "Retail" at bounding box center [52, 133] width 67 height 13
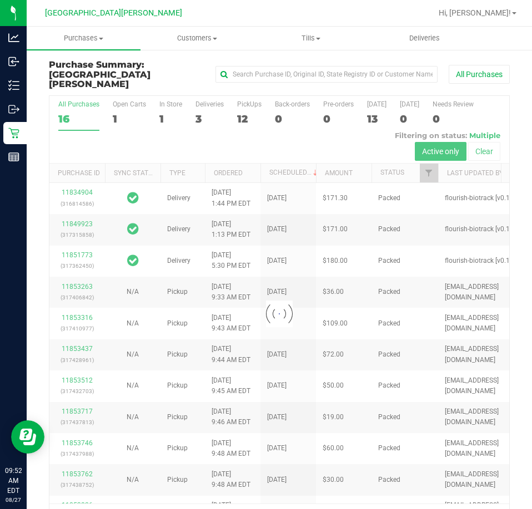
click at [165, 96] on div at bounding box center [278, 314] width 459 height 437
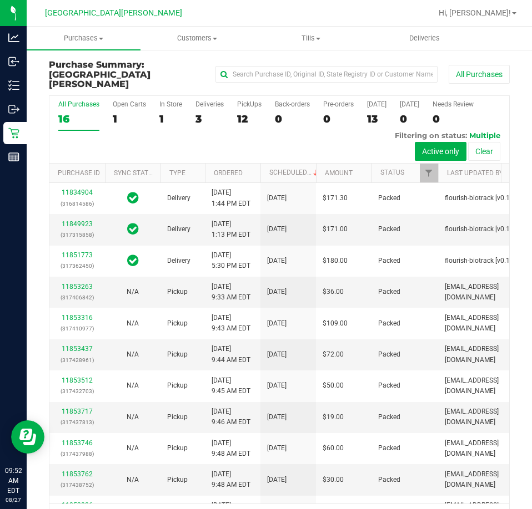
click at [165, 100] on div "In Store" at bounding box center [170, 104] width 23 height 8
click at [0, 0] on input "In Store 1" at bounding box center [0, 0] width 0 height 0
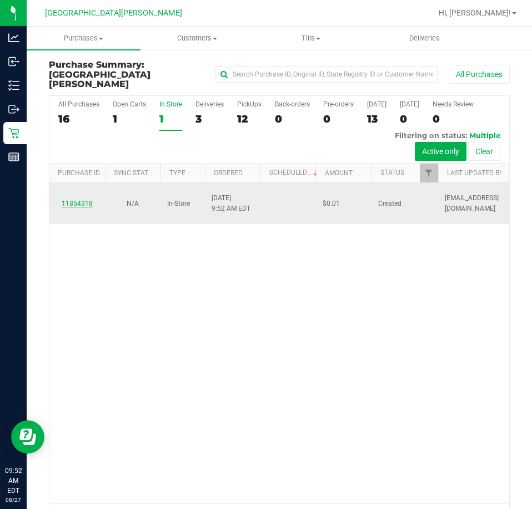
click at [83, 200] on link "11854318" at bounding box center [77, 204] width 31 height 8
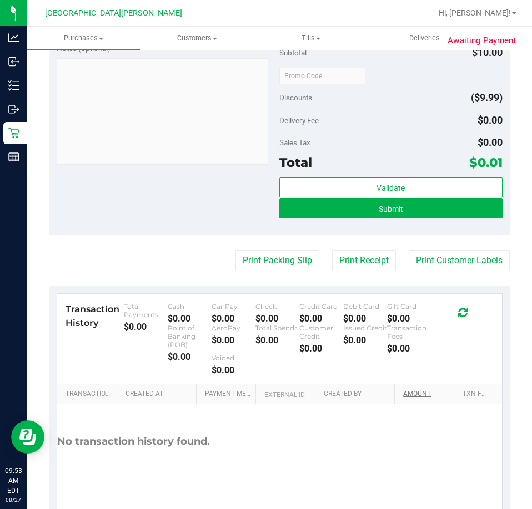
scroll to position [421, 0]
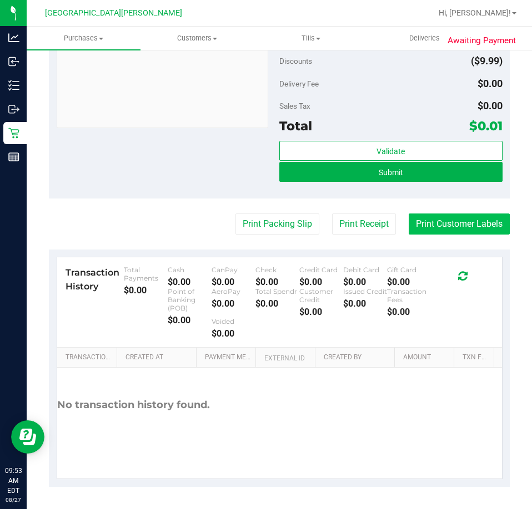
click at [476, 225] on button "Print Customer Labels" at bounding box center [458, 224] width 101 height 21
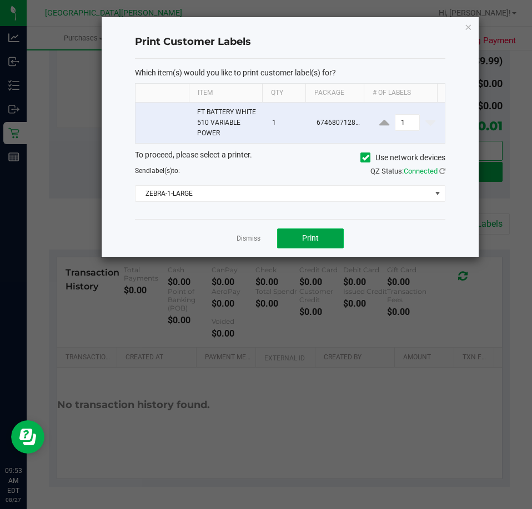
click at [289, 234] on button "Print" at bounding box center [310, 239] width 67 height 20
drag, startPoint x: 243, startPoint y: 235, endPoint x: 226, endPoint y: 231, distance: 16.7
click at [242, 235] on link "Dismiss" at bounding box center [248, 238] width 24 height 9
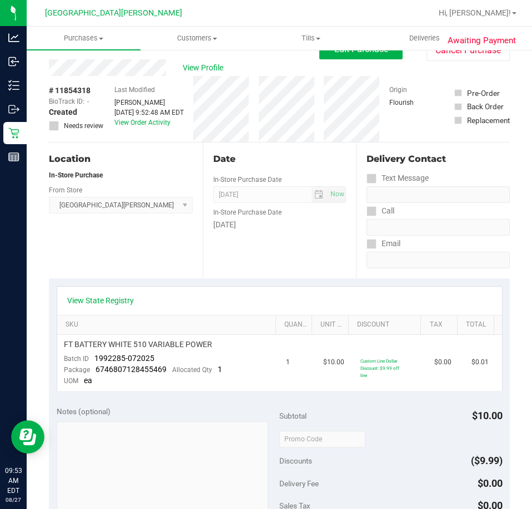
scroll to position [0, 0]
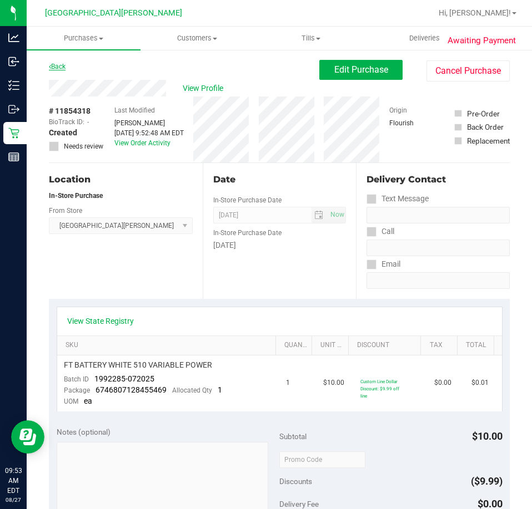
click at [60, 66] on link "Back" at bounding box center [57, 67] width 17 height 8
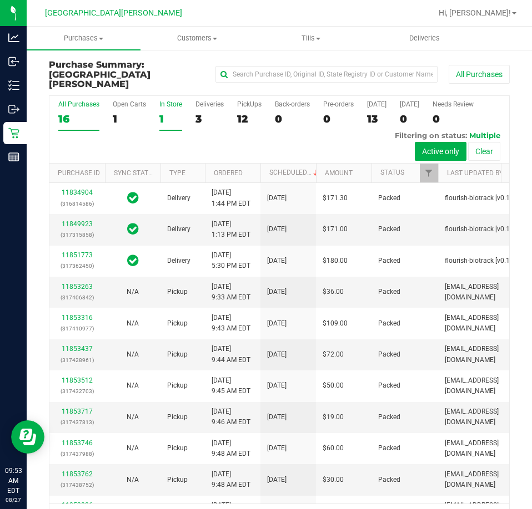
click at [169, 113] on div "1" at bounding box center [170, 119] width 23 height 13
click at [0, 0] on input "In Store 1" at bounding box center [0, 0] width 0 height 0
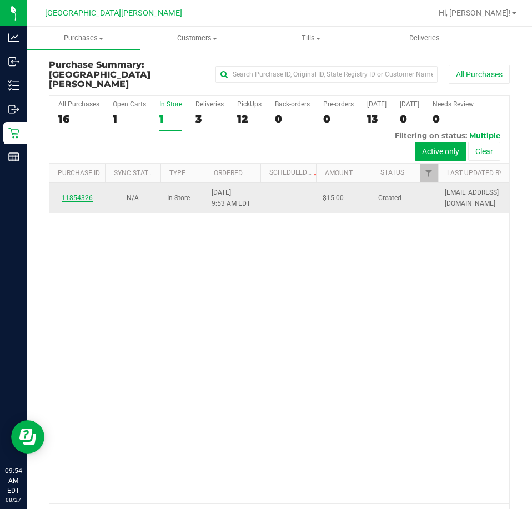
click at [85, 194] on link "11854326" at bounding box center [77, 198] width 31 height 8
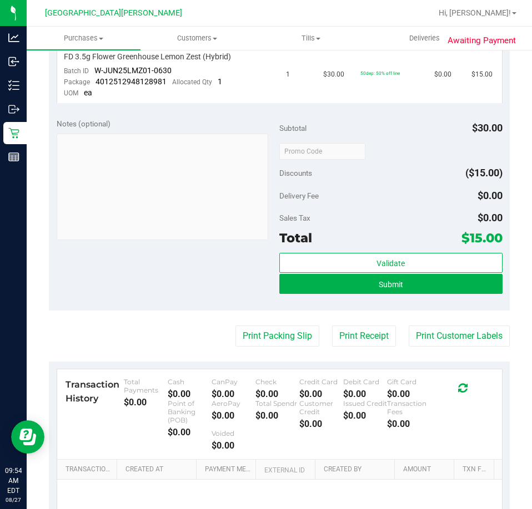
scroll to position [421, 0]
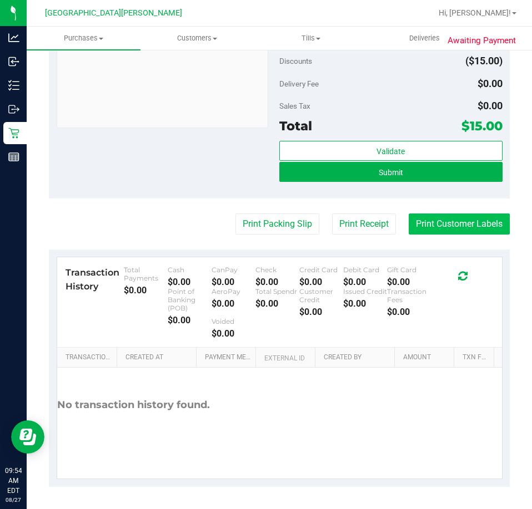
click at [425, 218] on button "Print Customer Labels" at bounding box center [458, 224] width 101 height 21
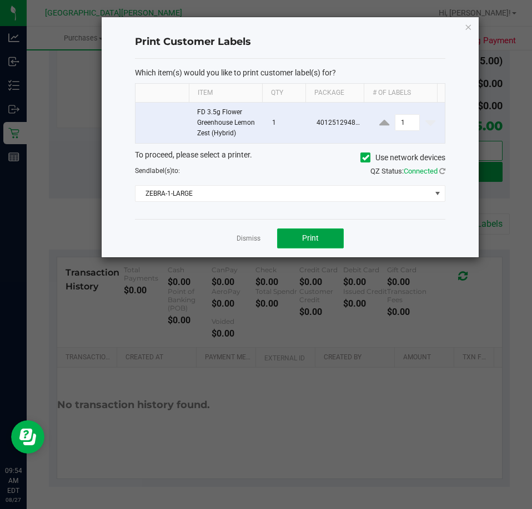
click at [305, 237] on span "Print" at bounding box center [310, 238] width 17 height 9
click at [244, 236] on link "Dismiss" at bounding box center [248, 238] width 24 height 9
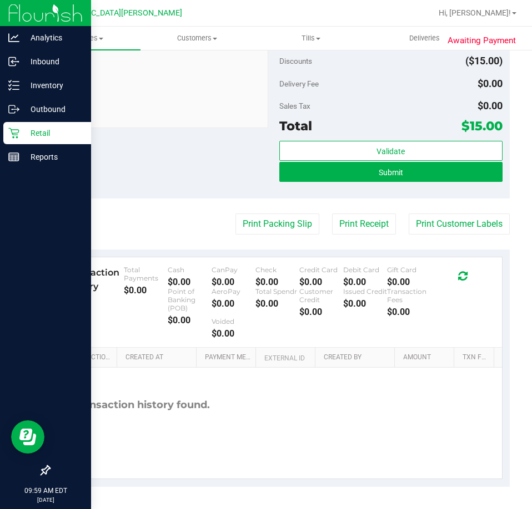
click at [22, 140] on div "Retail" at bounding box center [47, 133] width 88 height 22
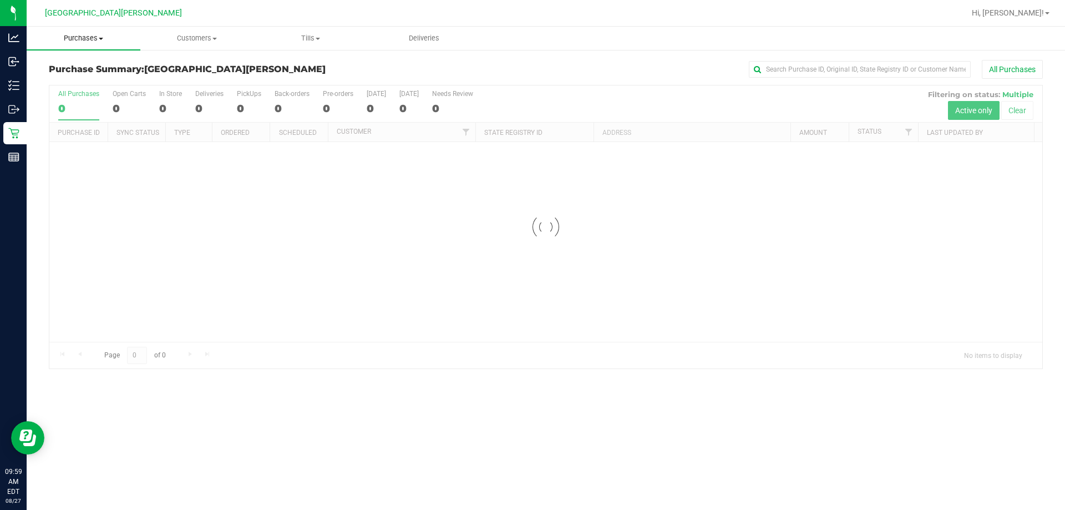
click at [98, 45] on uib-tab-heading "Purchases Summary of purchases Fulfillment All purchases" at bounding box center [84, 38] width 114 height 23
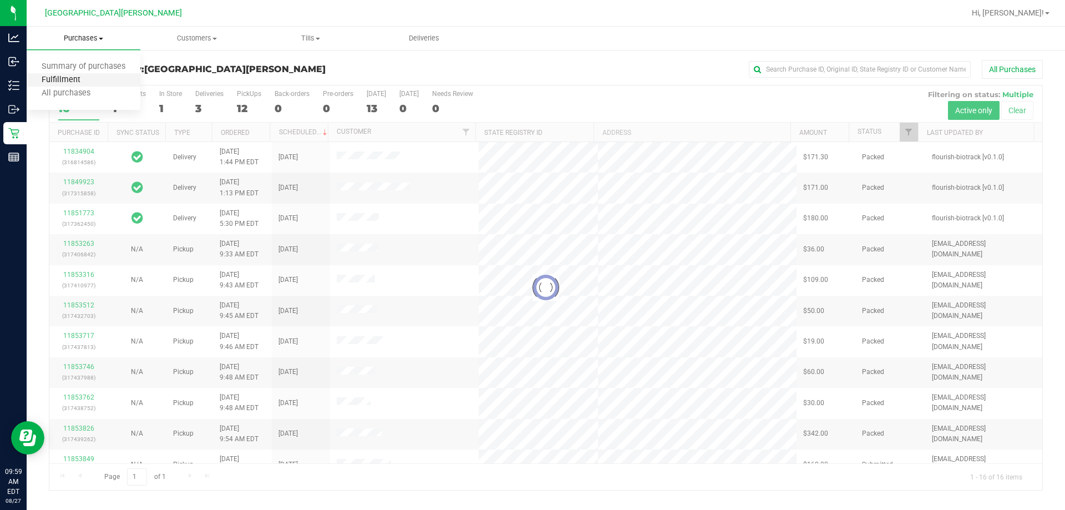
click at [69, 76] on span "Fulfillment" at bounding box center [61, 79] width 69 height 9
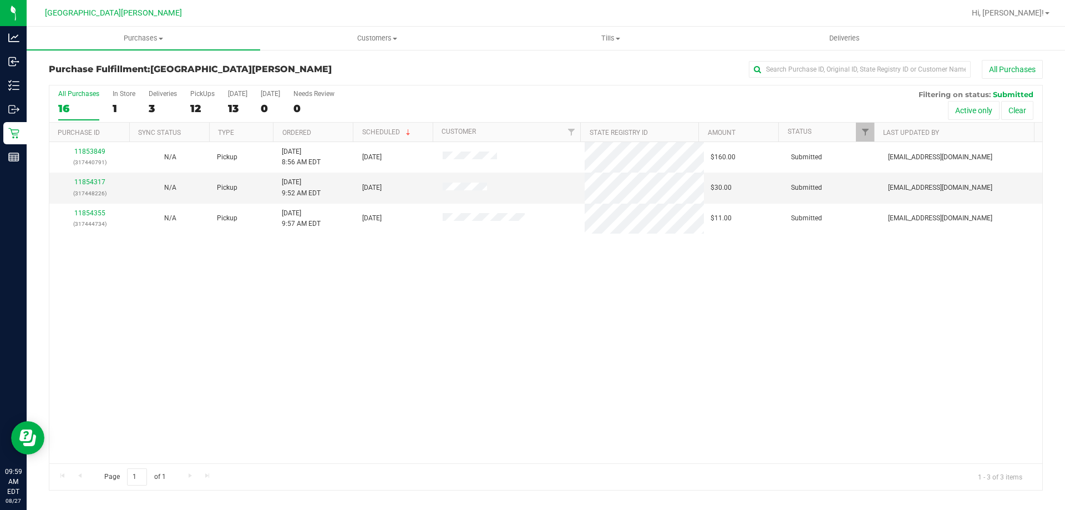
click at [303, 308] on div "11853849 (317440791) N/A Pickup 8/27/2025 8:56 AM EDT 8/27/2025 $160.00 Submitt…" at bounding box center [545, 302] width 993 height 321
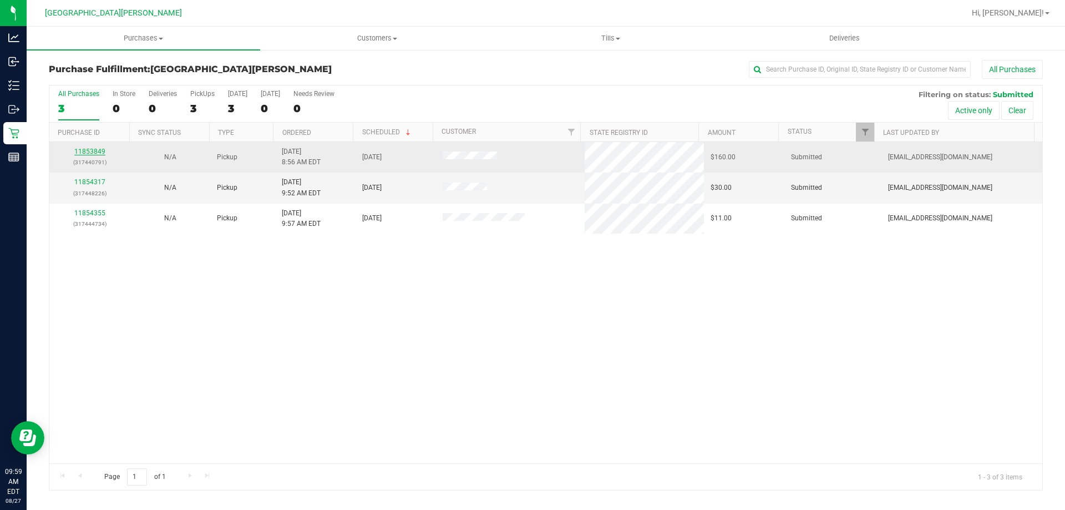
click at [99, 150] on link "11853849" at bounding box center [89, 152] width 31 height 8
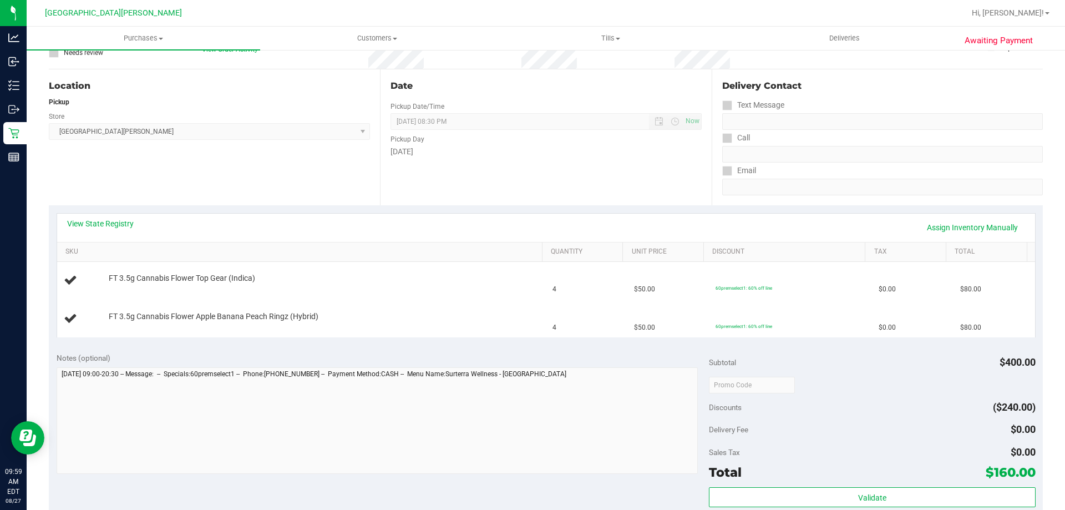
scroll to position [111, 0]
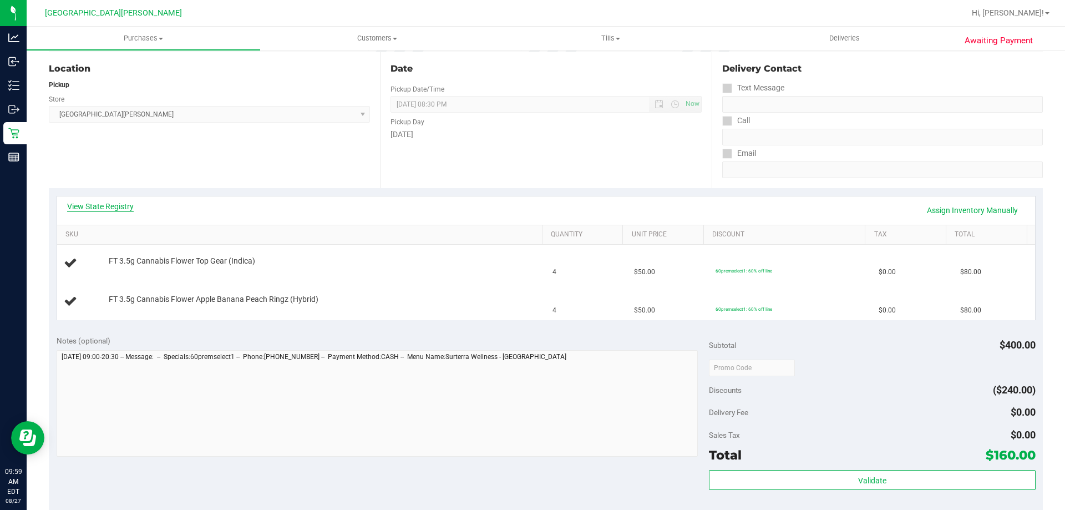
click at [123, 206] on link "View State Registry" at bounding box center [100, 206] width 67 height 11
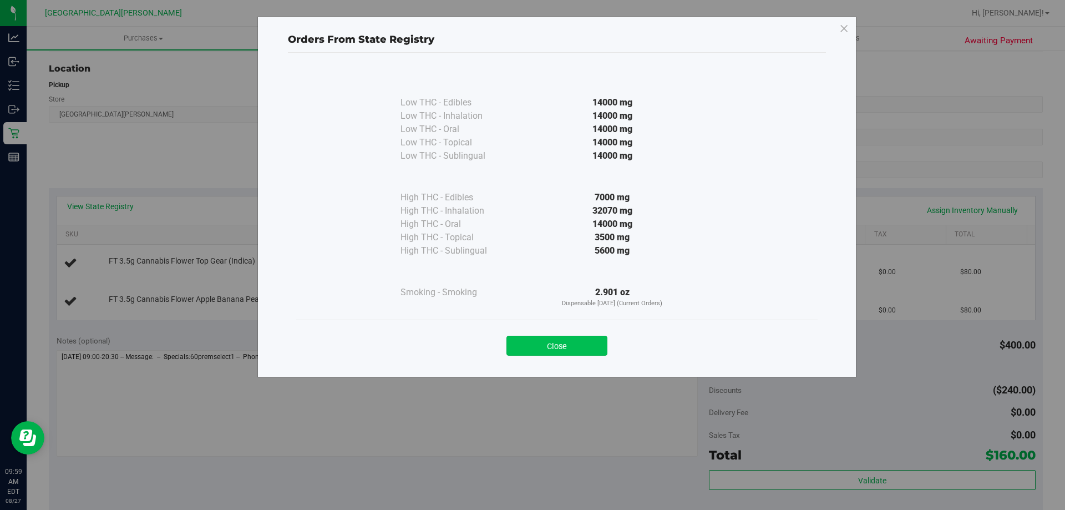
click at [531, 348] on button "Close" at bounding box center [557, 346] width 101 height 20
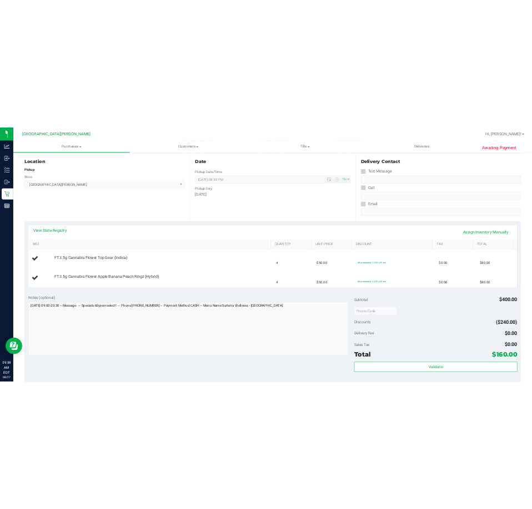
scroll to position [0, 0]
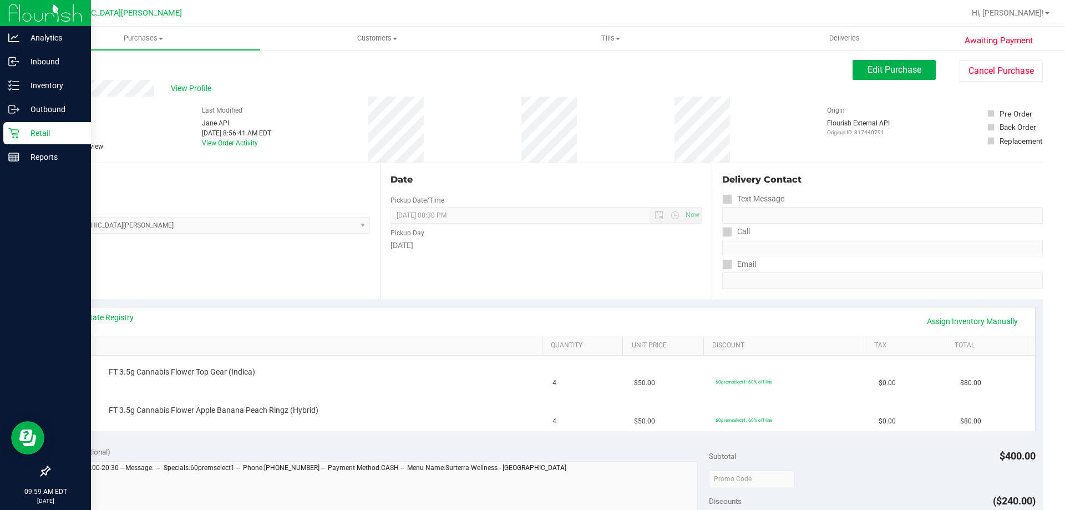
click at [9, 136] on icon at bounding box center [13, 133] width 11 height 11
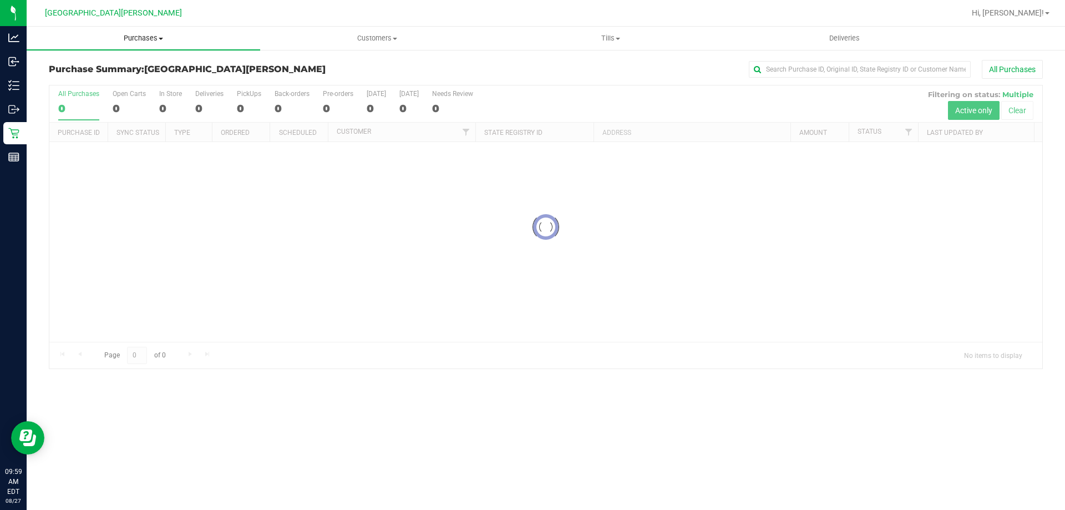
click at [149, 41] on span "Purchases" at bounding box center [144, 38] width 234 height 10
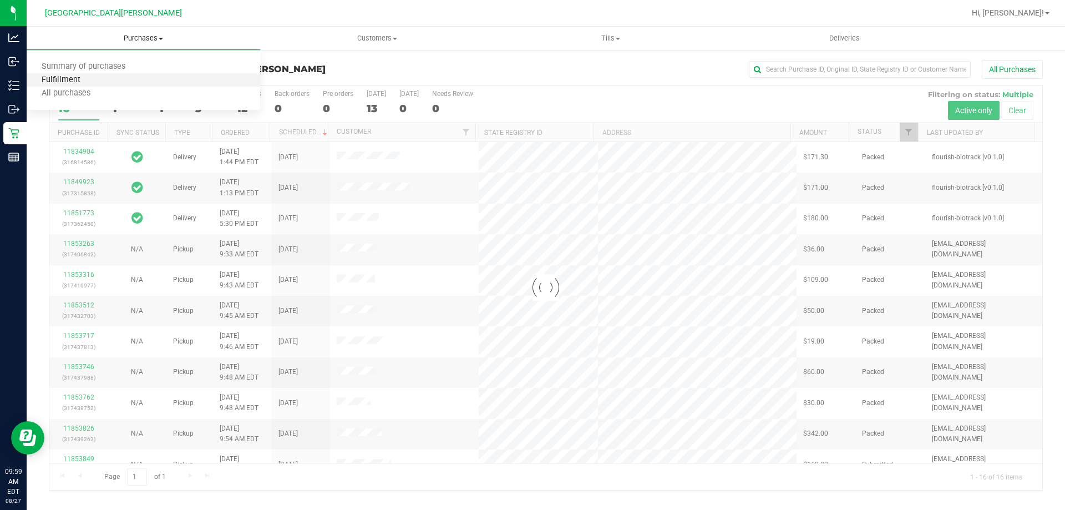
click at [72, 78] on span "Fulfillment" at bounding box center [61, 79] width 69 height 9
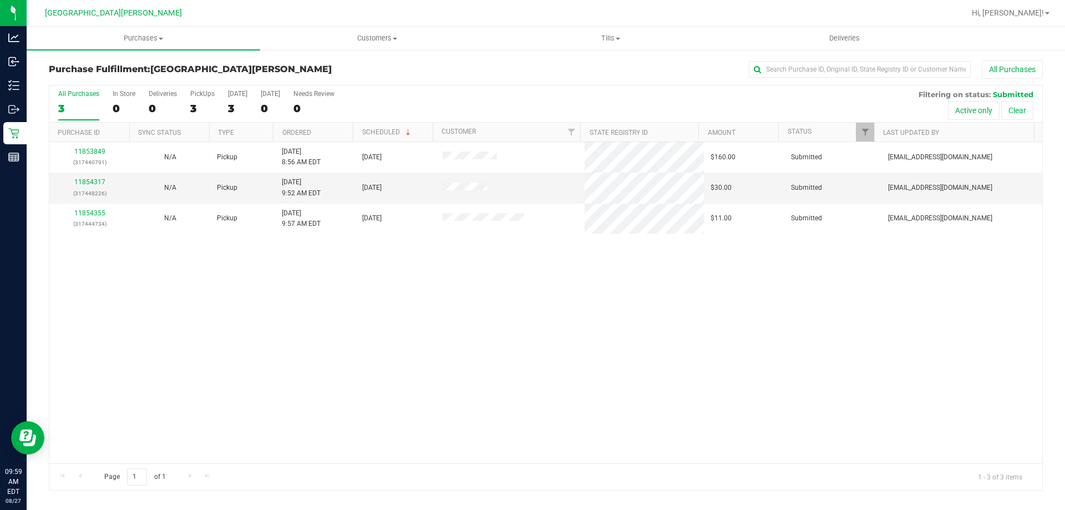
click at [267, 358] on div "11853849 (317440791) N/A Pickup 8/27/2025 8:56 AM EDT 8/27/2025 $160.00 Submitt…" at bounding box center [545, 302] width 993 height 321
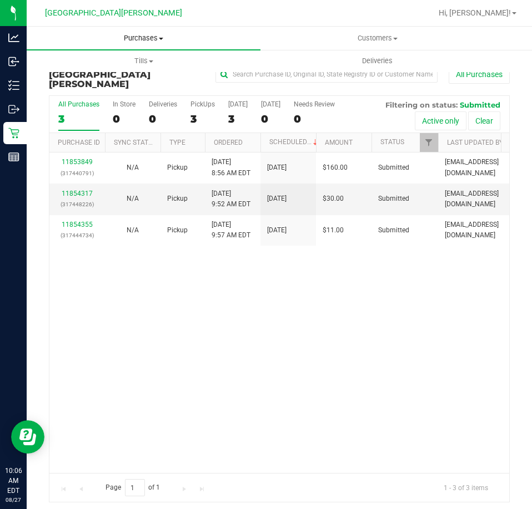
click at [142, 40] on span "Purchases" at bounding box center [144, 38] width 234 height 10
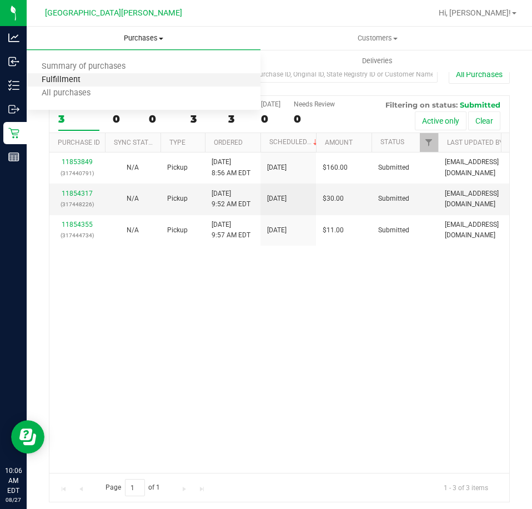
click at [79, 78] on span "Fulfillment" at bounding box center [61, 79] width 69 height 9
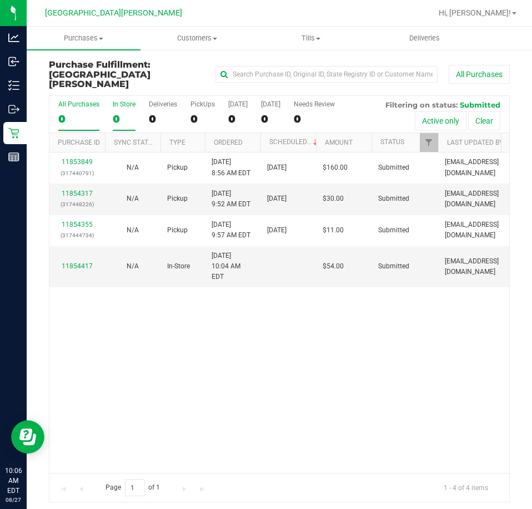
click at [119, 100] on label "In Store 0" at bounding box center [124, 115] width 23 height 31
click at [0, 0] on input "In Store 0" at bounding box center [0, 0] width 0 height 0
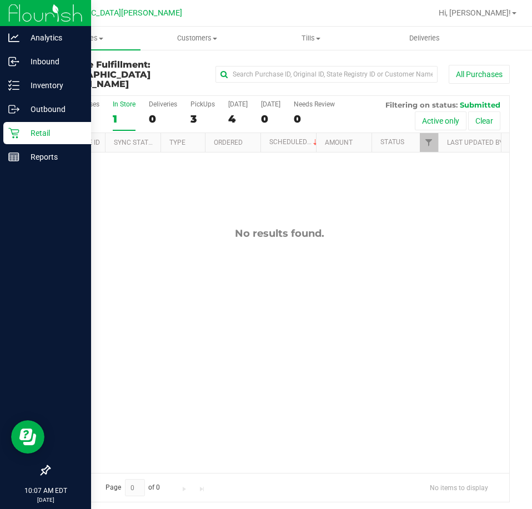
click at [14, 129] on icon at bounding box center [13, 133] width 11 height 11
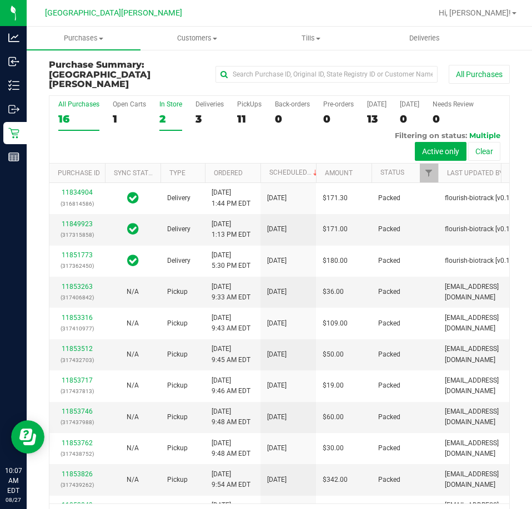
click at [164, 100] on div "In Store" at bounding box center [170, 104] width 23 height 8
click at [0, 0] on input "In Store 2" at bounding box center [0, 0] width 0 height 0
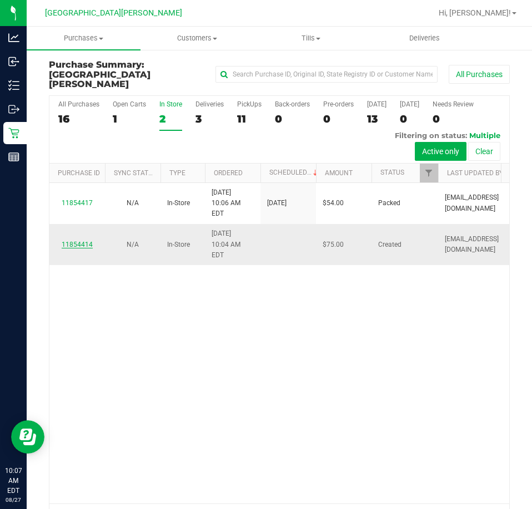
click at [84, 241] on link "11854414" at bounding box center [77, 245] width 31 height 8
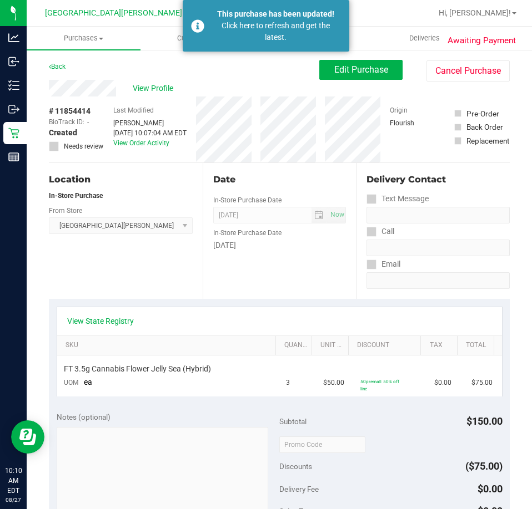
drag, startPoint x: 247, startPoint y: 33, endPoint x: 280, endPoint y: 72, distance: 50.4
click at [247, 33] on div "Click here to refresh and get the latest." at bounding box center [275, 31] width 130 height 23
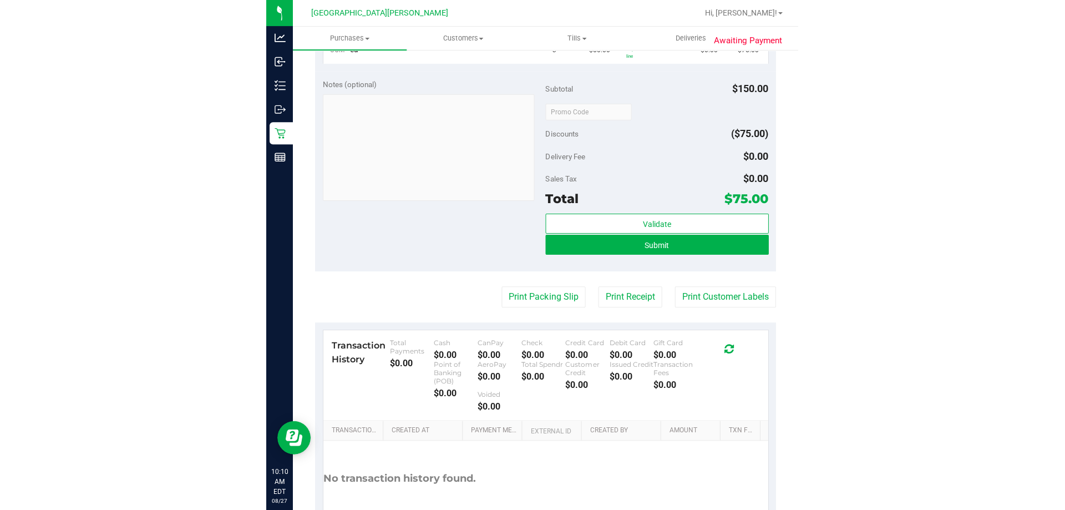
scroll to position [316, 0]
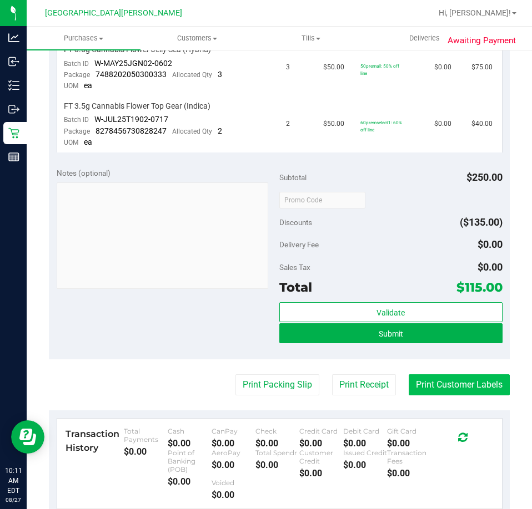
click at [410, 386] on button "Print Customer Labels" at bounding box center [458, 385] width 101 height 21
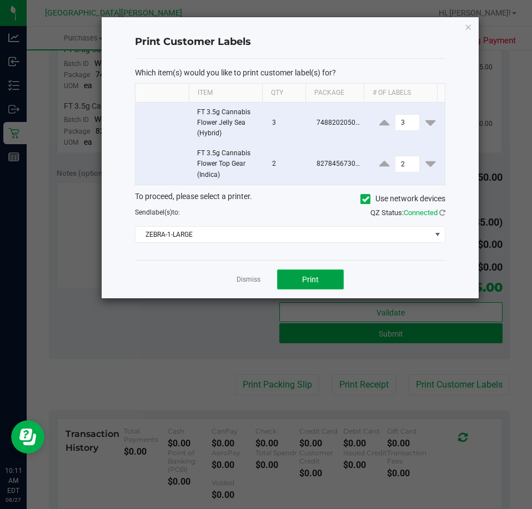
click at [306, 287] on button "Print" at bounding box center [310, 280] width 67 height 20
click at [240, 279] on link "Dismiss" at bounding box center [248, 279] width 24 height 9
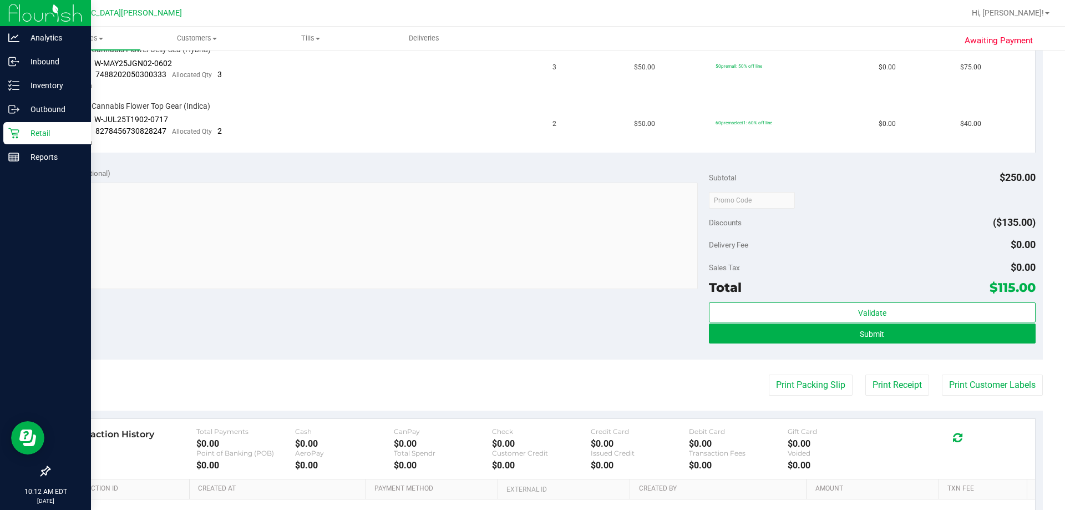
click at [35, 124] on div "Retail" at bounding box center [47, 133] width 88 height 22
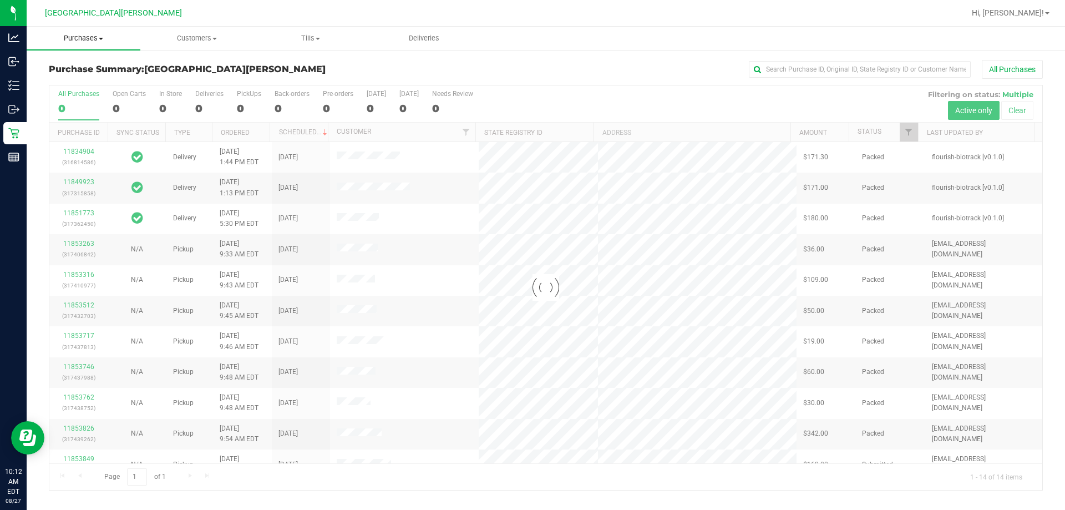
click at [95, 42] on span "Purchases" at bounding box center [84, 38] width 114 height 10
click at [49, 77] on span "Fulfillment" at bounding box center [61, 79] width 69 height 9
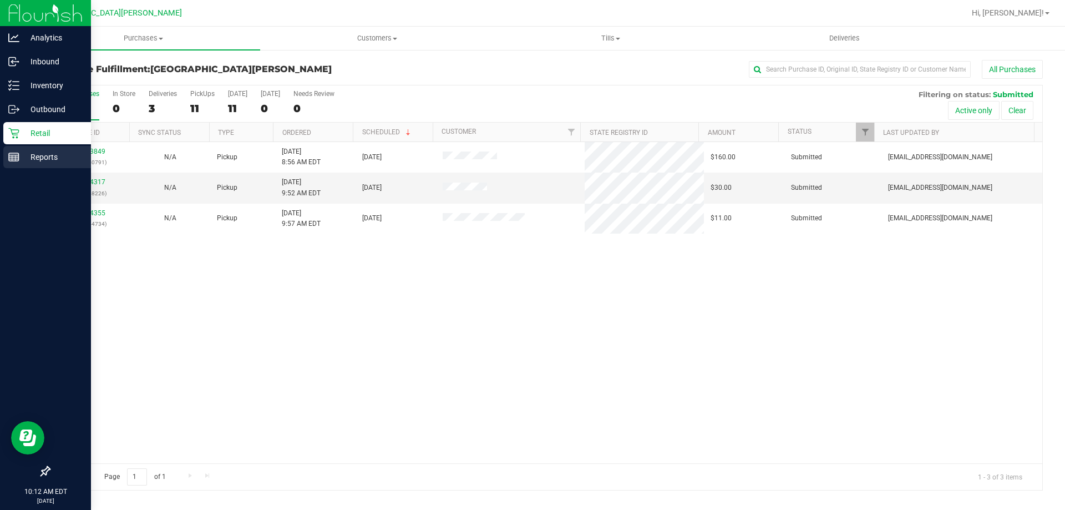
click at [19, 165] on div "Reports" at bounding box center [47, 157] width 88 height 22
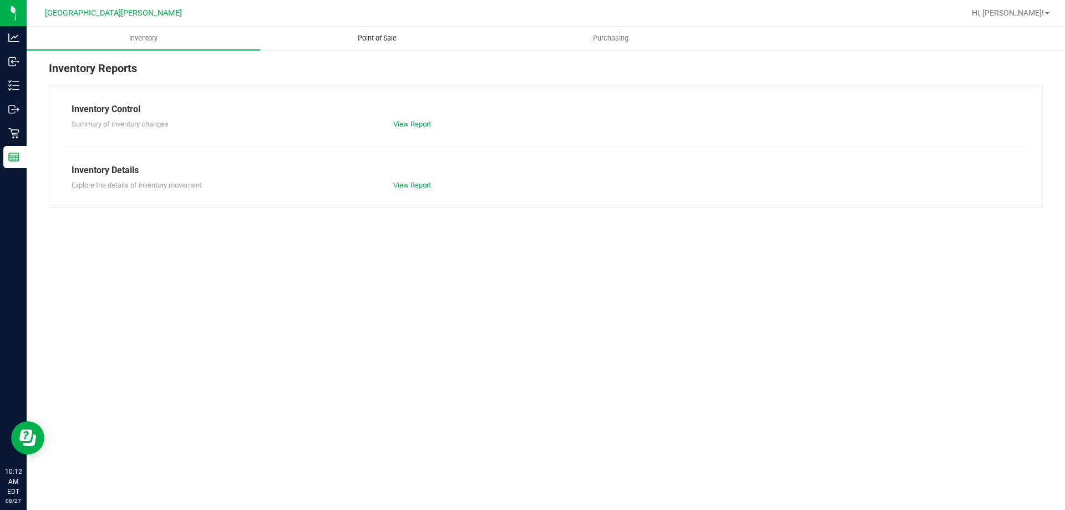
click at [383, 38] on span "Point of Sale" at bounding box center [377, 38] width 69 height 10
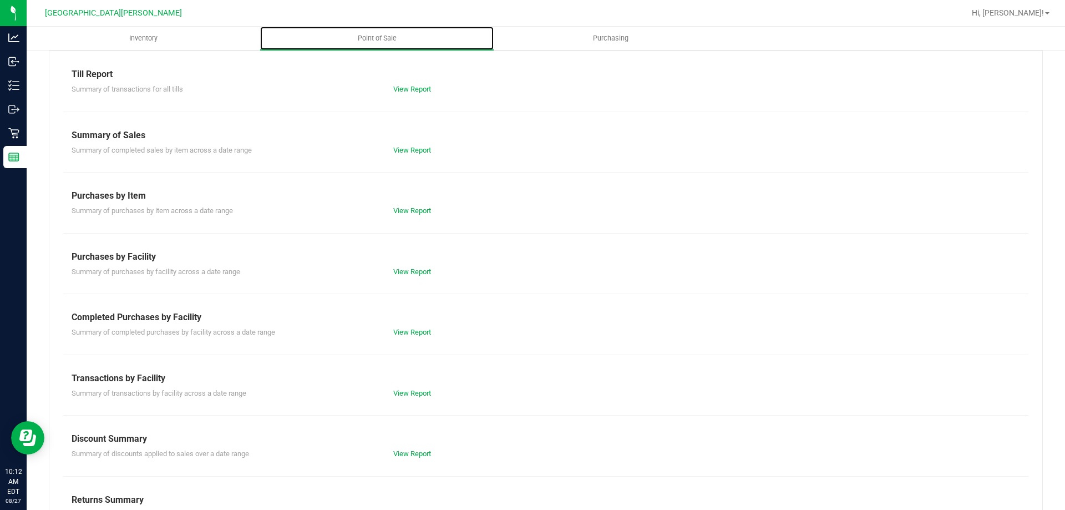
scroll to position [73, 0]
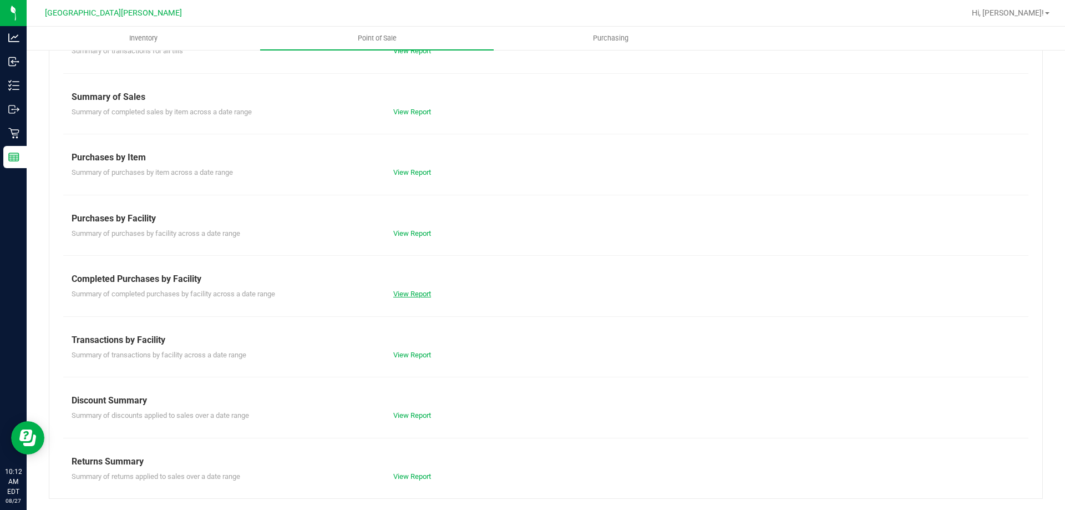
click at [404, 295] on link "View Report" at bounding box center [412, 294] width 38 height 8
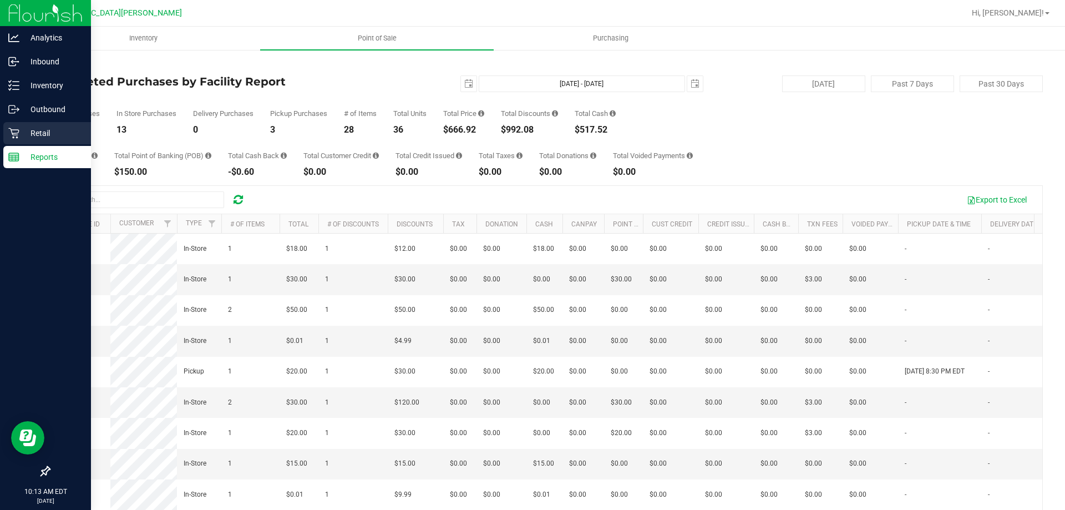
click at [19, 137] on p "Retail" at bounding box center [52, 133] width 67 height 13
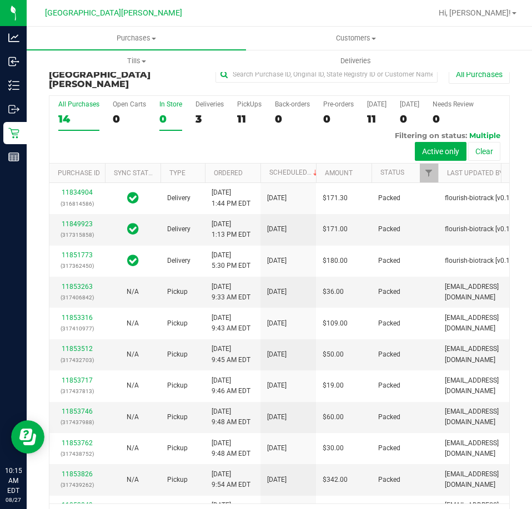
click at [166, 113] on div "0" at bounding box center [170, 119] width 23 height 13
click at [0, 0] on input "In Store 0" at bounding box center [0, 0] width 0 height 0
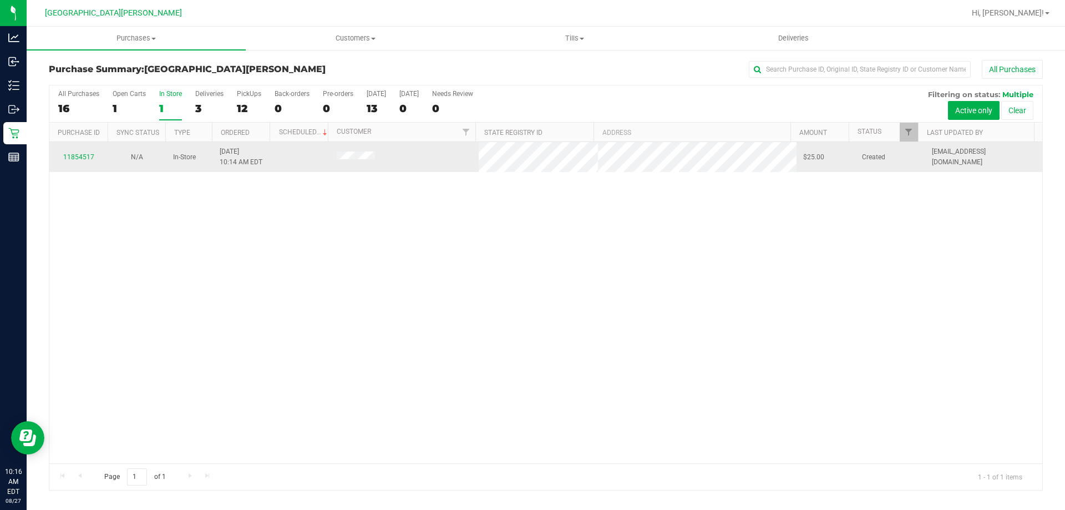
click at [87, 161] on div "11854517" at bounding box center [78, 157] width 45 height 11
click at [82, 153] on link "11854517" at bounding box center [78, 157] width 31 height 8
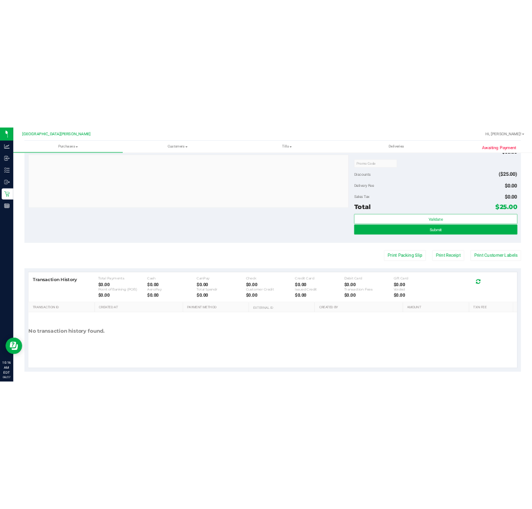
scroll to position [390, 0]
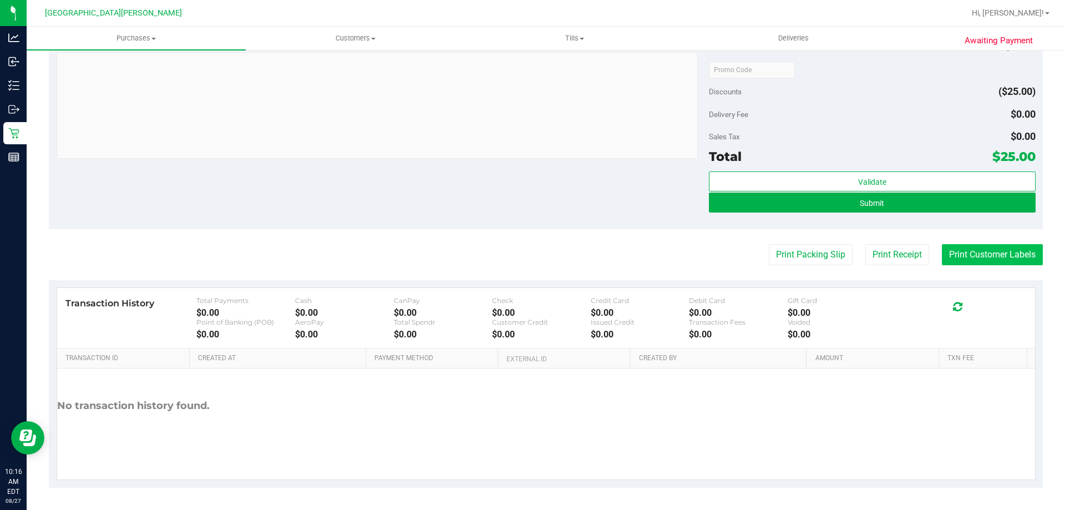
click at [531, 252] on button "Print Customer Labels" at bounding box center [992, 254] width 101 height 21
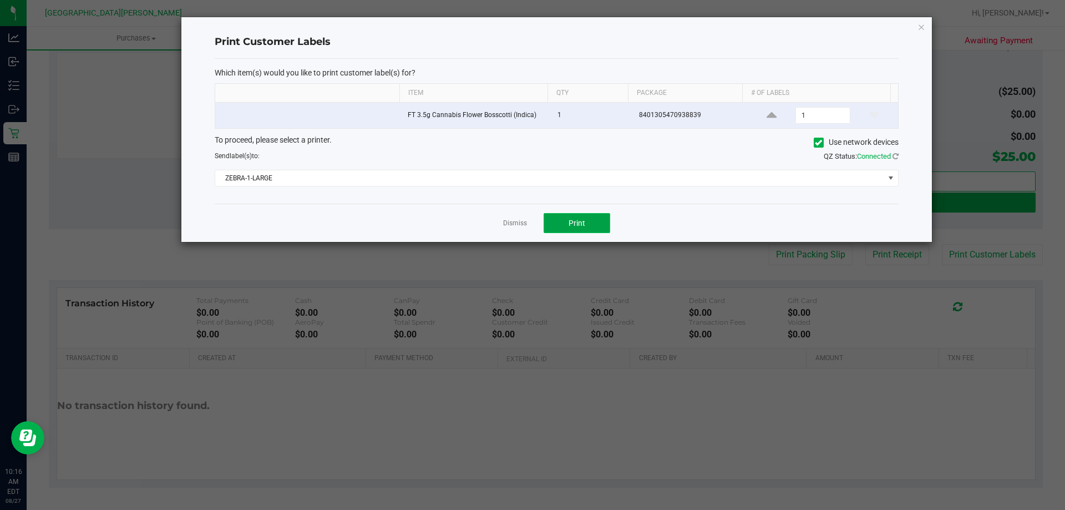
click at [531, 226] on button "Print" at bounding box center [577, 223] width 67 height 20
click at [514, 228] on link "Dismiss" at bounding box center [515, 223] width 24 height 9
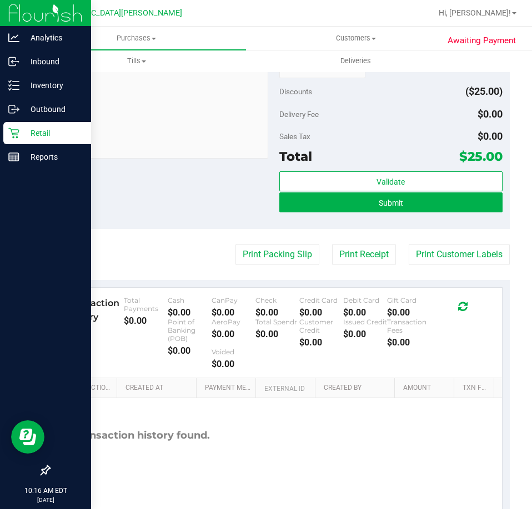
click at [28, 133] on p "Retail" at bounding box center [52, 133] width 67 height 13
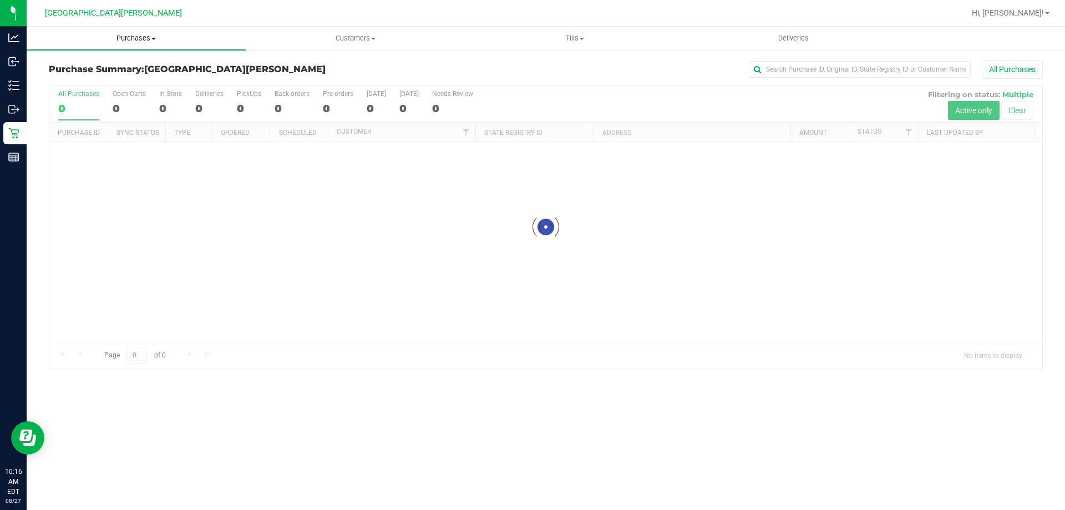
click at [128, 39] on span "Purchases" at bounding box center [136, 38] width 219 height 10
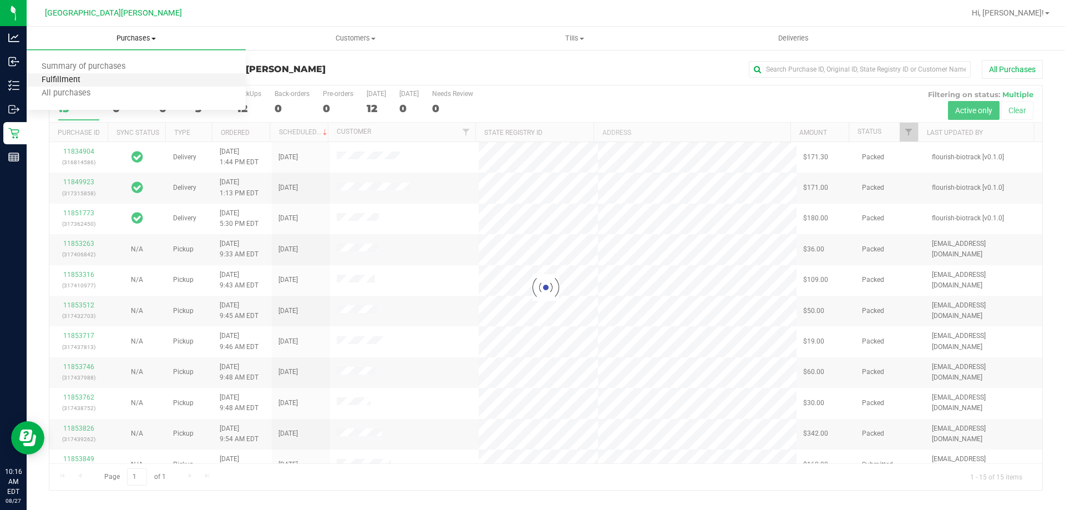
click at [69, 82] on span "Fulfillment" at bounding box center [61, 79] width 69 height 9
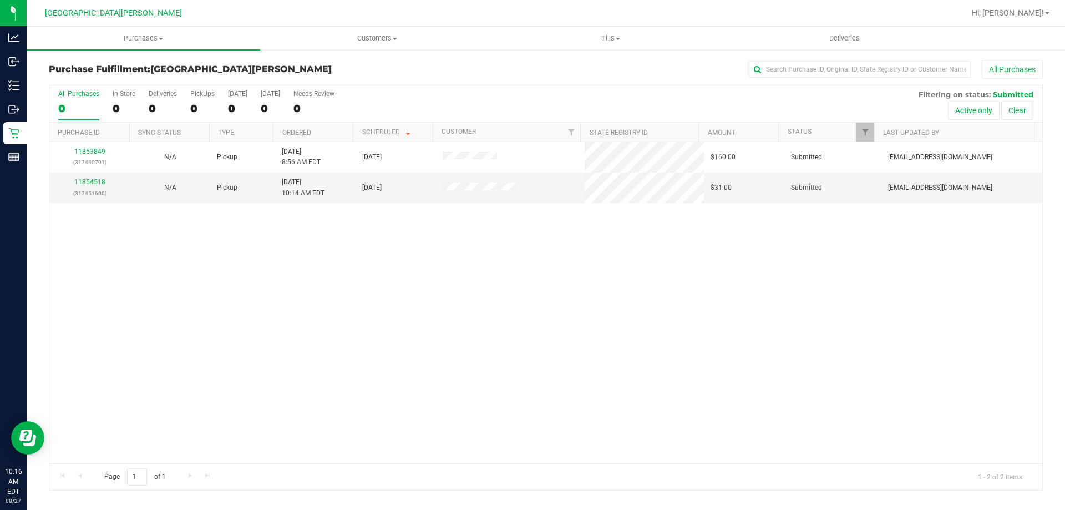
click at [294, 358] on div "11853849 (317440791) N/A Pickup 8/27/2025 8:56 AM EDT 8/27/2025 $160.00 Submitt…" at bounding box center [545, 302] width 993 height 321
click at [150, 42] on span "Purchases" at bounding box center [144, 38] width 234 height 10
click at [141, 68] on li "Summary of purchases" at bounding box center [144, 66] width 234 height 13
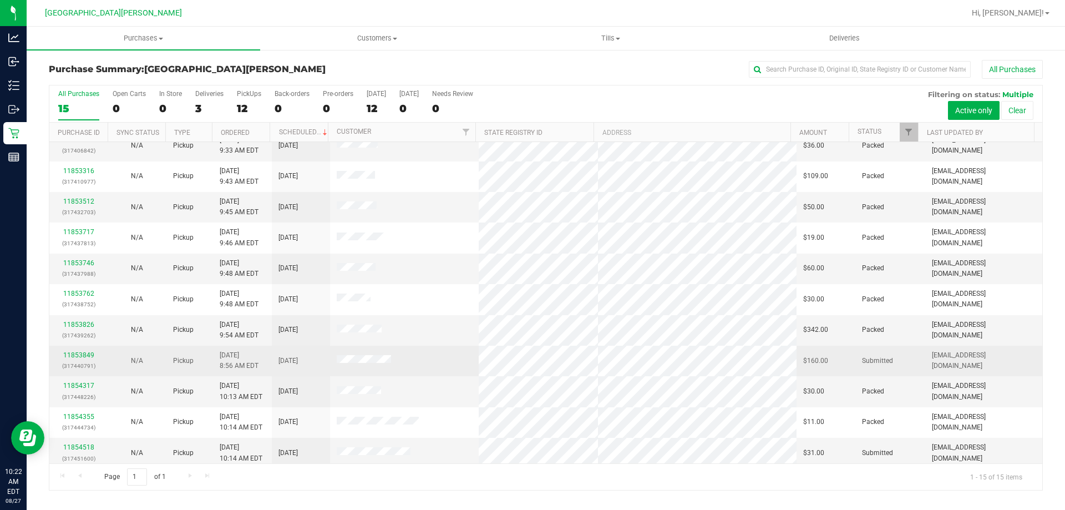
scroll to position [139, 0]
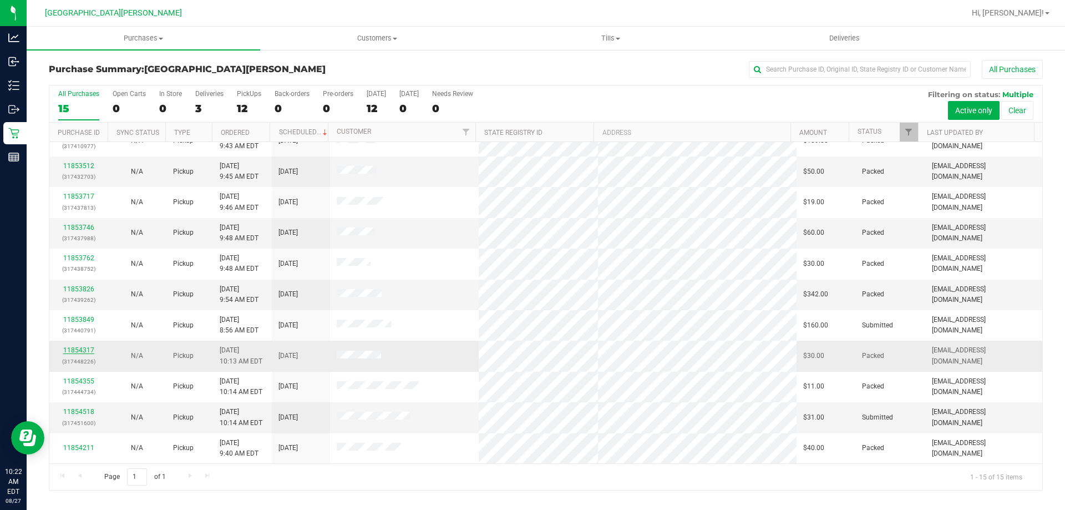
click at [83, 350] on link "11854317" at bounding box center [78, 350] width 31 height 8
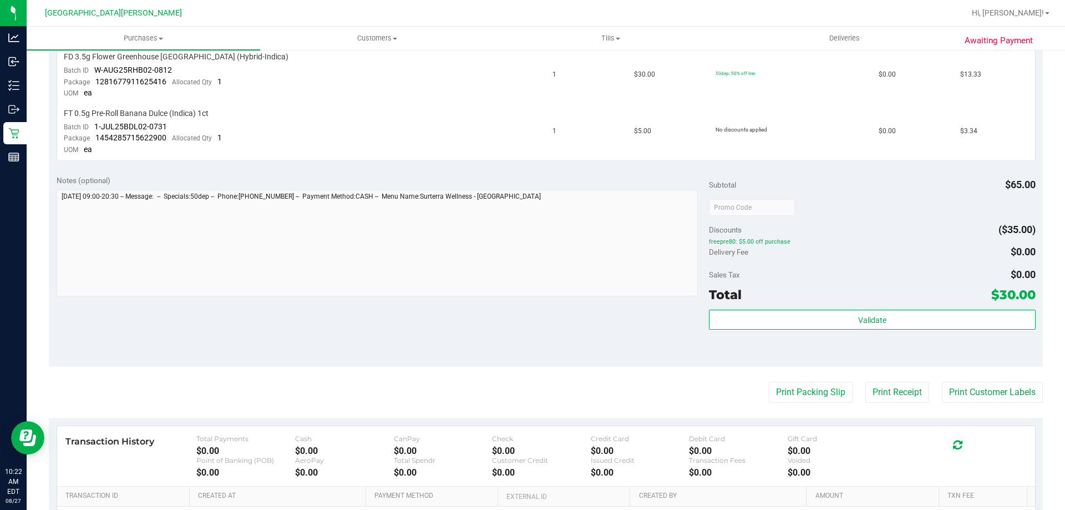
scroll to position [444, 0]
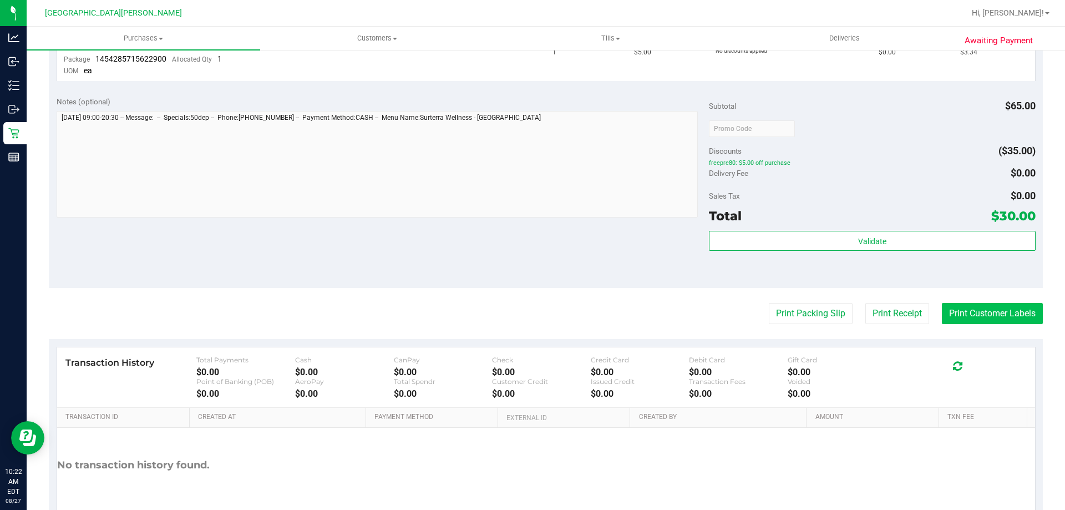
click at [531, 319] on button "Print Customer Labels" at bounding box center [992, 313] width 101 height 21
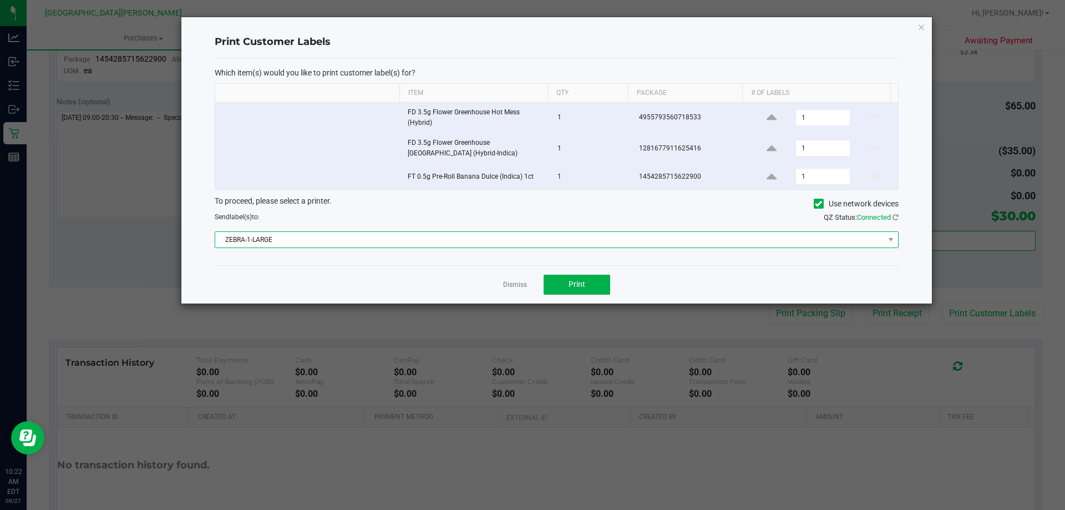
click at [531, 233] on span "ZEBRA-1-LARGE" at bounding box center [549, 240] width 669 height 16
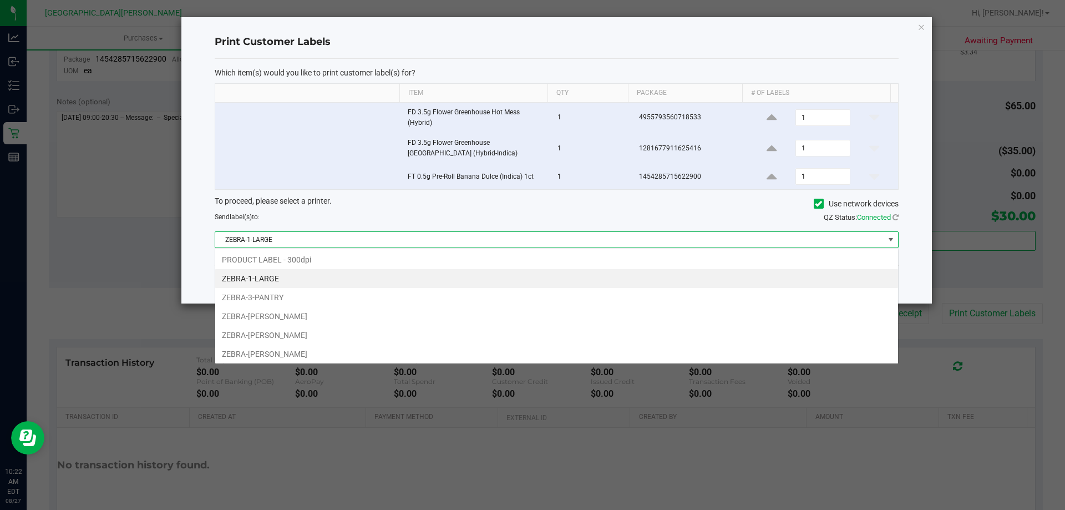
scroll to position [17, 684]
click at [480, 311] on li "ZEBRA-[PERSON_NAME]" at bounding box center [556, 316] width 683 height 19
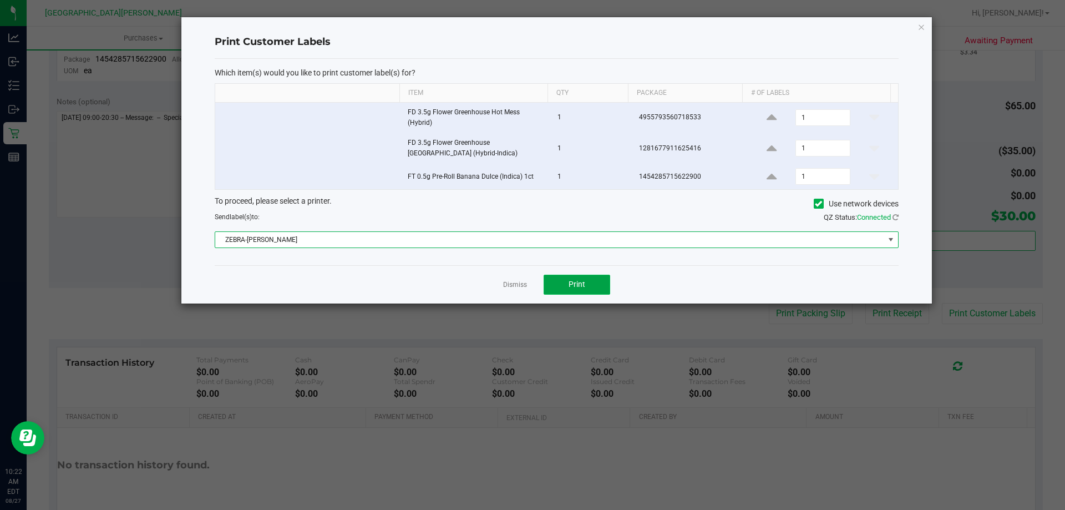
click at [531, 291] on button "Print" at bounding box center [577, 285] width 67 height 20
click at [531, 241] on span "ZEBRA-[PERSON_NAME]" at bounding box center [549, 240] width 669 height 16
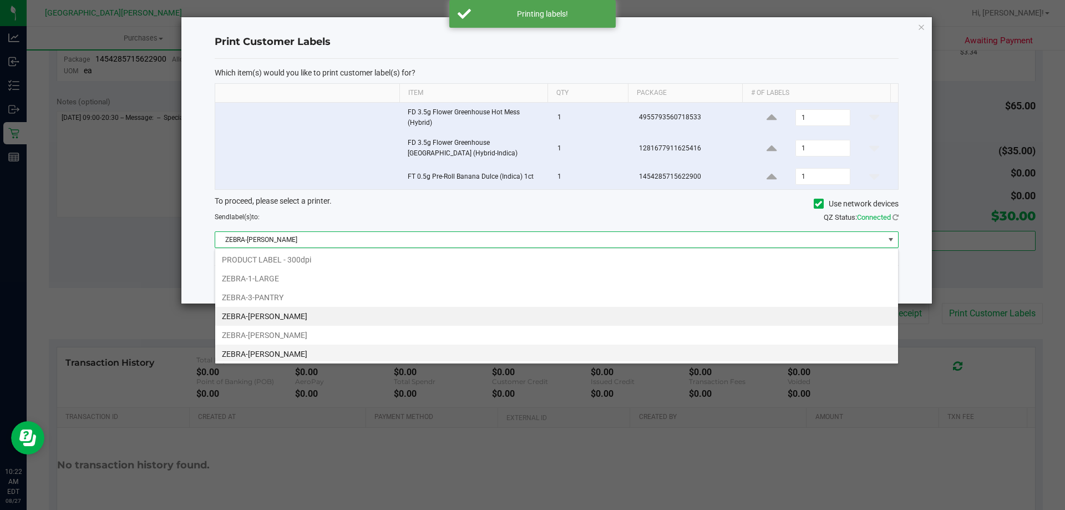
click at [530, 351] on li "ZEBRA-[PERSON_NAME]" at bounding box center [556, 354] width 683 height 19
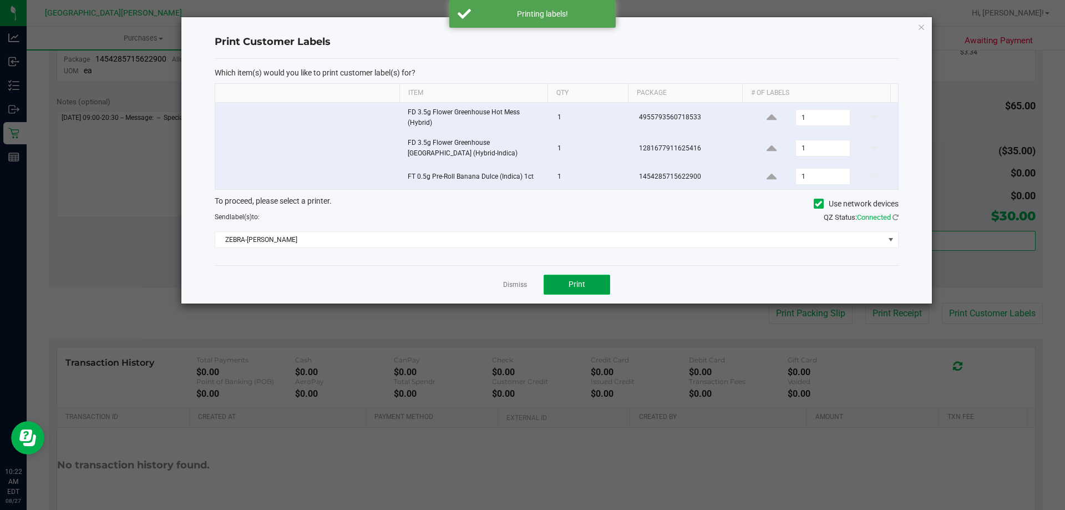
click at [531, 289] on button "Print" at bounding box center [577, 285] width 67 height 20
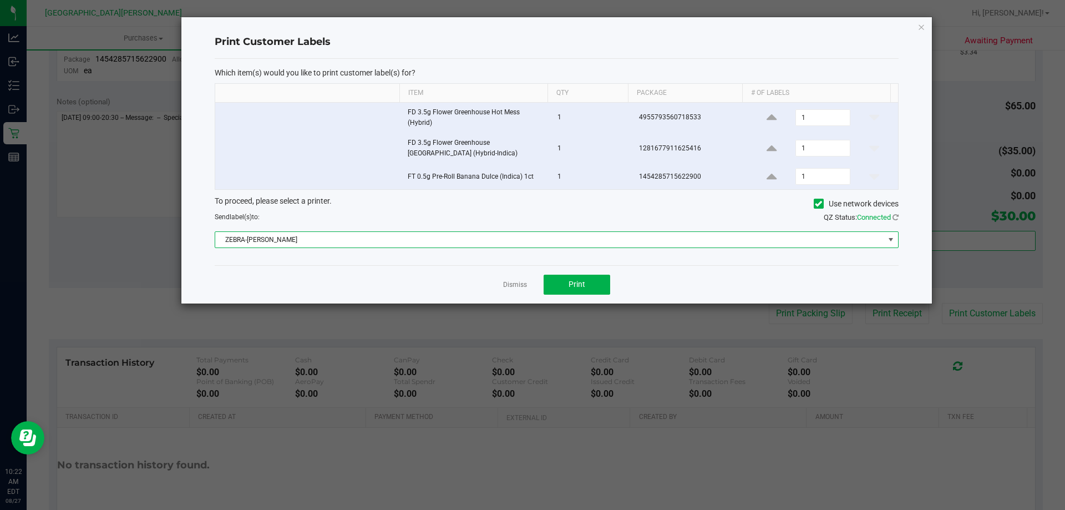
click at [531, 242] on span "ZEBRA-[PERSON_NAME]" at bounding box center [549, 240] width 669 height 16
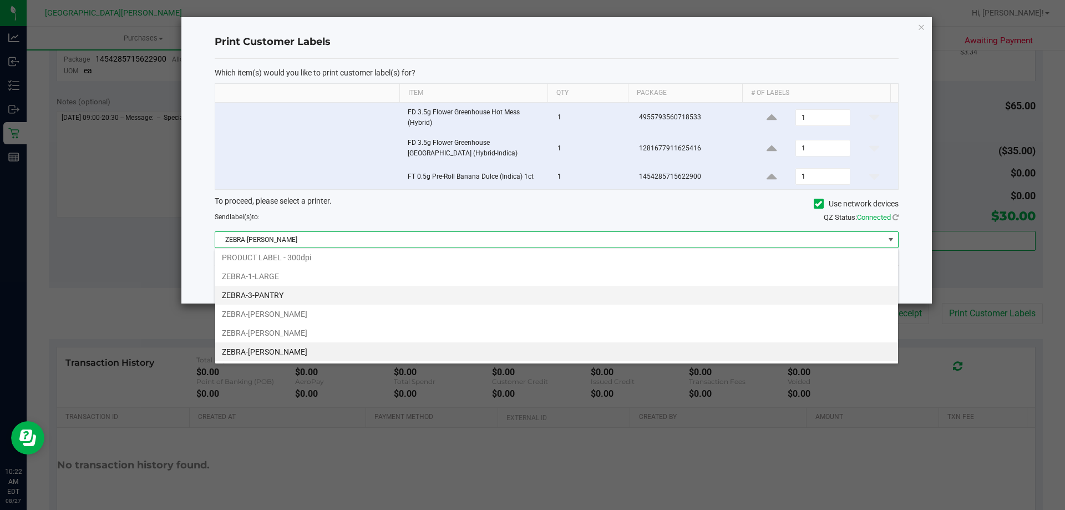
click at [486, 299] on li "ZEBRA-3-PANTRY" at bounding box center [556, 295] width 683 height 19
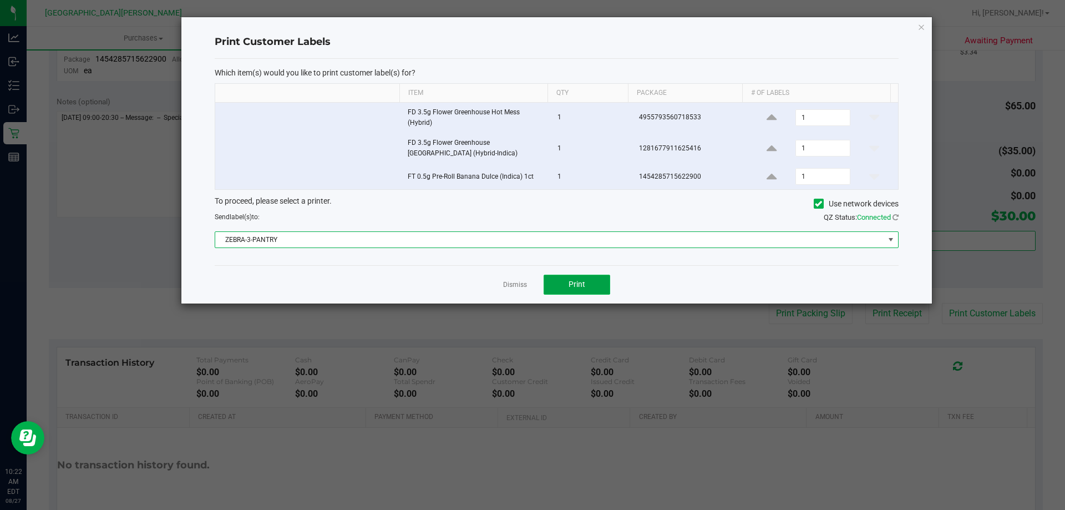
click at [531, 285] on button "Print" at bounding box center [577, 285] width 67 height 20
